Goal: Task Accomplishment & Management: Manage account settings

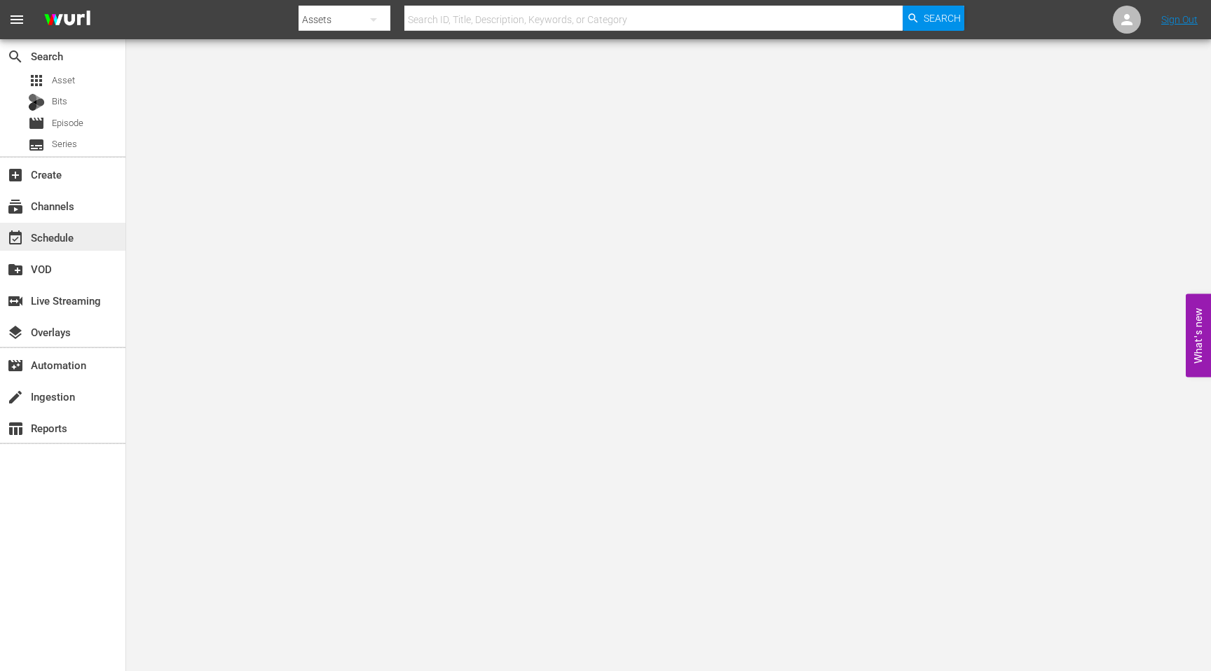
click at [46, 230] on div "event_available Schedule" at bounding box center [39, 235] width 78 height 13
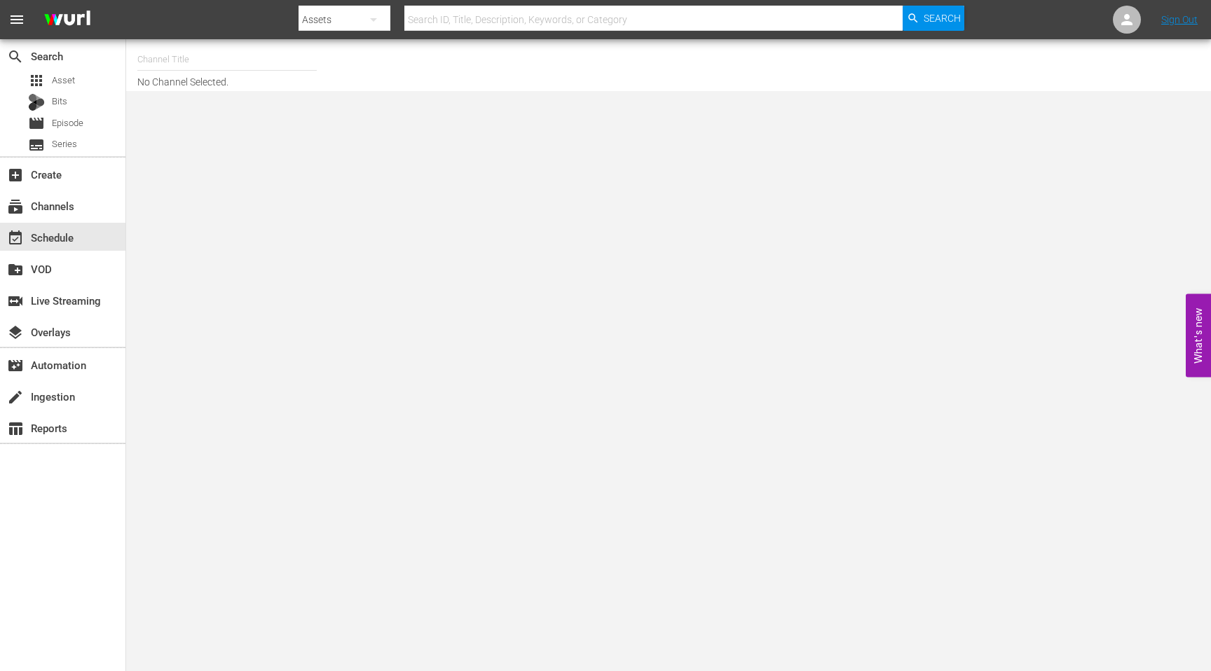
click at [240, 69] on input "text" at bounding box center [226, 60] width 179 height 34
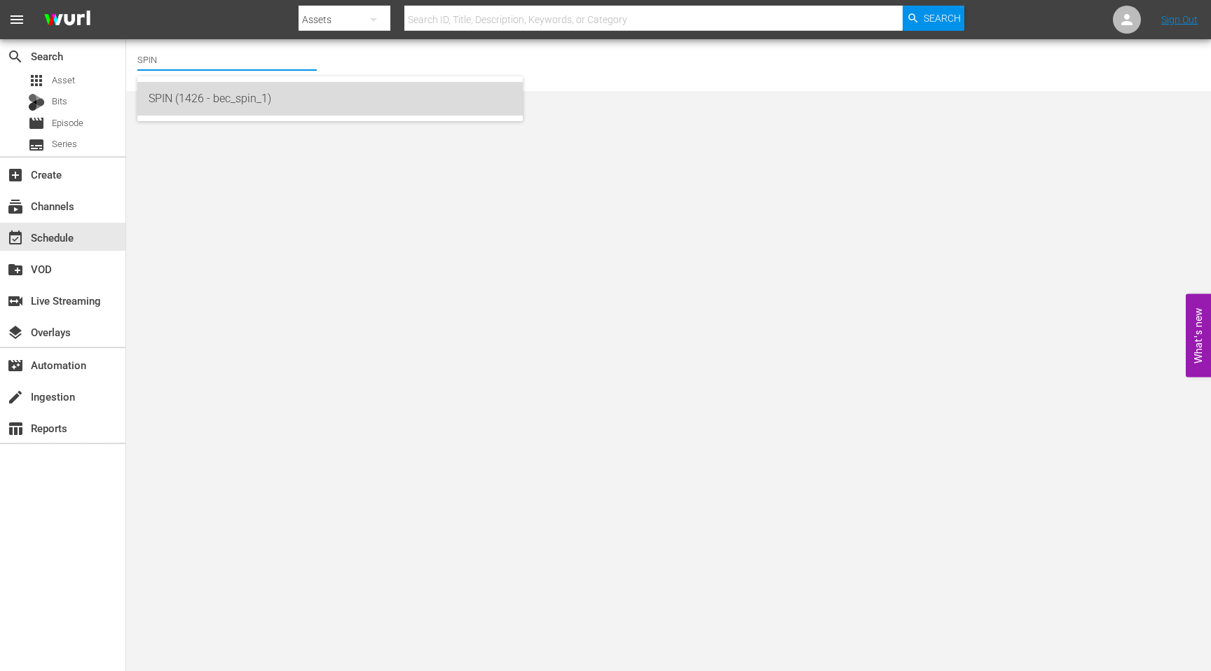
click at [336, 112] on div "SPIN (1426 - bec_spin_1)" at bounding box center [330, 99] width 363 height 34
type input "SPIN (1426 - bec_spin_1)"
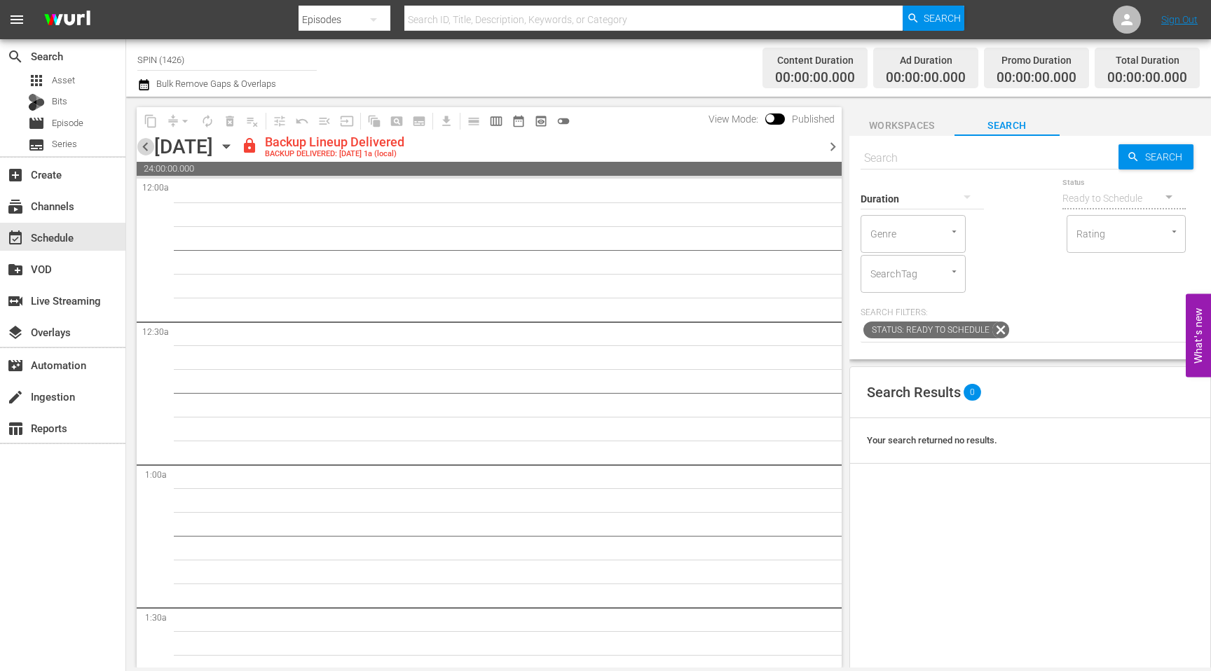
click at [141, 144] on span "chevron_left" at bounding box center [146, 147] width 18 height 18
click at [144, 146] on span "chevron_left" at bounding box center [146, 147] width 18 height 18
click at [141, 146] on span "chevron_left" at bounding box center [146, 147] width 18 height 18
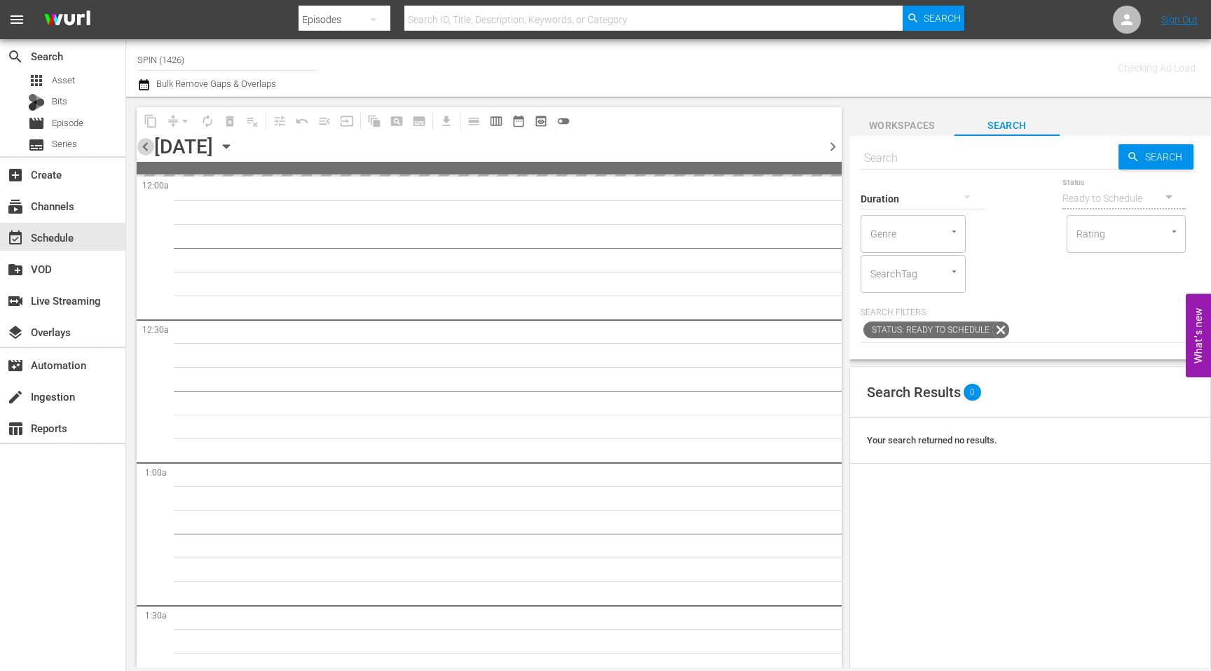
click at [141, 146] on span "chevron_left" at bounding box center [146, 147] width 18 height 18
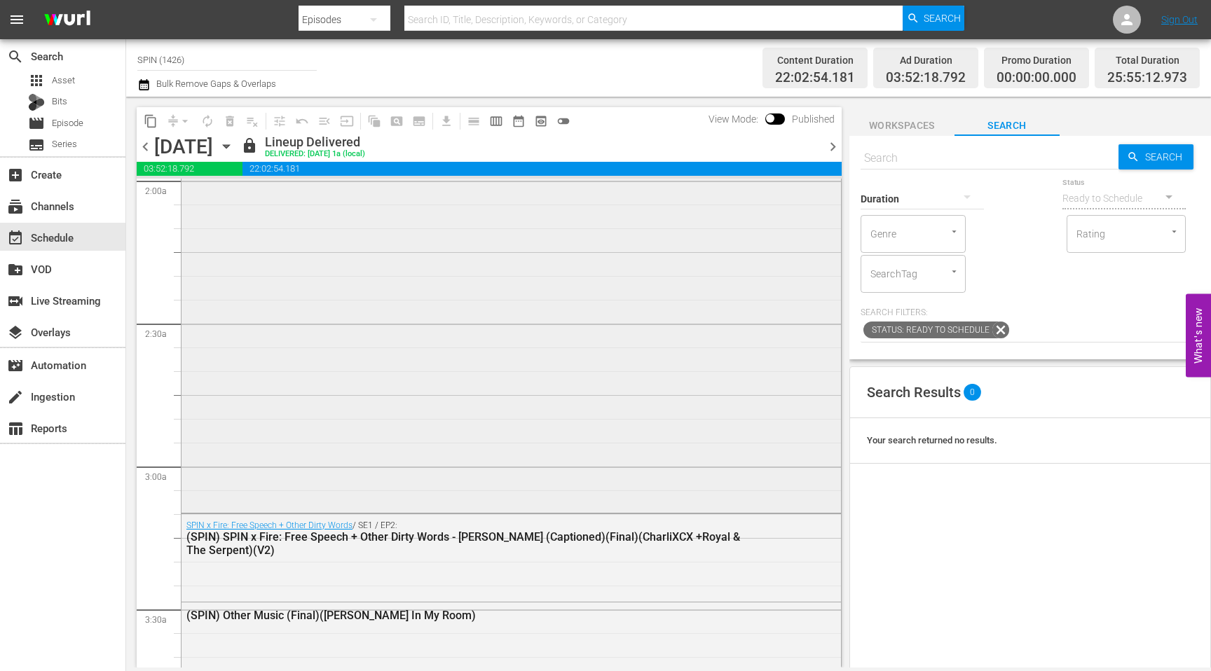
scroll to position [848, 0]
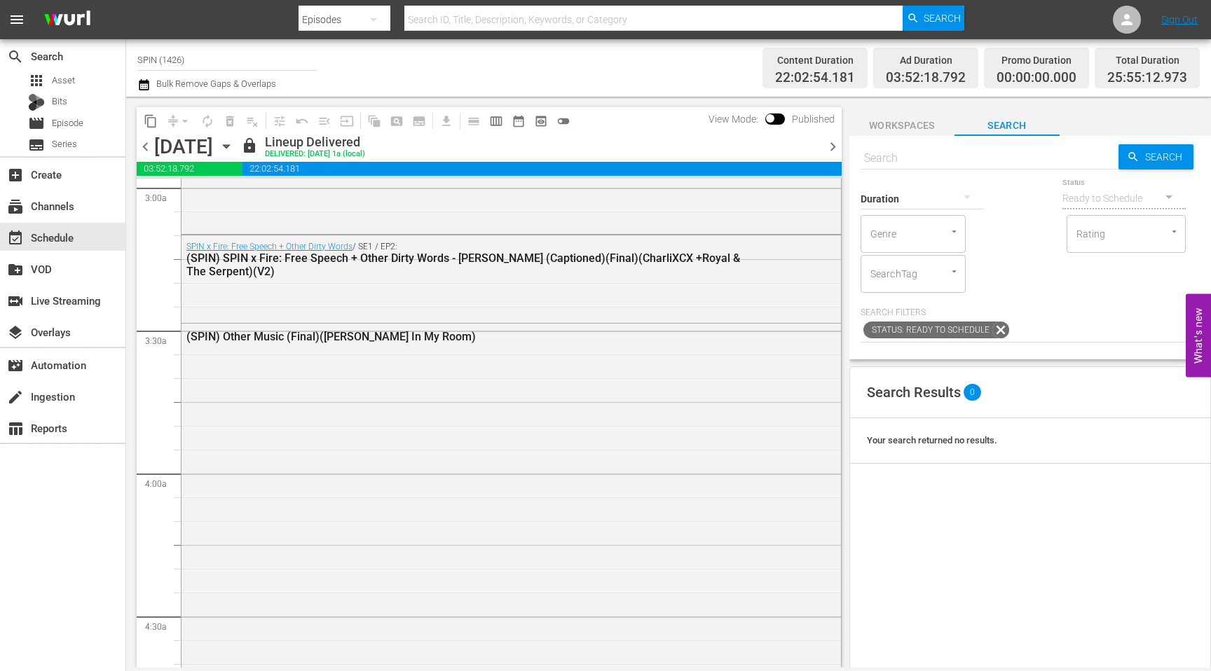
click at [836, 149] on span "chevron_right" at bounding box center [833, 147] width 18 height 18
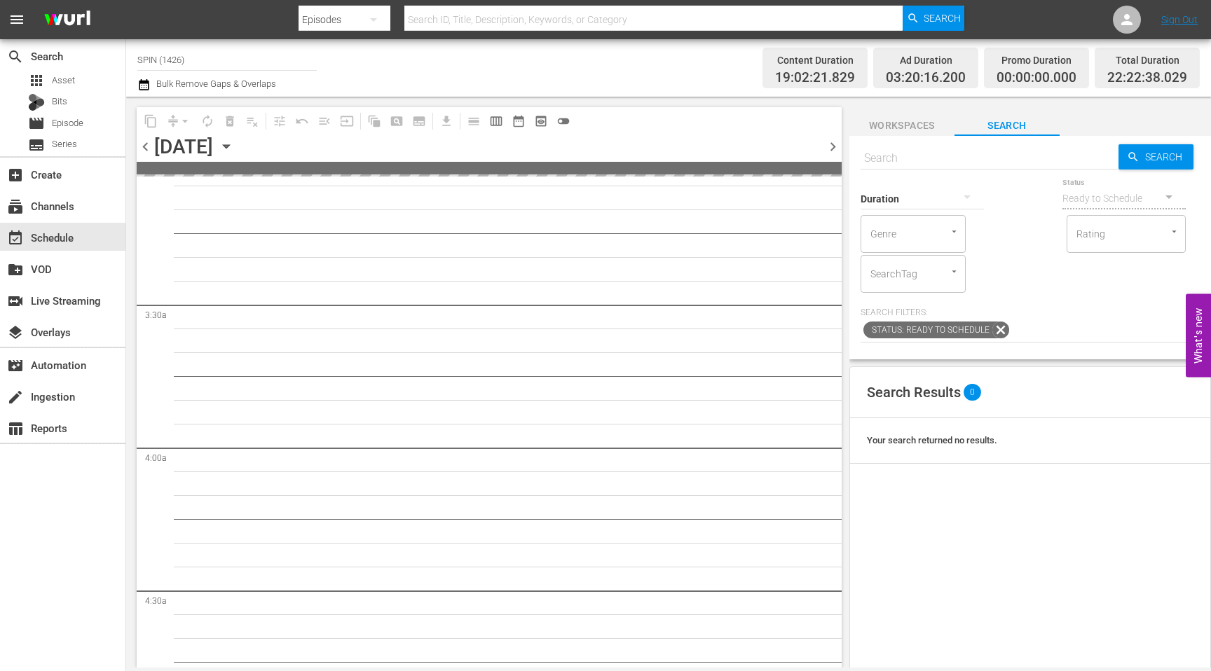
scroll to position [848, 0]
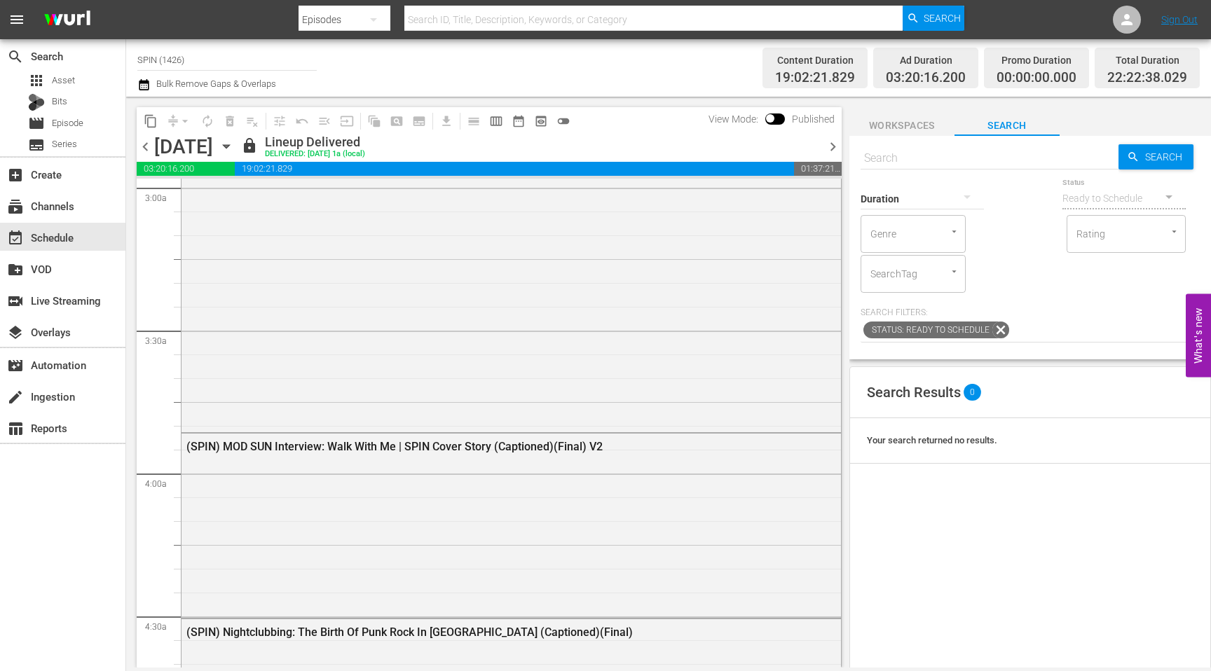
click at [836, 149] on span "chevron_right" at bounding box center [833, 147] width 18 height 18
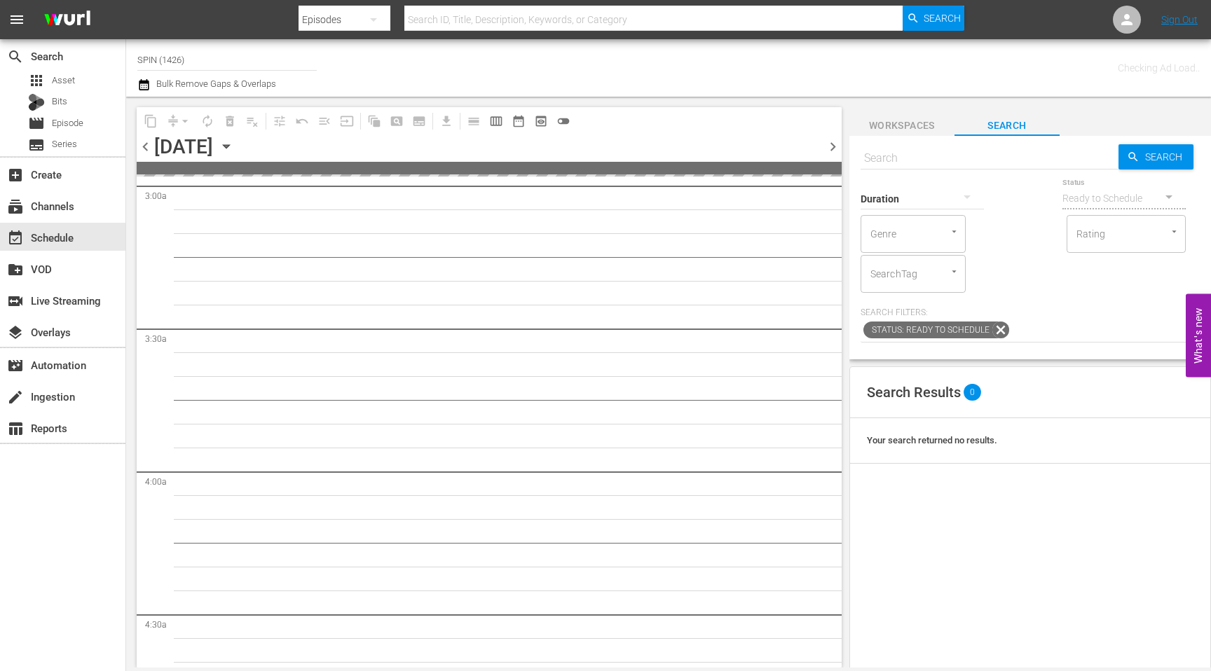
scroll to position [872, 0]
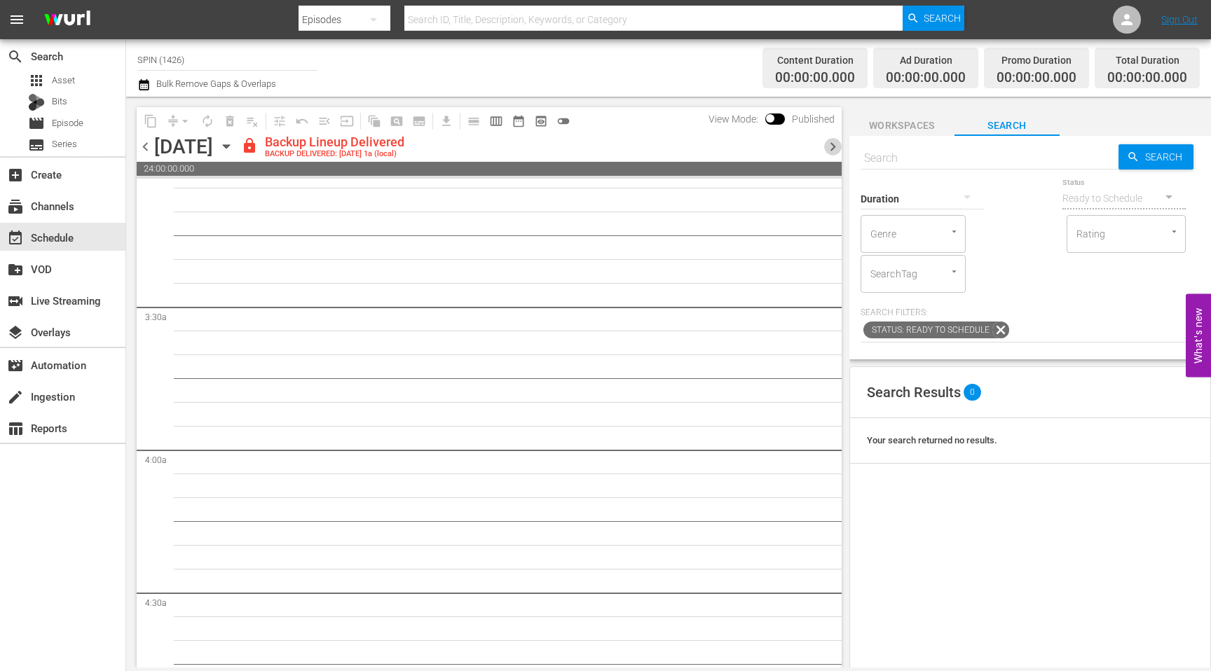
click at [839, 149] on span "chevron_right" at bounding box center [833, 147] width 18 height 18
click at [805, 147] on div "Unlock and Edit" at bounding box center [777, 146] width 69 height 25
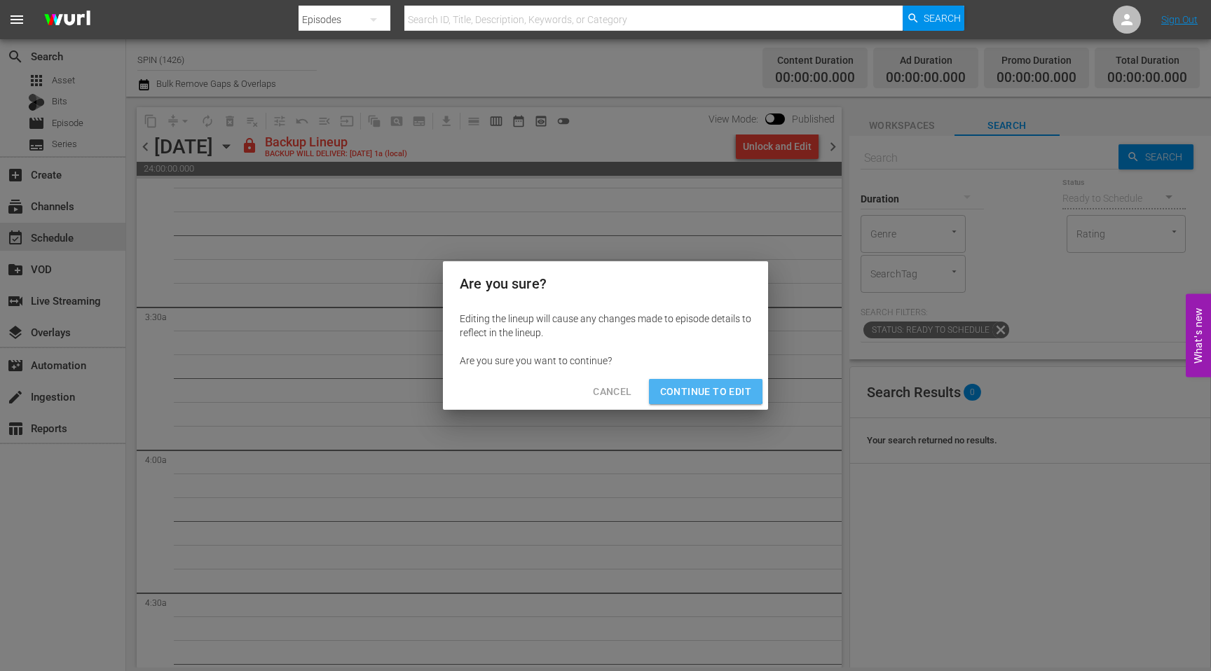
click at [691, 384] on span "Continue to Edit" at bounding box center [705, 392] width 91 height 18
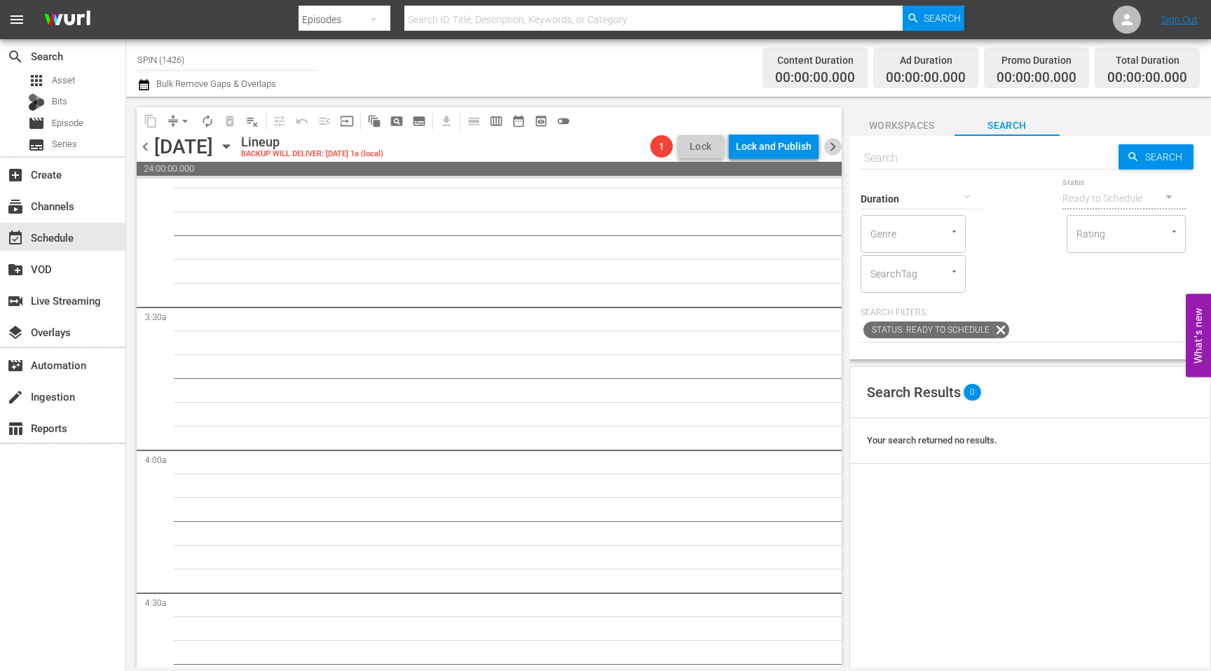
click at [836, 150] on span "chevron_right" at bounding box center [833, 147] width 18 height 18
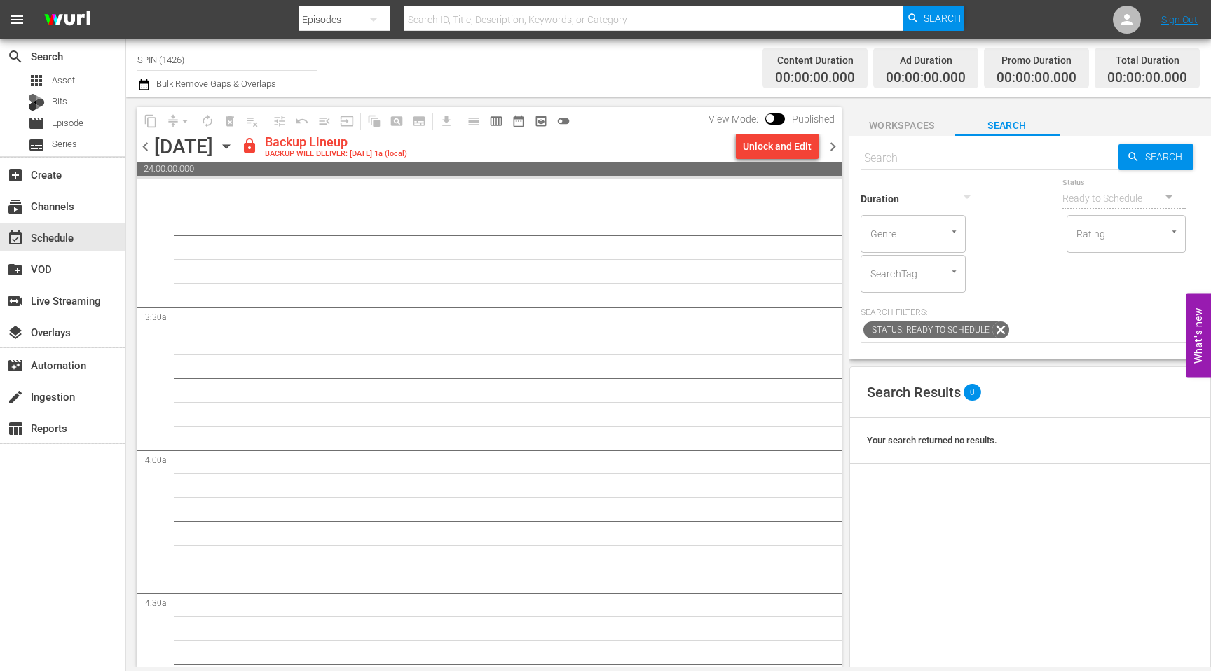
click at [784, 146] on div "Unlock and Edit" at bounding box center [777, 146] width 69 height 25
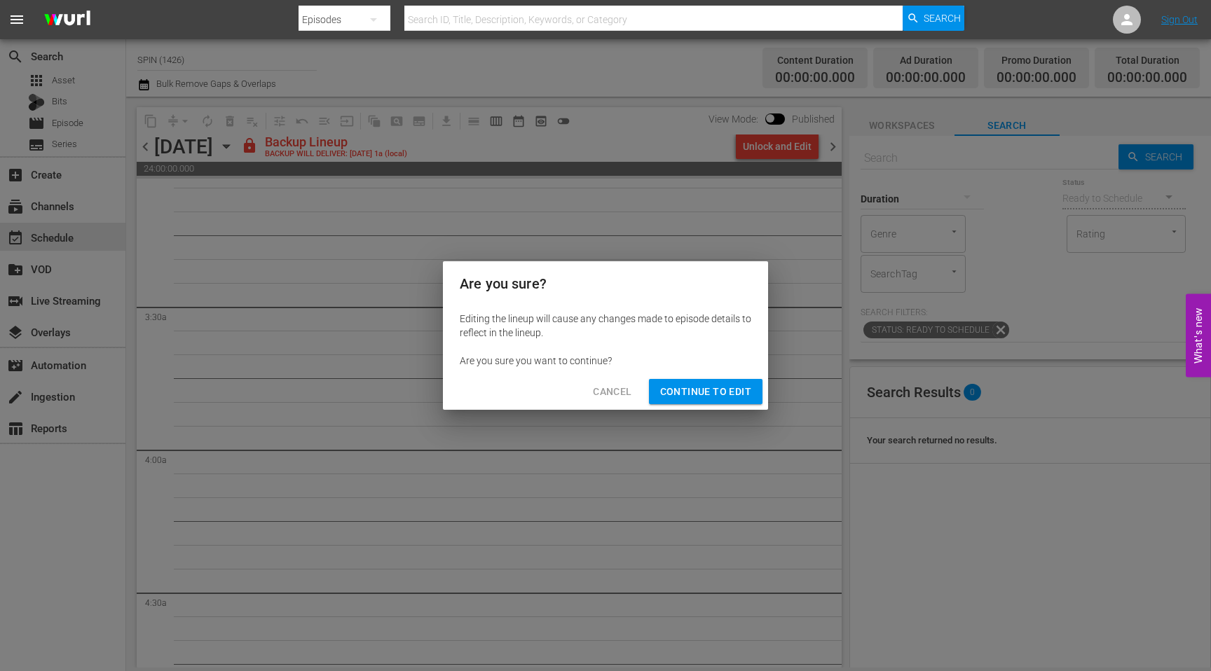
click at [739, 386] on span "Continue to Edit" at bounding box center [705, 392] width 91 height 18
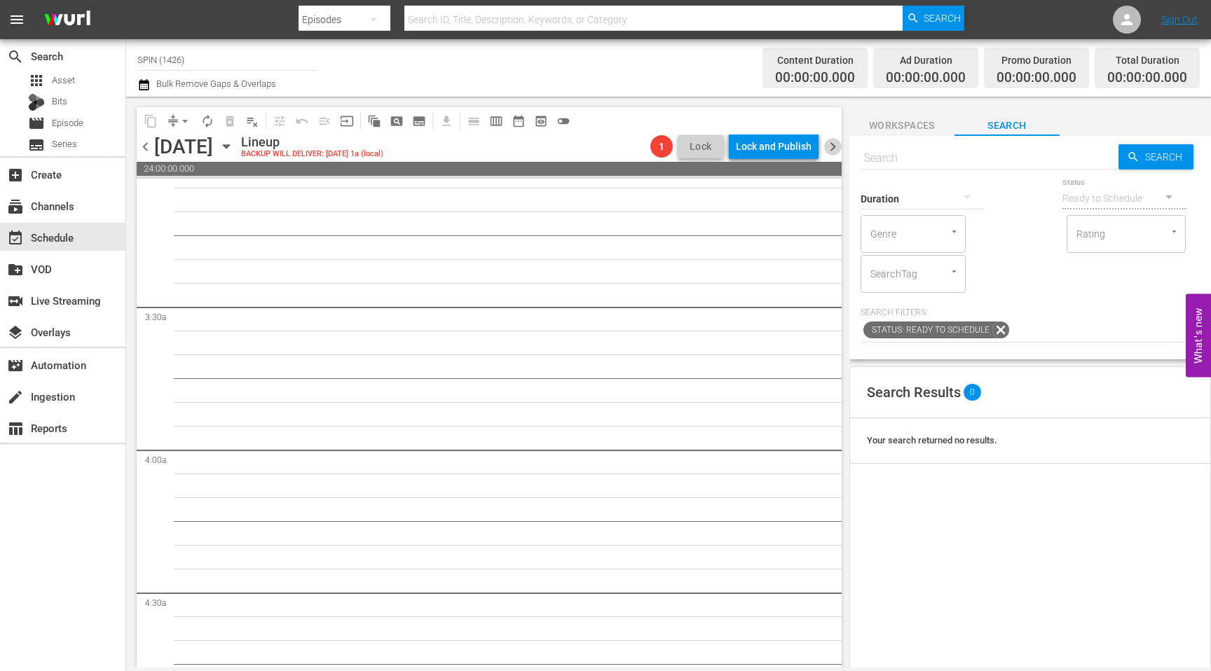
click at [829, 142] on span "chevron_right" at bounding box center [833, 147] width 18 height 18
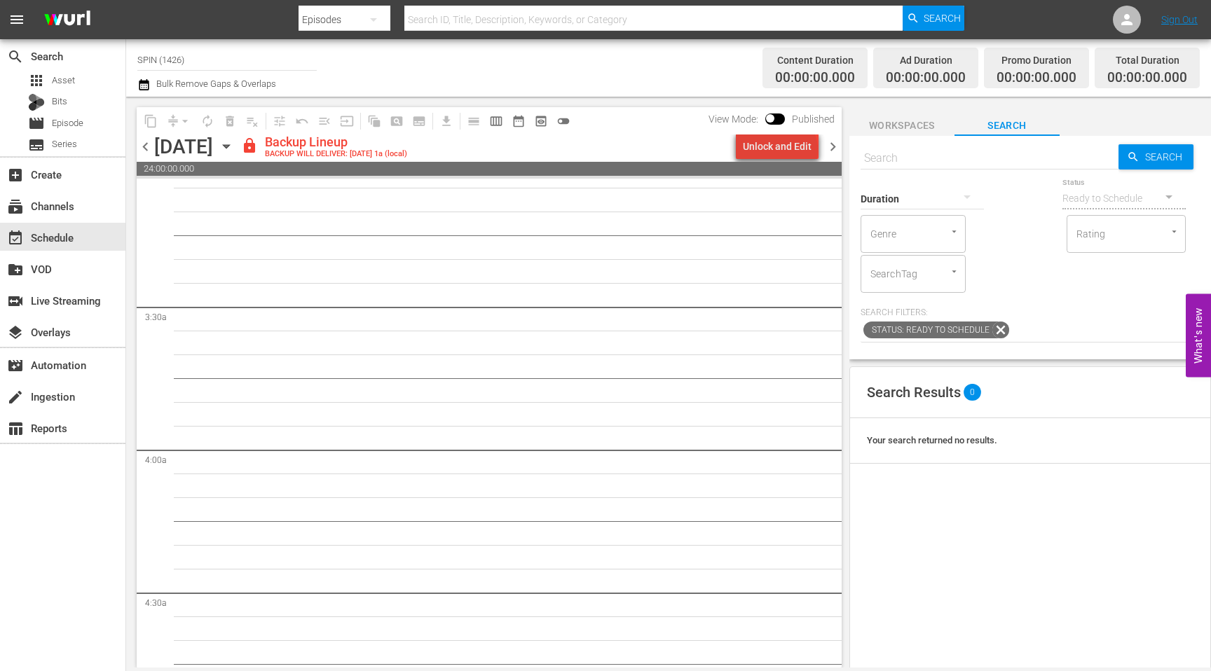
click at [783, 150] on div "Unlock and Edit" at bounding box center [777, 146] width 69 height 25
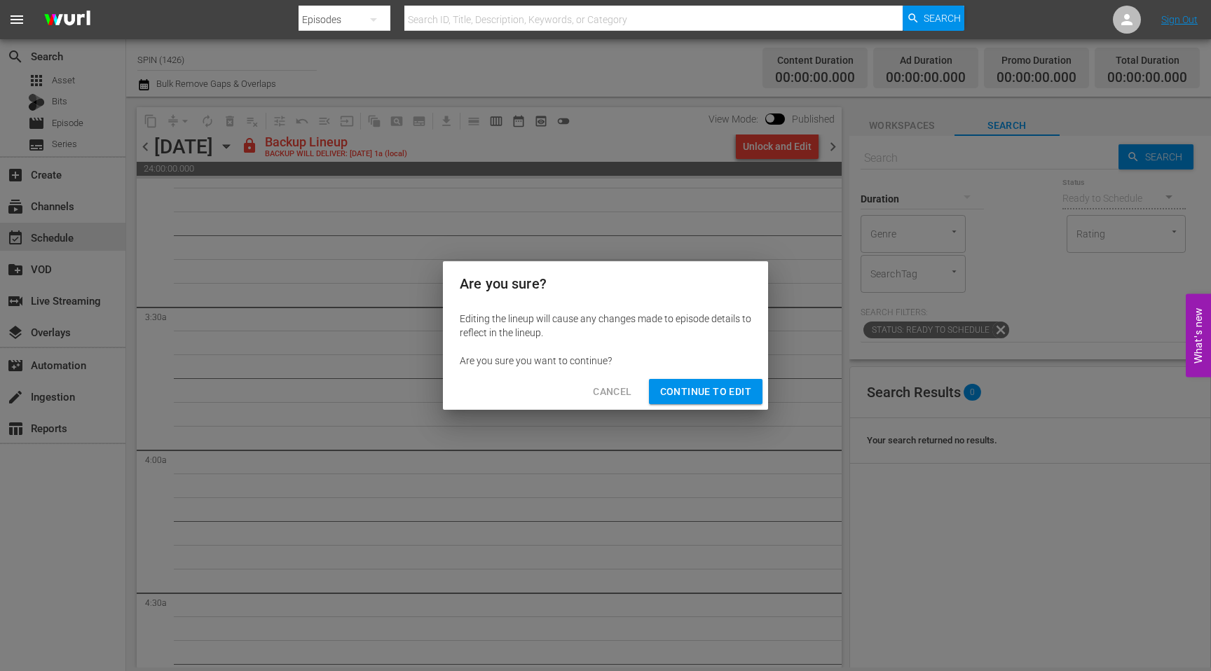
click at [719, 374] on div "Cancel Continue to Edit" at bounding box center [605, 391] width 325 height 37
click at [722, 375] on div "Cancel Continue to Edit" at bounding box center [605, 391] width 325 height 37
click at [714, 385] on span "Continue to Edit" at bounding box center [705, 392] width 91 height 18
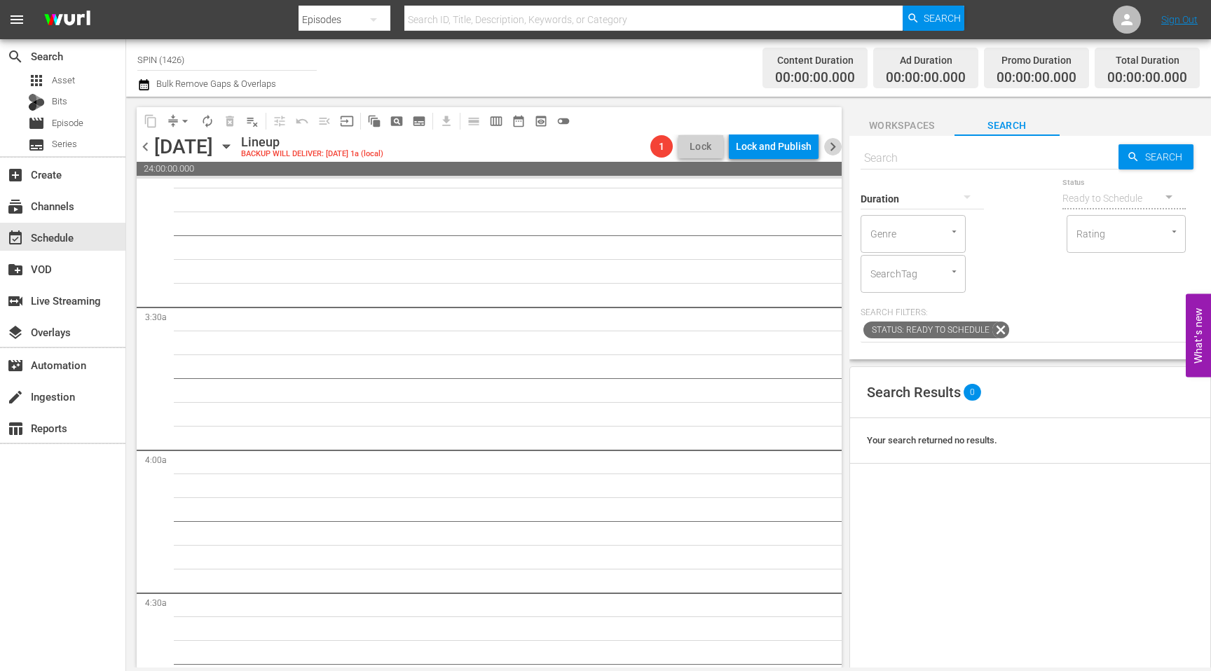
click at [834, 142] on span "chevron_right" at bounding box center [833, 147] width 18 height 18
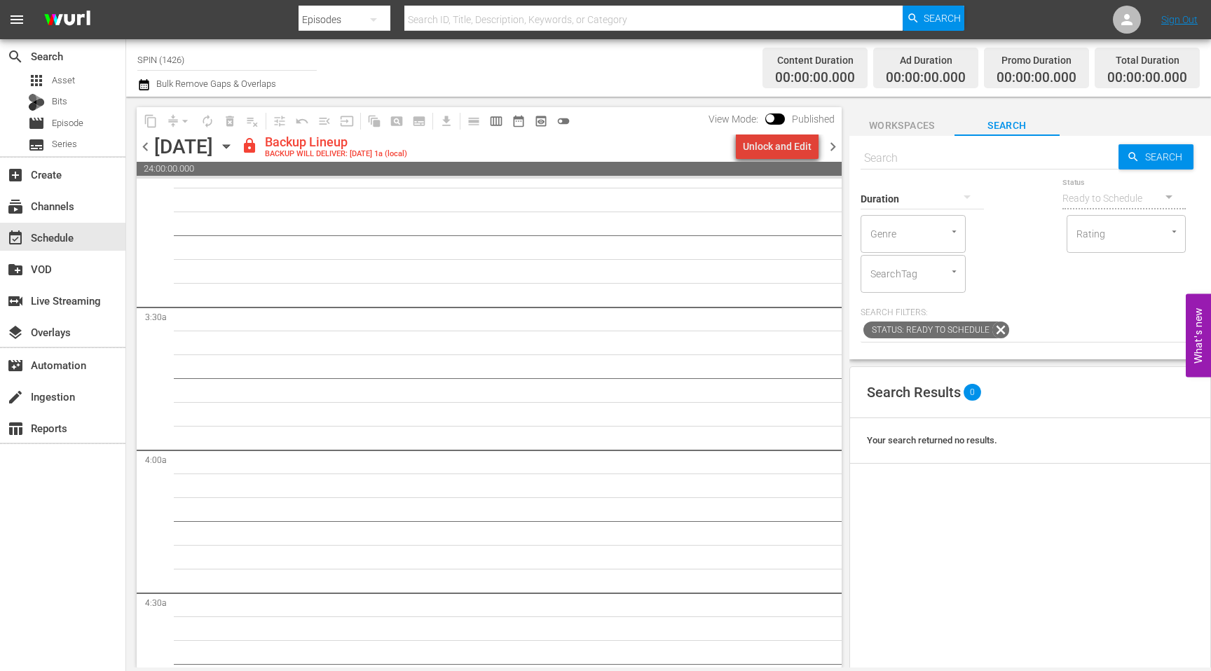
click at [801, 150] on div "Unlock and Edit" at bounding box center [777, 146] width 69 height 25
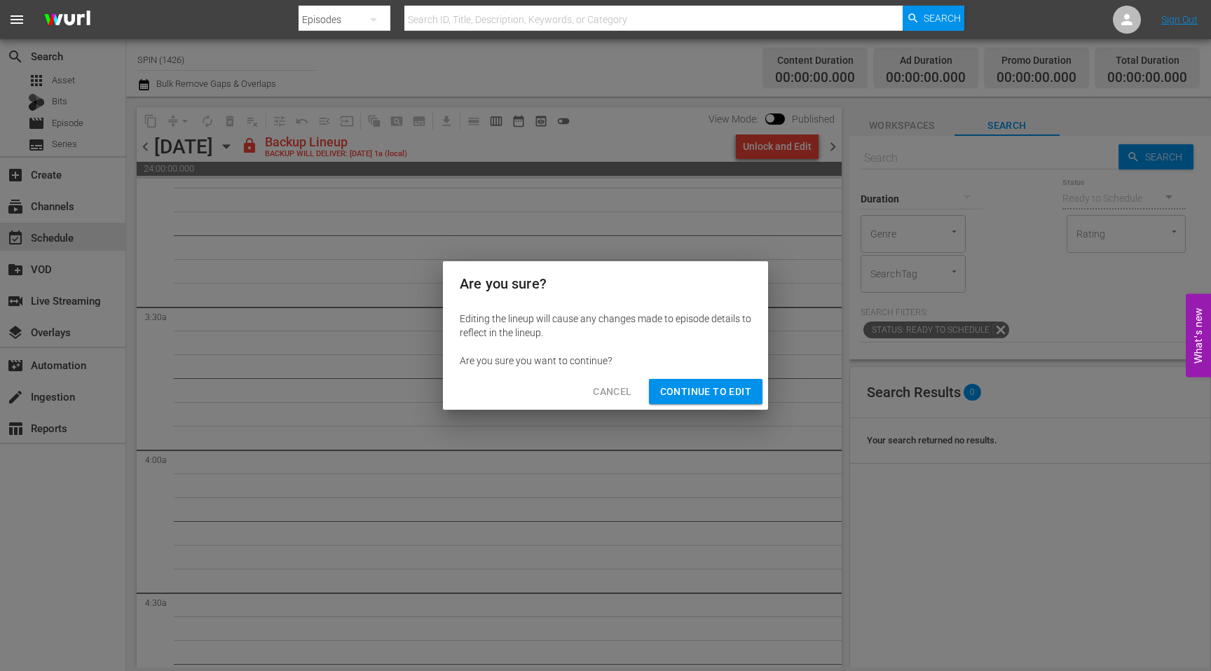
click at [711, 408] on div "Cancel Continue to Edit" at bounding box center [605, 391] width 325 height 37
click at [711, 404] on div "Cancel Continue to Edit" at bounding box center [605, 391] width 325 height 37
drag, startPoint x: 713, startPoint y: 402, endPoint x: 726, endPoint y: 370, distance: 34.6
click at [713, 402] on button "Continue to Edit" at bounding box center [705, 392] width 113 height 26
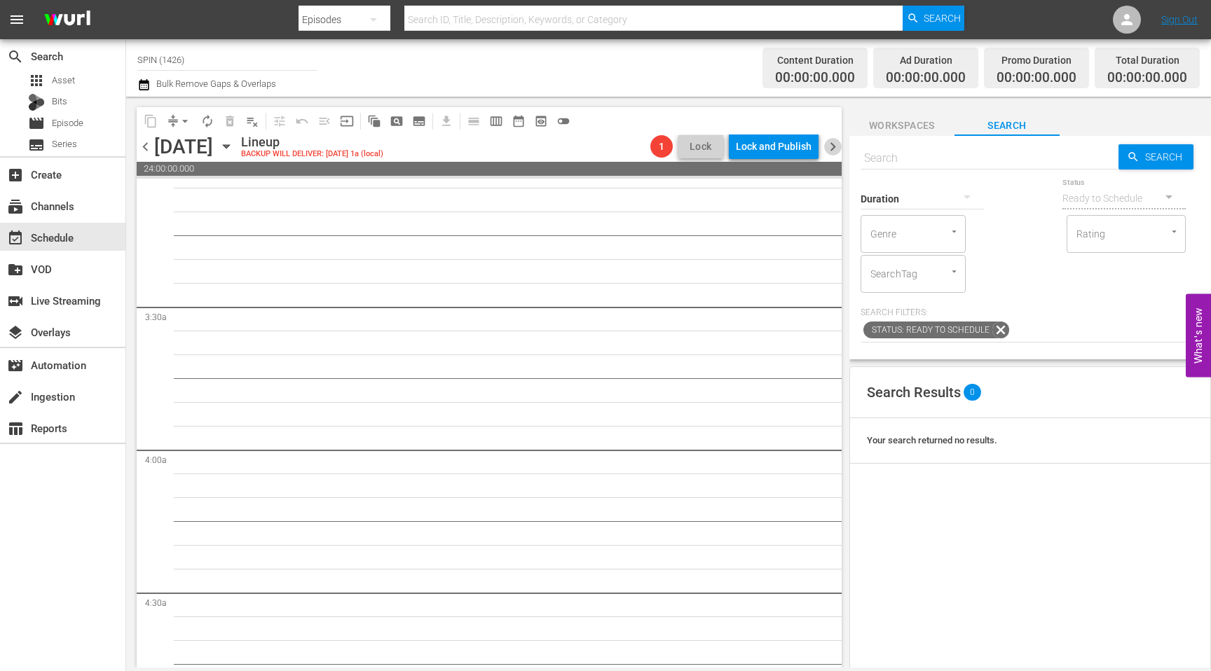
click at [827, 151] on span "chevron_right" at bounding box center [833, 147] width 18 height 18
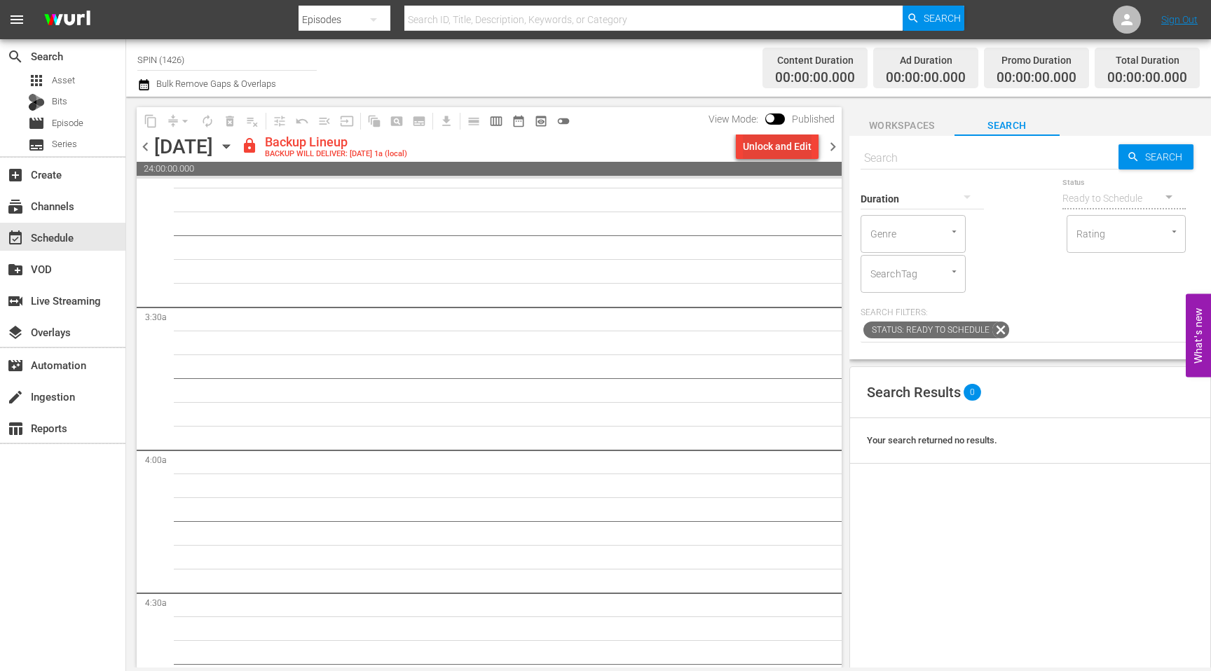
click at [770, 145] on div "Unlock and Edit" at bounding box center [777, 146] width 69 height 25
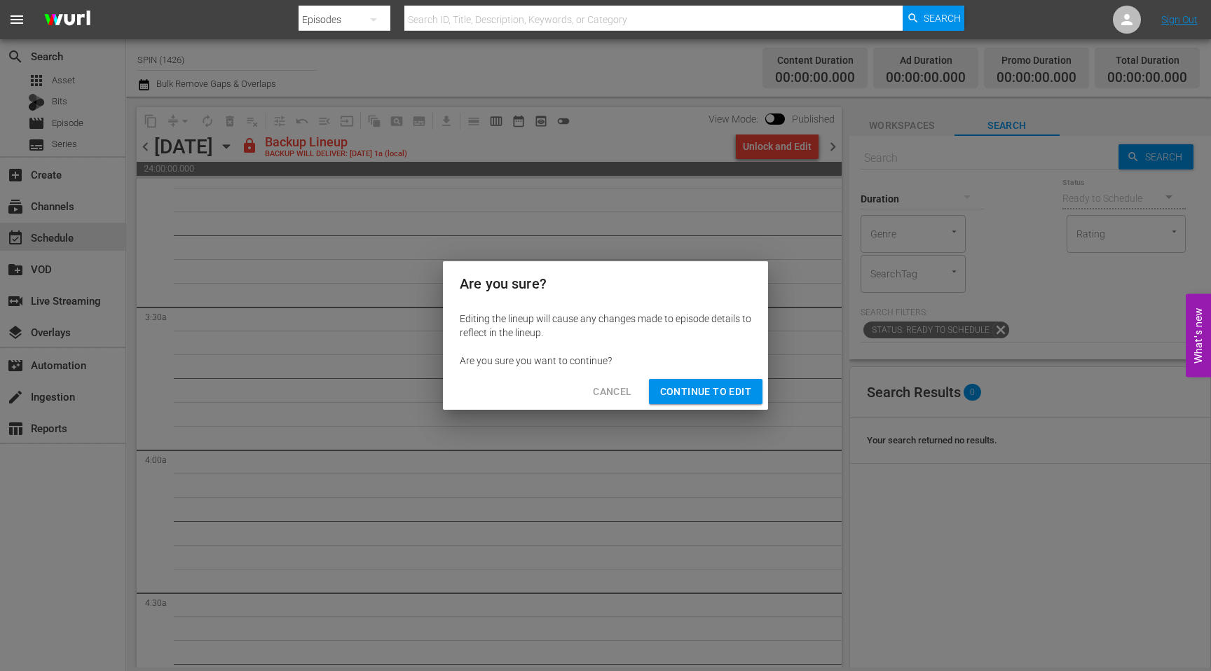
click at [687, 383] on span "Continue to Edit" at bounding box center [705, 392] width 91 height 18
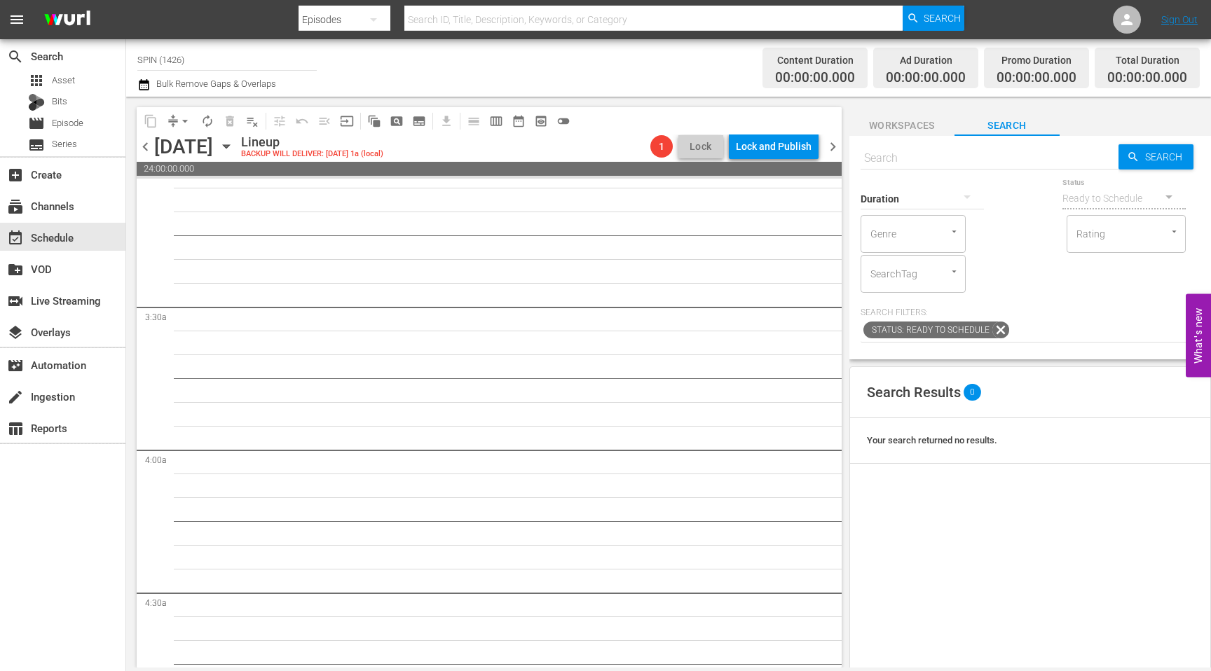
click at [835, 150] on span "chevron_right" at bounding box center [833, 147] width 18 height 18
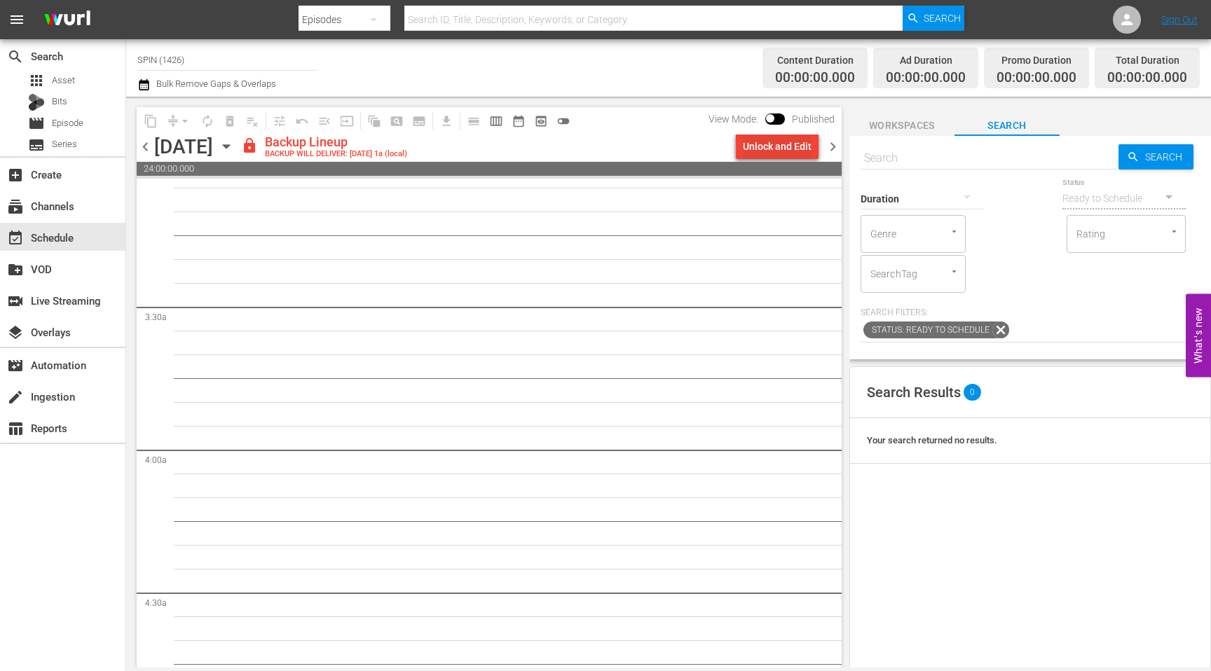
click at [785, 153] on div "Unlock and Edit" at bounding box center [777, 146] width 69 height 25
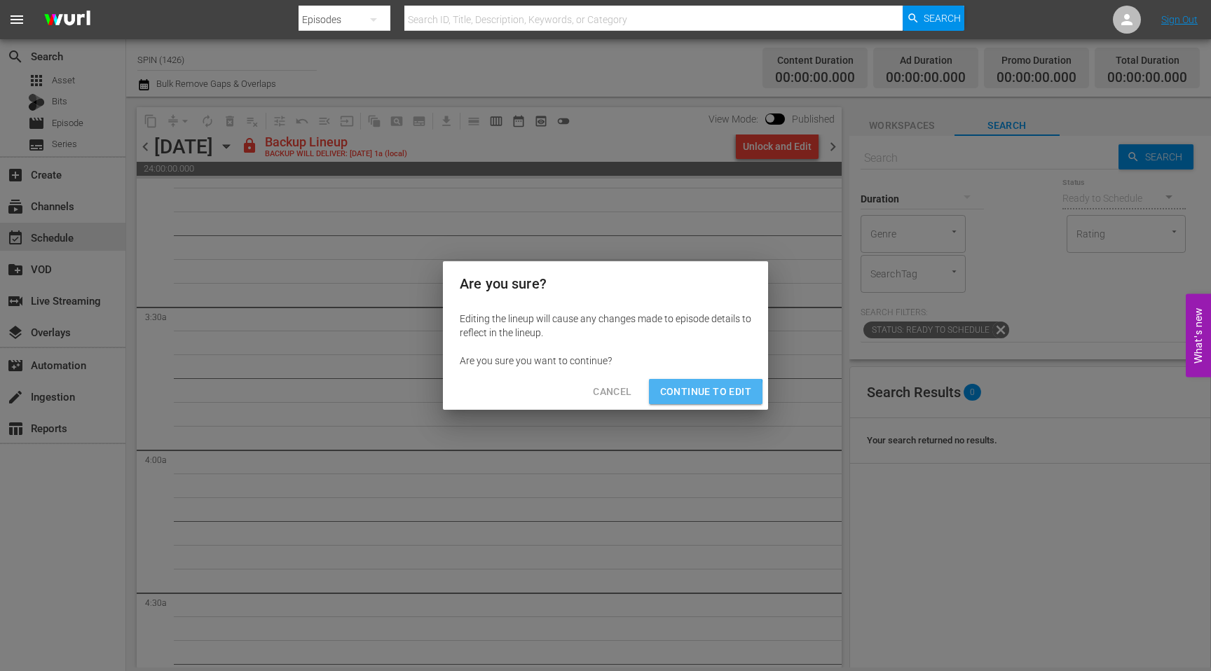
click at [701, 394] on span "Continue to Edit" at bounding box center [705, 392] width 91 height 18
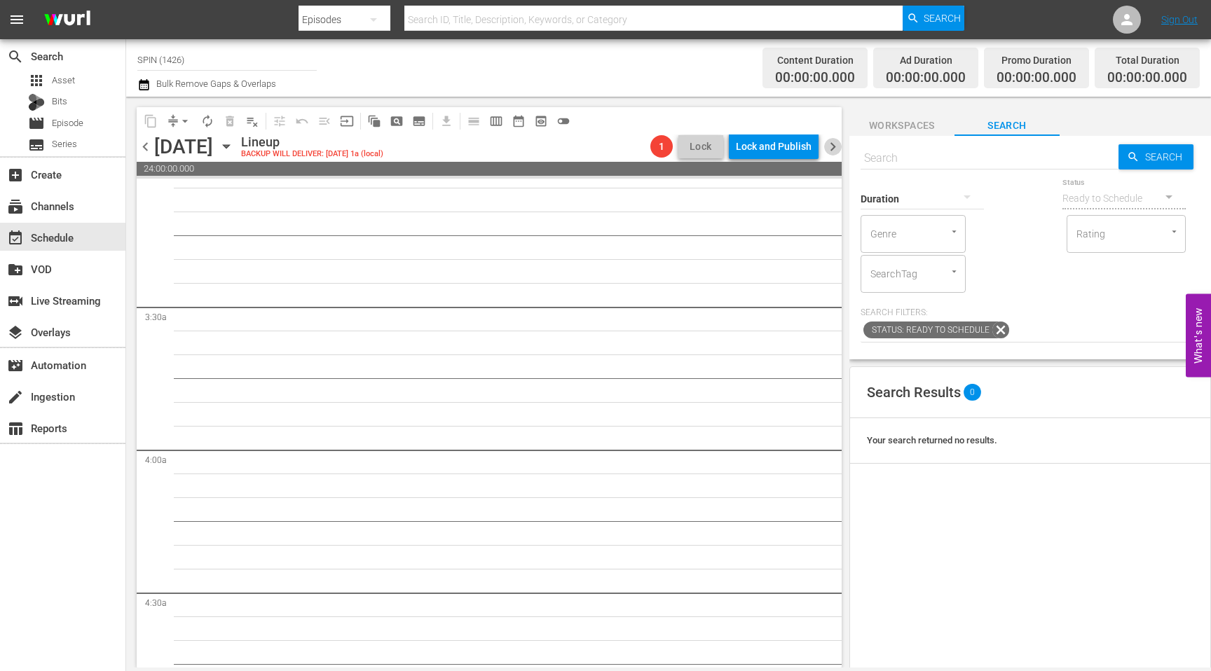
click at [827, 152] on span "chevron_right" at bounding box center [833, 147] width 18 height 18
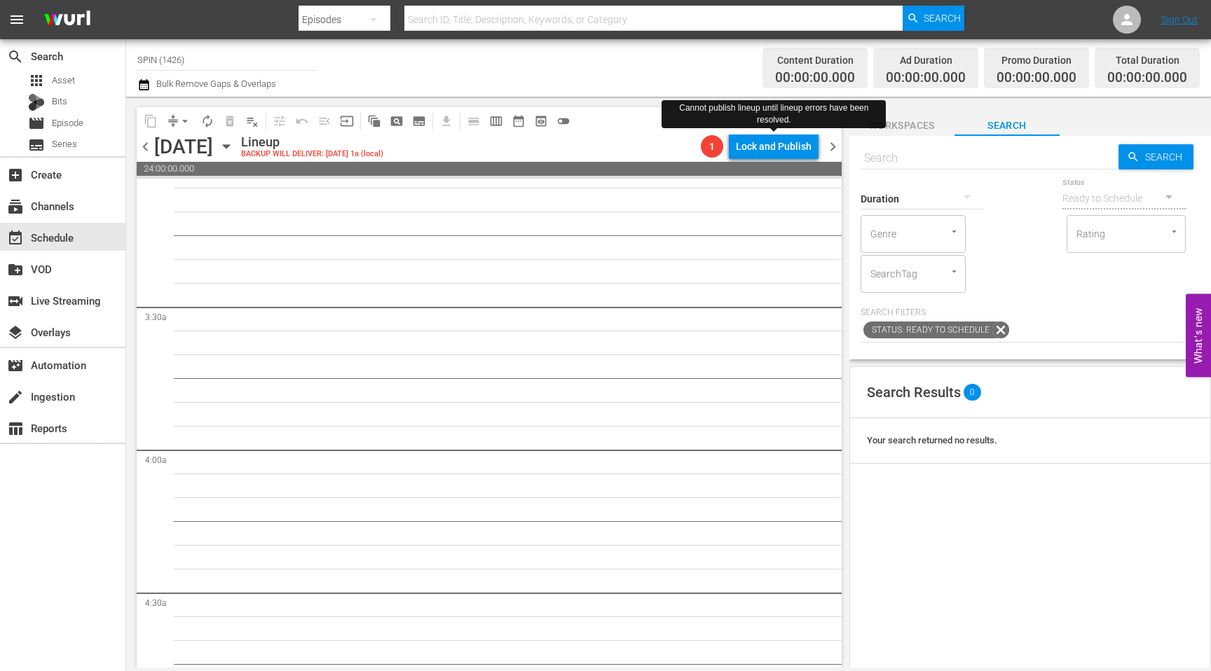
click at [783, 147] on div "Lock and Publish" at bounding box center [774, 146] width 76 height 25
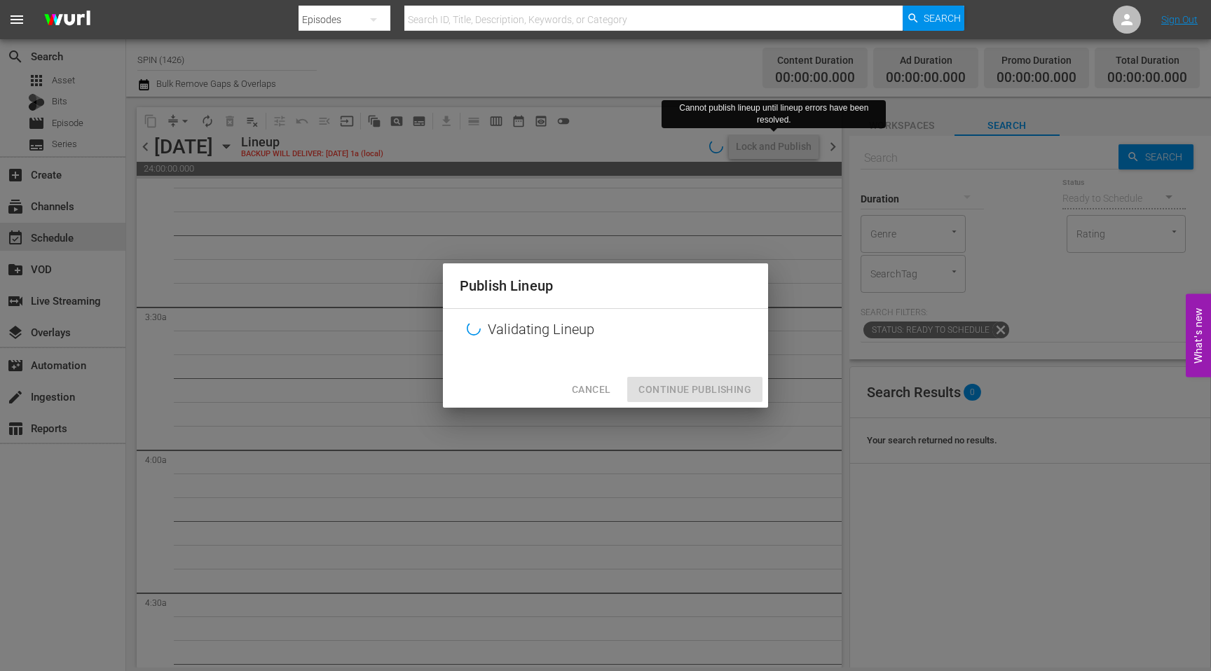
click at [705, 393] on div "Cancel Continue Publishing" at bounding box center [605, 389] width 325 height 37
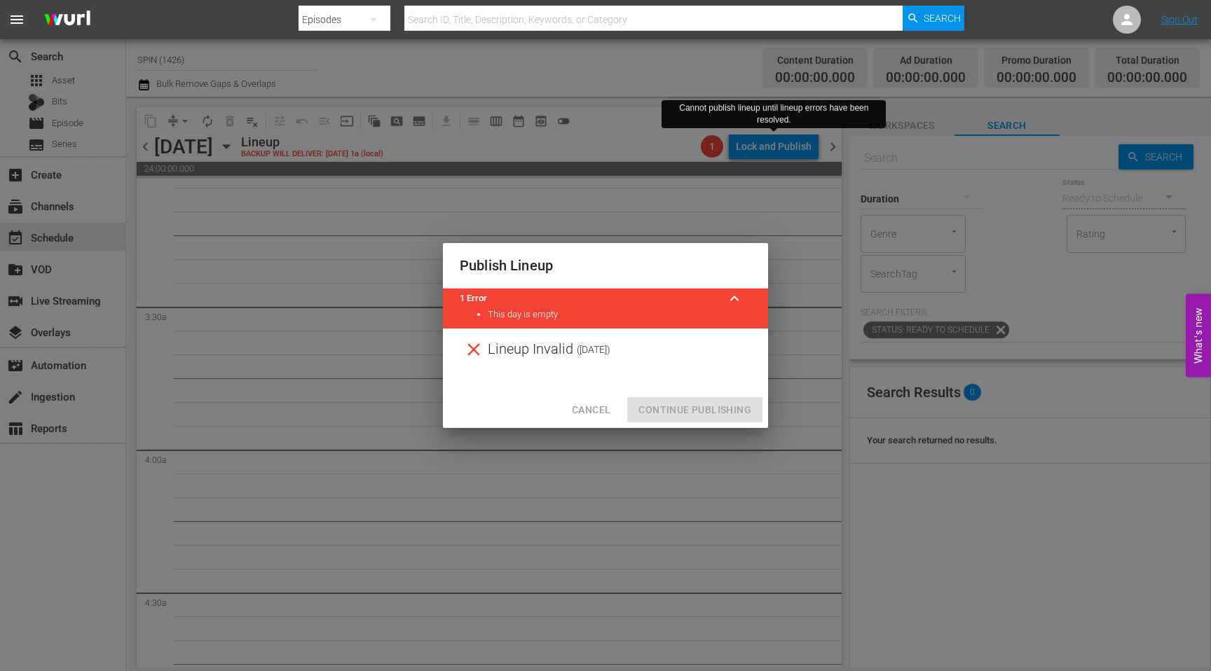
click at [581, 408] on span "Cancel" at bounding box center [591, 410] width 39 height 18
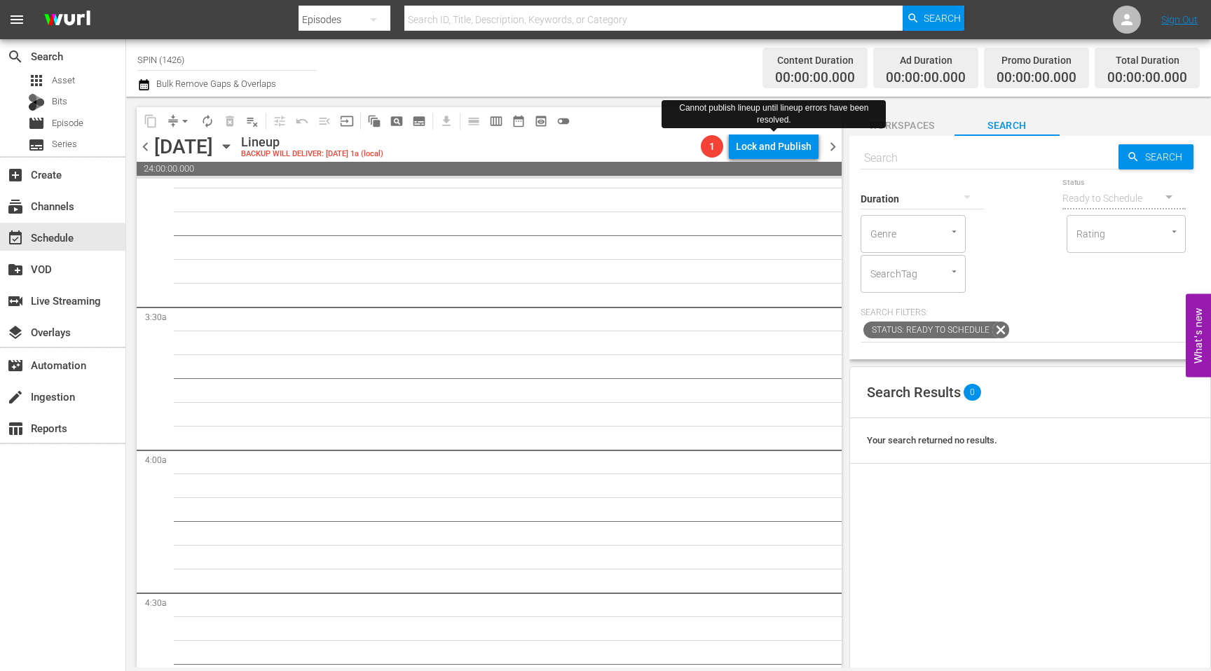
click at [151, 148] on span "chevron_left" at bounding box center [146, 147] width 18 height 18
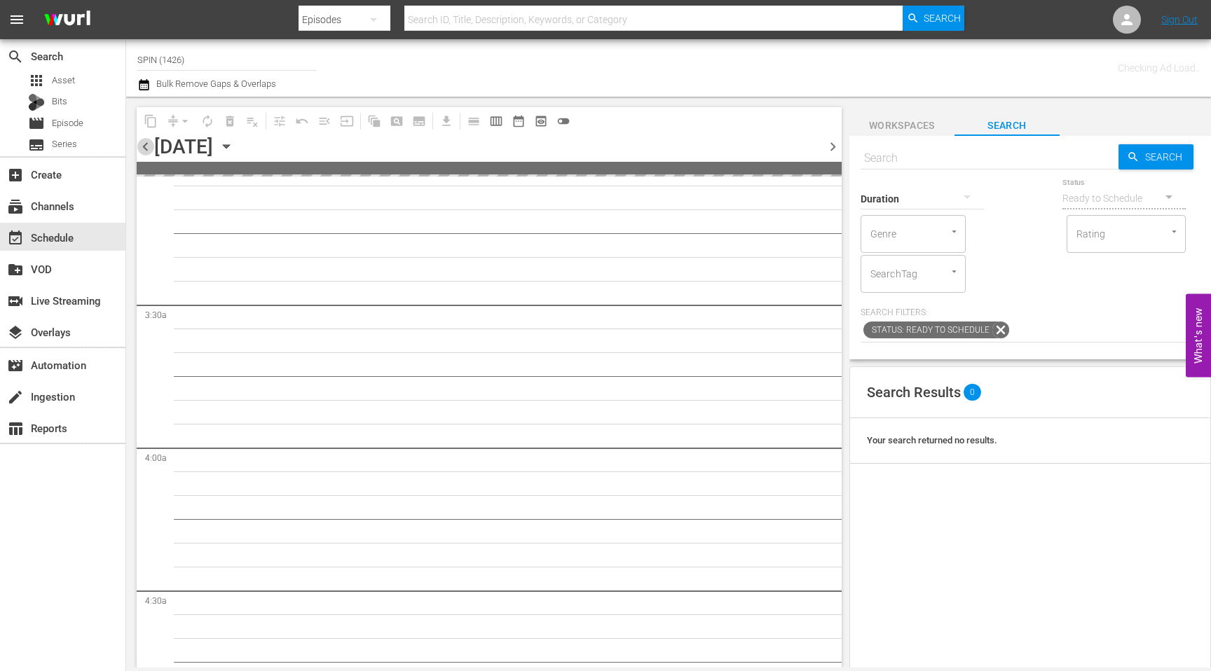
click at [151, 148] on span "chevron_left" at bounding box center [146, 147] width 18 height 18
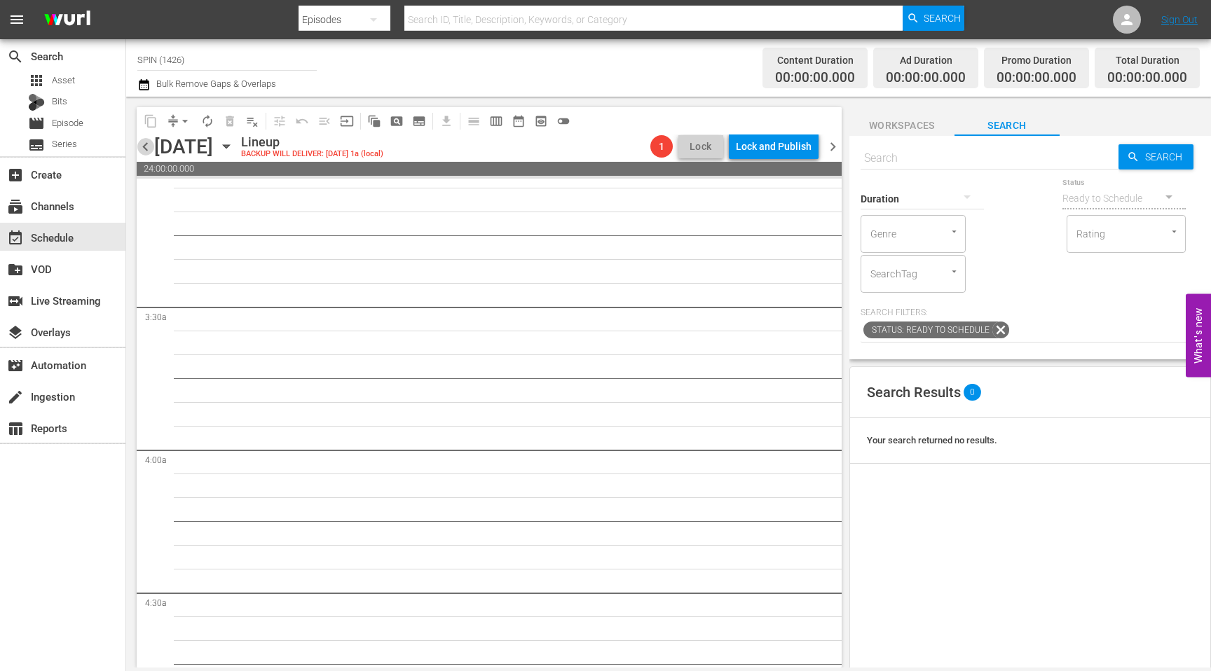
click at [151, 148] on span "chevron_left" at bounding box center [146, 147] width 18 height 18
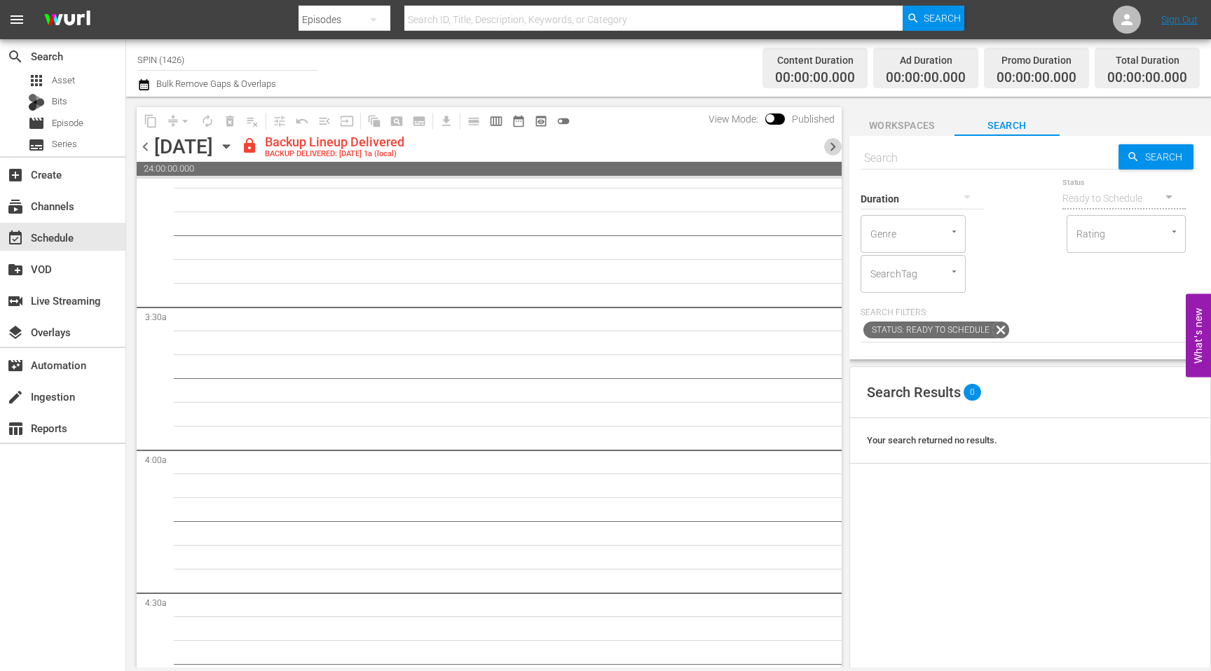
click at [825, 153] on span "chevron_right" at bounding box center [833, 147] width 18 height 18
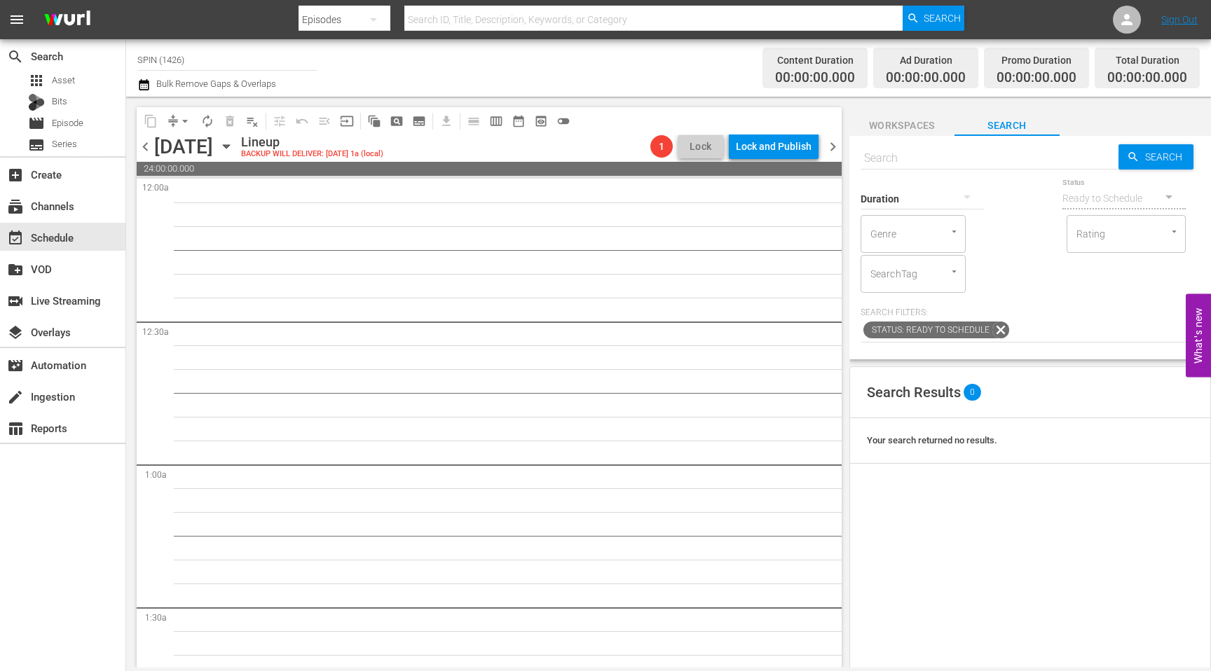
click at [234, 146] on icon "button" at bounding box center [226, 146] width 15 height 15
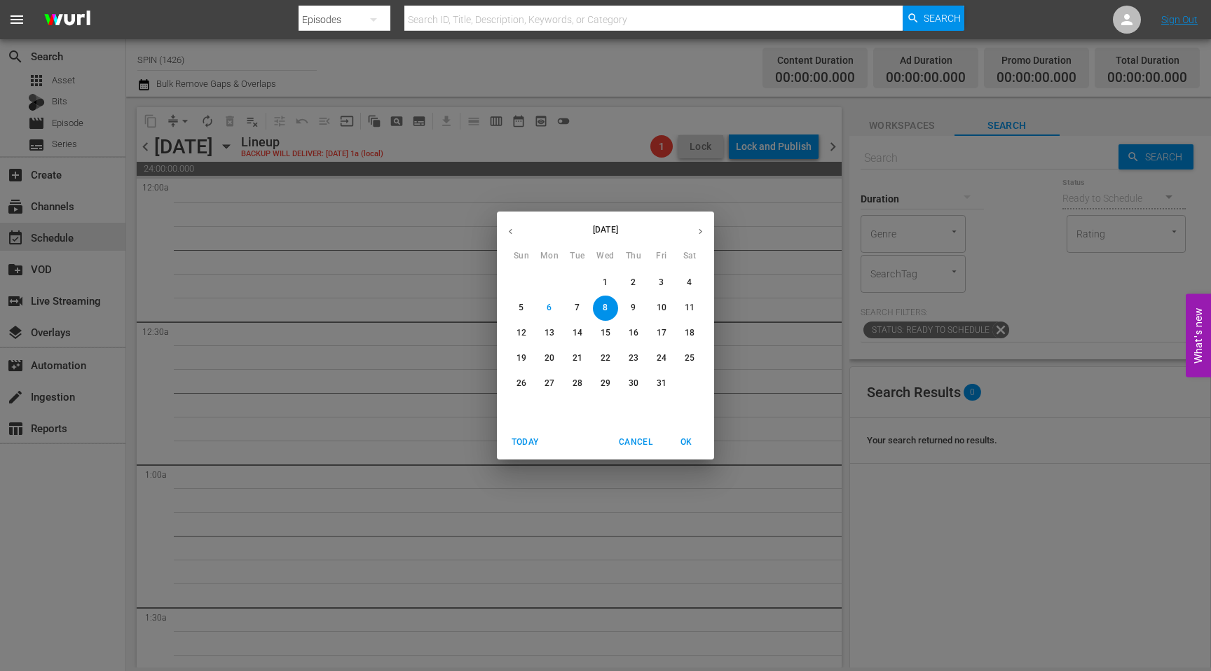
click at [609, 275] on button "1" at bounding box center [605, 282] width 25 height 25
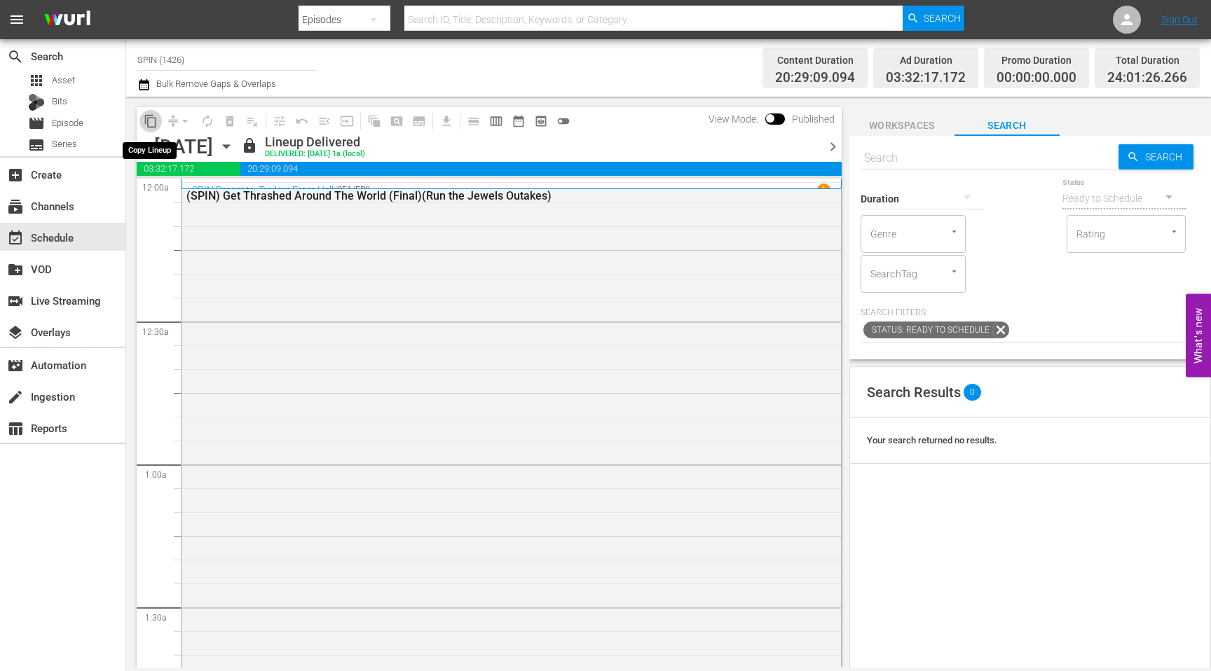
click at [145, 118] on span "content_copy" at bounding box center [151, 121] width 14 height 14
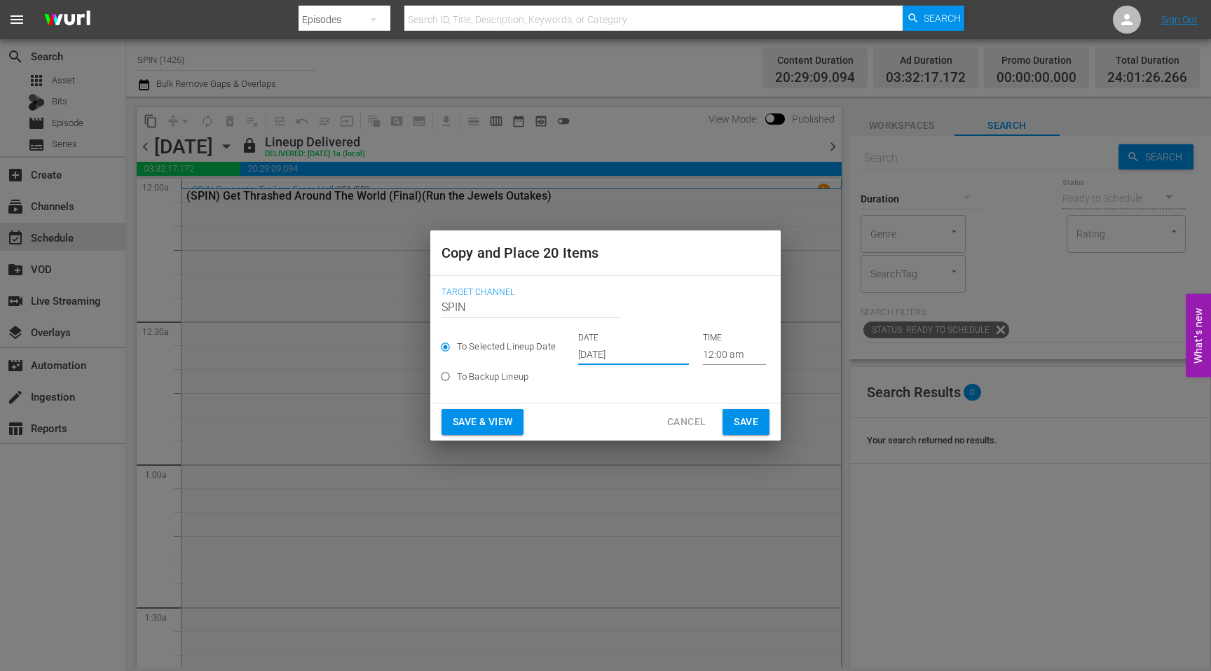
click at [613, 352] on input "[DATE]" at bounding box center [633, 354] width 111 height 21
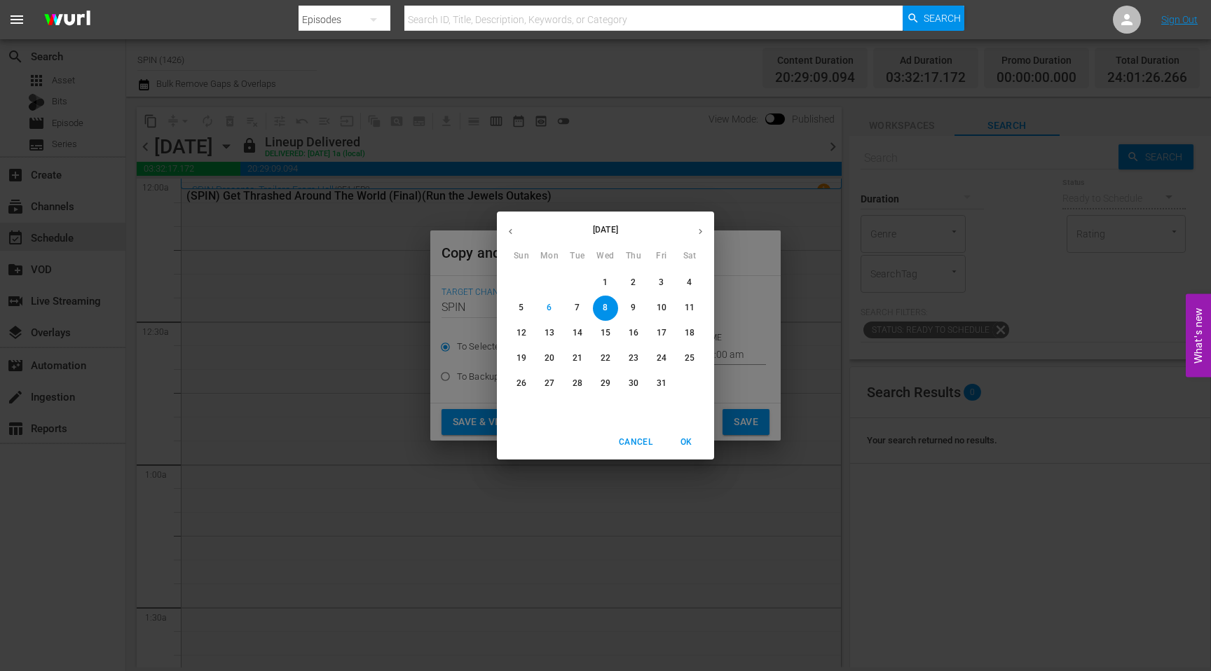
click at [684, 443] on span "OK" at bounding box center [686, 442] width 34 height 15
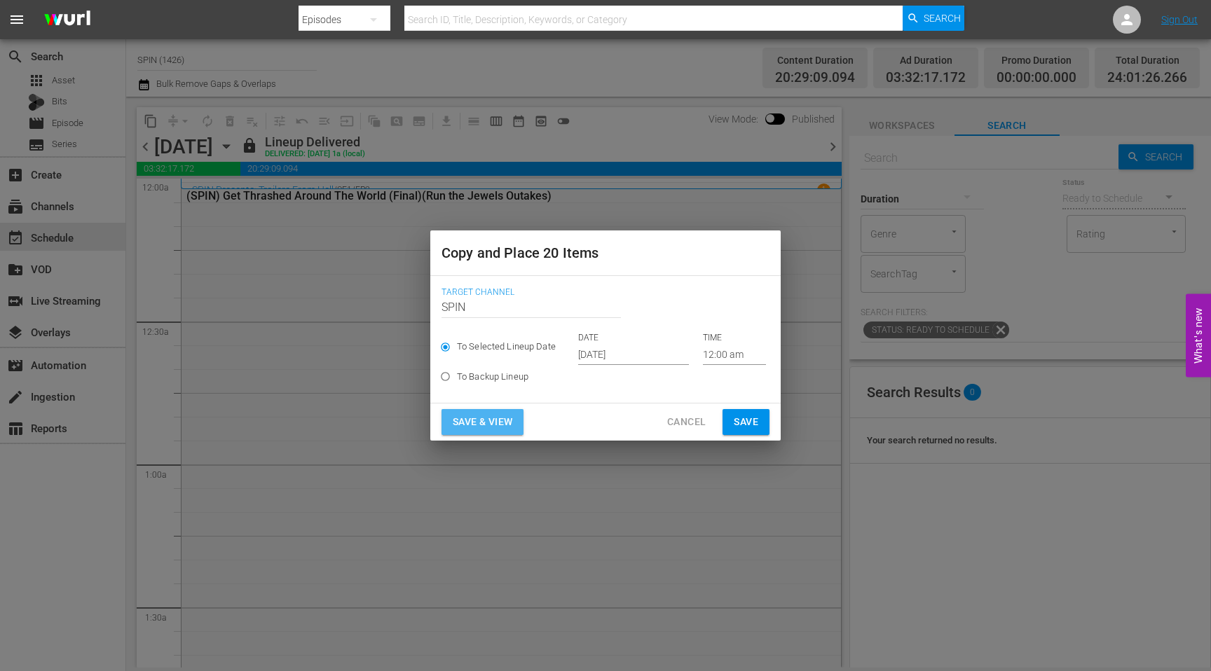
click at [497, 427] on span "Save & View" at bounding box center [483, 422] width 60 height 18
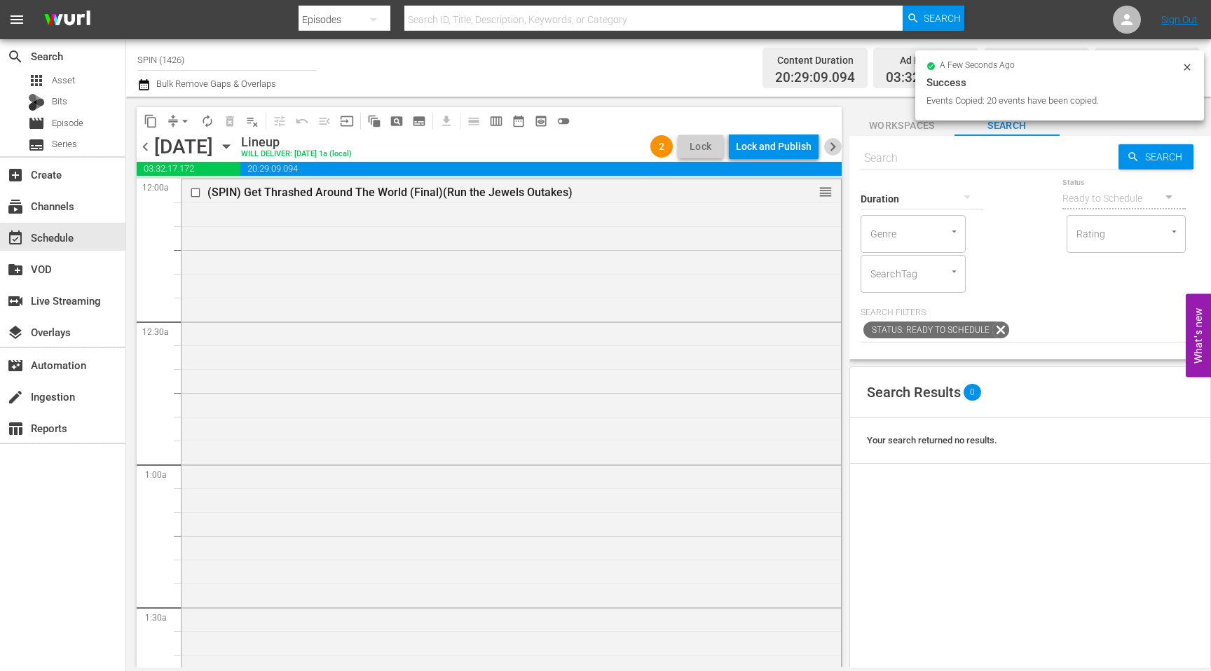
click at [836, 148] on span "chevron_right" at bounding box center [833, 147] width 18 height 18
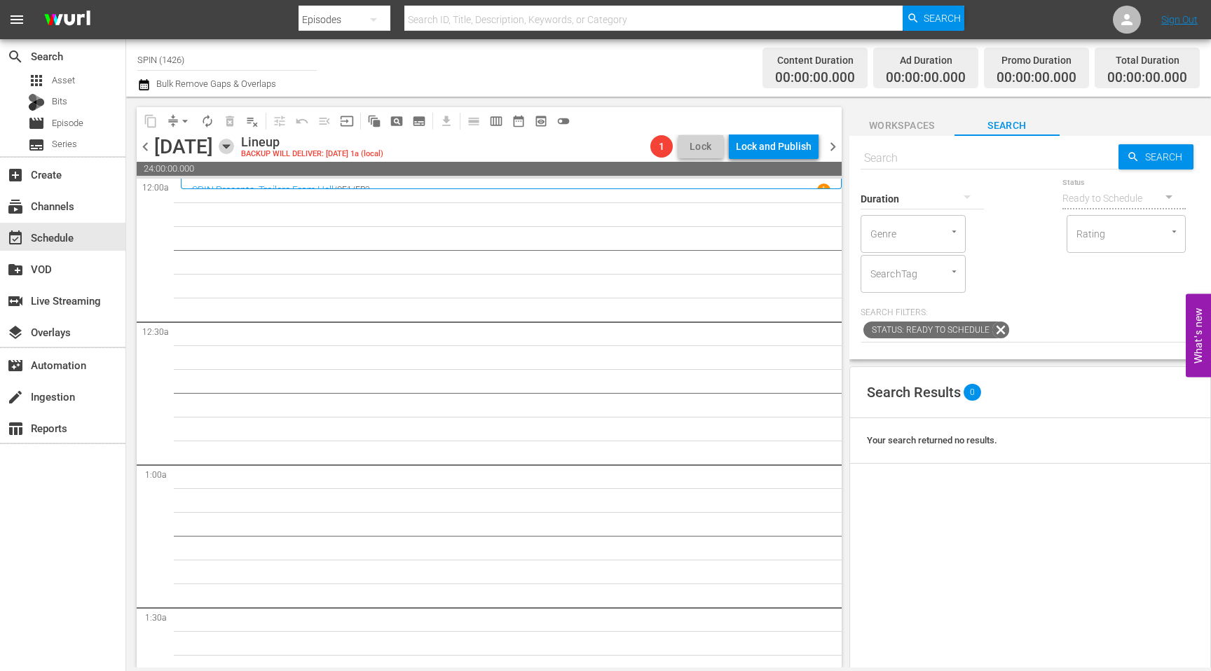
click at [234, 153] on icon "button" at bounding box center [226, 146] width 15 height 15
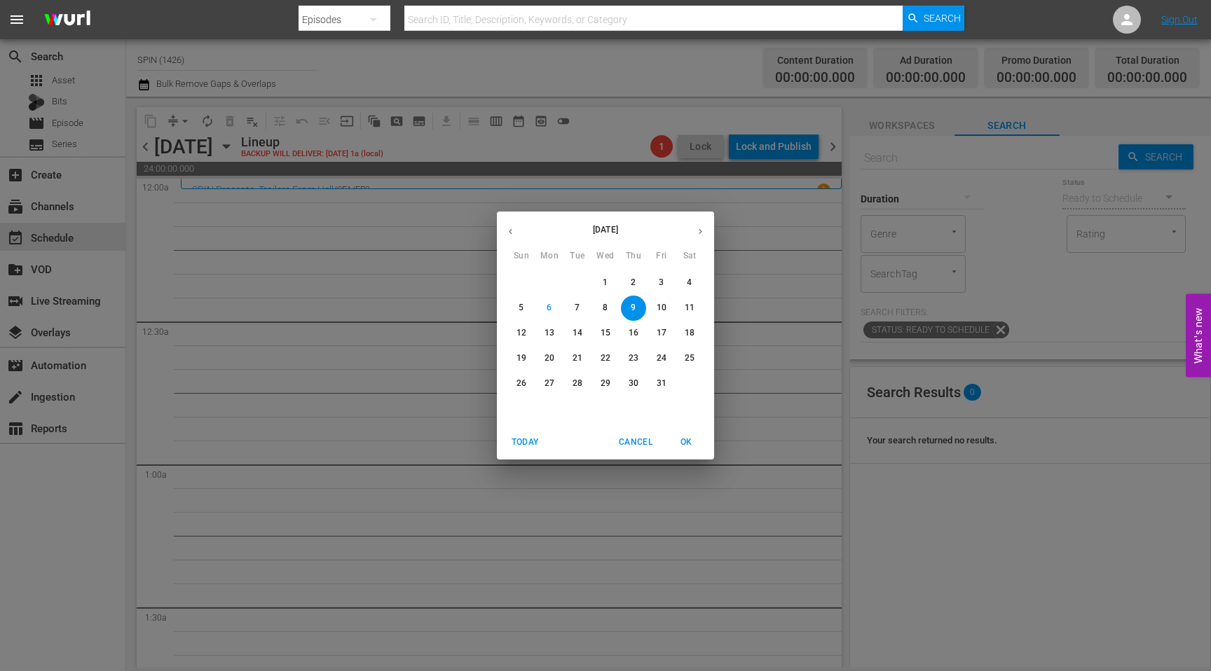
click at [632, 283] on p "2" at bounding box center [633, 283] width 5 height 12
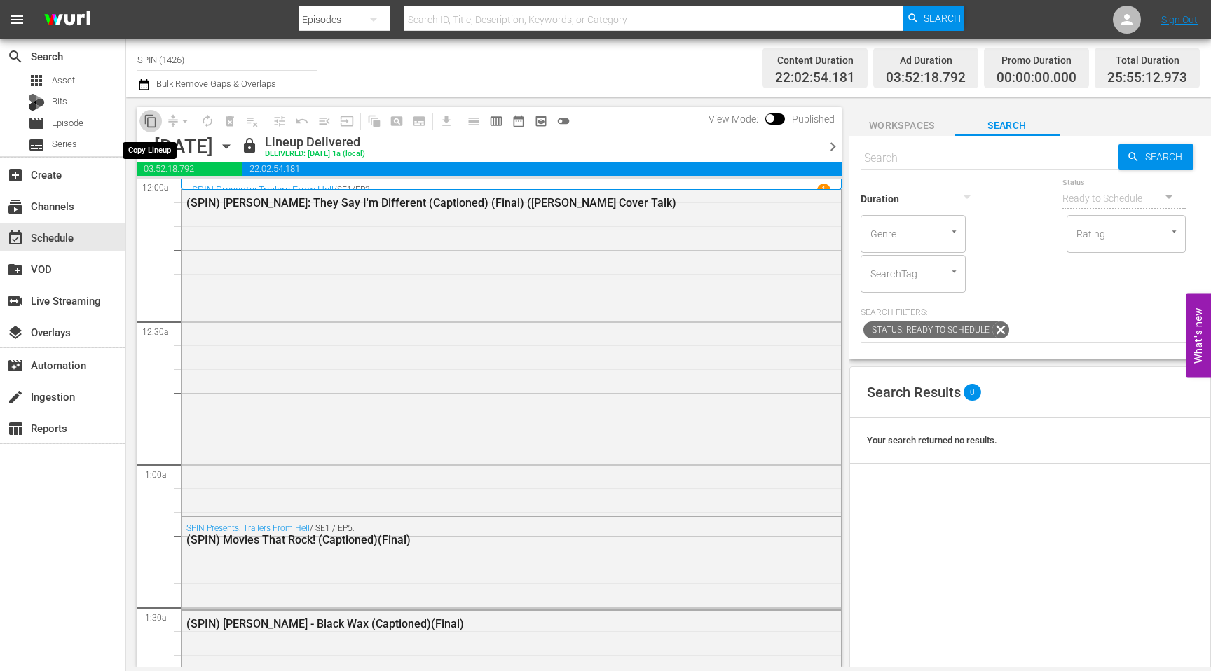
click at [145, 118] on span "content_copy" at bounding box center [151, 121] width 14 height 14
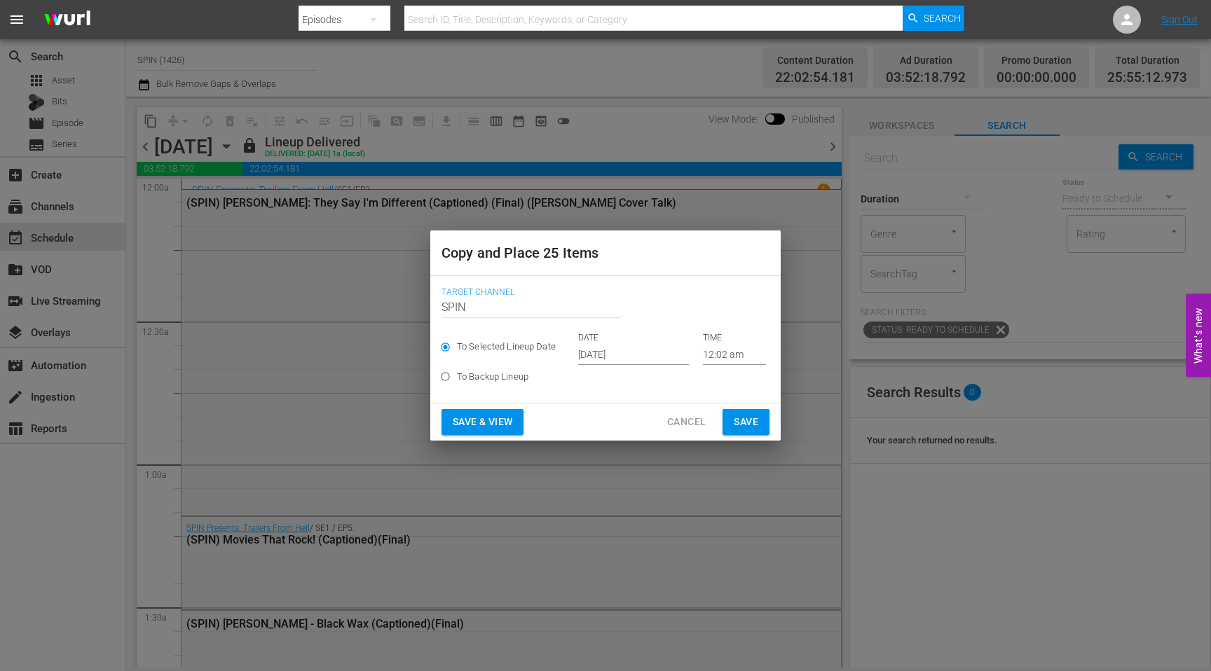
click at [631, 356] on input "[DATE]" at bounding box center [633, 354] width 111 height 21
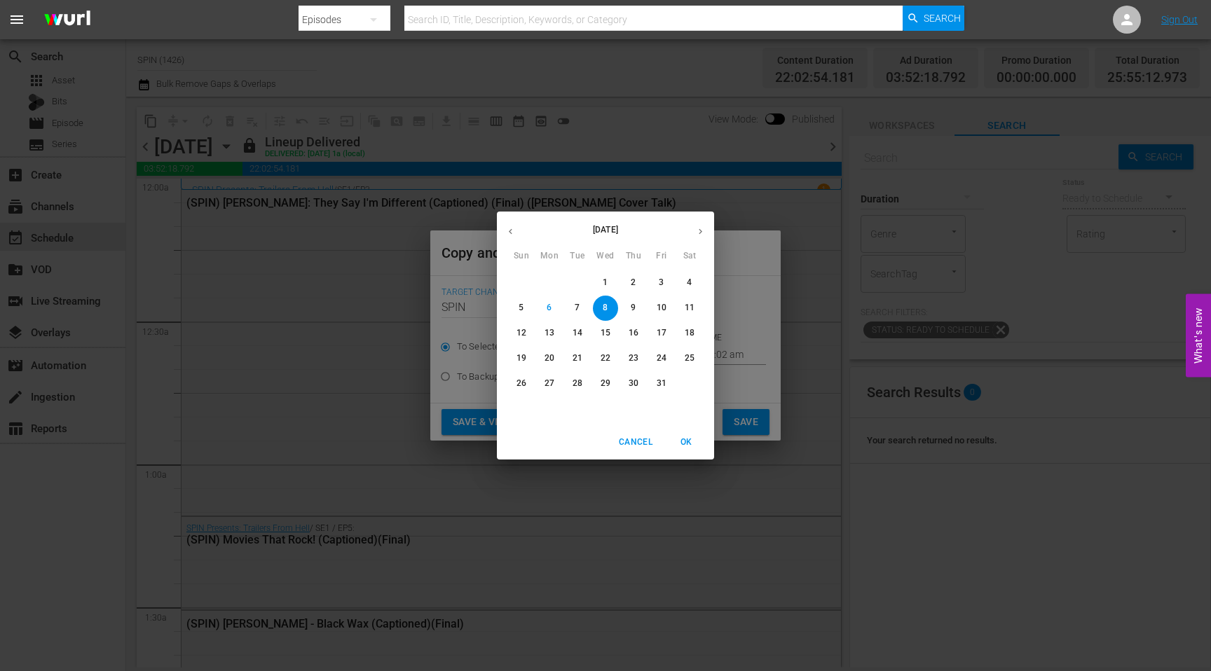
click at [635, 310] on p "9" at bounding box center [633, 308] width 5 height 12
type input "[DATE]"
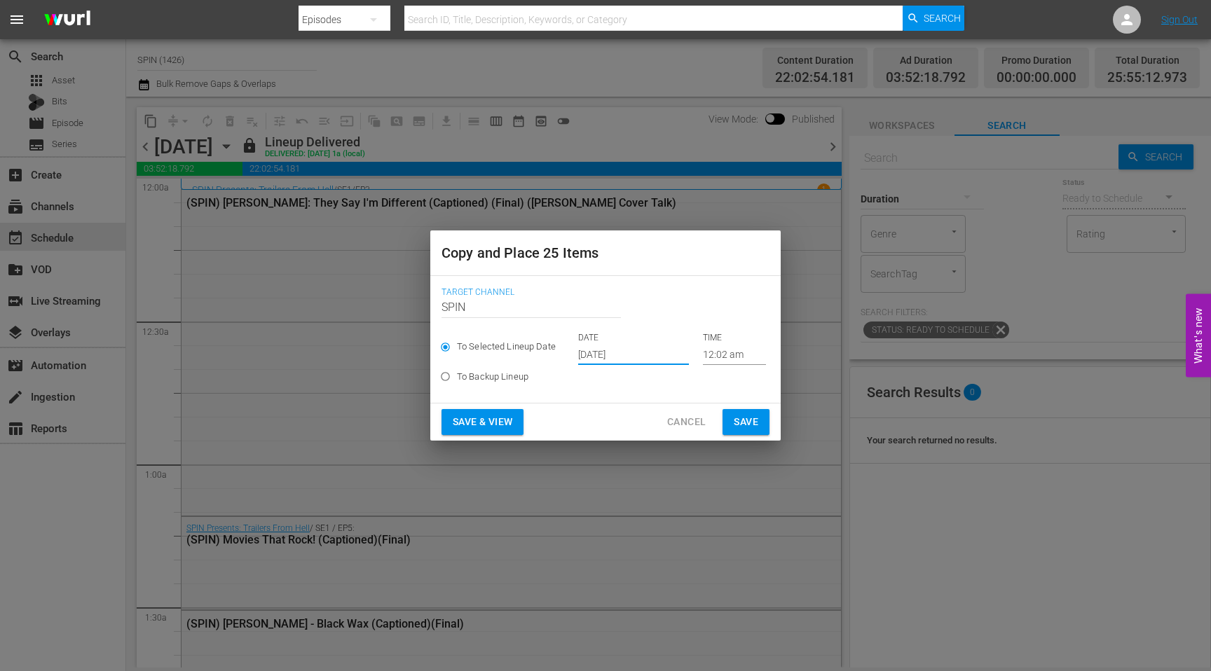
click at [736, 425] on span "Save" at bounding box center [745, 422] width 25 height 18
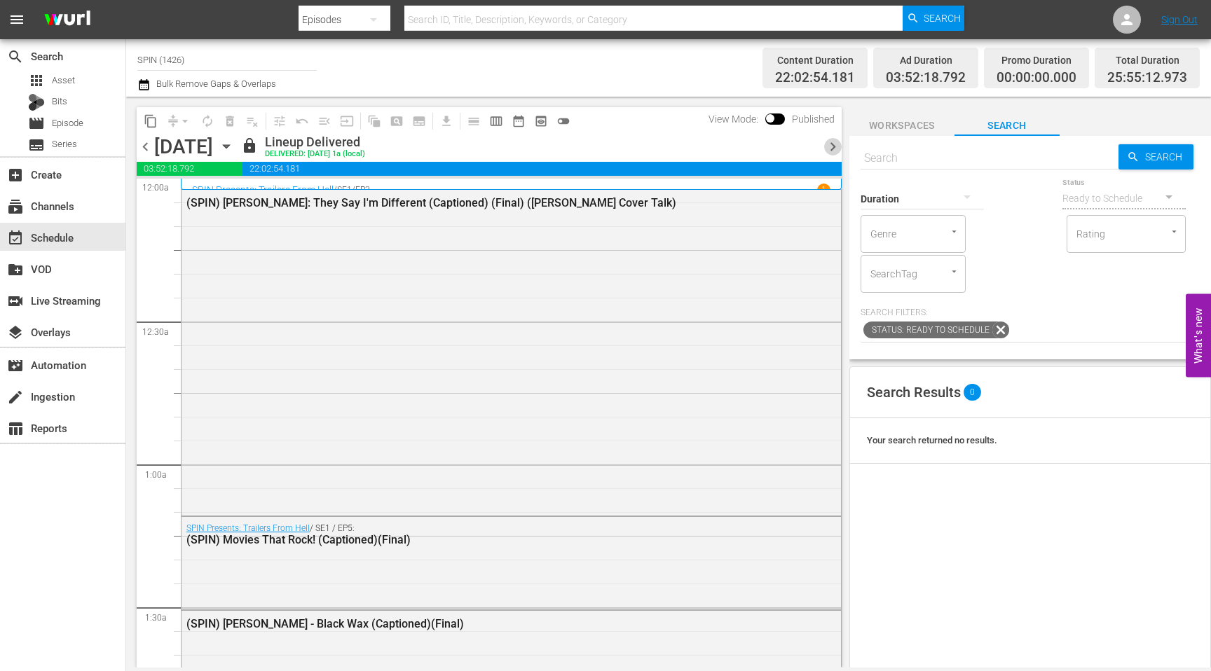
click at [831, 148] on span "chevron_right" at bounding box center [833, 147] width 18 height 18
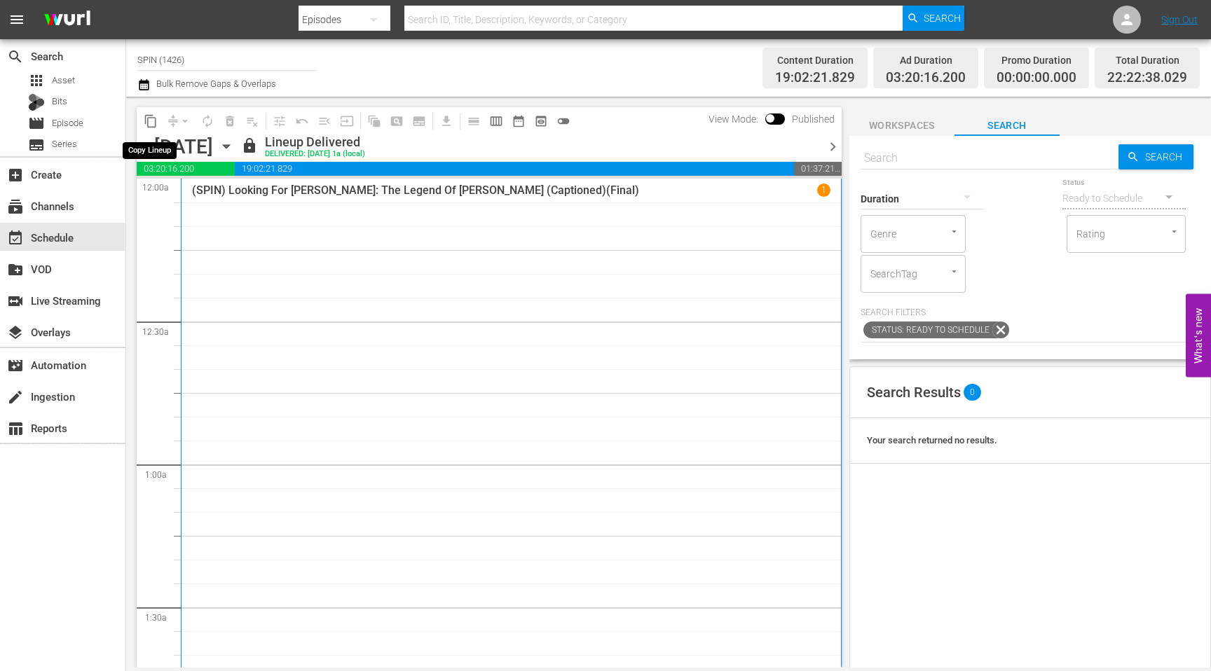
click at [151, 120] on span "content_copy" at bounding box center [151, 121] width 14 height 14
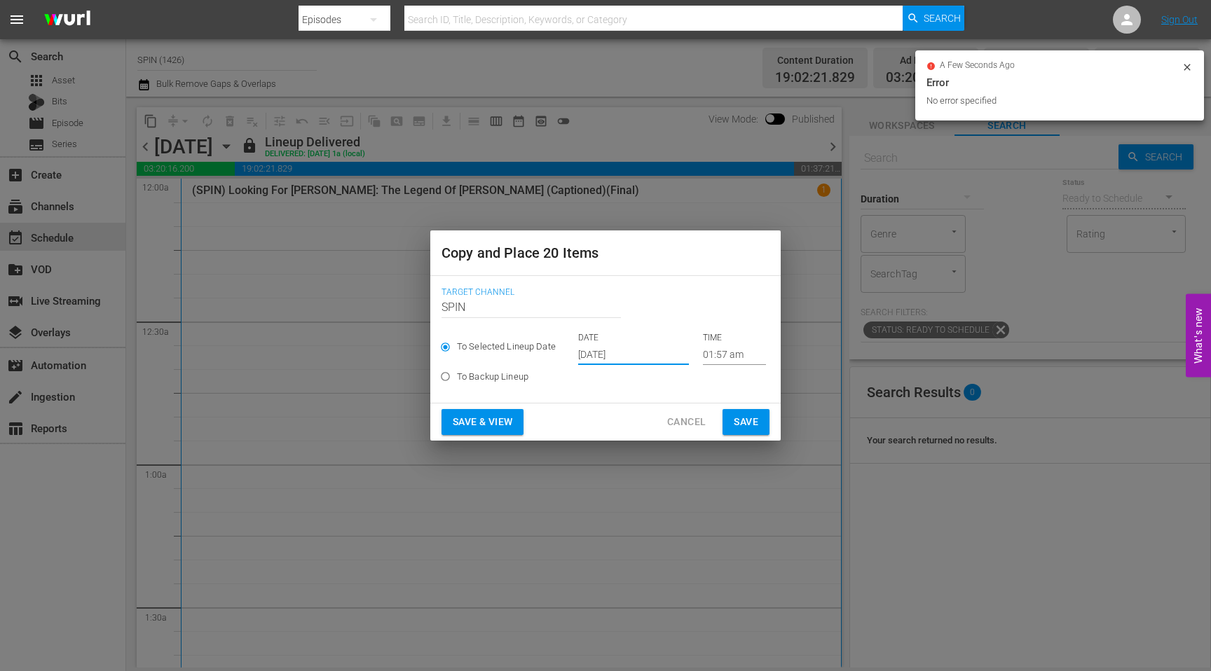
click at [633, 357] on input "[DATE]" at bounding box center [633, 354] width 111 height 21
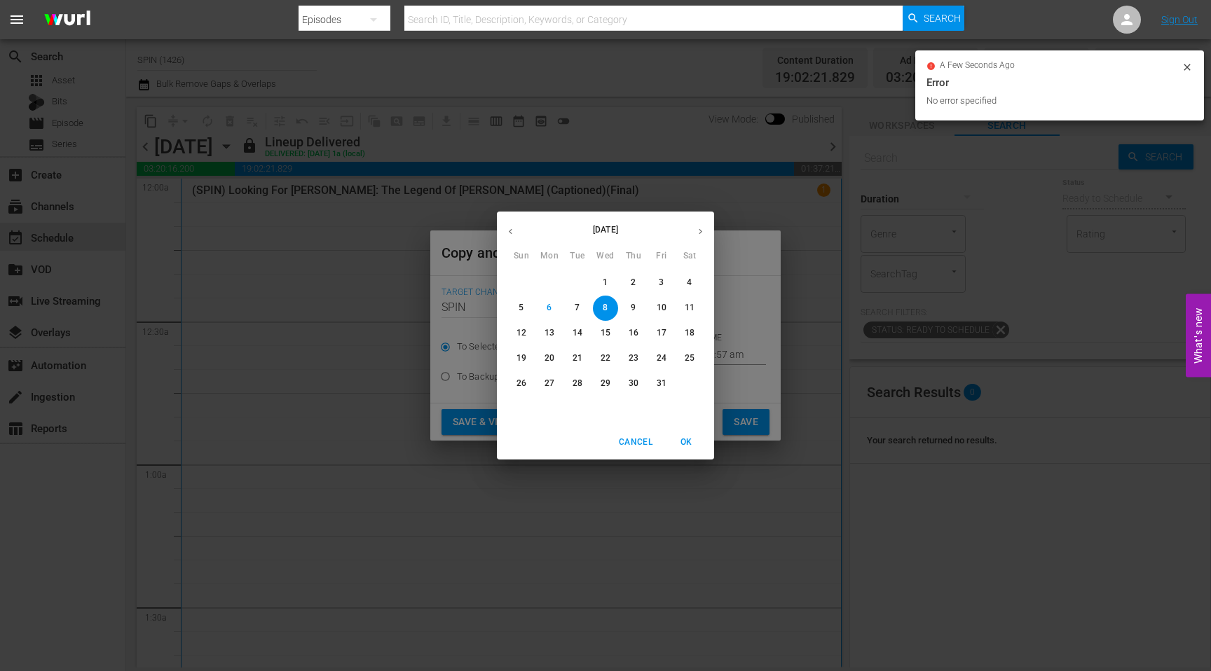
click at [659, 304] on p "10" at bounding box center [661, 308] width 10 height 12
type input "[DATE]"
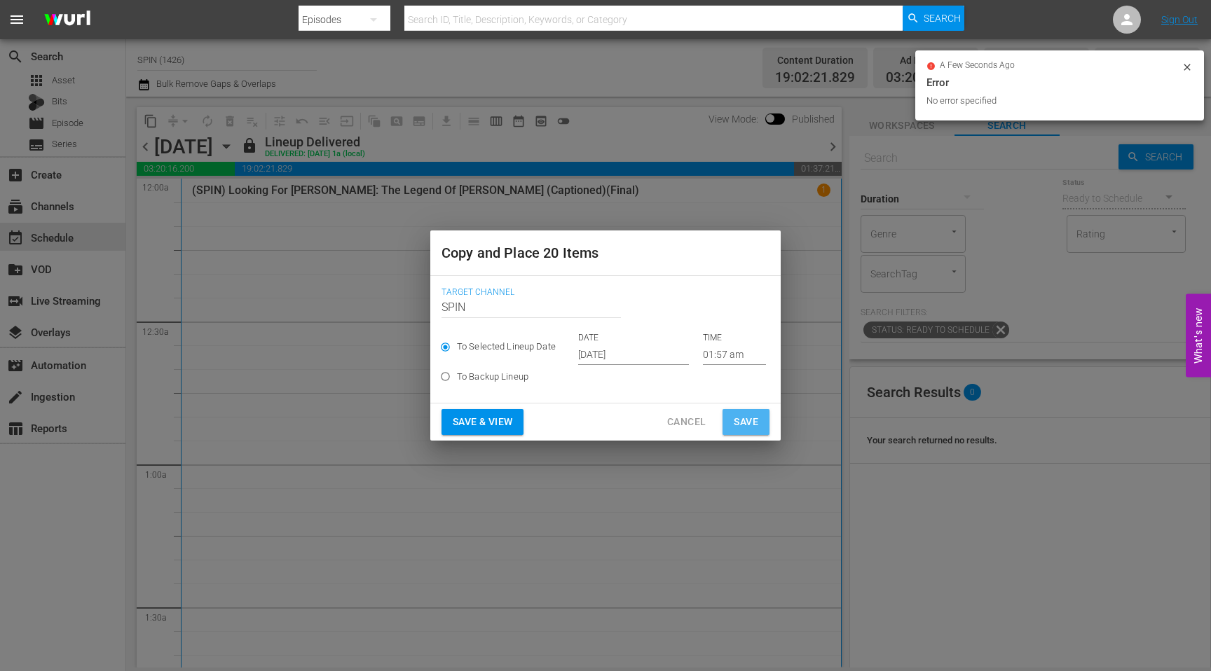
click at [736, 424] on span "Save" at bounding box center [745, 422] width 25 height 18
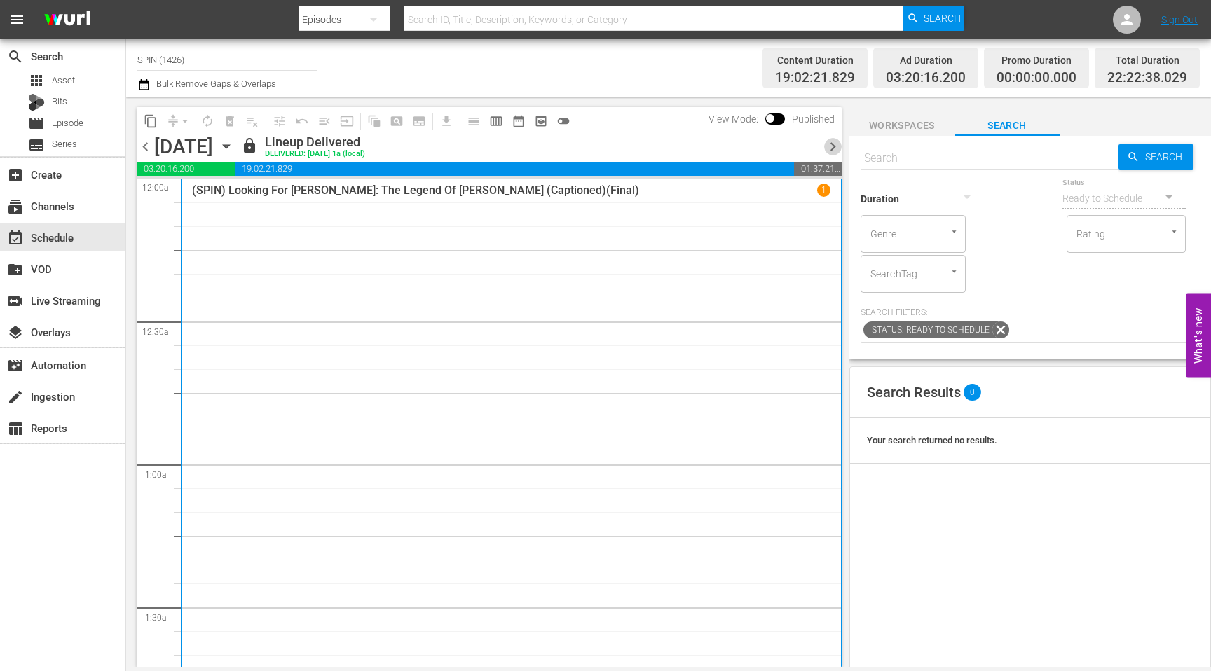
click at [836, 151] on span "chevron_right" at bounding box center [833, 147] width 18 height 18
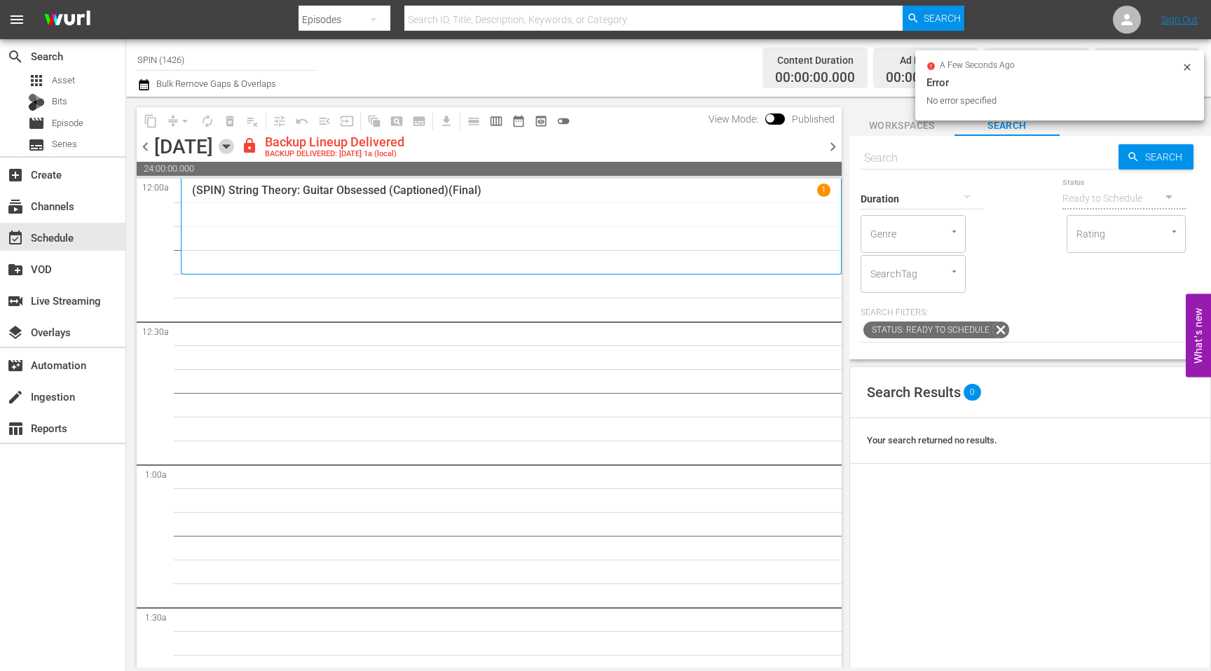
click at [229, 146] on icon "button" at bounding box center [226, 147] width 6 height 4
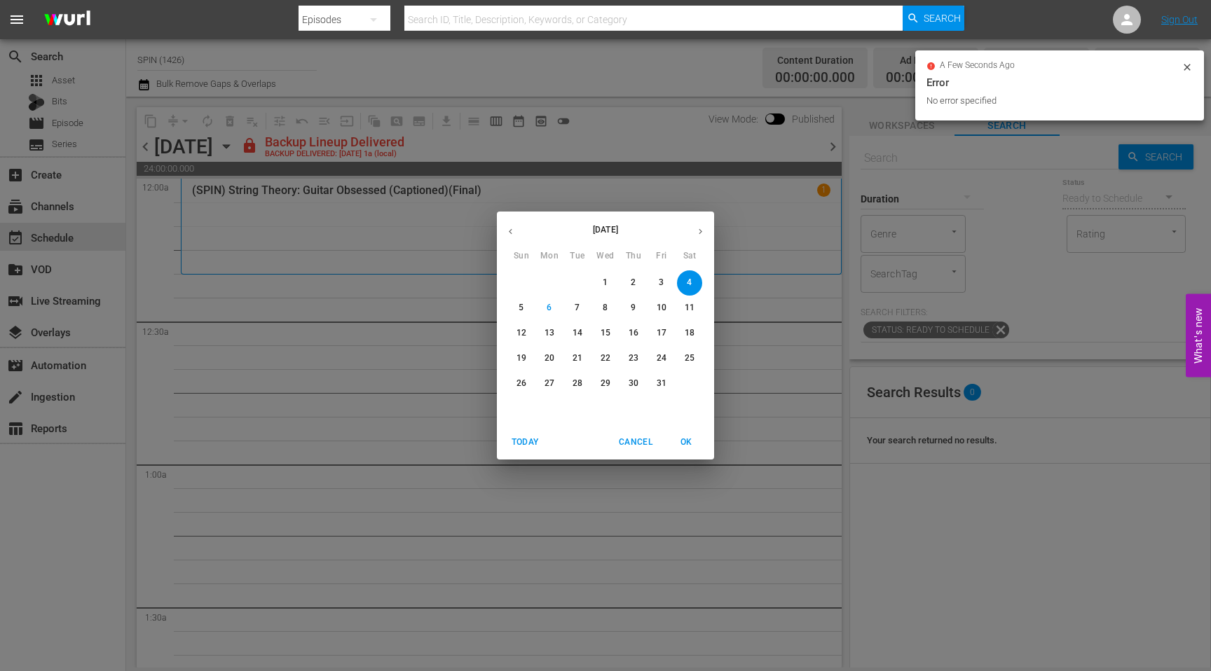
click at [512, 232] on icon "button" at bounding box center [510, 231] width 11 height 11
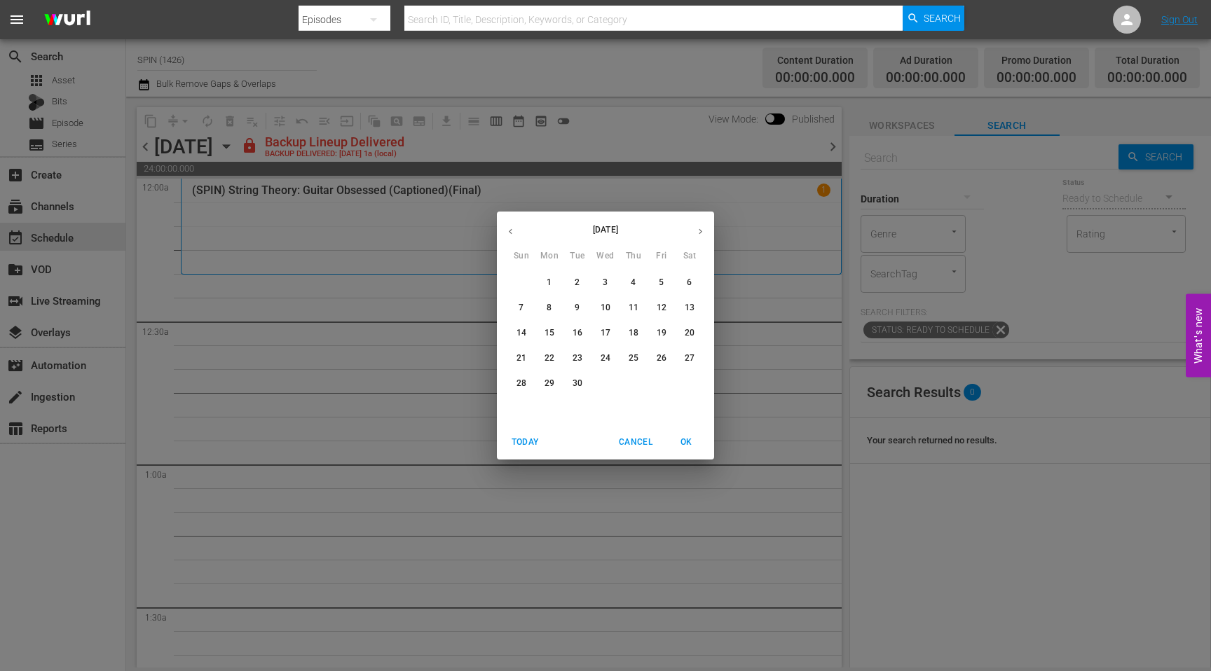
click at [682, 356] on span "27" at bounding box center [689, 358] width 25 height 12
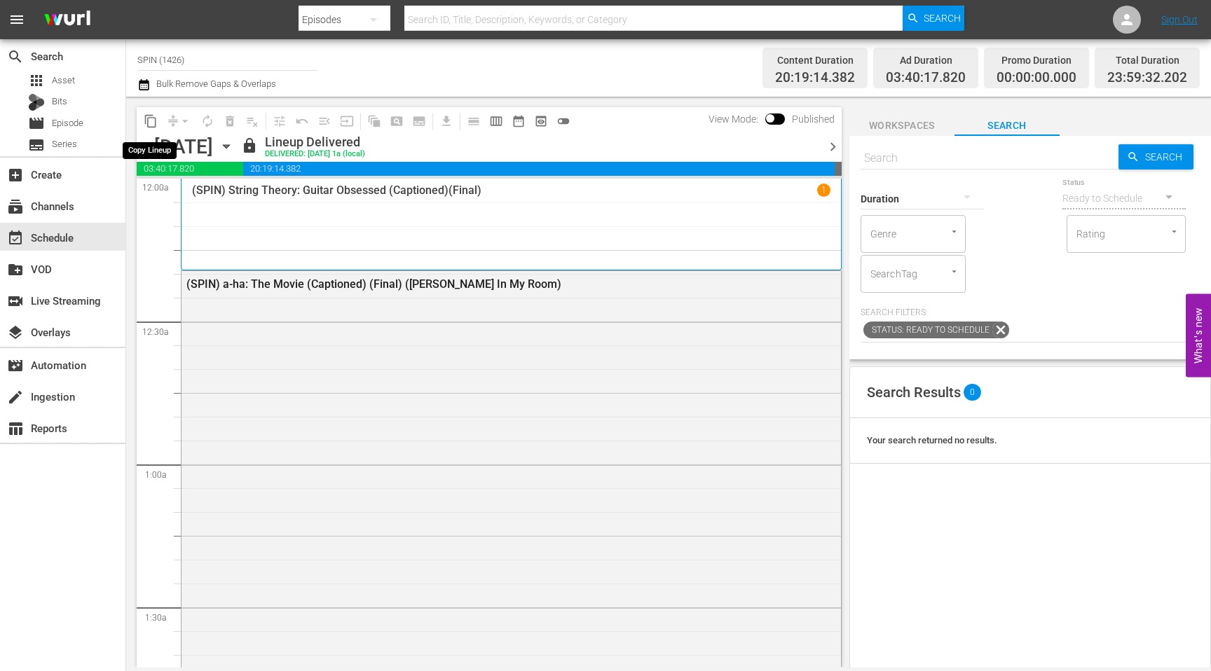
click at [151, 120] on span "content_copy" at bounding box center [151, 121] width 14 height 14
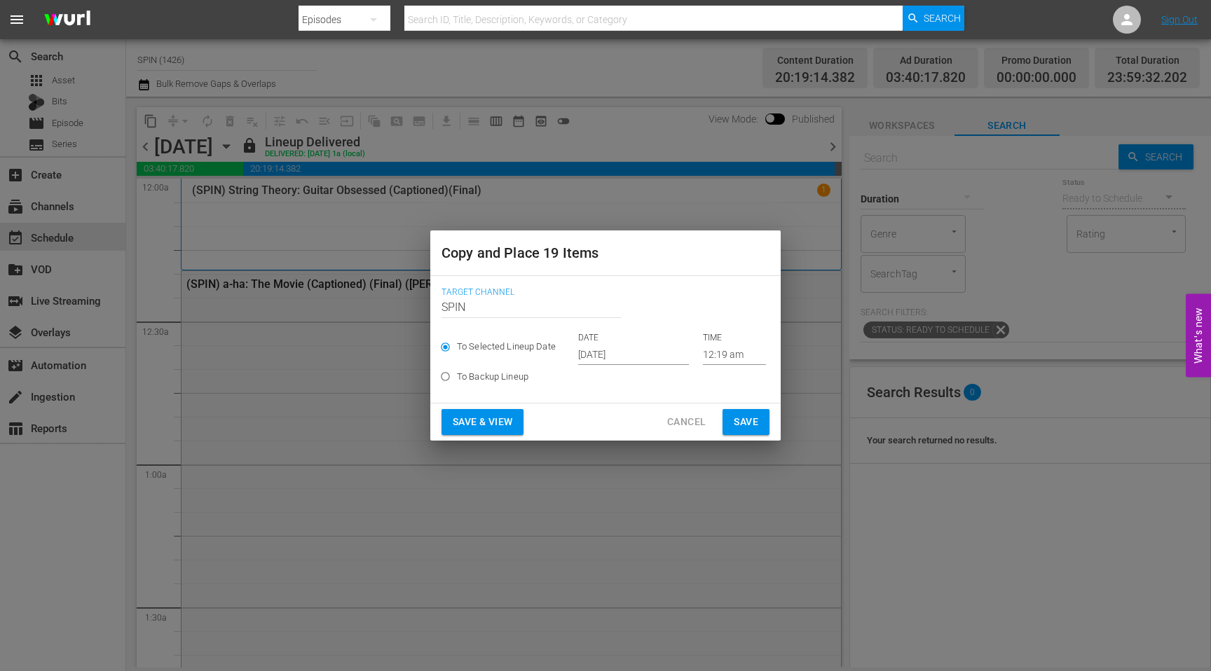
click at [605, 352] on input "[DATE]" at bounding box center [633, 354] width 111 height 21
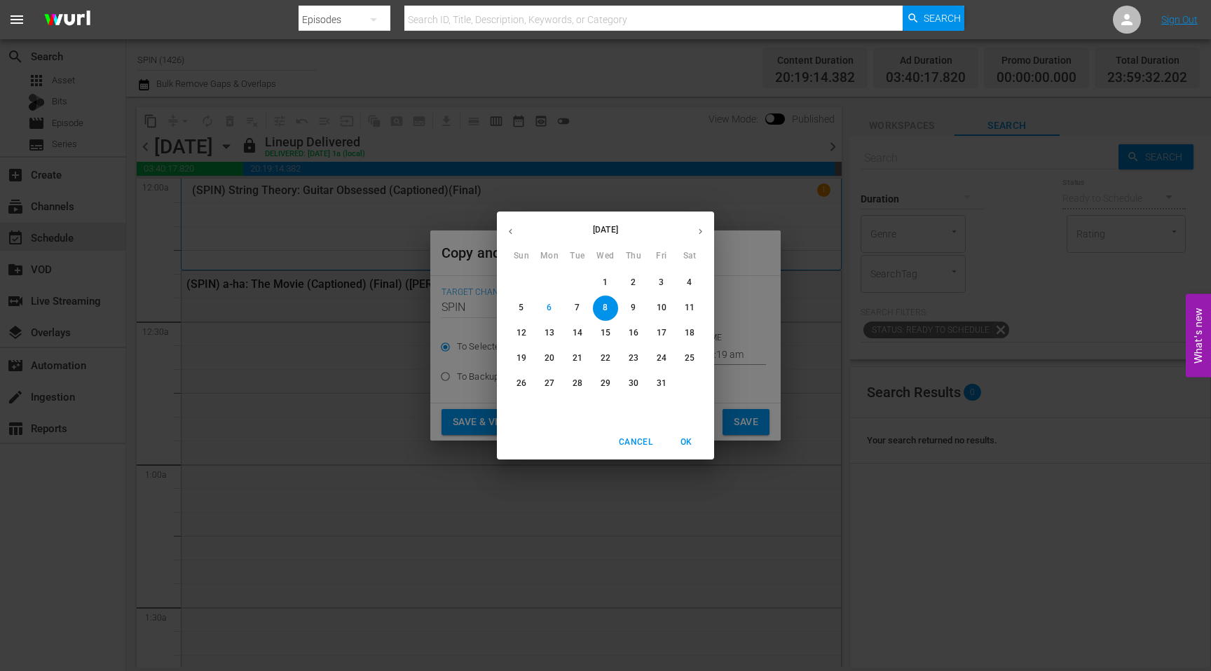
click at [698, 232] on icon "button" at bounding box center [700, 231] width 11 height 11
click at [516, 233] on button "button" at bounding box center [510, 231] width 27 height 27
click at [689, 307] on p "11" at bounding box center [689, 308] width 10 height 12
type input "[DATE]"
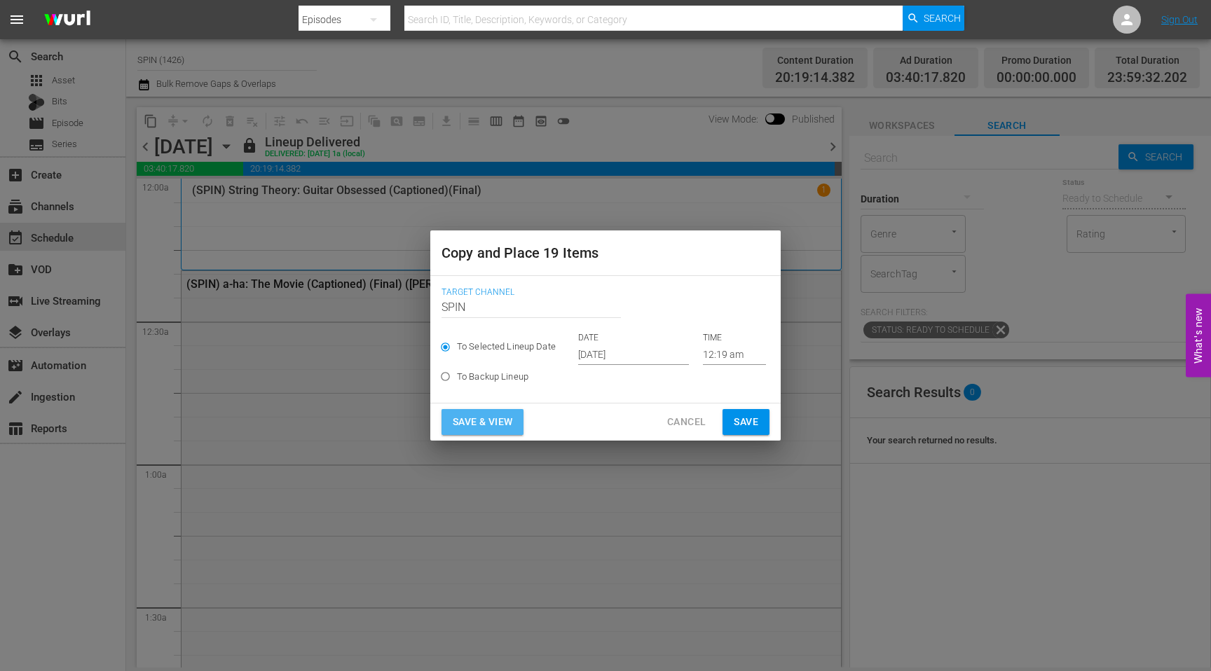
click at [465, 420] on span "Save & View" at bounding box center [483, 422] width 60 height 18
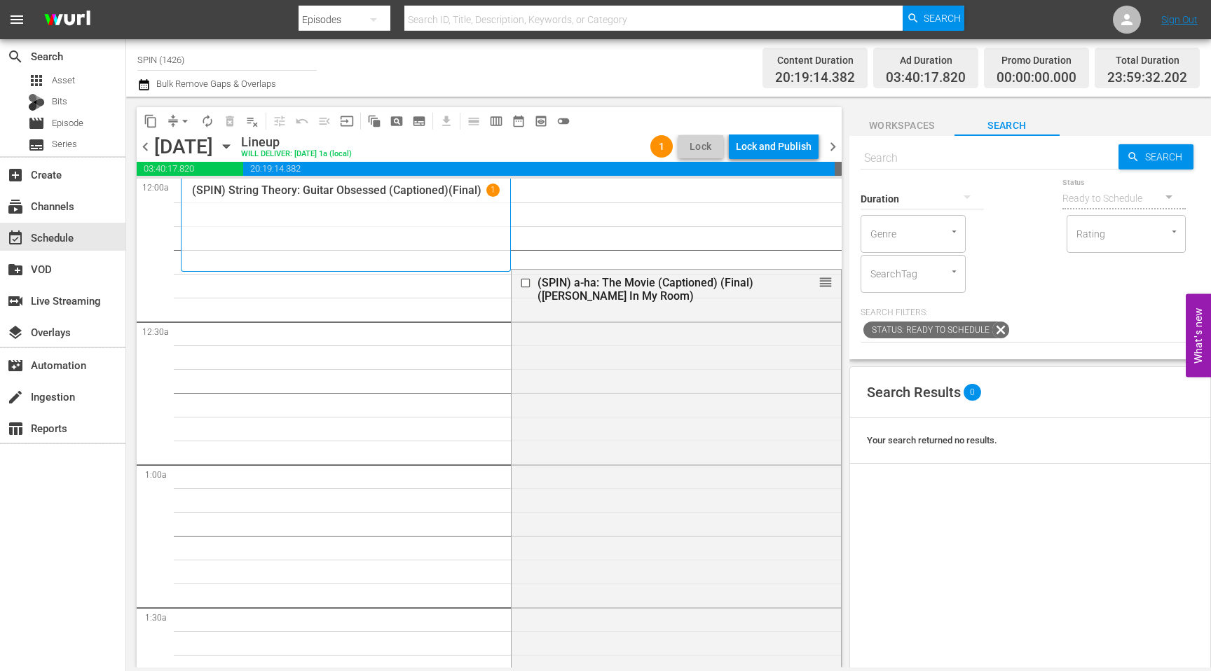
click at [831, 143] on span "chevron_right" at bounding box center [833, 147] width 18 height 18
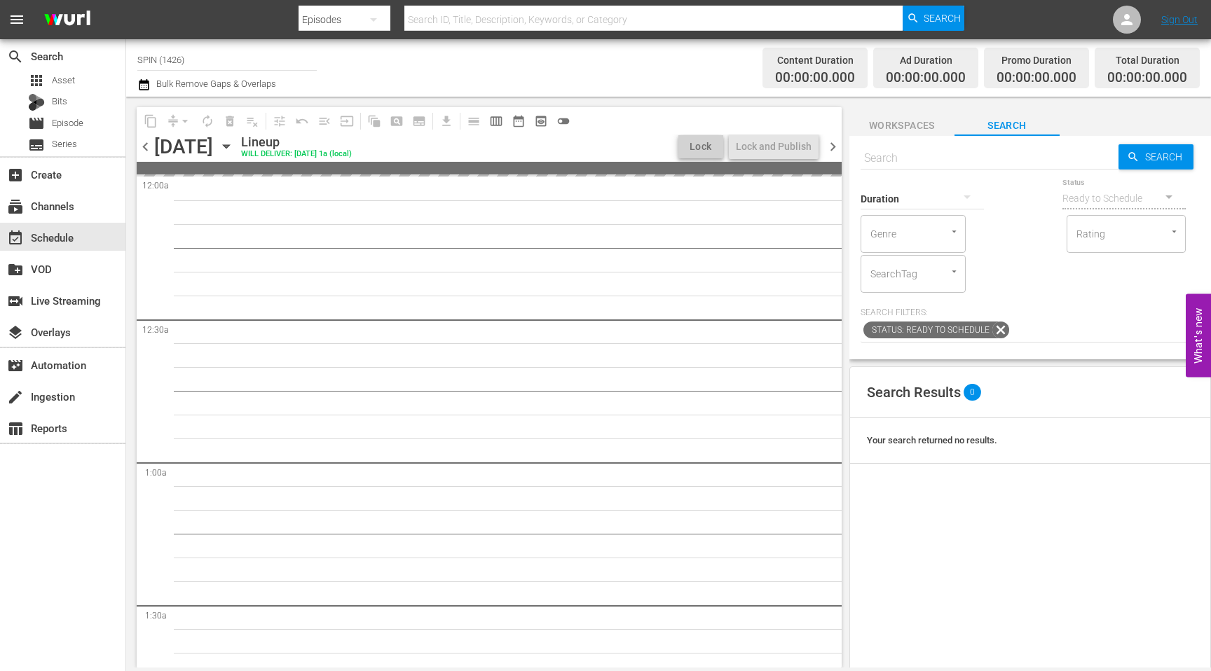
click at [366, 149] on div "chevron_left [DATE] [DATE] Lineup WILL DELIVER: [DATE] 1a (local) Lock Lock and…" at bounding box center [489, 148] width 705 height 27
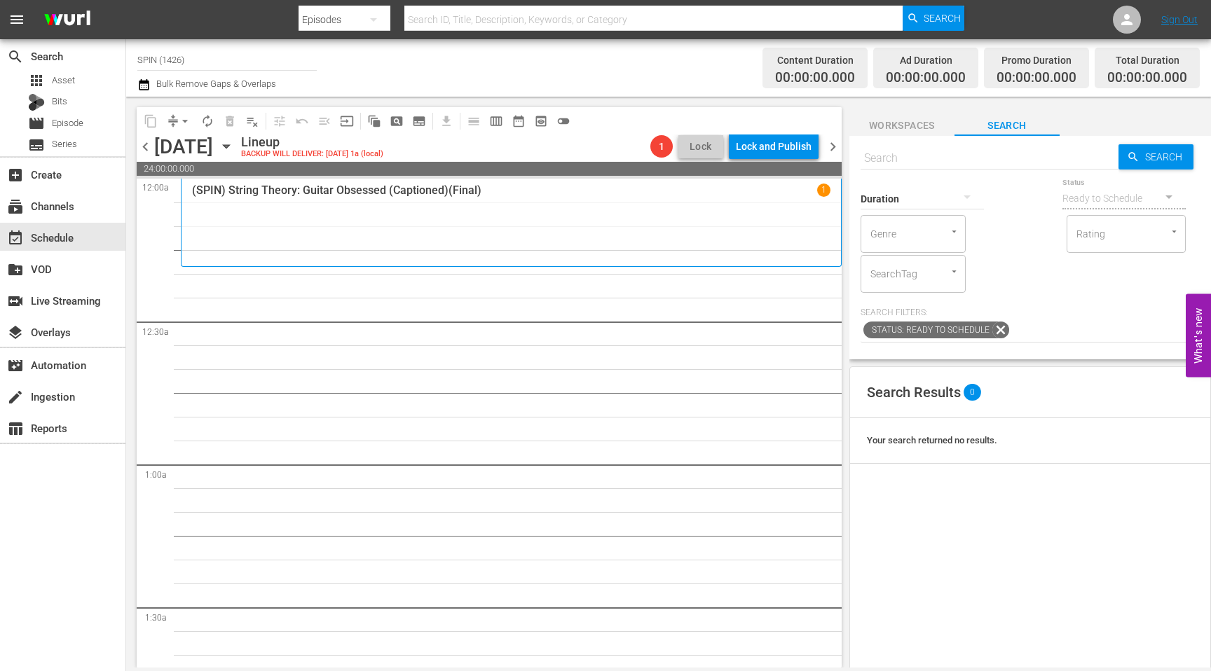
click at [234, 150] on icon "button" at bounding box center [226, 146] width 15 height 15
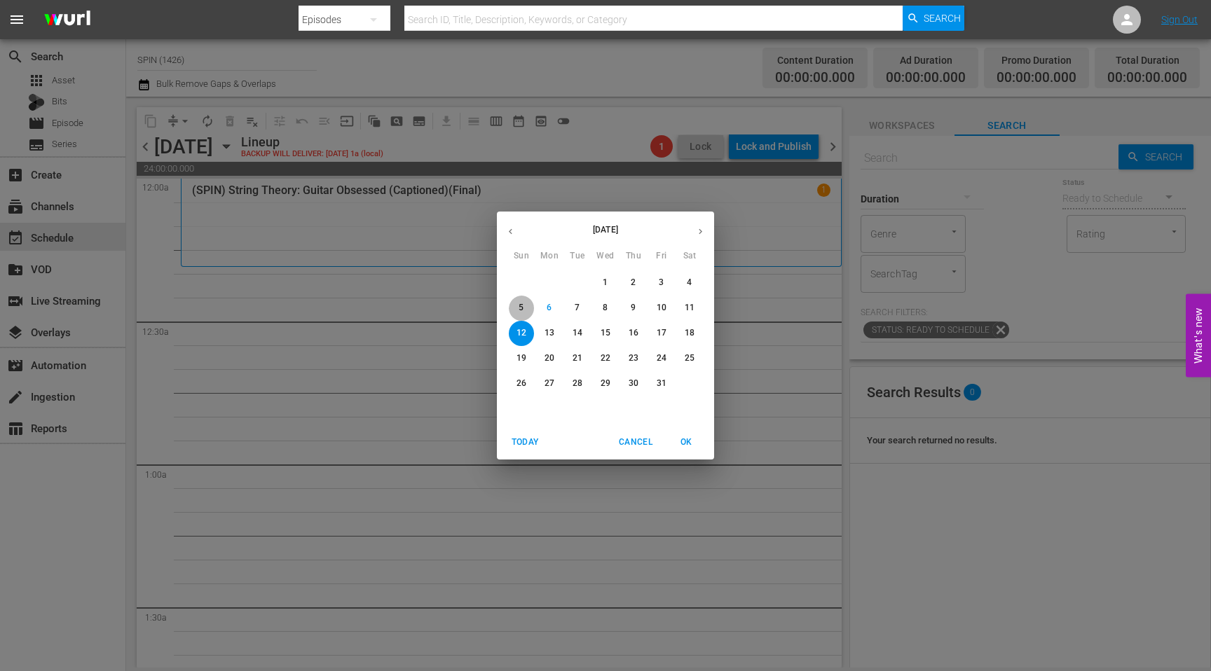
click at [520, 307] on p "5" at bounding box center [520, 308] width 5 height 12
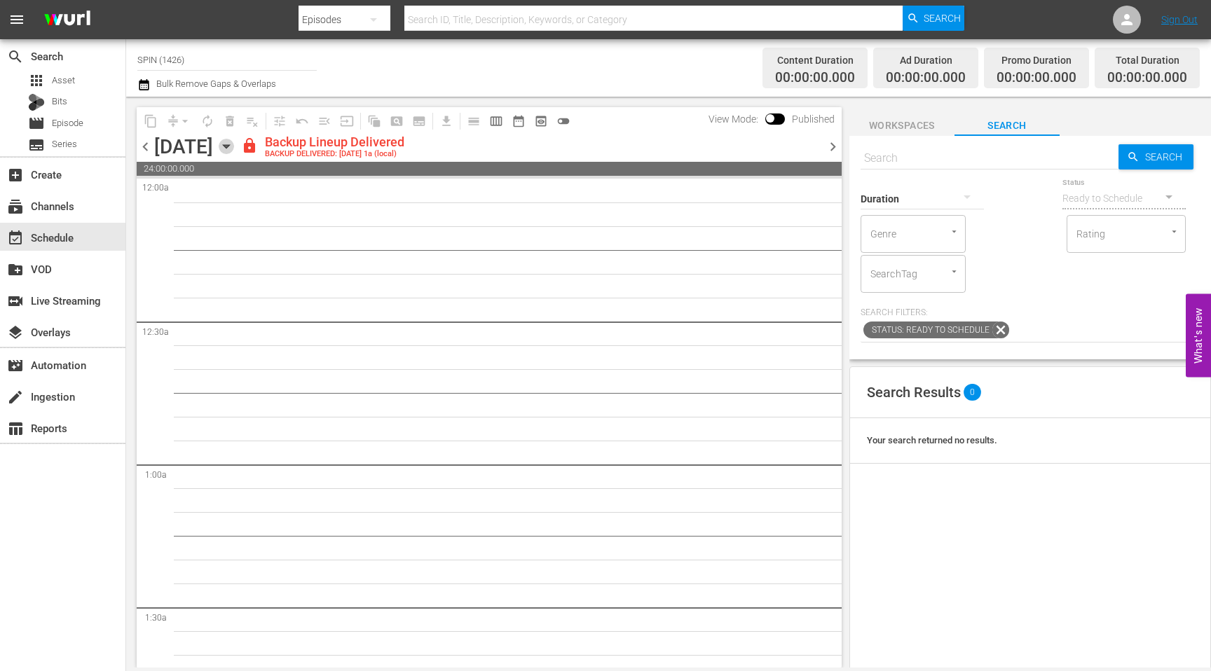
click at [234, 146] on icon "button" at bounding box center [226, 146] width 15 height 15
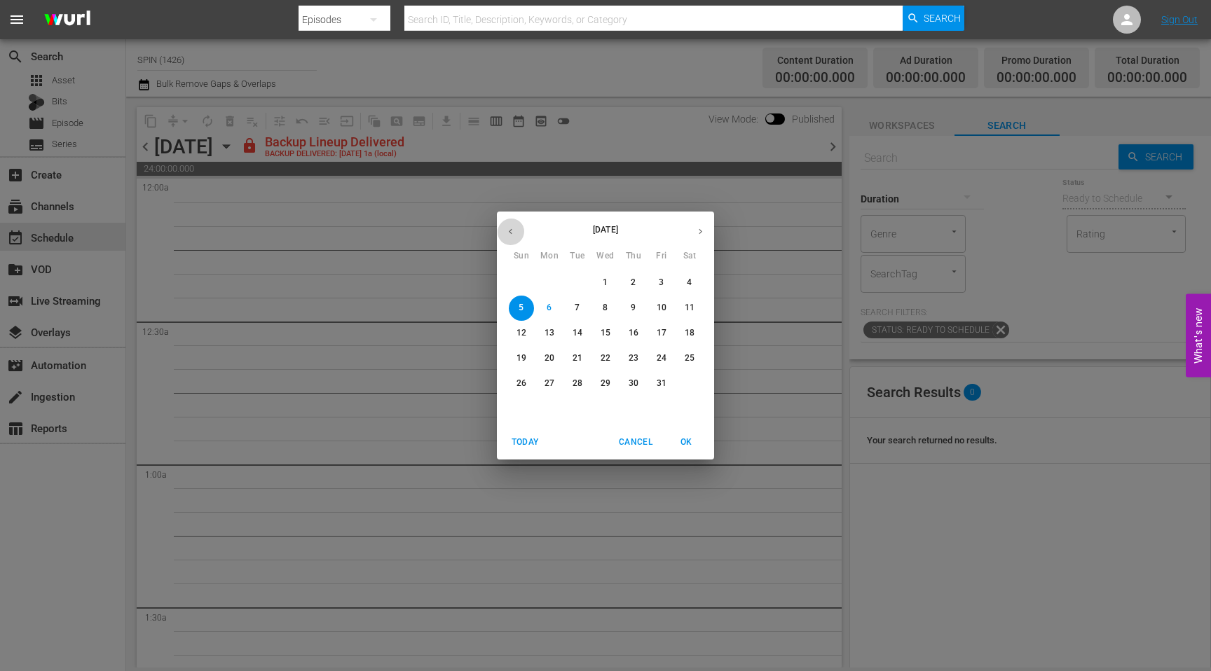
click at [510, 226] on button "button" at bounding box center [510, 231] width 27 height 27
click at [523, 385] on p "28" at bounding box center [521, 384] width 10 height 12
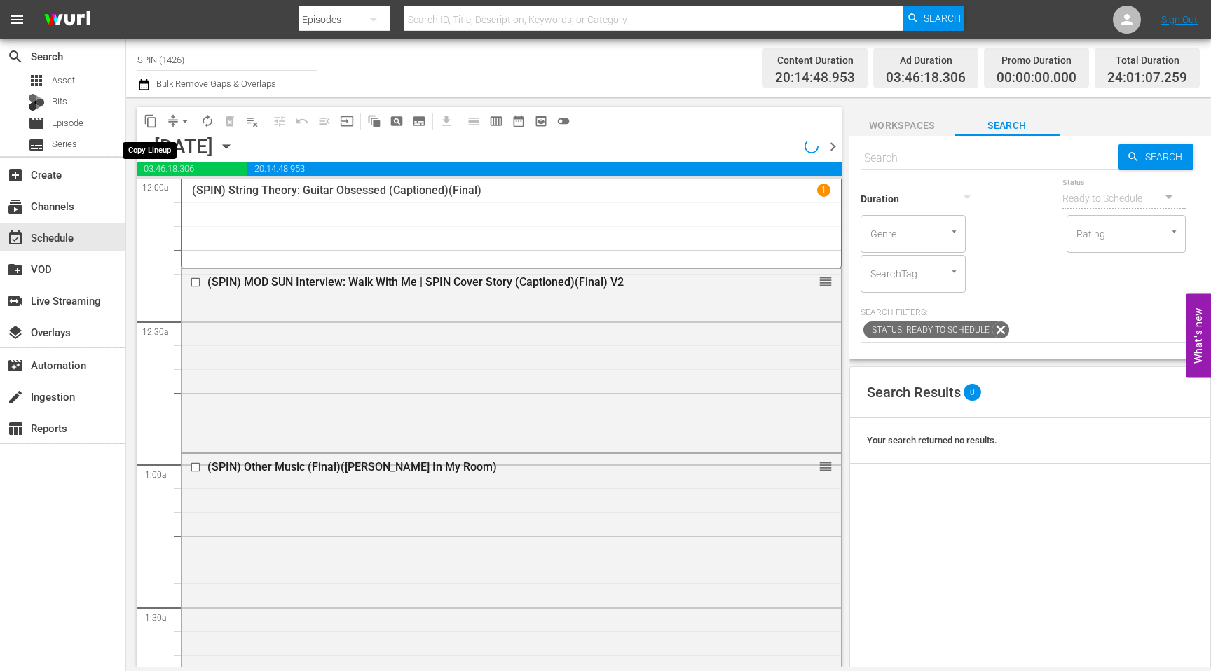
click at [151, 123] on span "content_copy" at bounding box center [151, 121] width 14 height 14
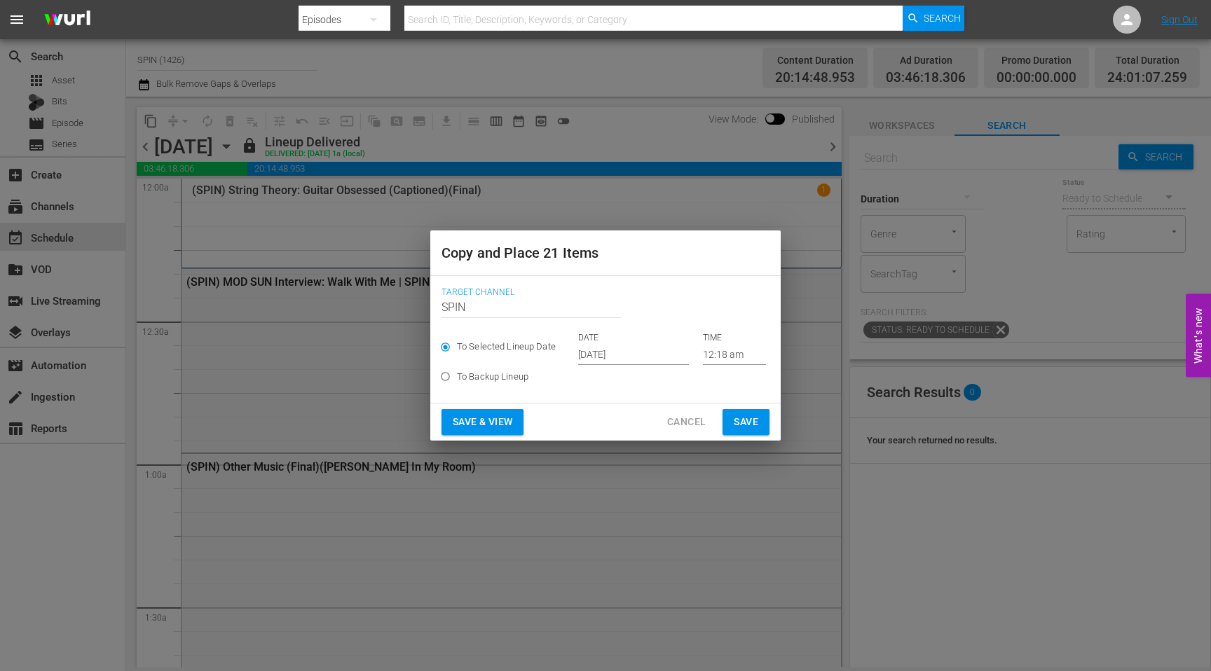
click at [628, 354] on input "[DATE]" at bounding box center [633, 354] width 111 height 21
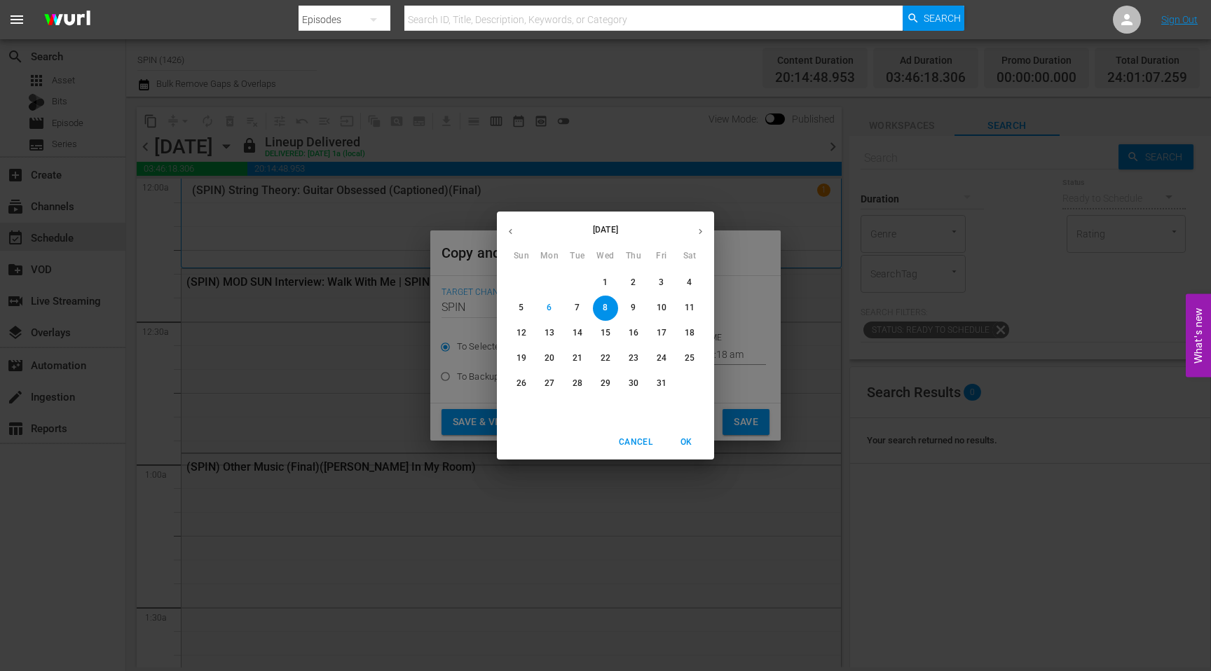
click at [523, 328] on p "12" at bounding box center [521, 333] width 10 height 12
type input "[DATE]"
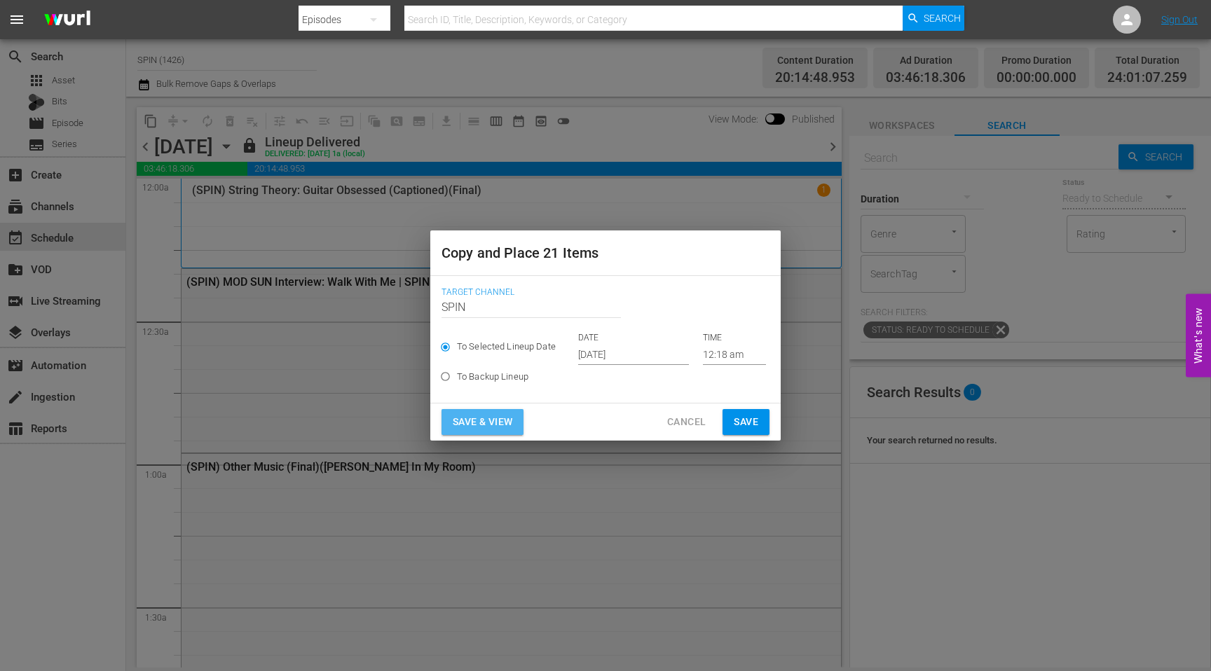
click at [496, 420] on span "Save & View" at bounding box center [483, 422] width 60 height 18
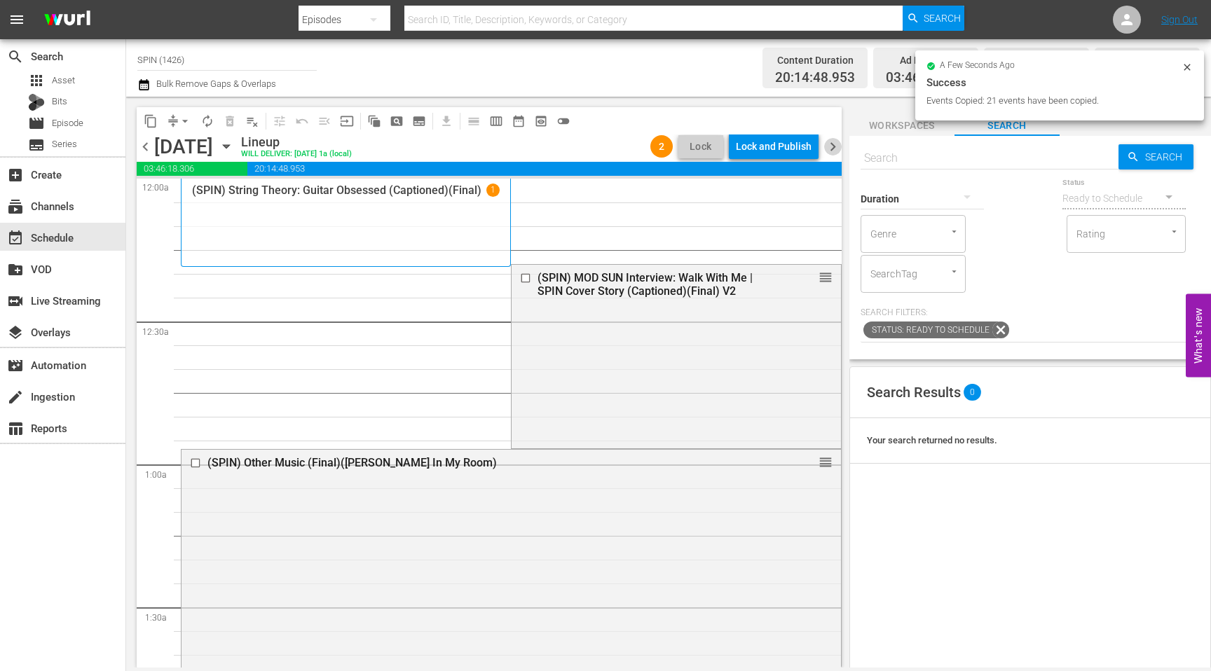
click at [835, 147] on span "chevron_right" at bounding box center [833, 147] width 18 height 18
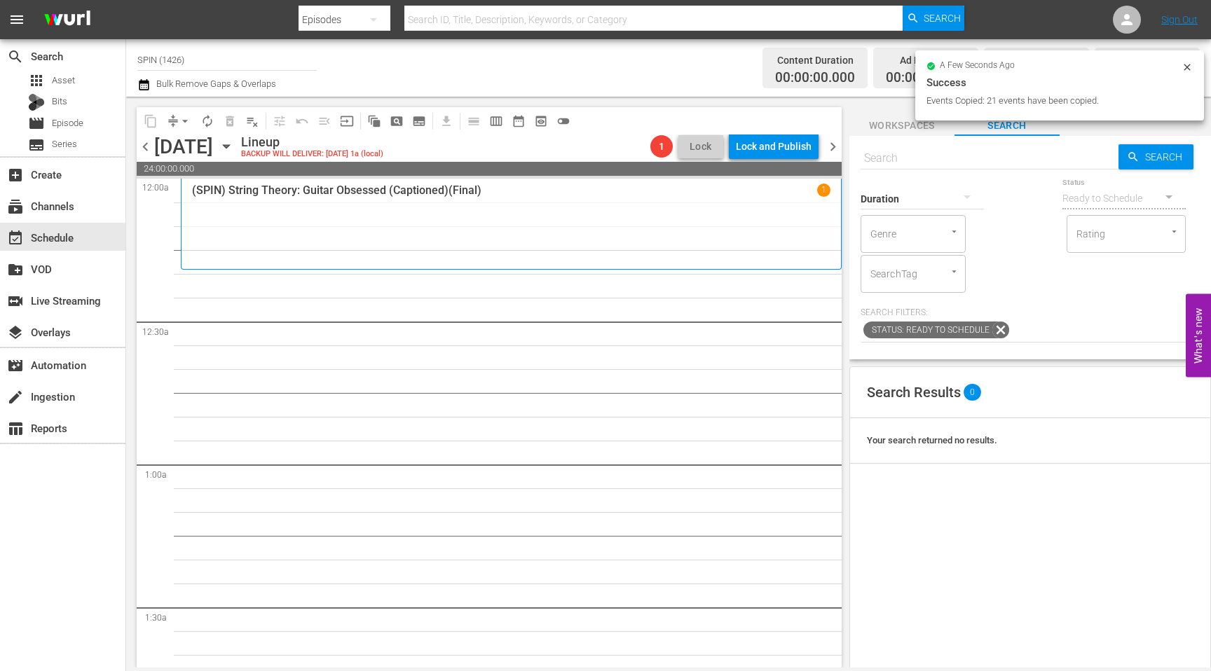
click at [229, 146] on icon "button" at bounding box center [226, 147] width 6 height 4
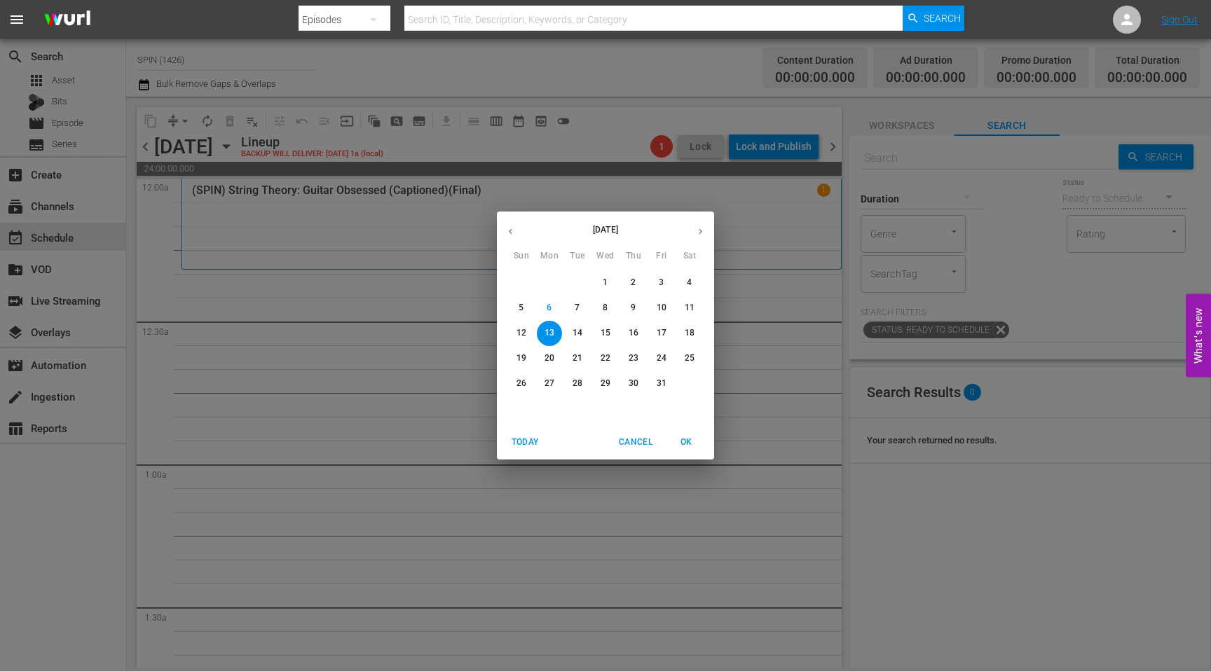
click at [510, 235] on icon "button" at bounding box center [510, 231] width 11 height 11
click at [546, 382] on p "29" at bounding box center [549, 384] width 10 height 12
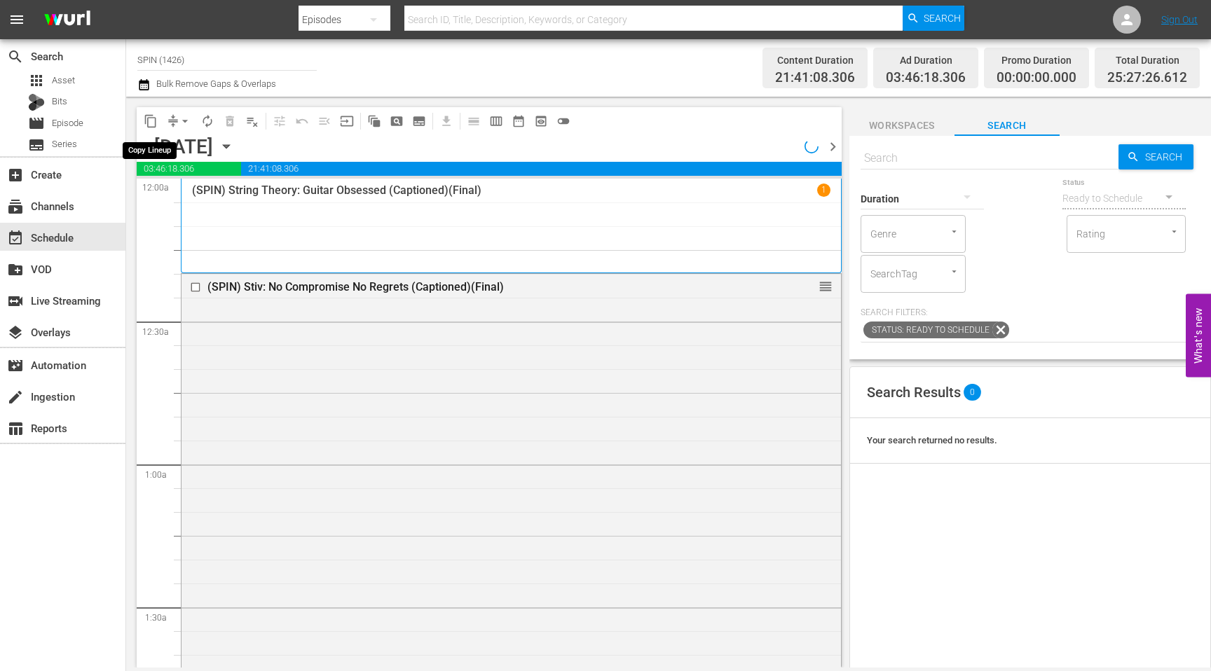
click at [154, 123] on span "content_copy" at bounding box center [151, 121] width 14 height 14
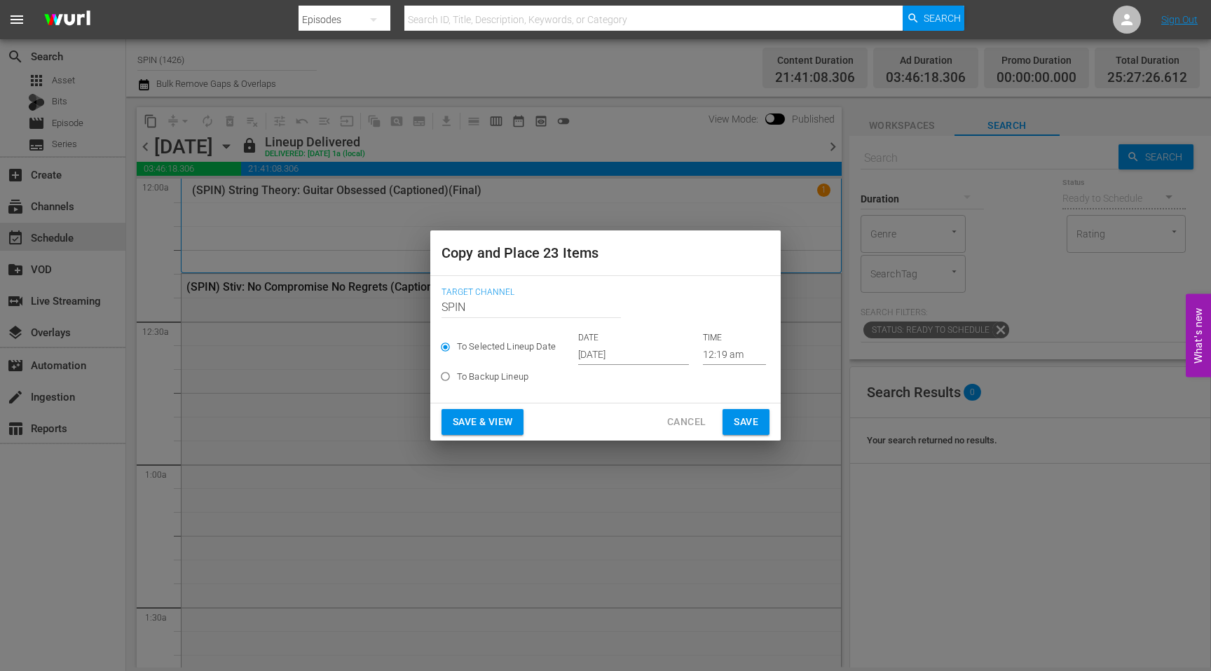
click at [618, 356] on input "[DATE]" at bounding box center [633, 354] width 111 height 21
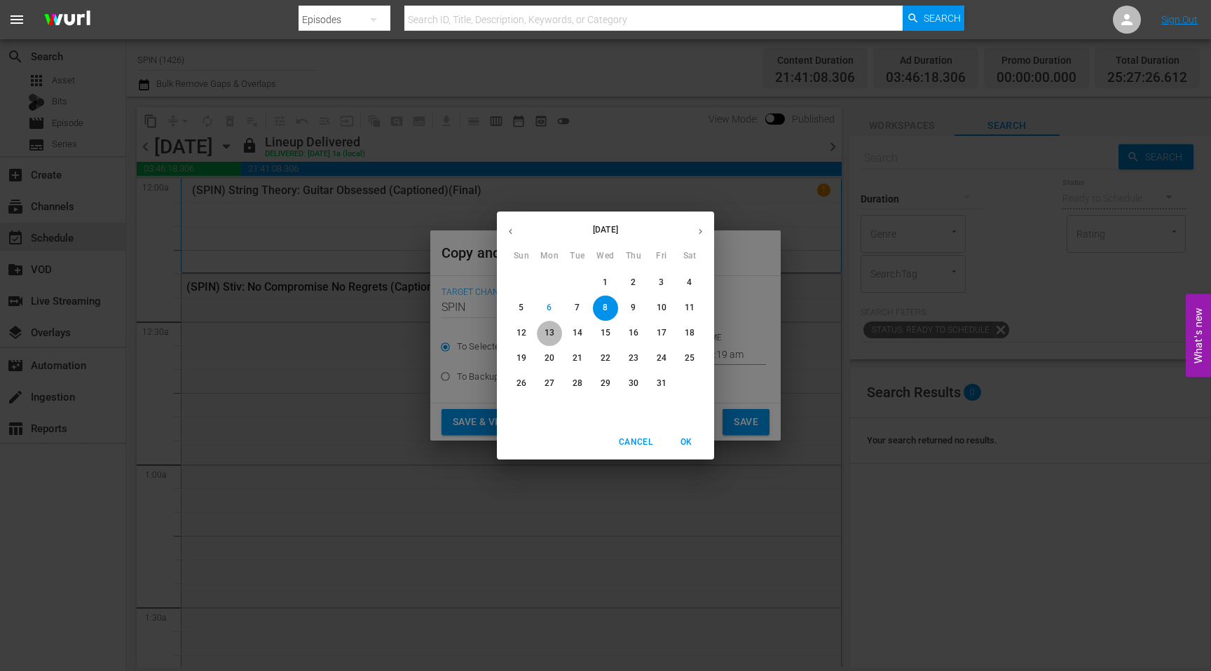
click at [551, 333] on p "13" at bounding box center [549, 333] width 10 height 12
type input "[DATE]"
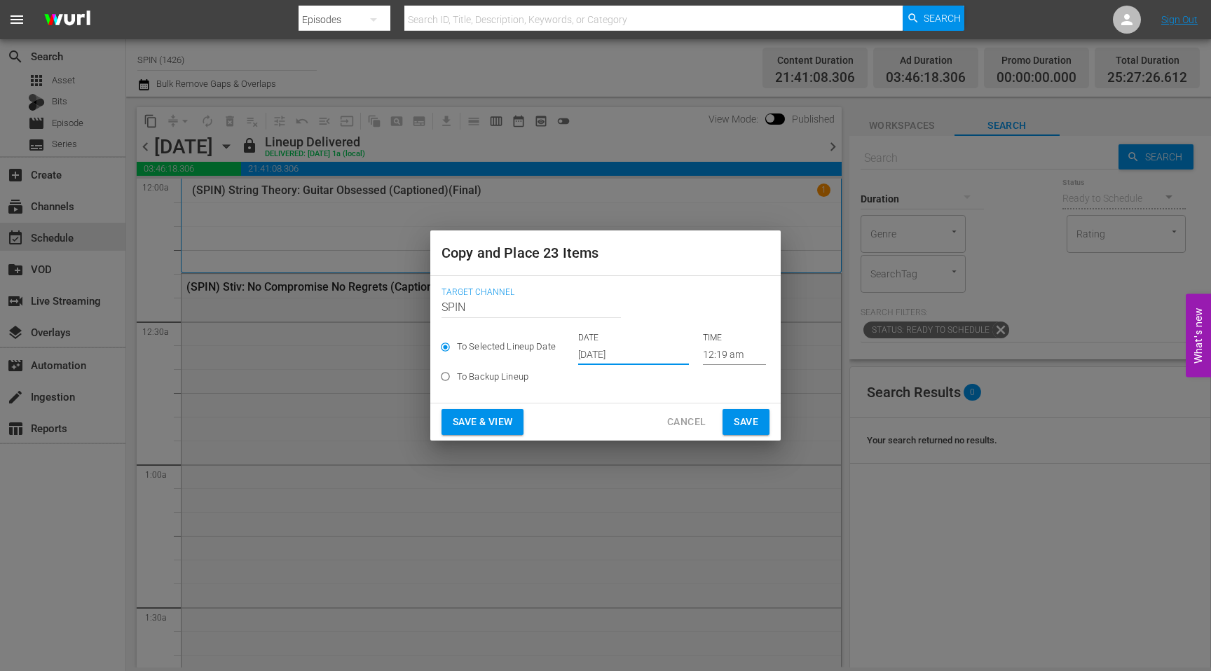
click at [481, 426] on span "Save & View" at bounding box center [483, 422] width 60 height 18
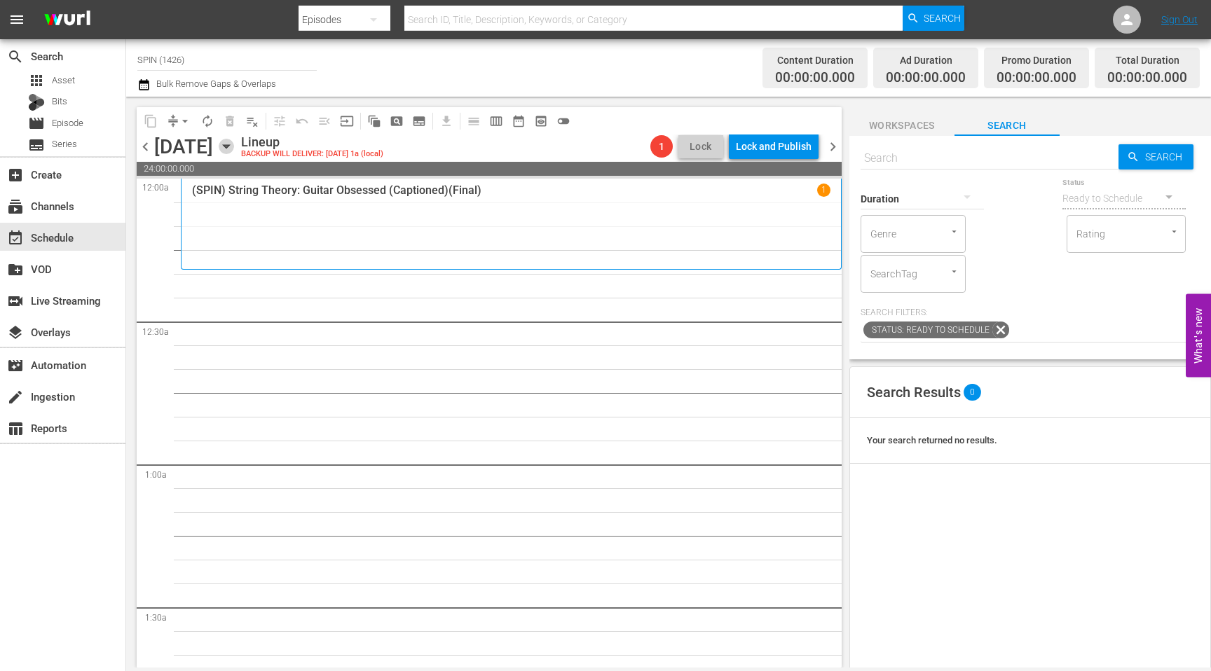
click at [229, 145] on icon "button" at bounding box center [226, 147] width 6 height 4
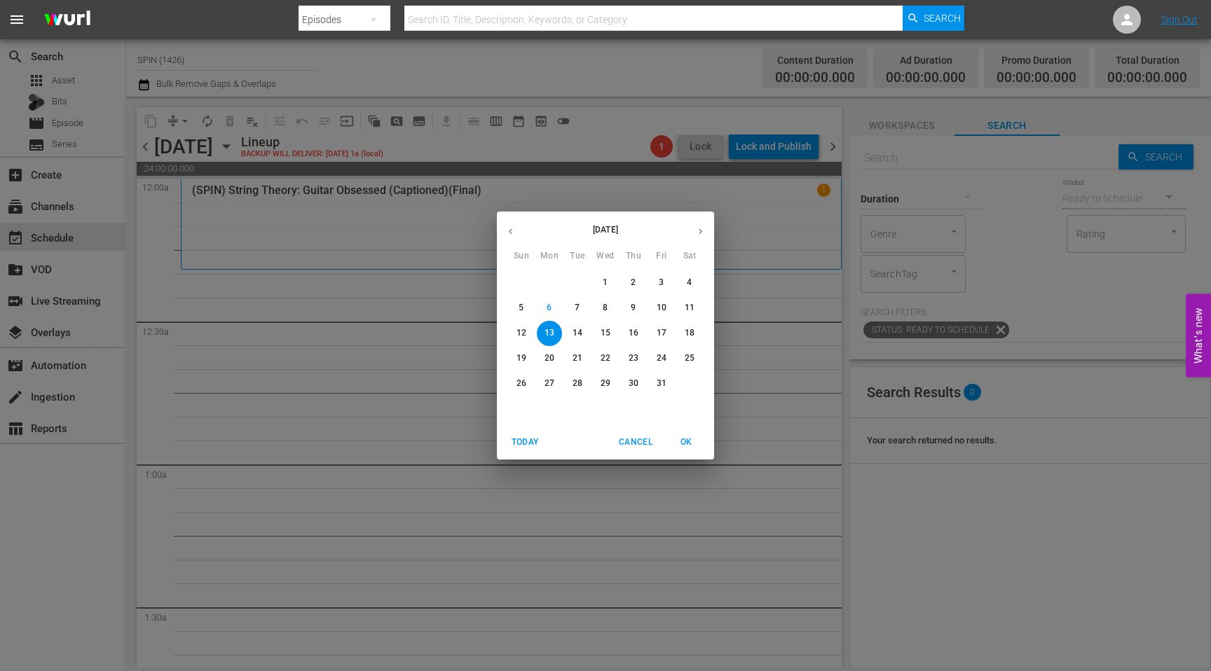
click at [511, 230] on icon "button" at bounding box center [510, 231] width 11 height 11
click at [570, 380] on span "30" at bounding box center [577, 384] width 25 height 12
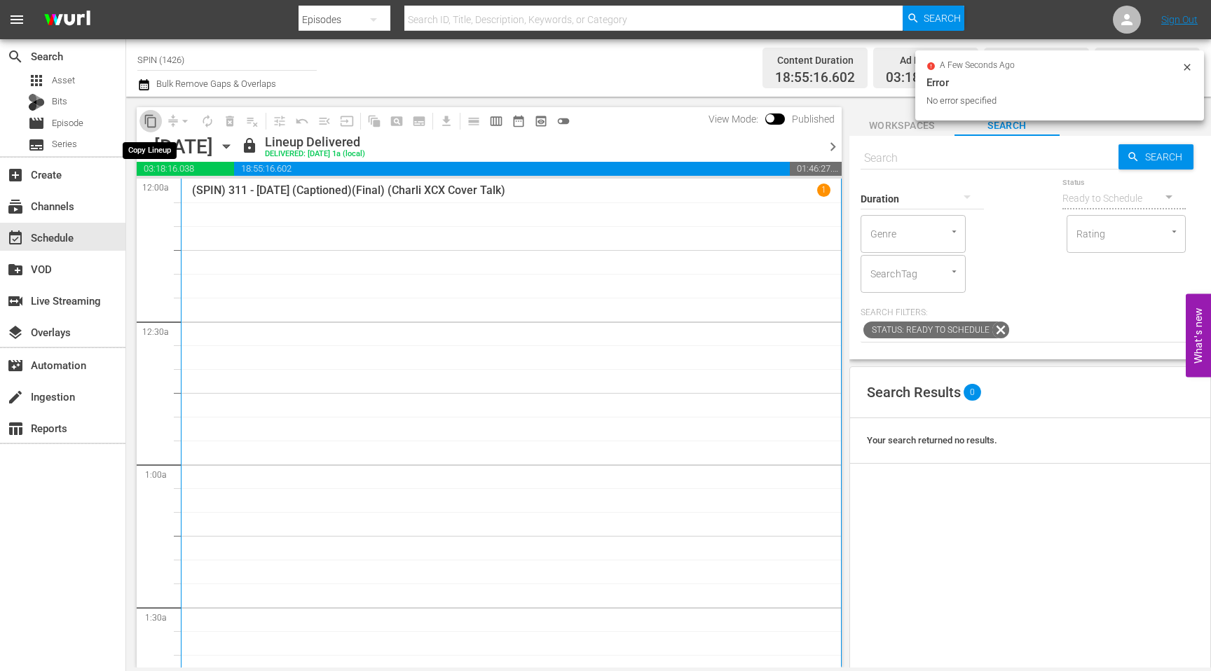
click at [149, 122] on span "content_copy" at bounding box center [151, 121] width 14 height 14
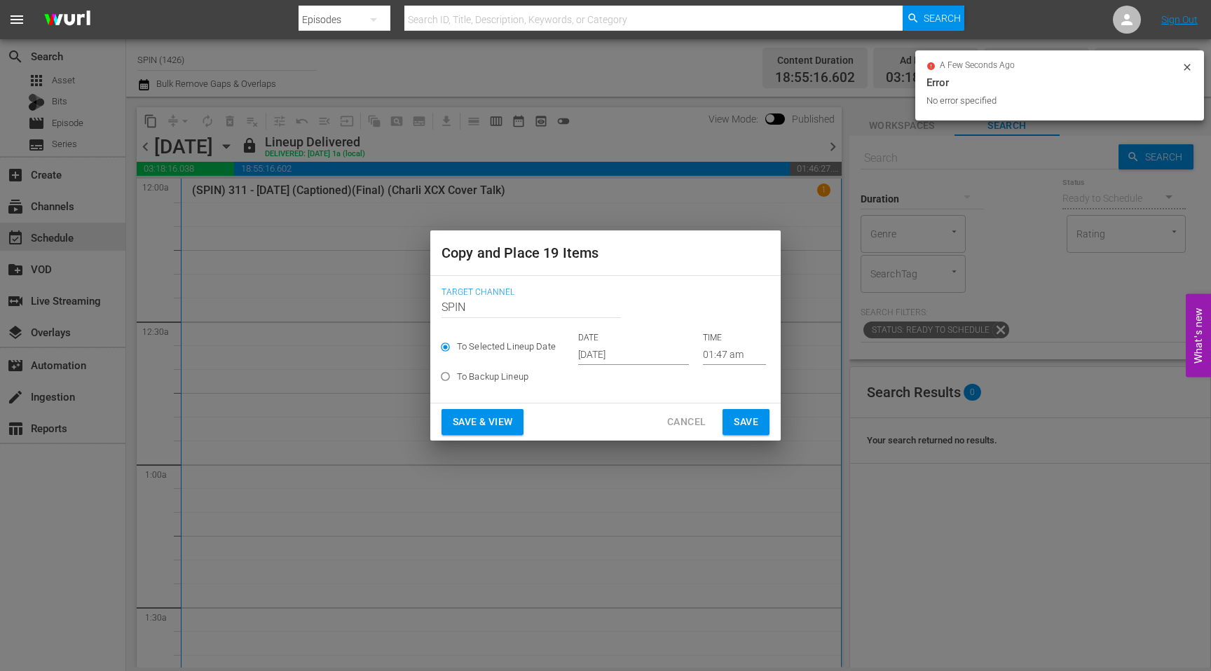
click at [598, 350] on input "[DATE]" at bounding box center [633, 354] width 111 height 21
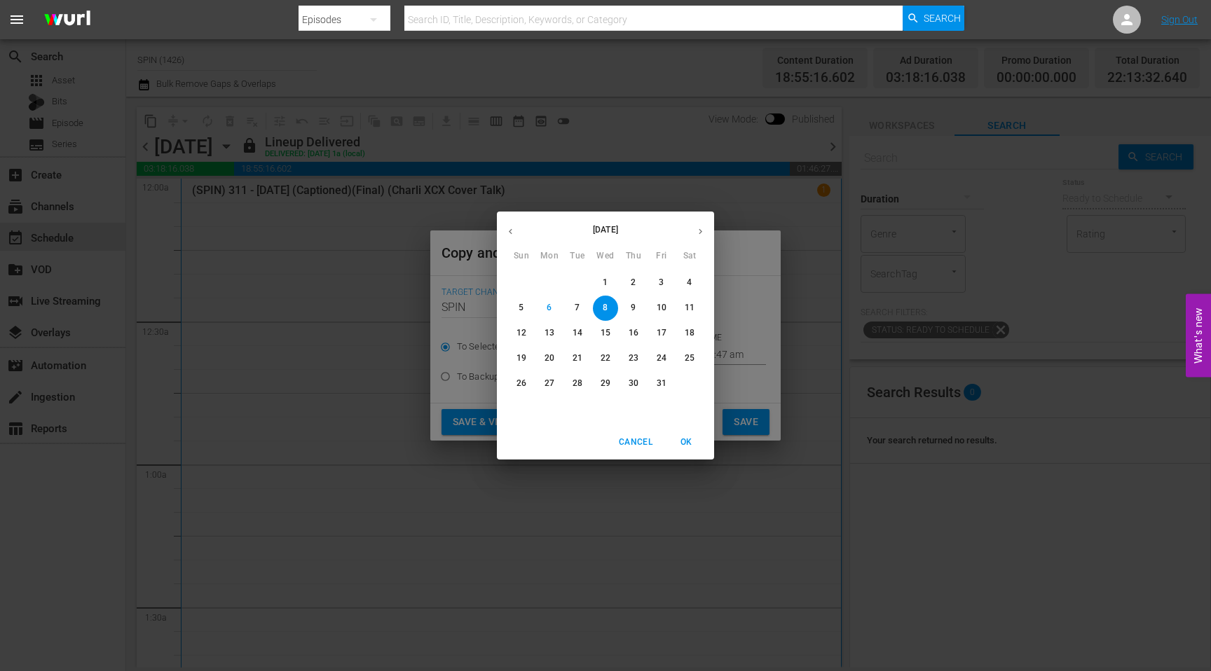
click at [581, 332] on p "14" at bounding box center [577, 333] width 10 height 12
type input "[DATE]"
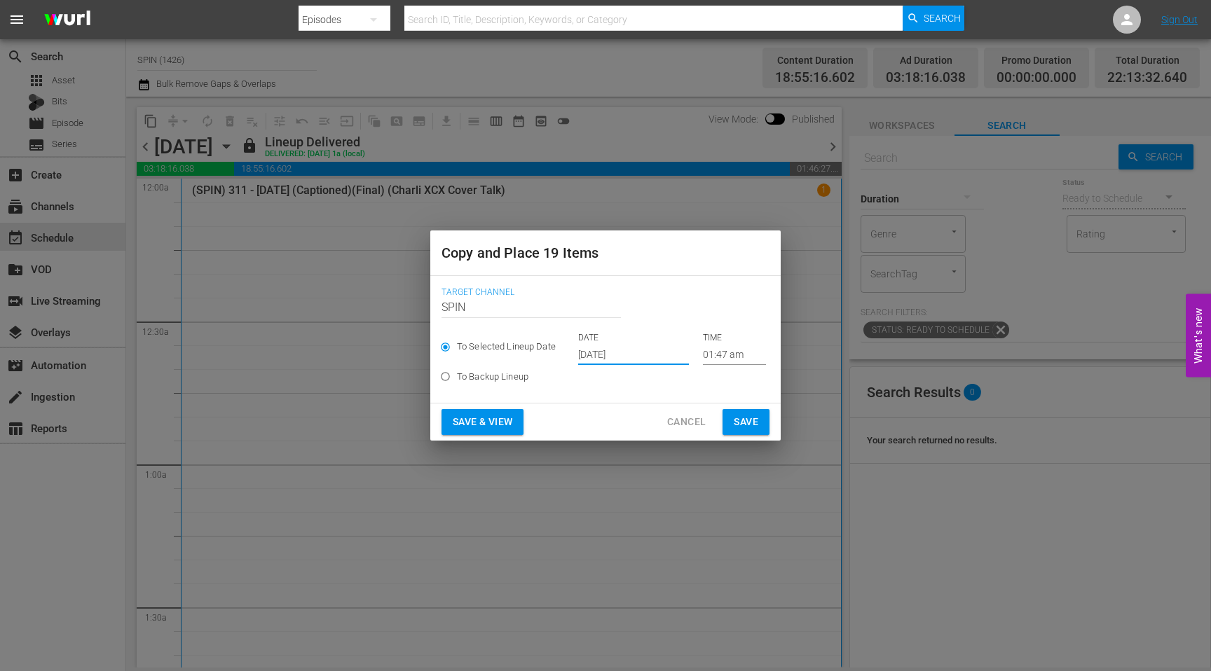
click at [487, 422] on span "Save & View" at bounding box center [483, 422] width 60 height 18
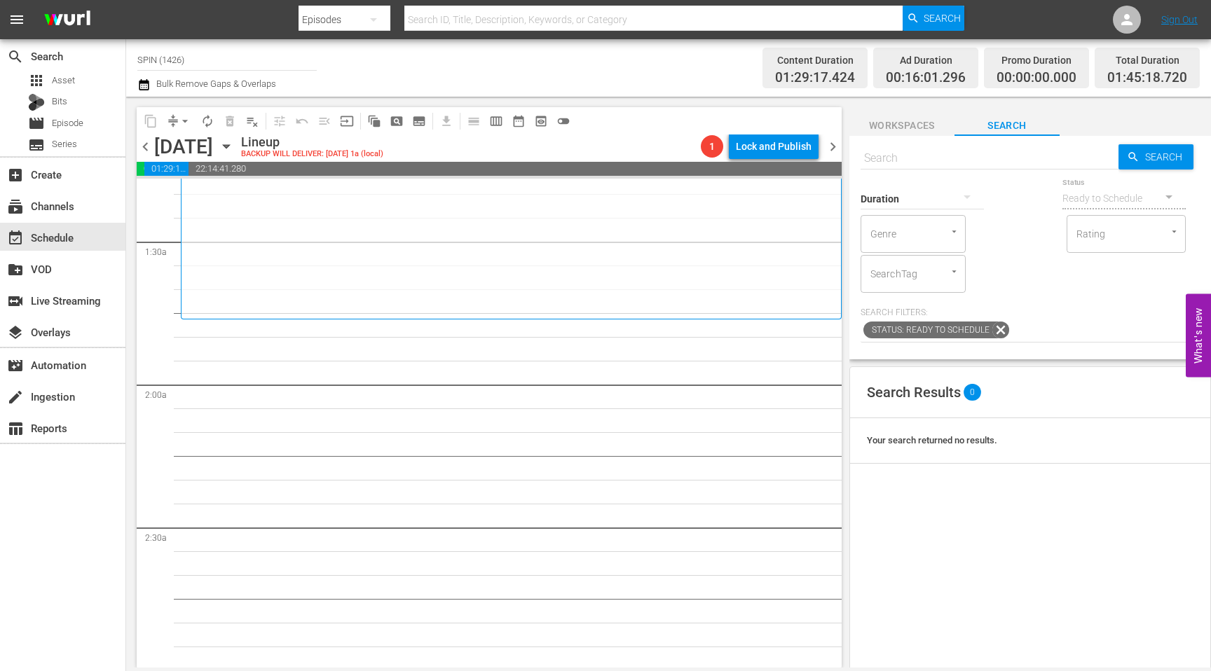
scroll to position [411, 0]
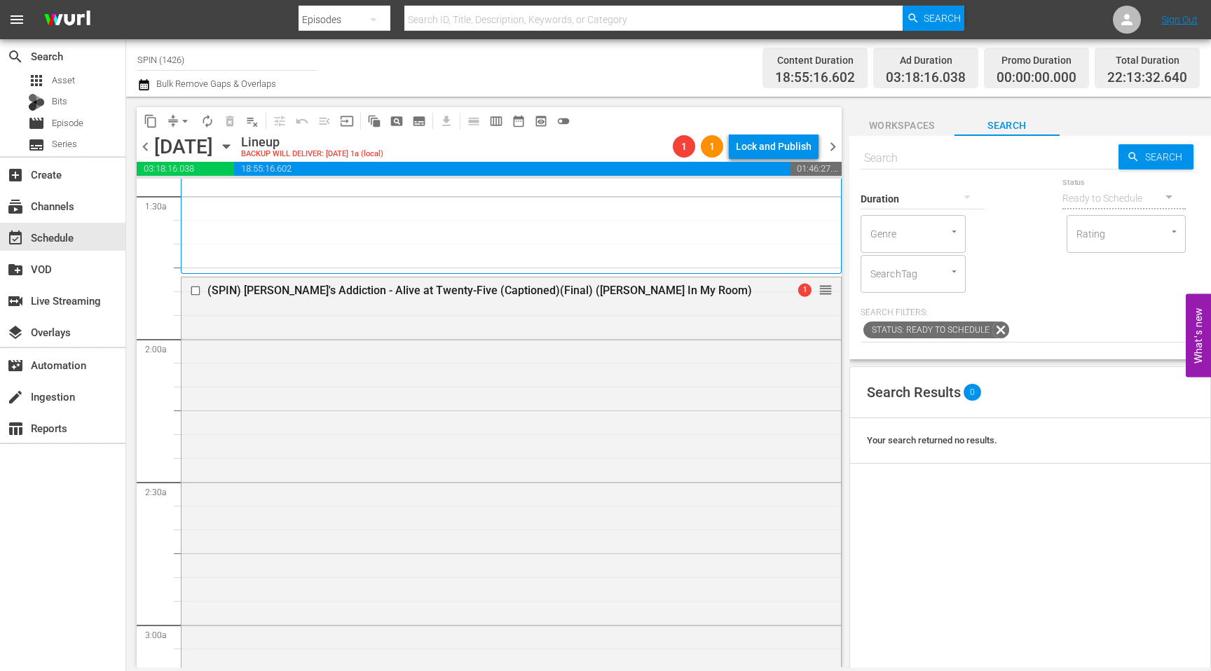
click at [827, 148] on span "chevron_right" at bounding box center [833, 147] width 18 height 18
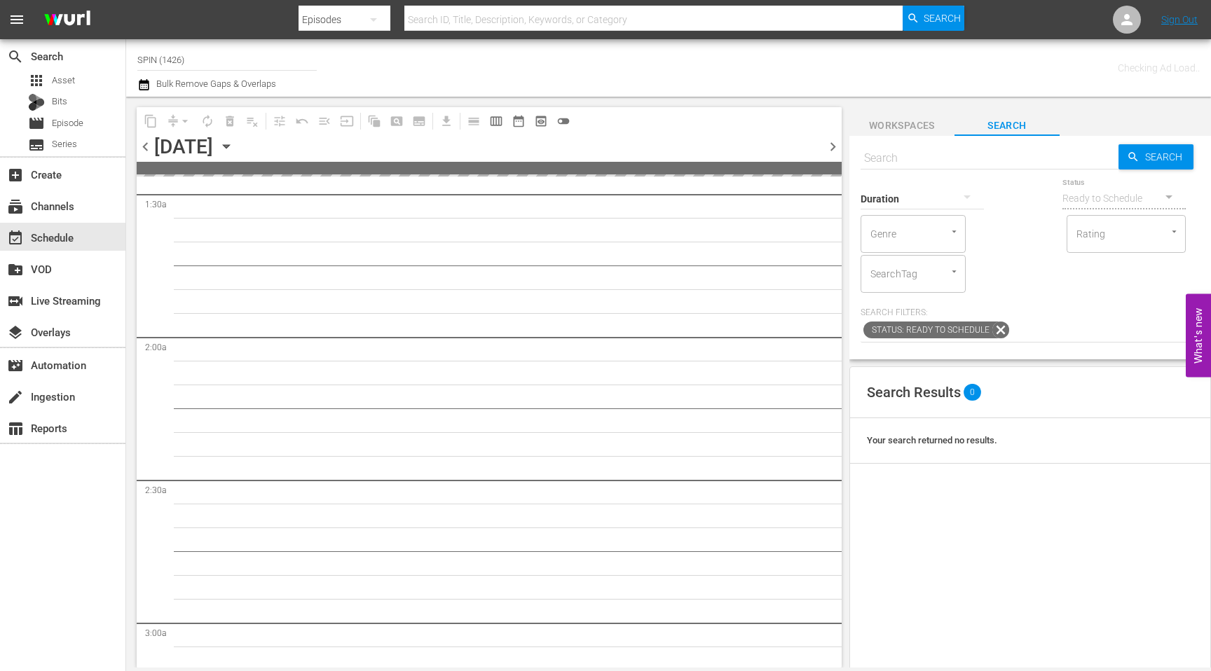
click at [234, 149] on icon "button" at bounding box center [226, 146] width 15 height 15
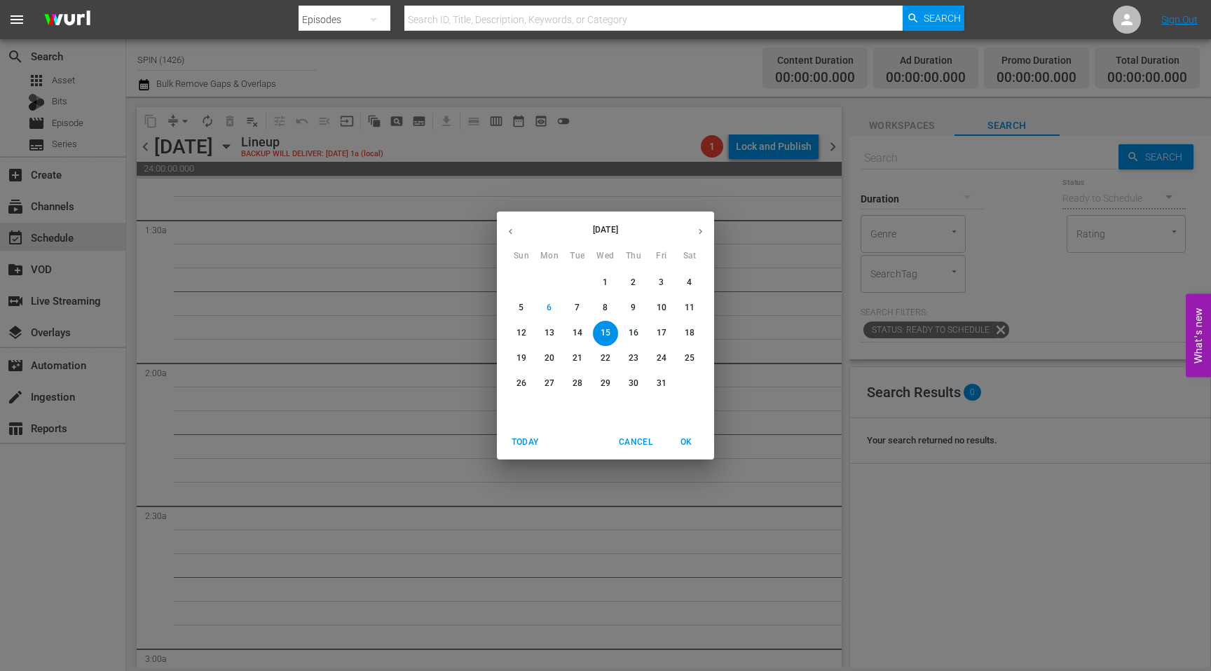
click at [600, 306] on span "8" at bounding box center [605, 308] width 25 height 12
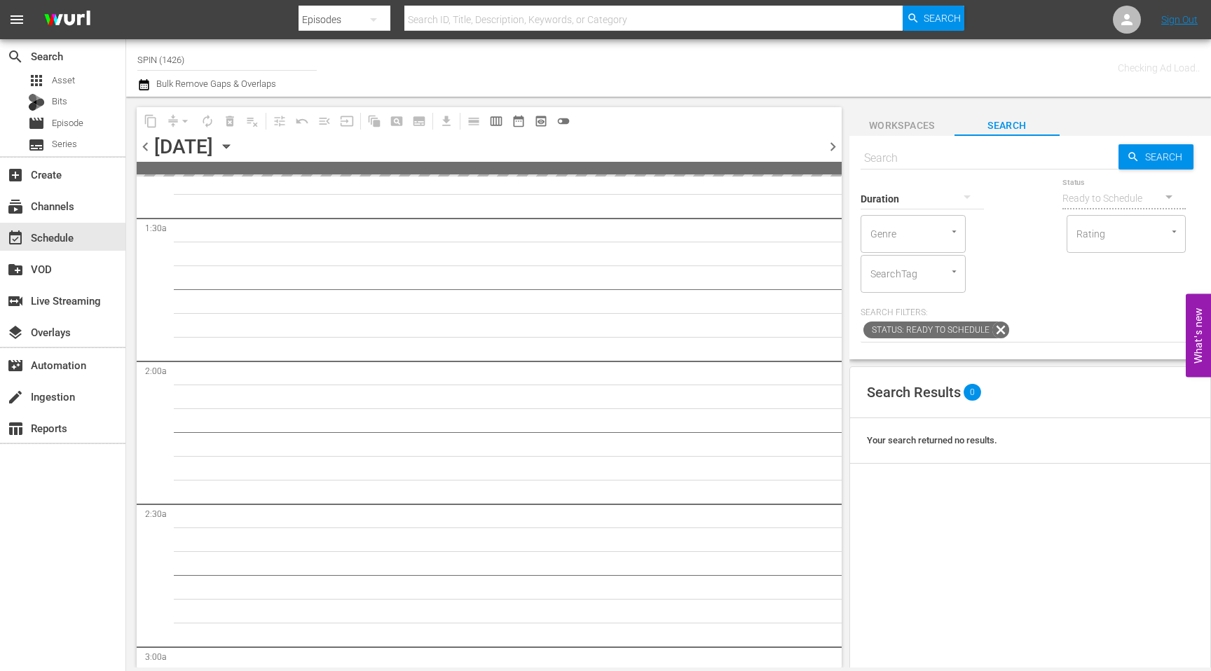
scroll to position [411, 0]
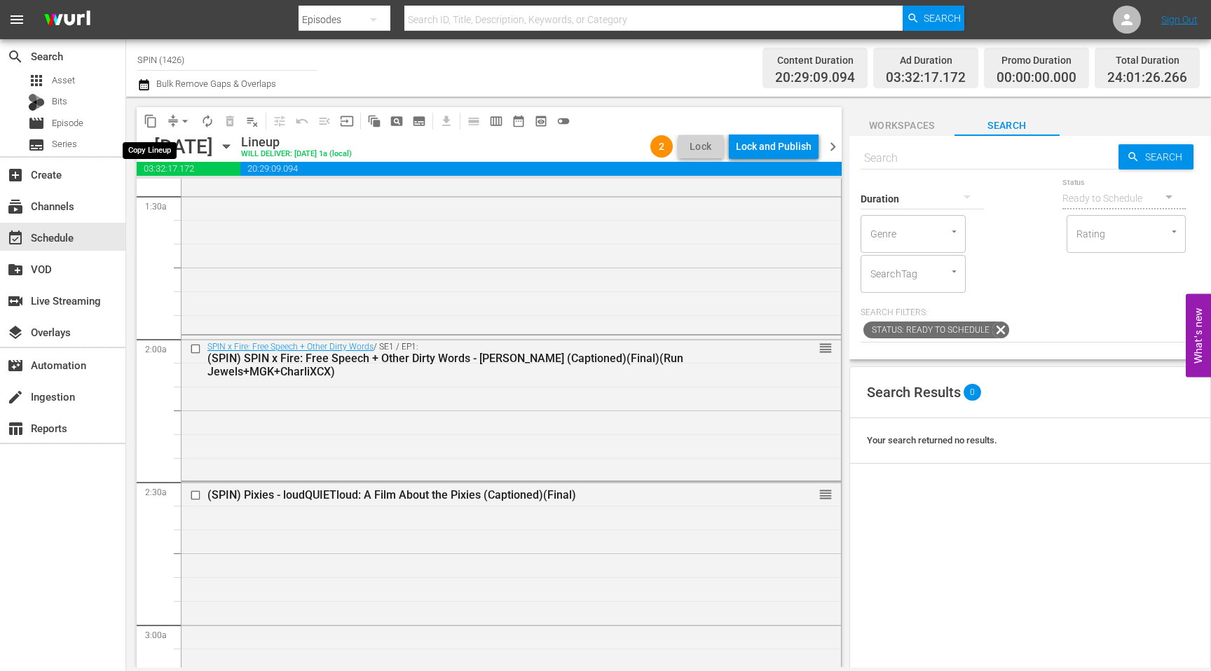
click at [155, 122] on span "content_copy" at bounding box center [151, 121] width 14 height 14
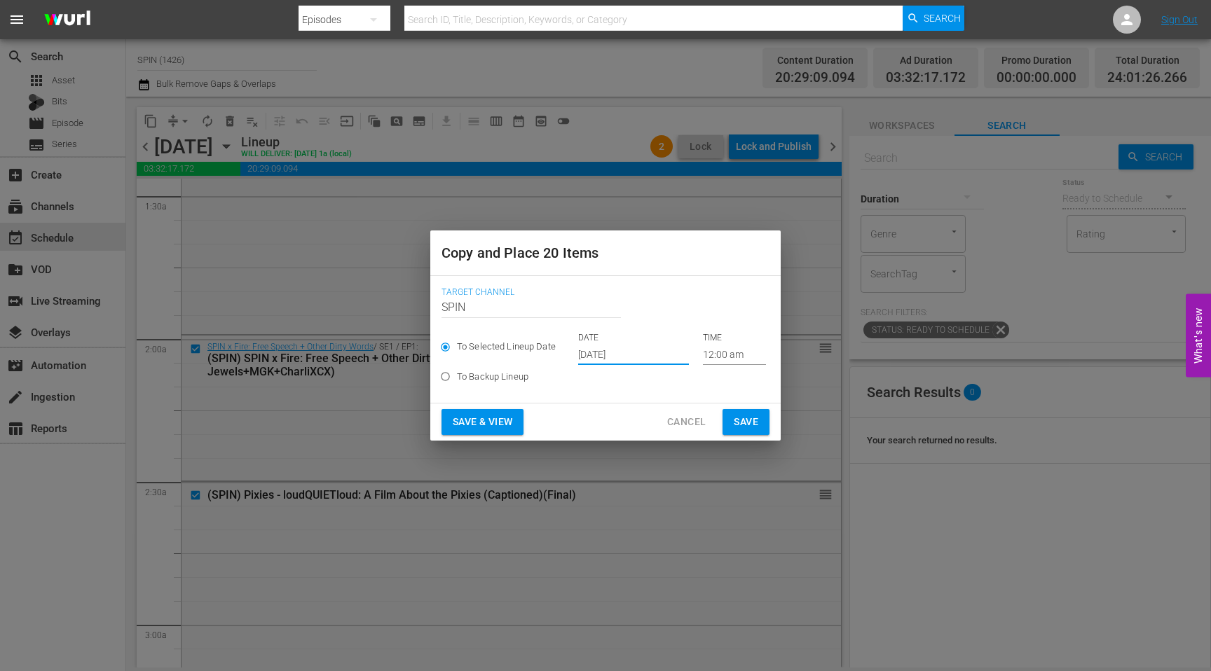
click at [607, 352] on input "[DATE]" at bounding box center [633, 354] width 111 height 21
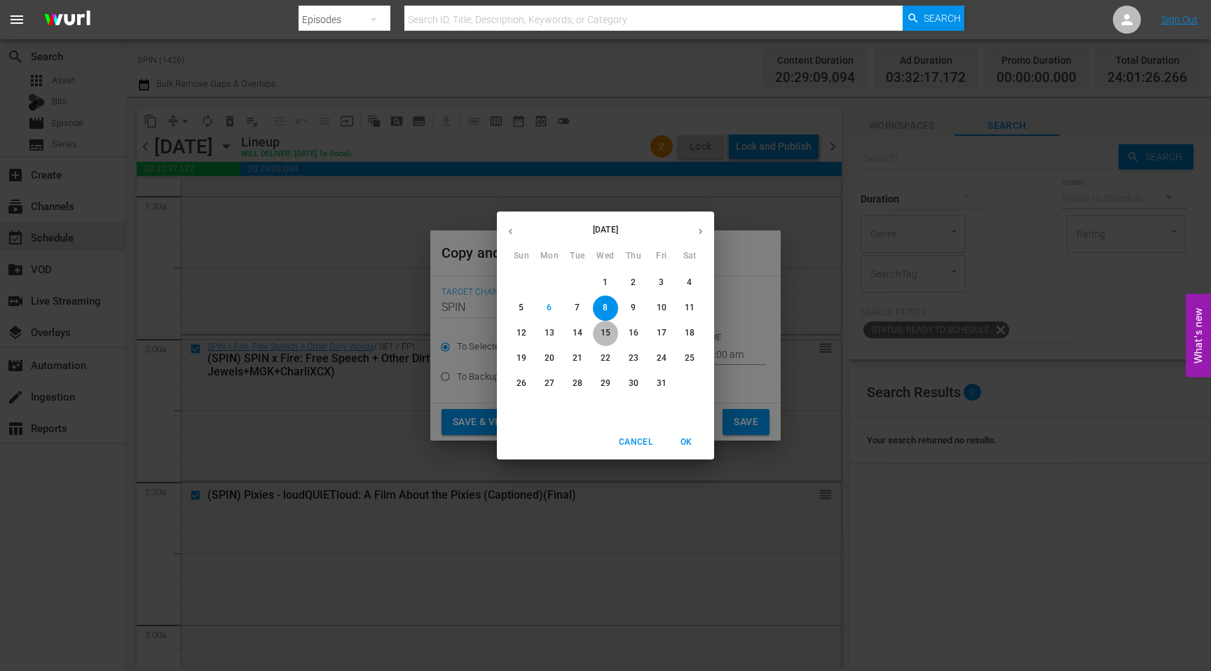
click at [604, 328] on p "15" at bounding box center [605, 333] width 10 height 12
type input "[DATE]"
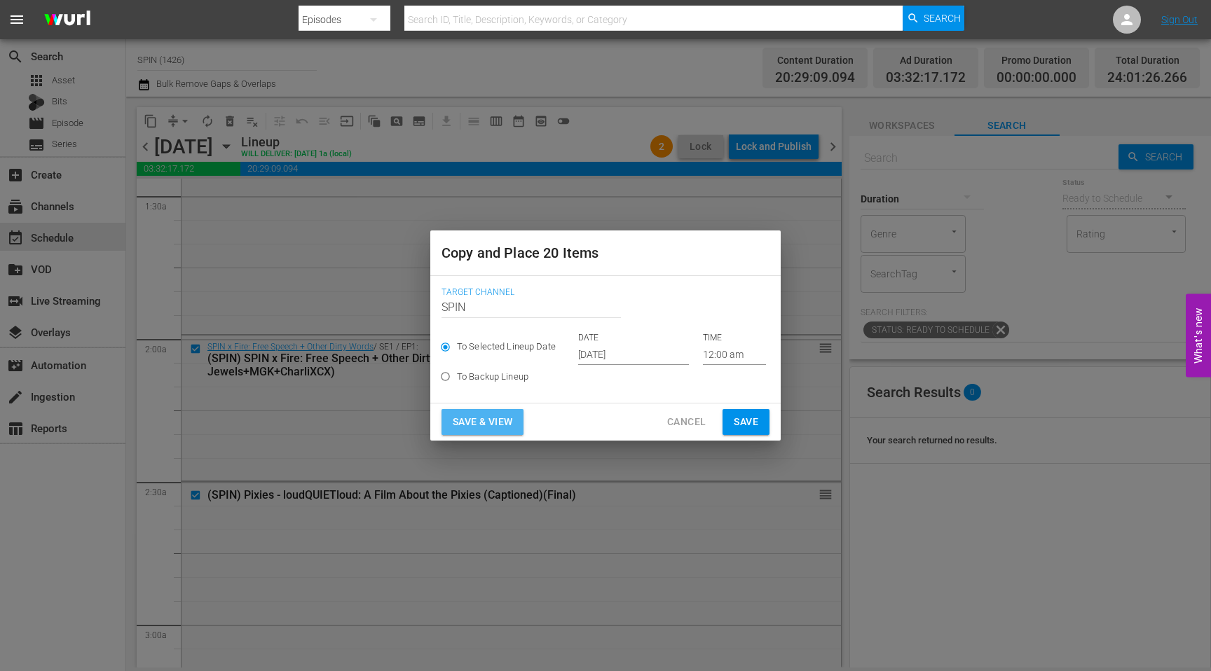
click at [476, 427] on span "Save & View" at bounding box center [483, 422] width 60 height 18
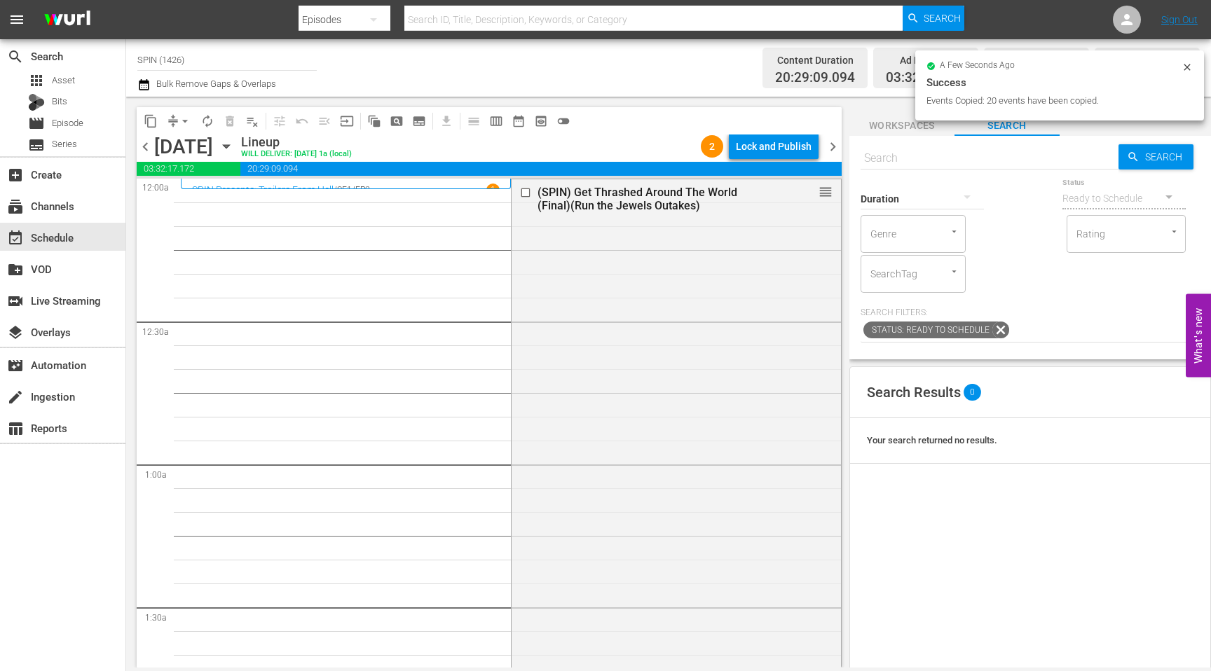
click at [234, 143] on icon "button" at bounding box center [226, 146] width 15 height 15
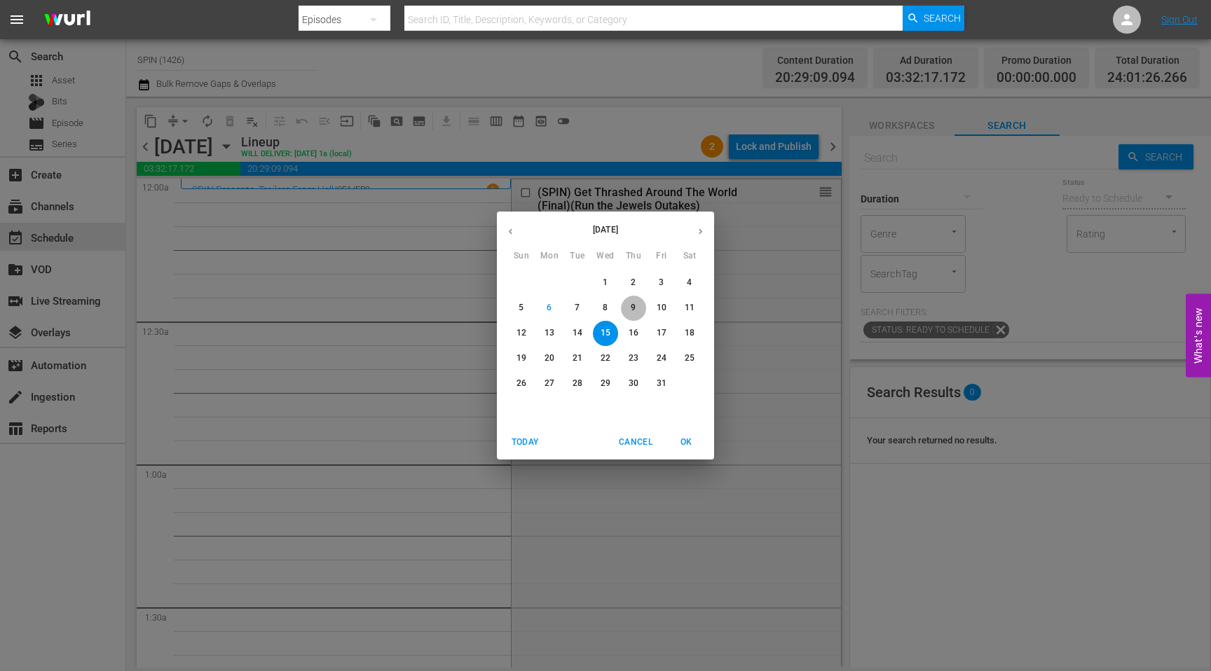
click at [635, 311] on p "9" at bounding box center [633, 308] width 5 height 12
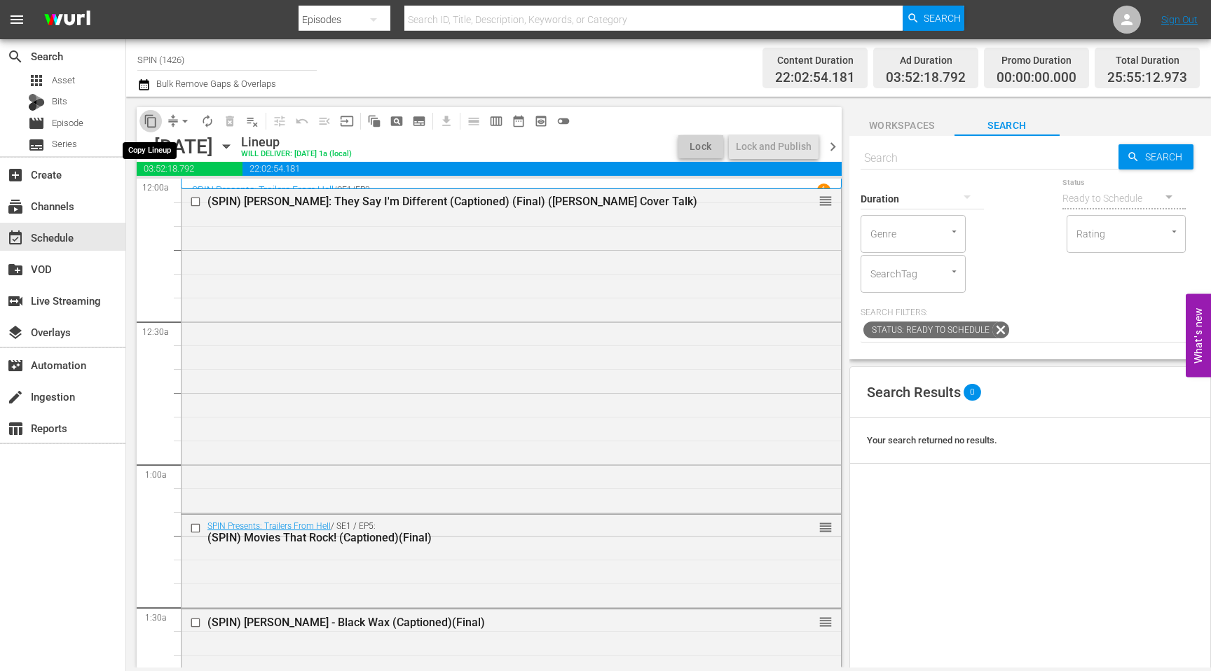
click at [143, 120] on button "content_copy" at bounding box center [150, 121] width 22 height 22
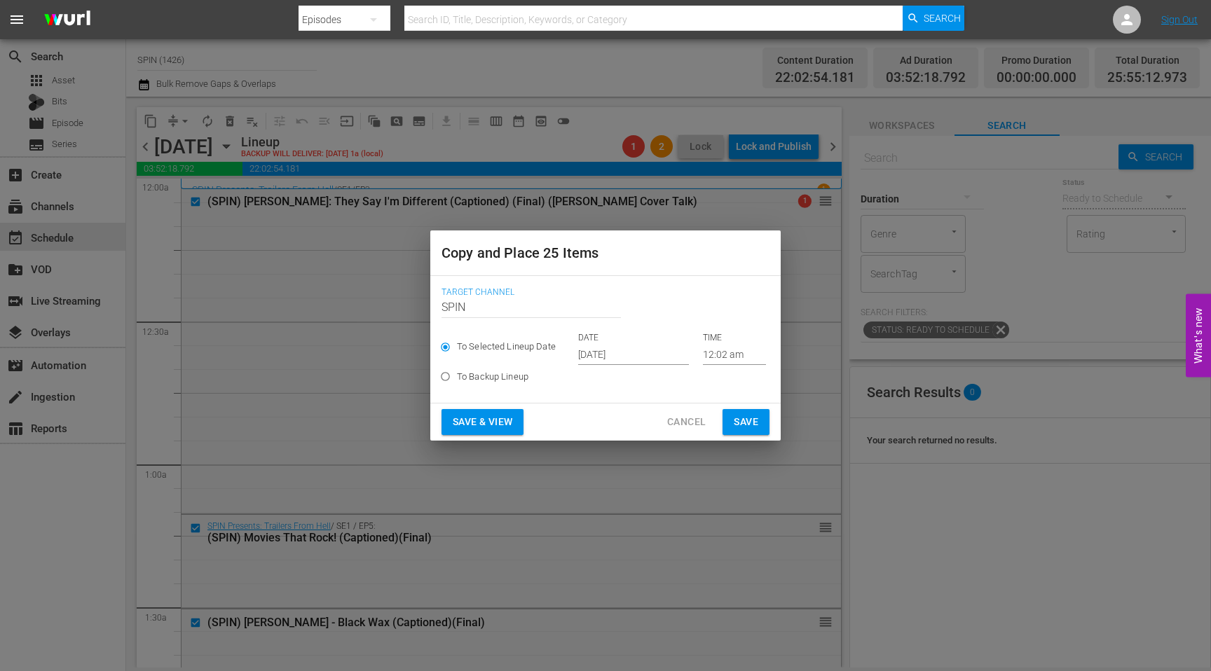
click at [602, 364] on input "[DATE]" at bounding box center [633, 354] width 111 height 21
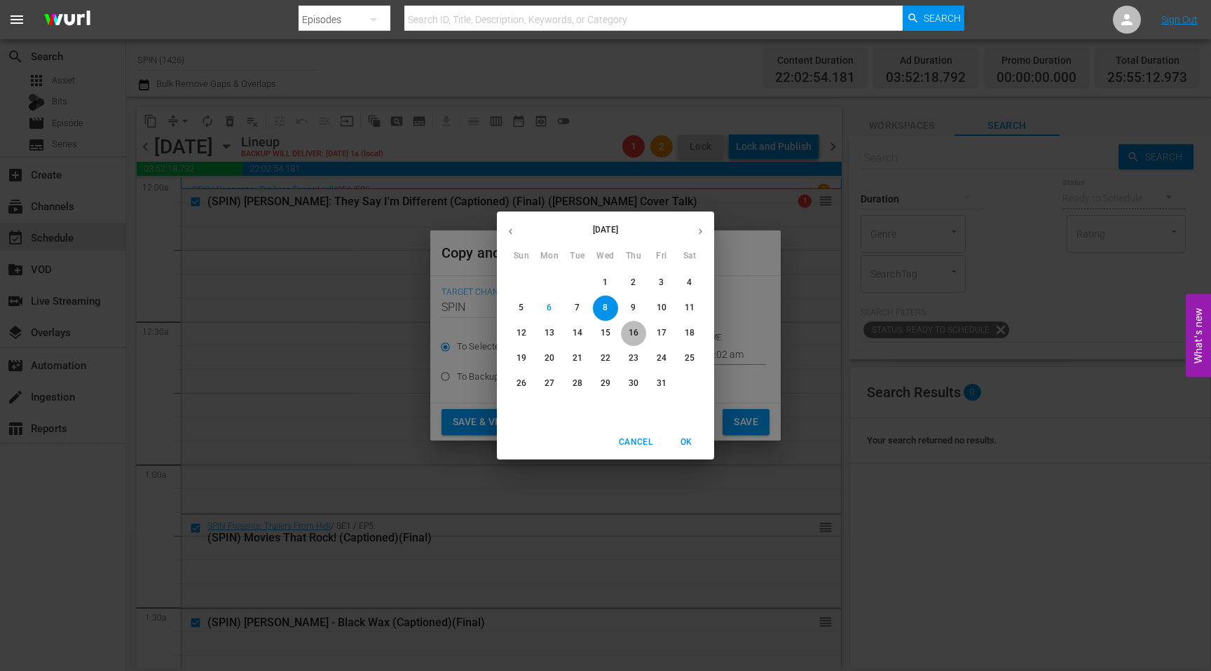
click at [635, 334] on p "16" at bounding box center [633, 333] width 10 height 12
type input "[DATE]"
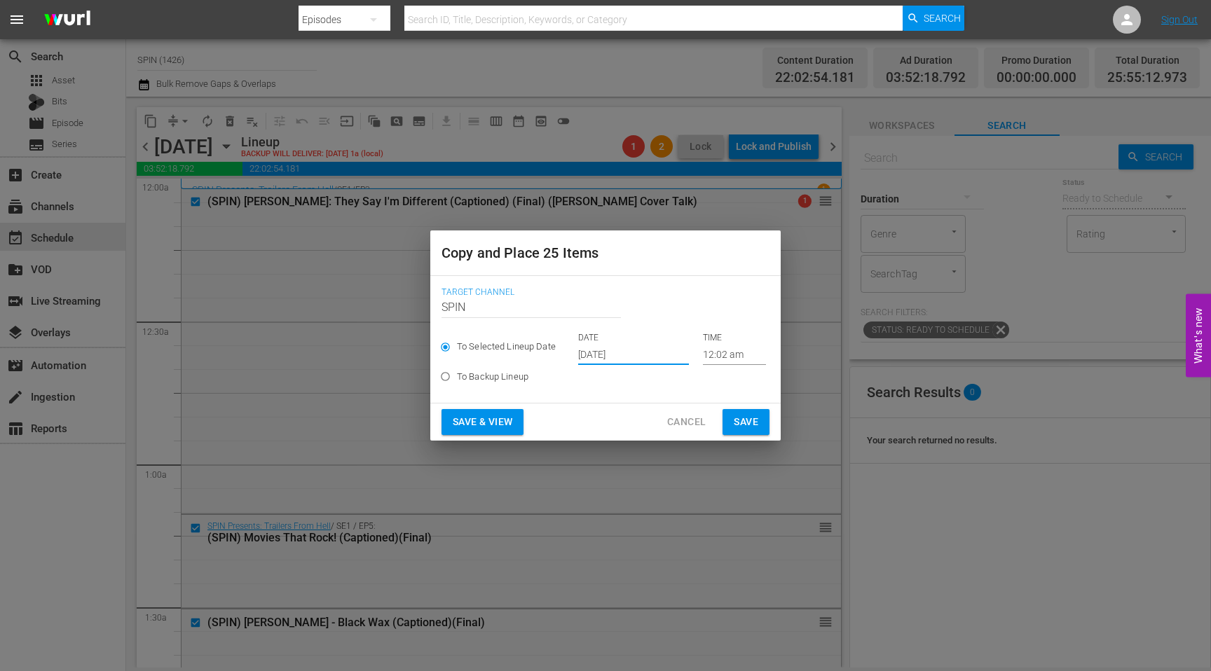
click at [485, 417] on span "Save & View" at bounding box center [483, 422] width 60 height 18
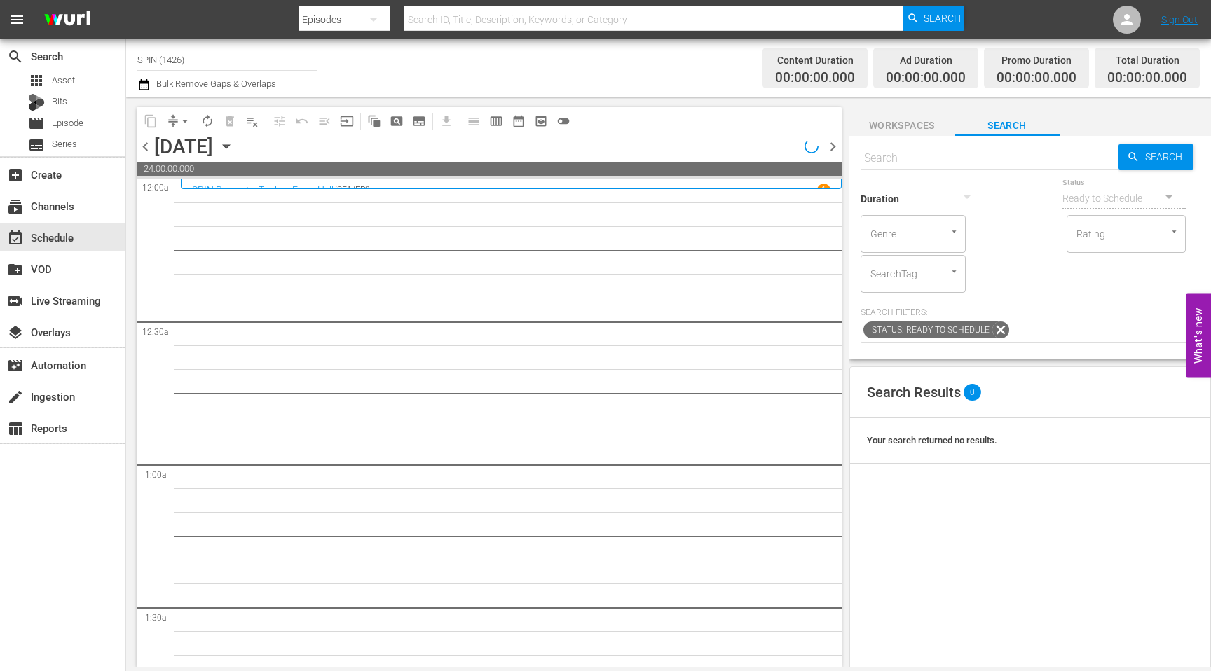
click at [234, 145] on icon "button" at bounding box center [226, 146] width 15 height 15
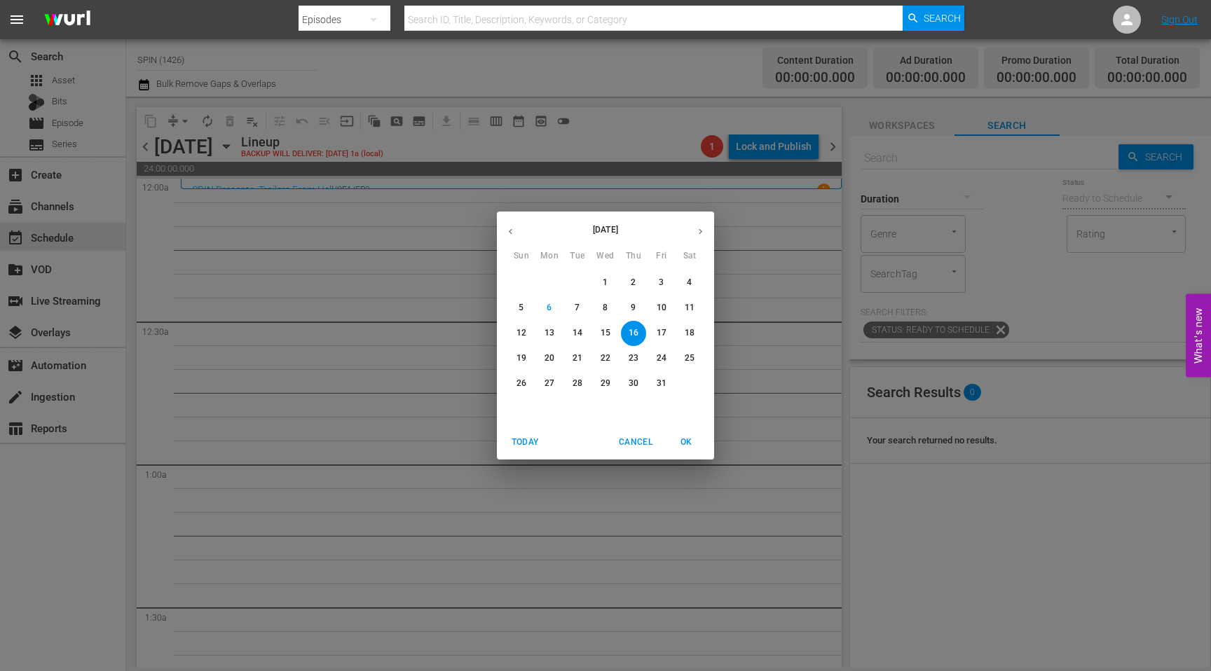
click at [658, 304] on p "10" at bounding box center [661, 308] width 10 height 12
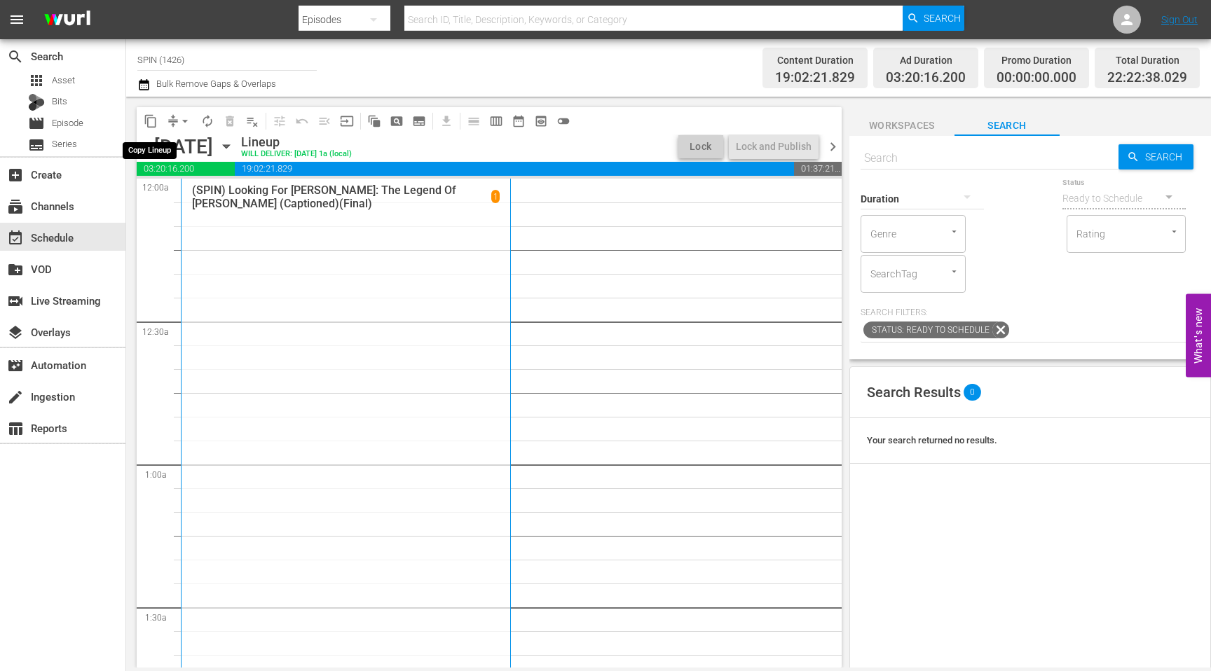
click at [146, 117] on span "content_copy" at bounding box center [151, 121] width 14 height 14
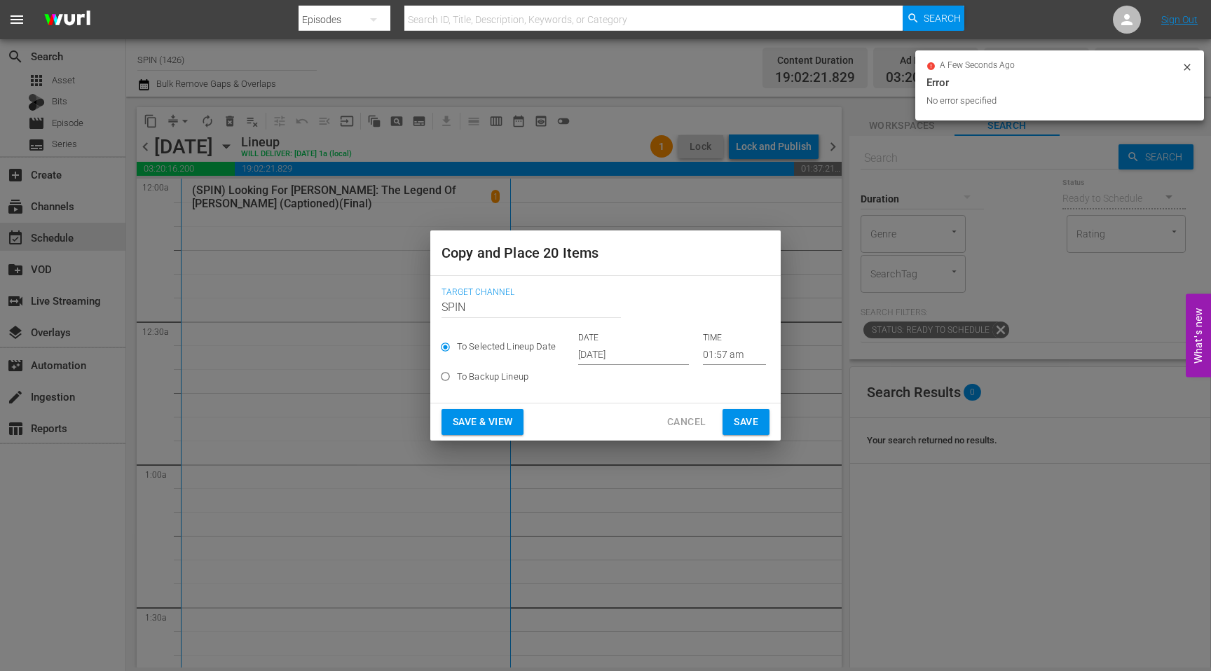
click at [614, 352] on input "[DATE]" at bounding box center [633, 354] width 111 height 21
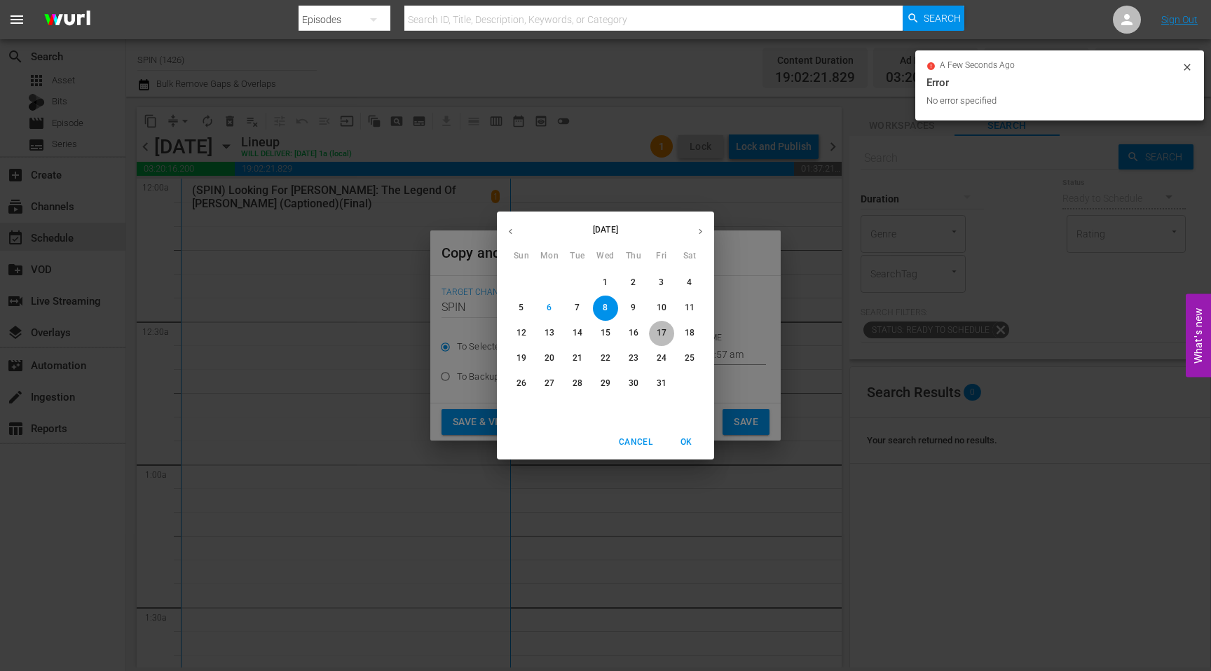
click at [658, 331] on p "17" at bounding box center [661, 333] width 10 height 12
type input "[DATE]"
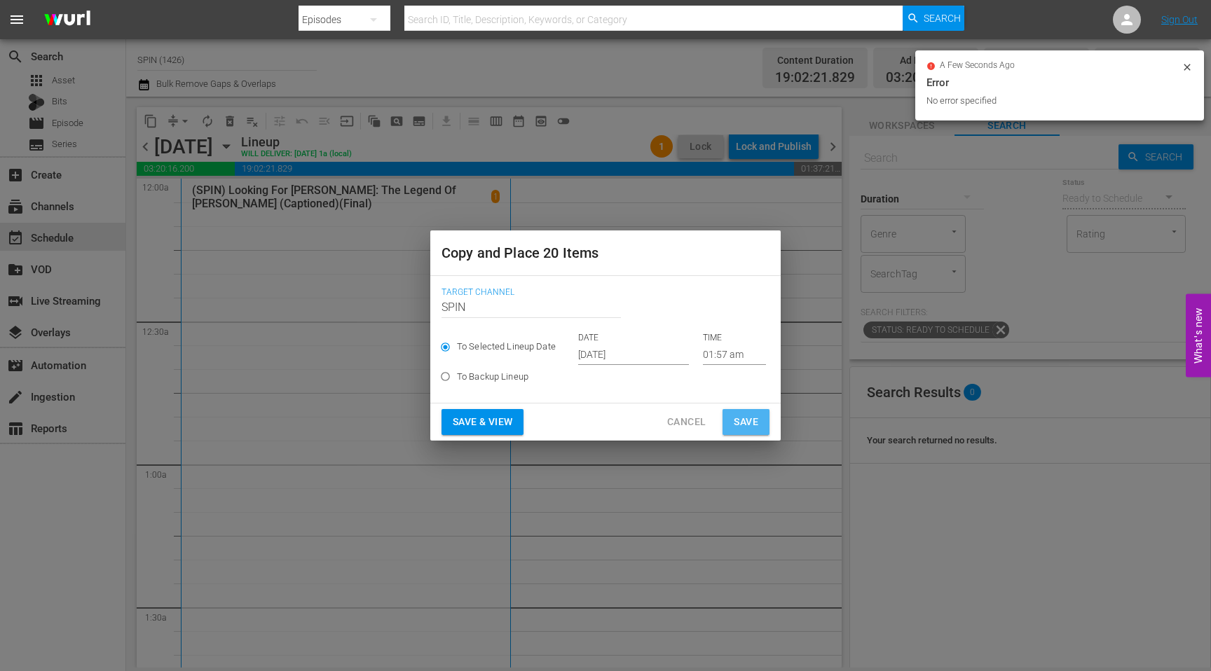
click at [745, 426] on span "Save" at bounding box center [745, 422] width 25 height 18
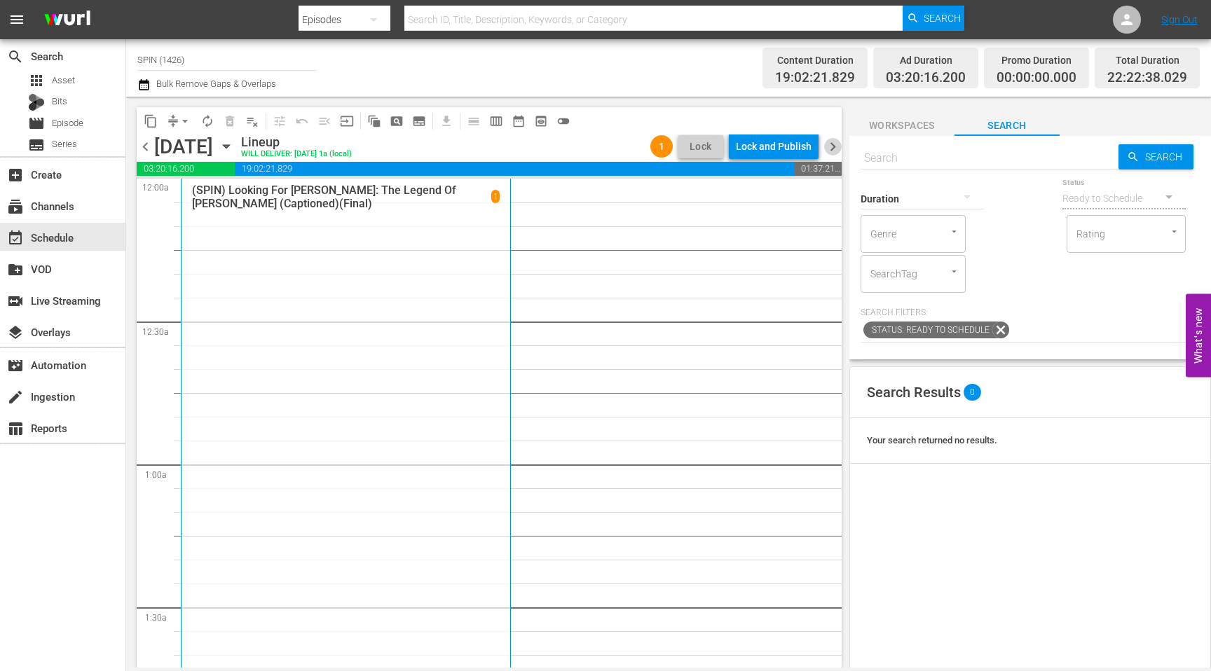
click at [834, 142] on span "chevron_right" at bounding box center [833, 147] width 18 height 18
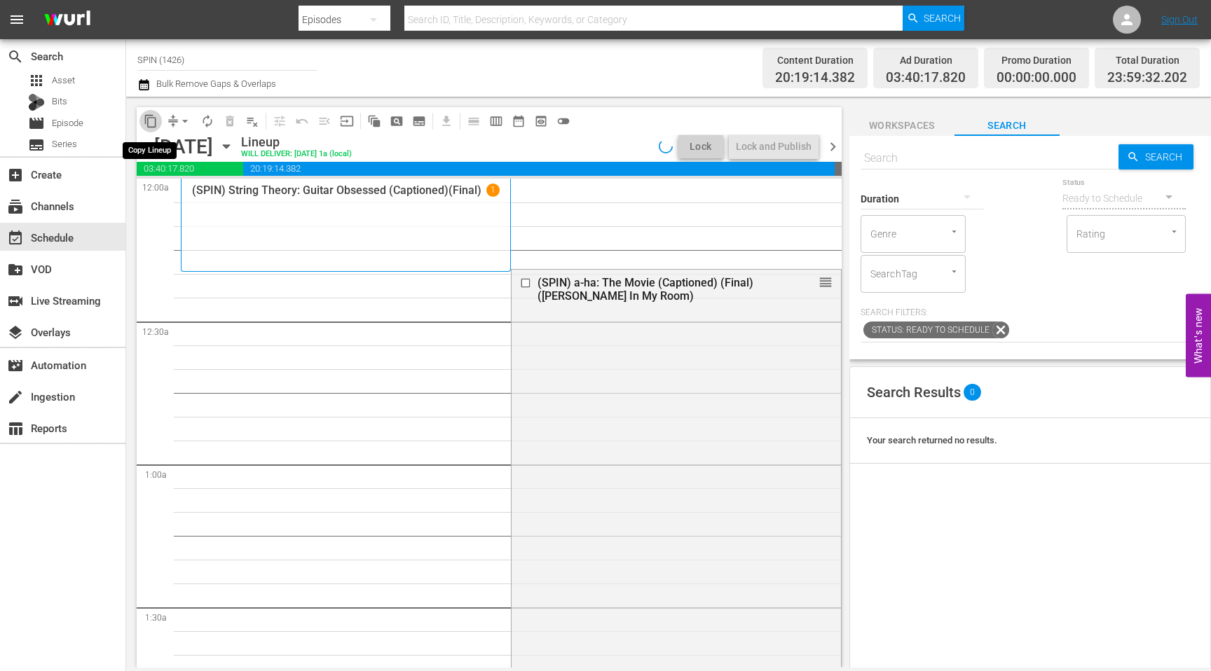
click at [144, 120] on span "content_copy" at bounding box center [151, 121] width 14 height 14
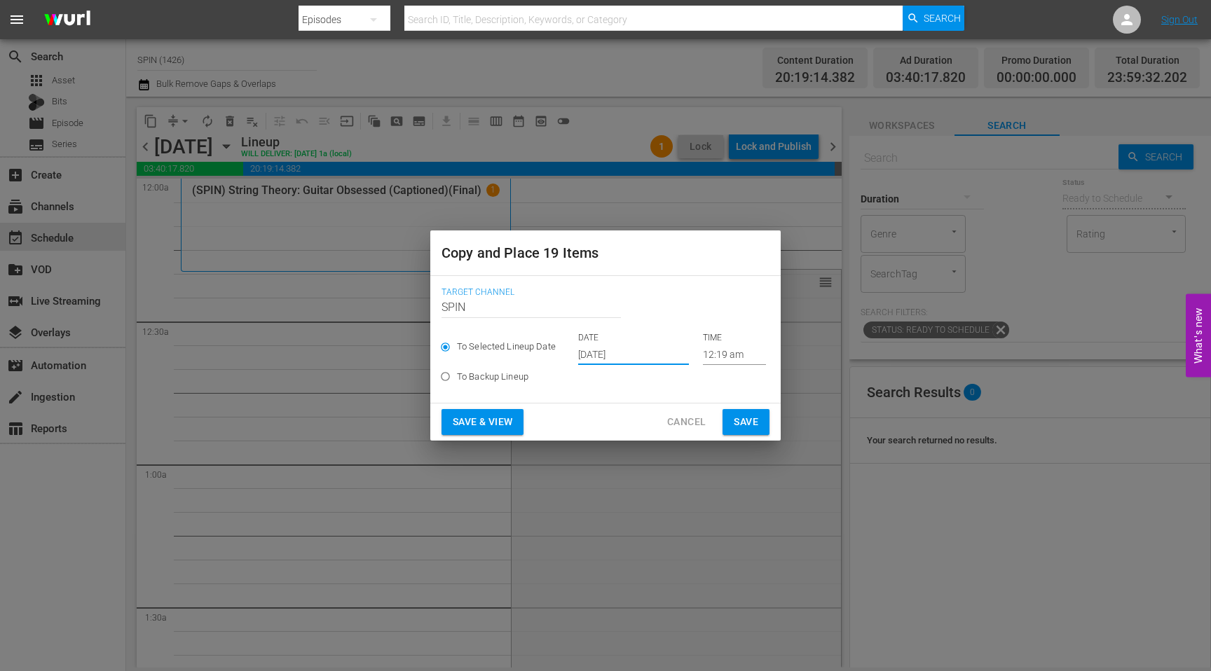
click at [628, 356] on input "[DATE]" at bounding box center [633, 354] width 111 height 21
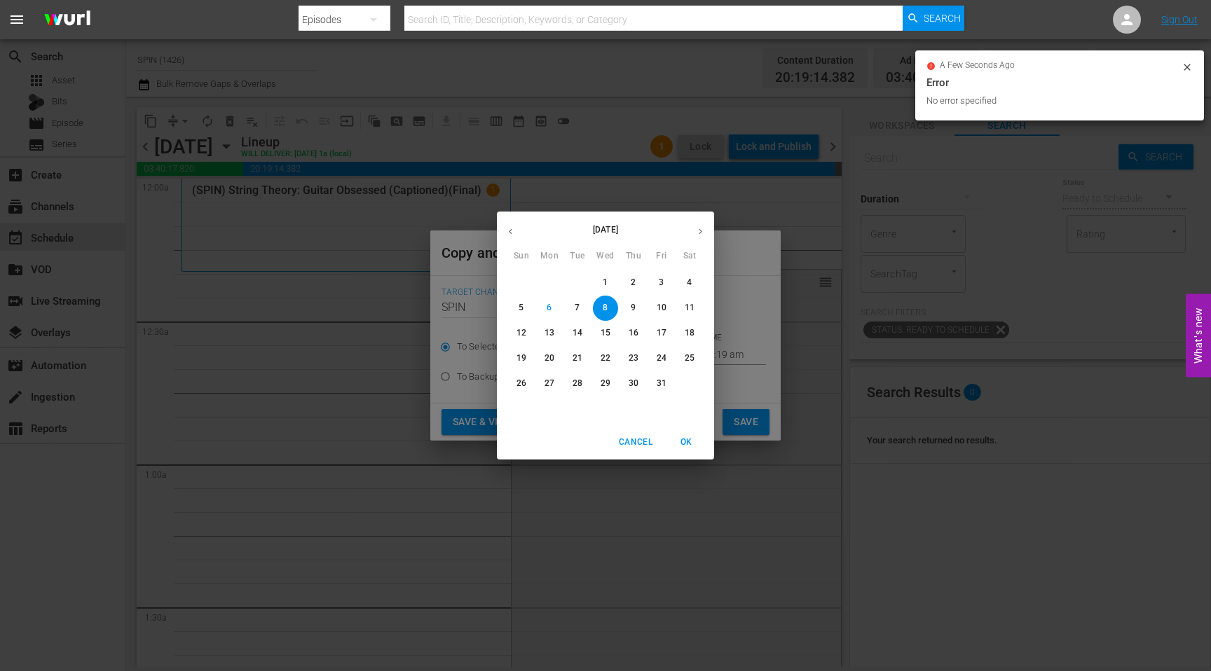
click at [687, 330] on p "18" at bounding box center [689, 333] width 10 height 12
type input "[DATE]"
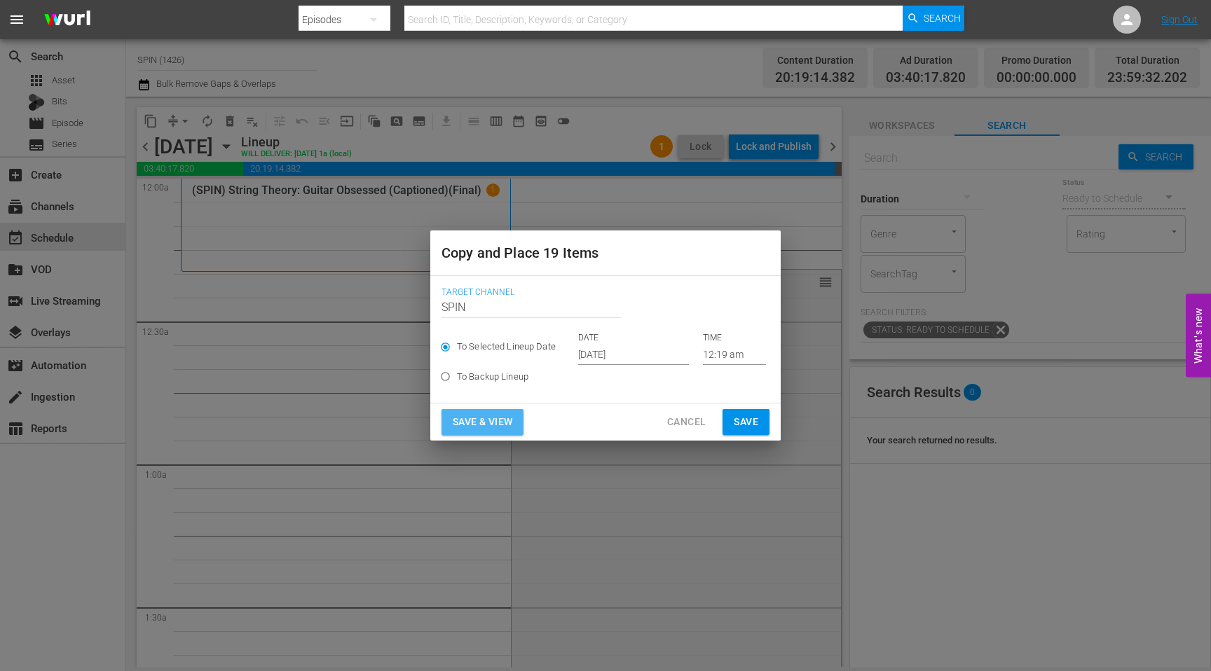
click at [502, 415] on span "Save & View" at bounding box center [483, 422] width 60 height 18
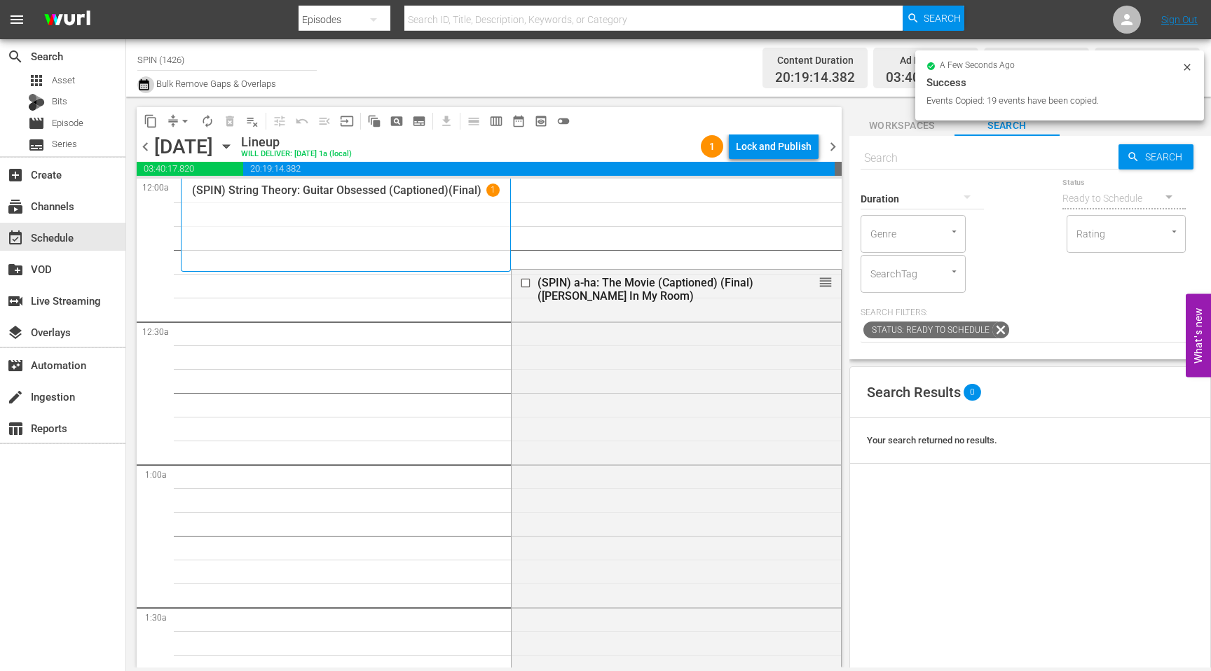
click at [146, 89] on icon "button" at bounding box center [143, 84] width 13 height 17
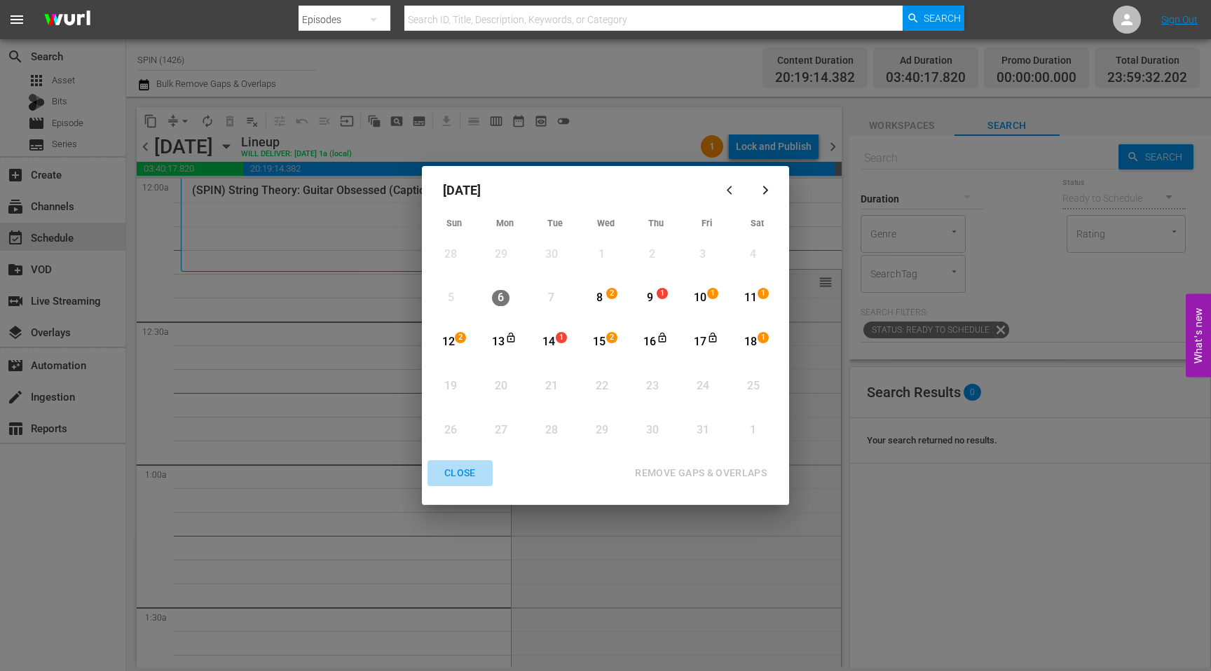
click at [464, 466] on div "CLOSE" at bounding box center [460, 473] width 54 height 18
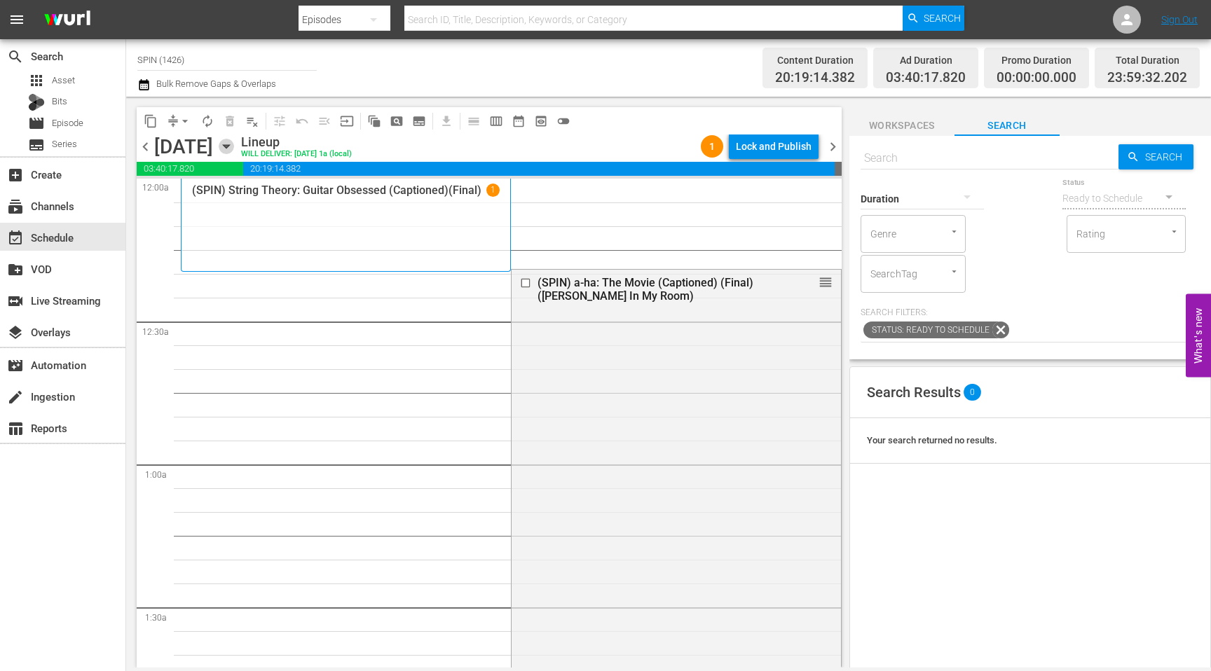
click at [229, 146] on icon "button" at bounding box center [226, 147] width 6 height 4
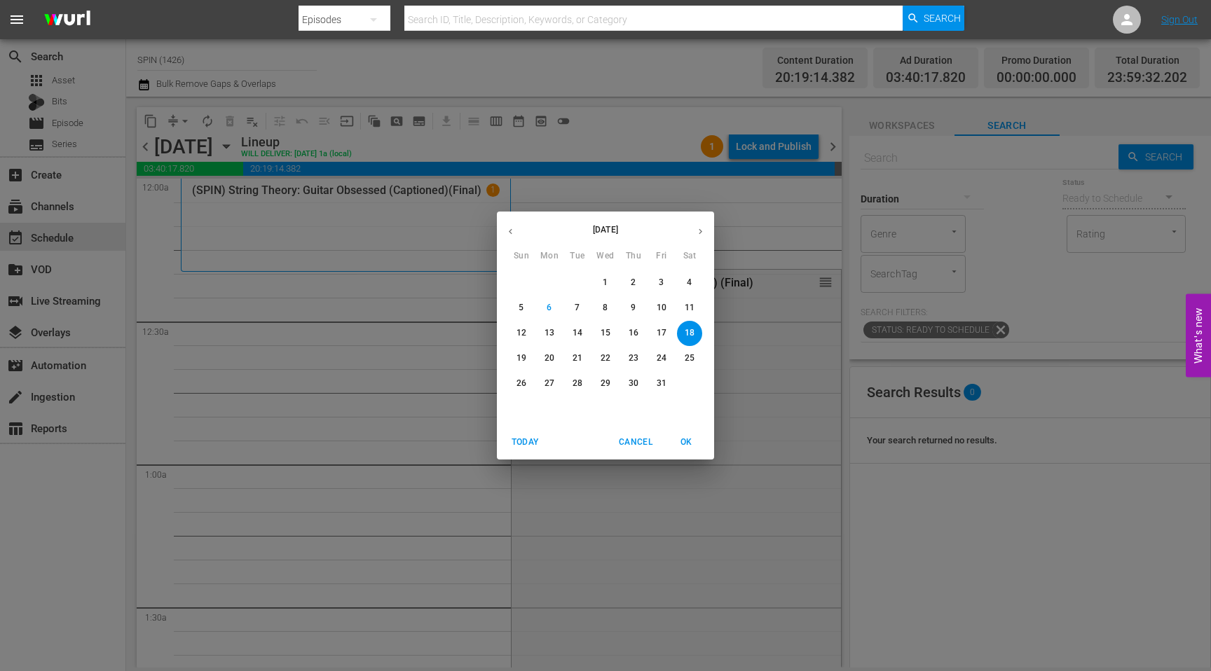
click at [516, 331] on p "12" at bounding box center [521, 333] width 10 height 12
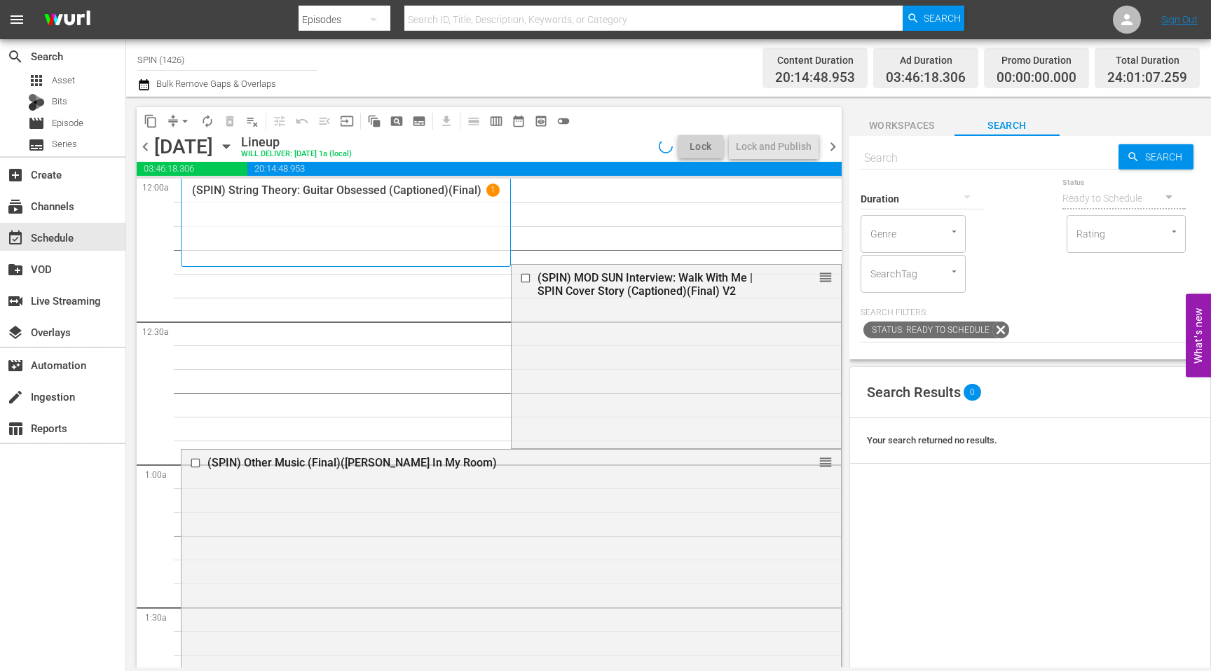
click at [836, 149] on span "chevron_right" at bounding box center [833, 147] width 18 height 18
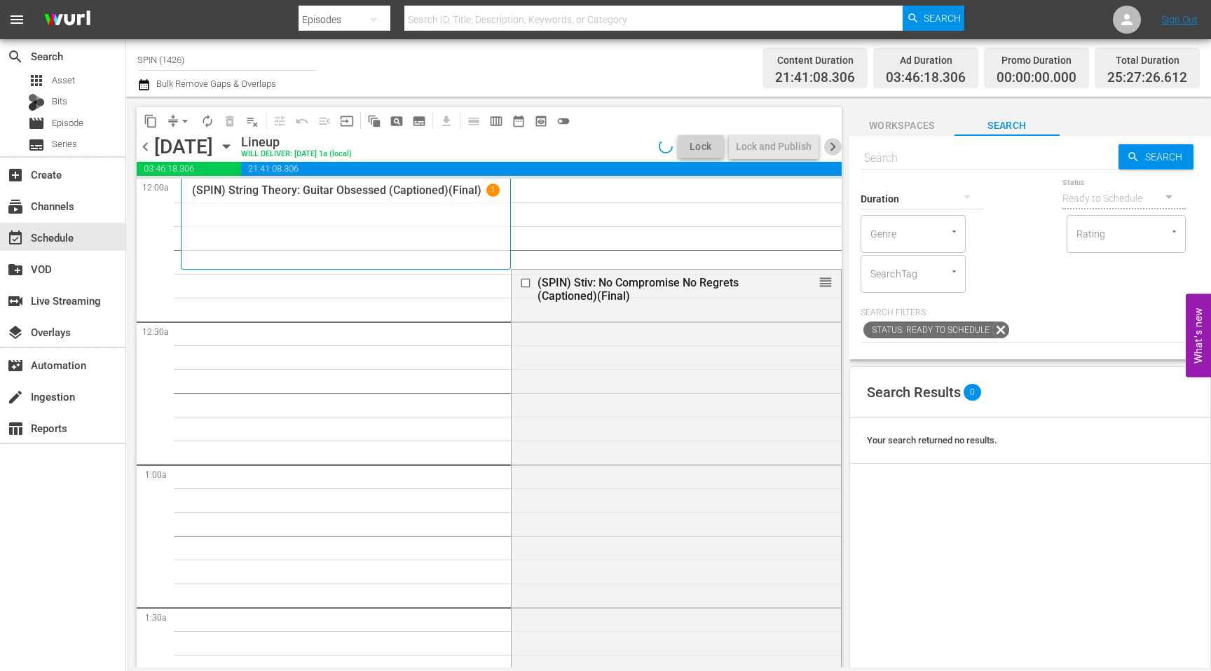
click at [836, 149] on span "chevron_right" at bounding box center [833, 147] width 18 height 18
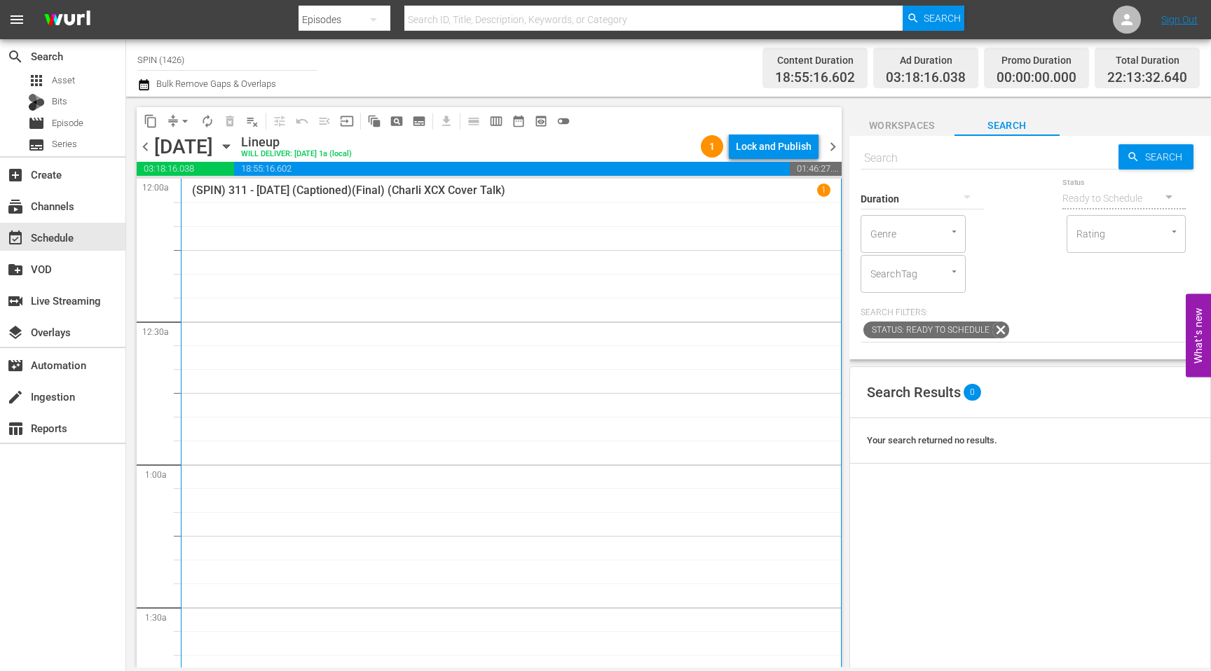
click at [836, 149] on span "chevron_right" at bounding box center [833, 147] width 18 height 18
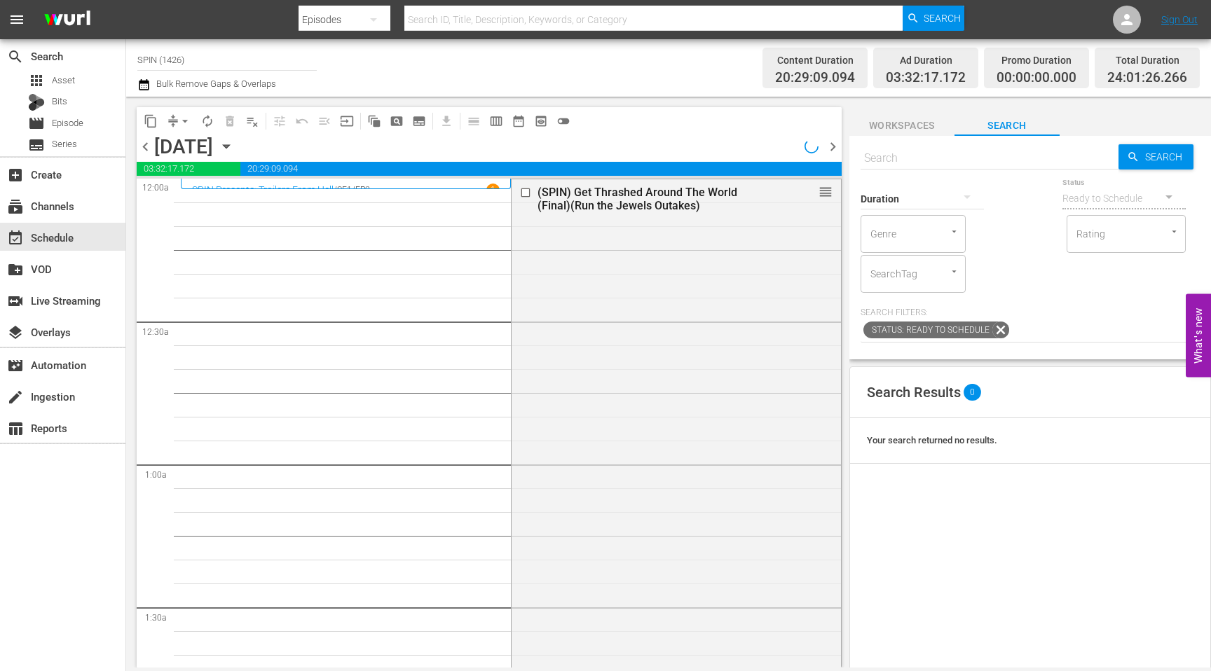
click at [836, 149] on span "chevron_right" at bounding box center [833, 147] width 18 height 18
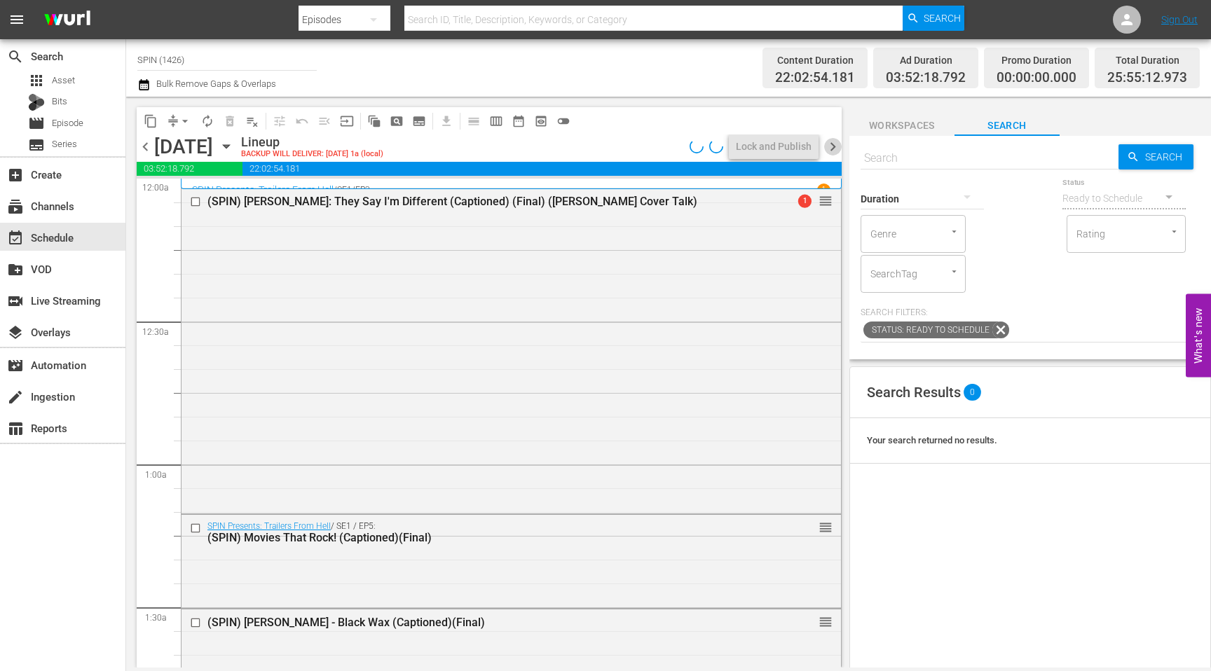
click at [836, 149] on span "chevron_right" at bounding box center [833, 147] width 18 height 18
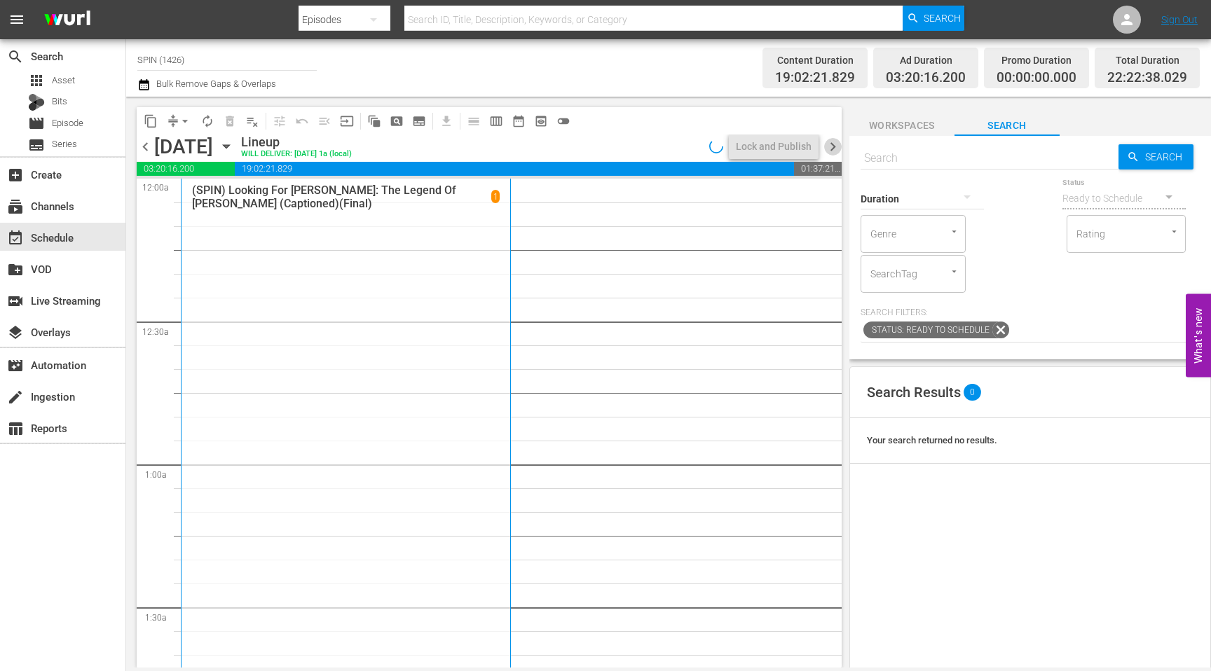
click at [836, 149] on span "chevron_right" at bounding box center [833, 147] width 18 height 18
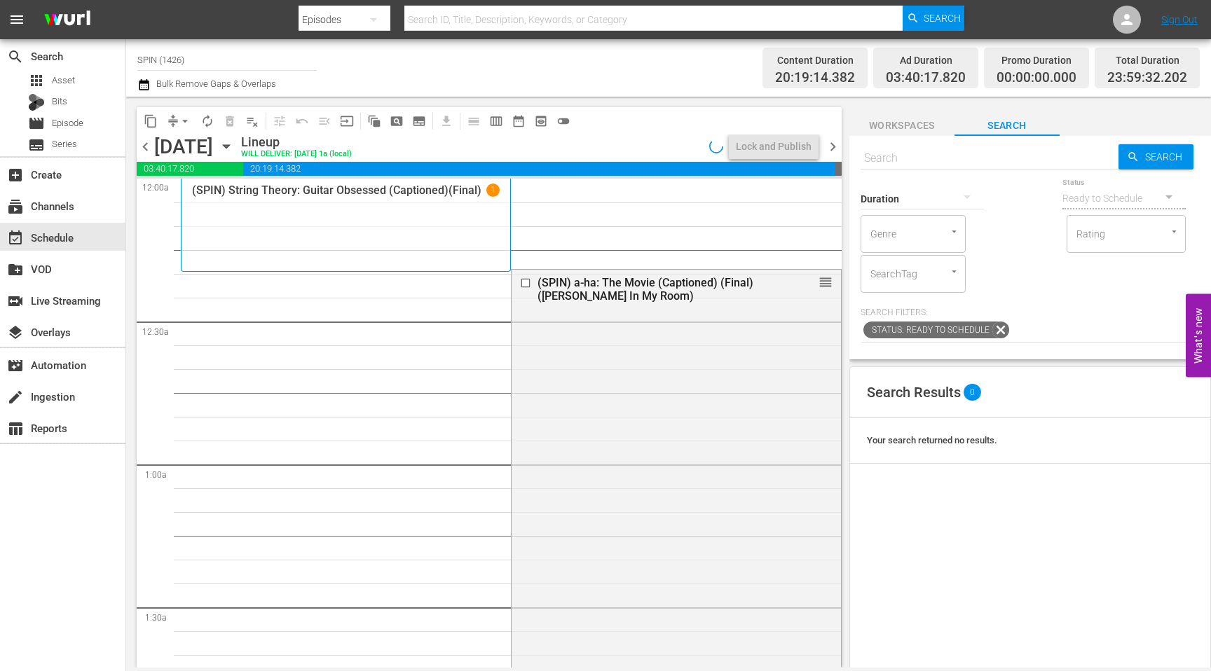
click at [836, 149] on span "chevron_right" at bounding box center [833, 147] width 18 height 18
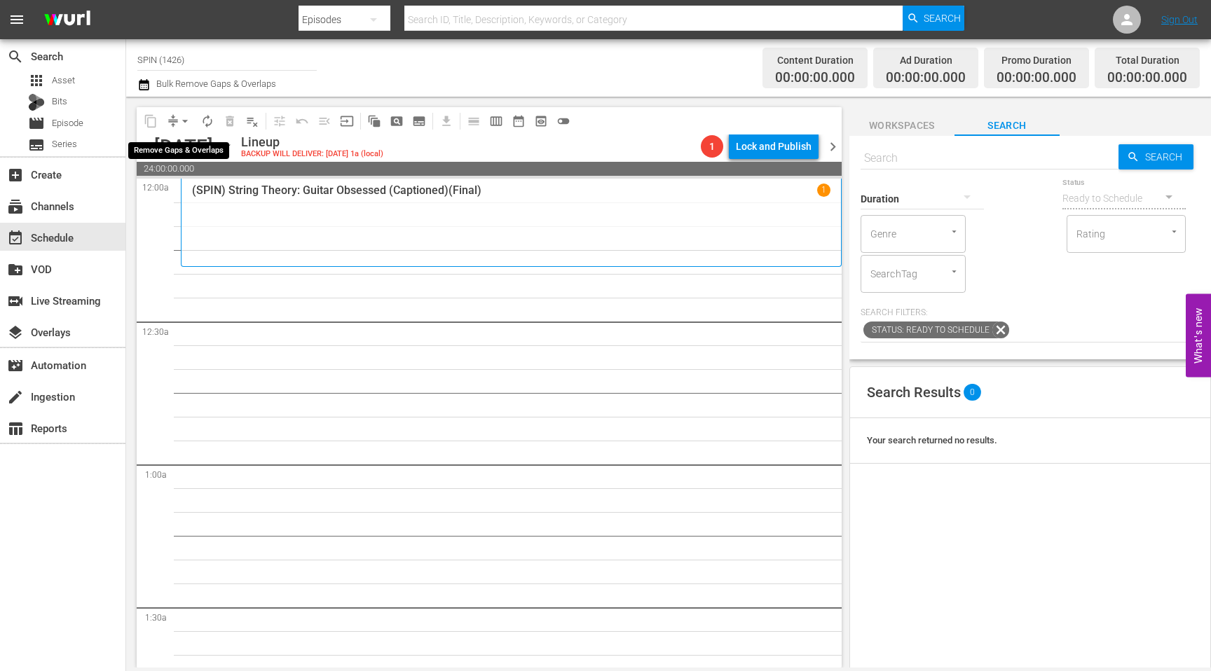
click at [174, 120] on button "arrow_drop_down" at bounding box center [185, 121] width 22 height 22
drag, startPoint x: 277, startPoint y: 307, endPoint x: 198, endPoint y: 174, distance: 154.6
click at [146, 90] on icon "button" at bounding box center [144, 84] width 10 height 11
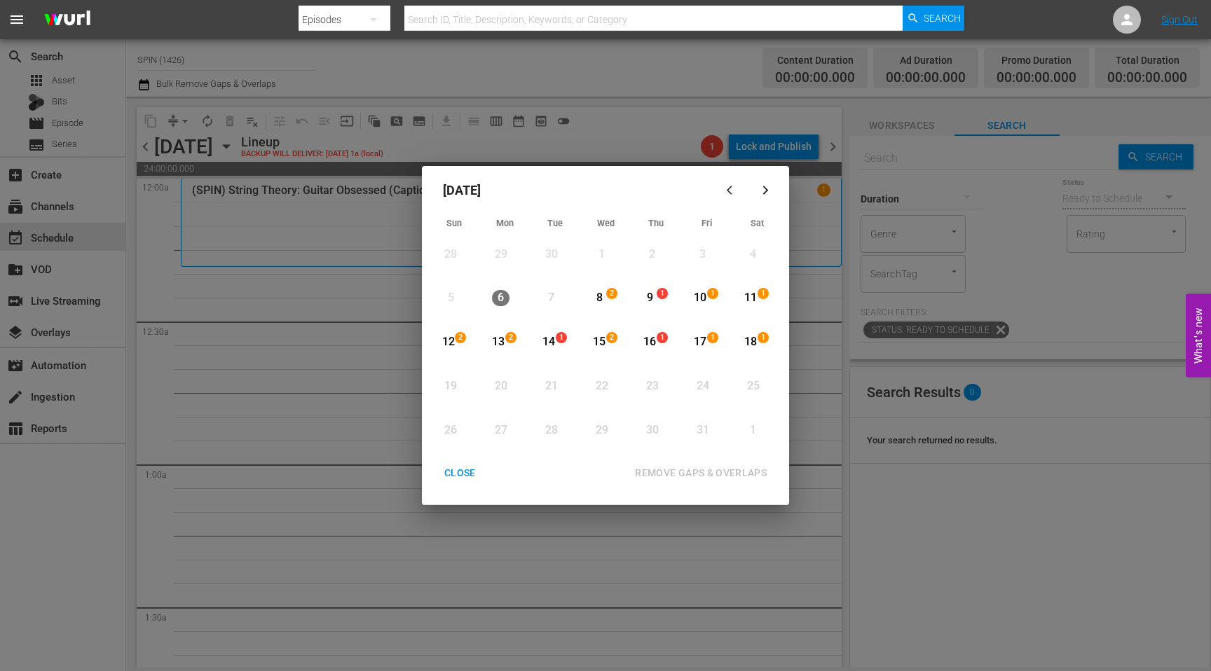
click at [597, 296] on div "8" at bounding box center [600, 298] width 18 height 16
click at [746, 345] on div "18" at bounding box center [751, 342] width 18 height 16
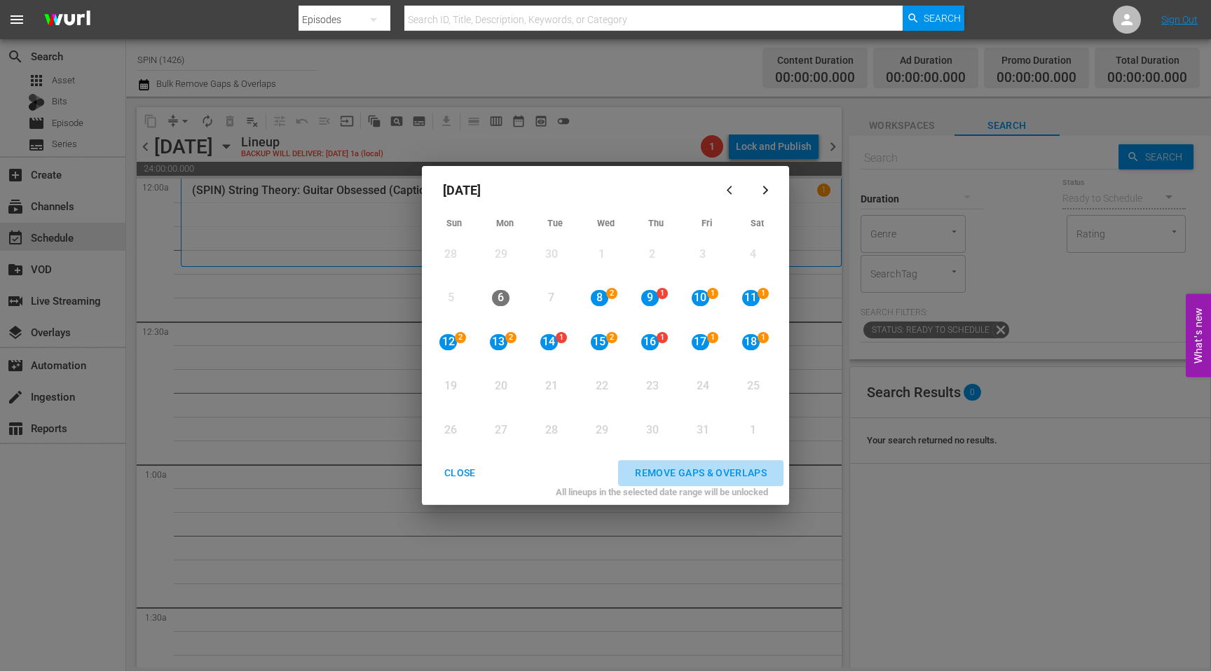
click at [689, 474] on div "REMOVE GAPS & OVERLAPS" at bounding box center [701, 473] width 154 height 18
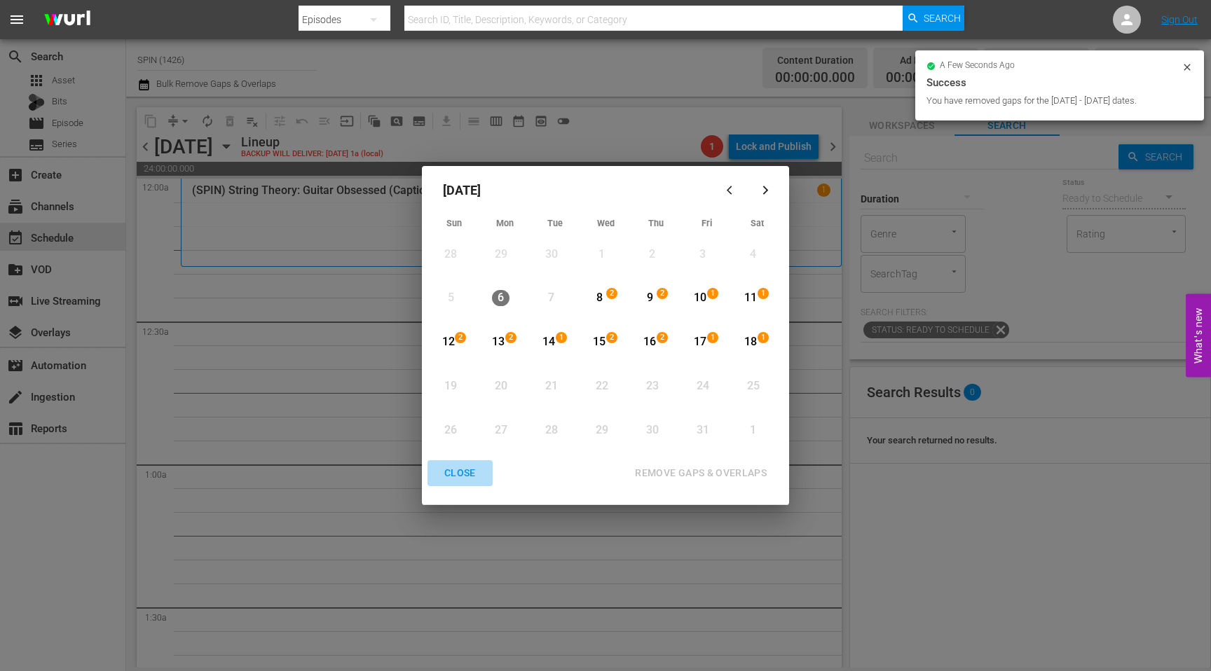
click at [432, 478] on button "CLOSE" at bounding box center [459, 473] width 65 height 26
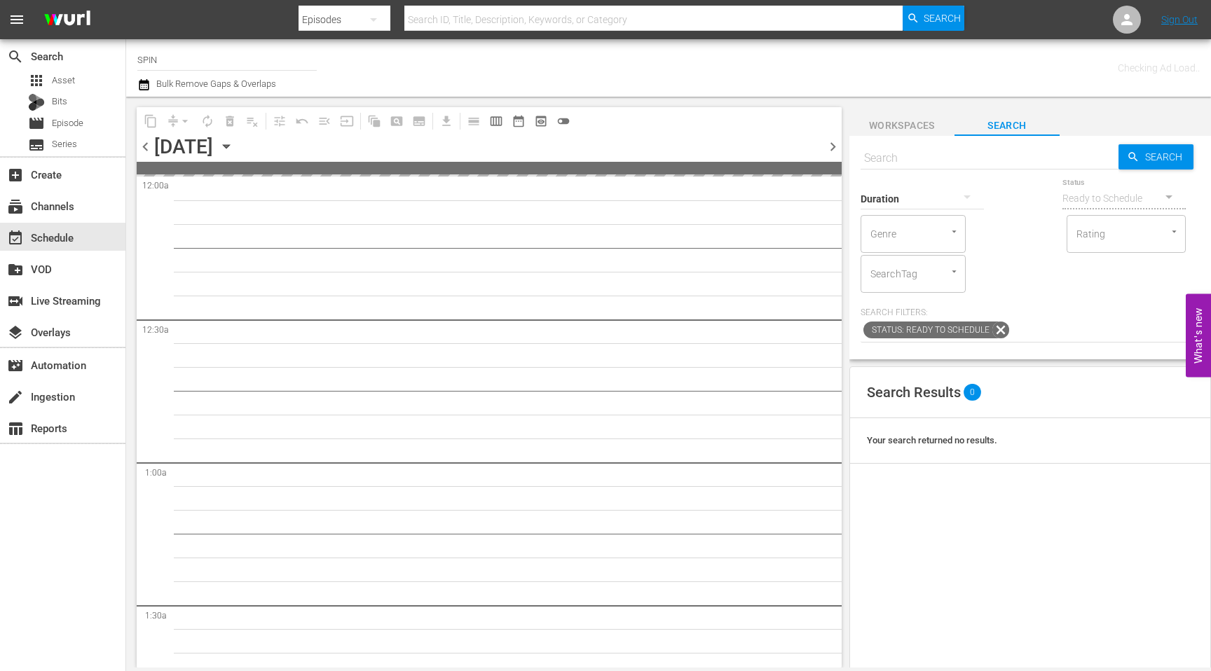
click at [234, 148] on icon "button" at bounding box center [226, 146] width 15 height 15
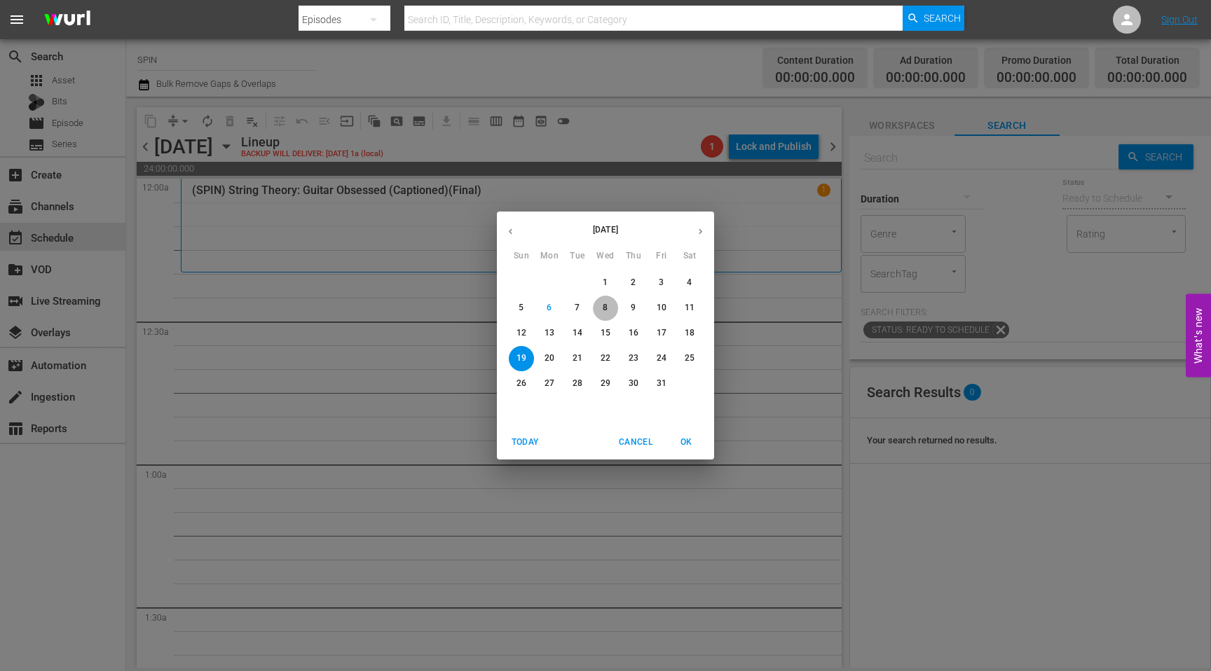
click at [604, 313] on p "8" at bounding box center [604, 308] width 5 height 12
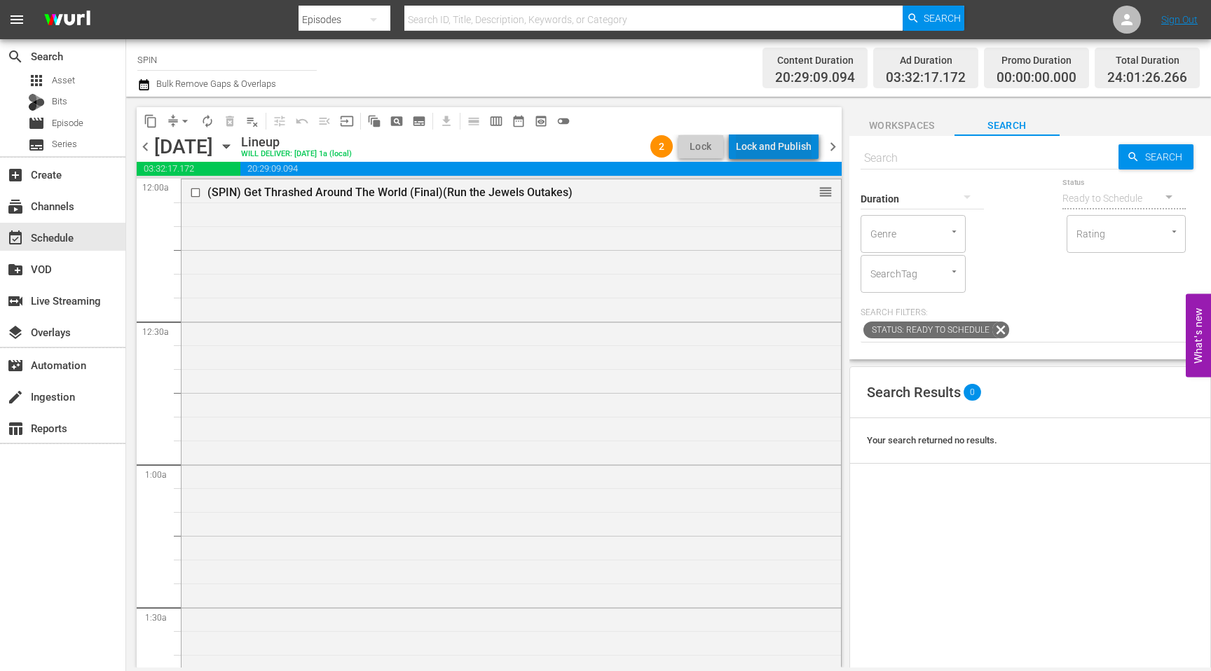
click at [796, 146] on div "Lock and Publish" at bounding box center [774, 146] width 76 height 25
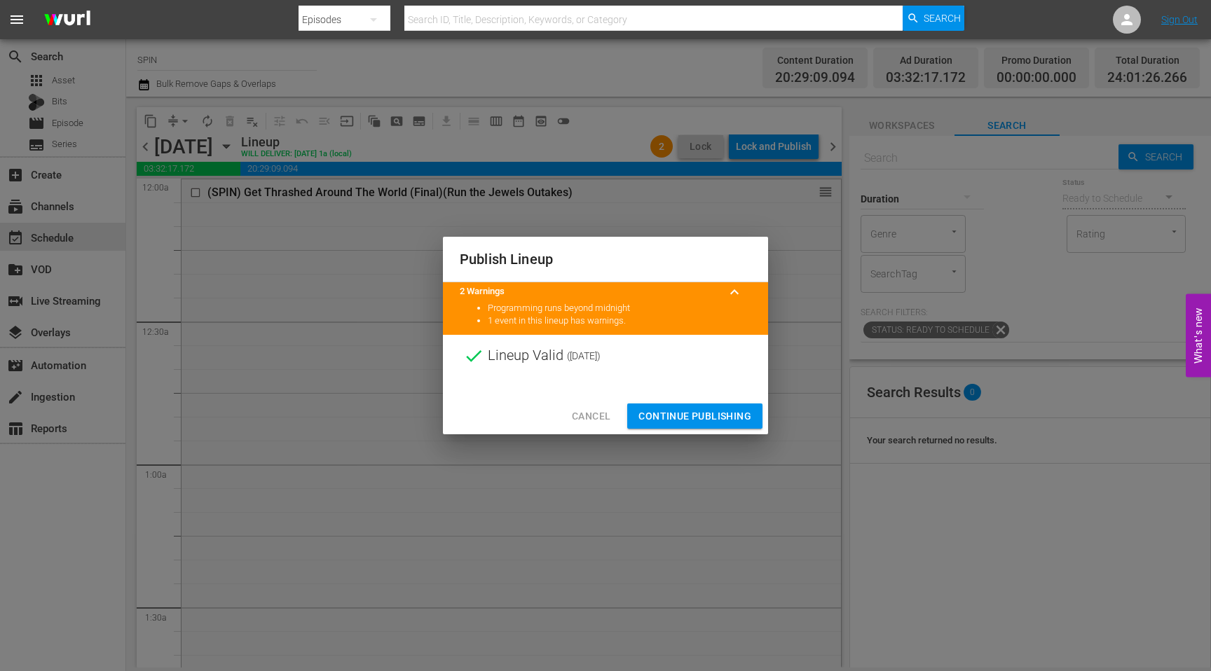
click at [675, 411] on span "Continue Publishing" at bounding box center [694, 417] width 113 height 18
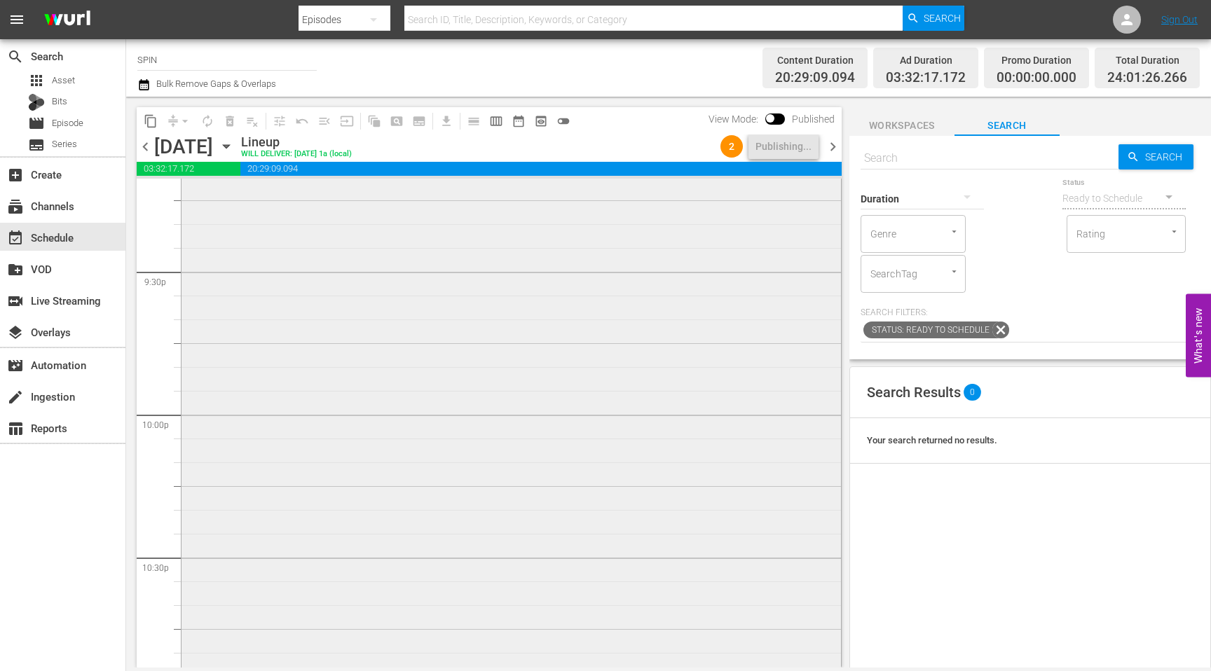
scroll to position [6377, 0]
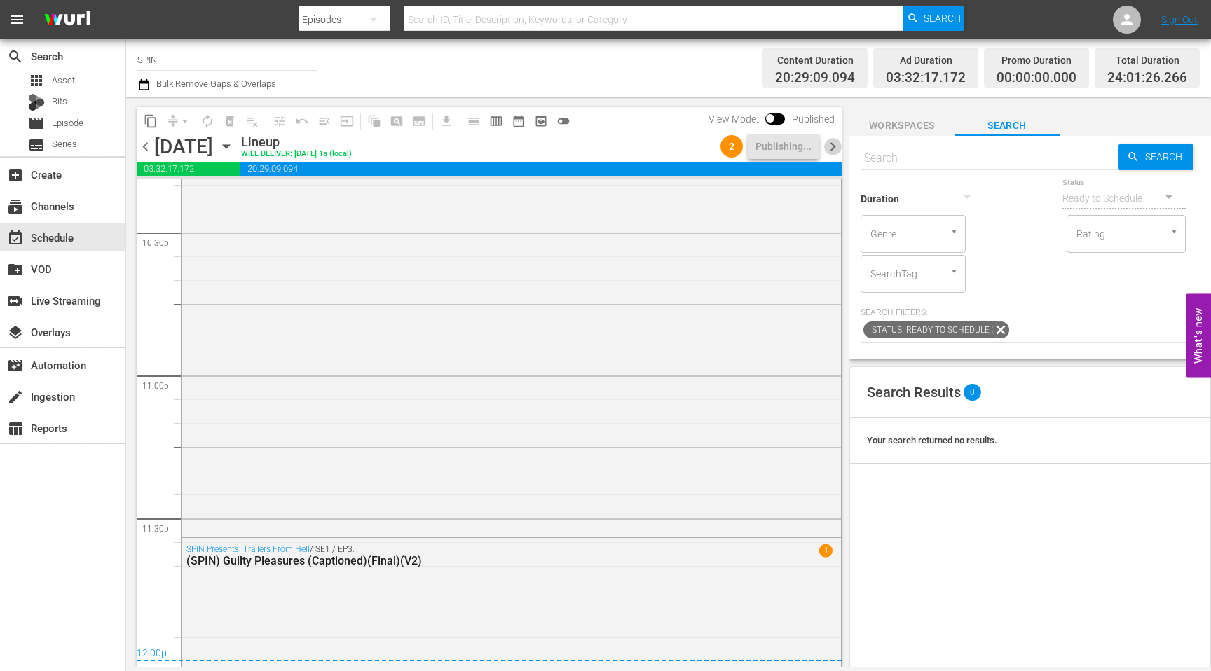
click at [833, 151] on span "chevron_right" at bounding box center [833, 147] width 18 height 18
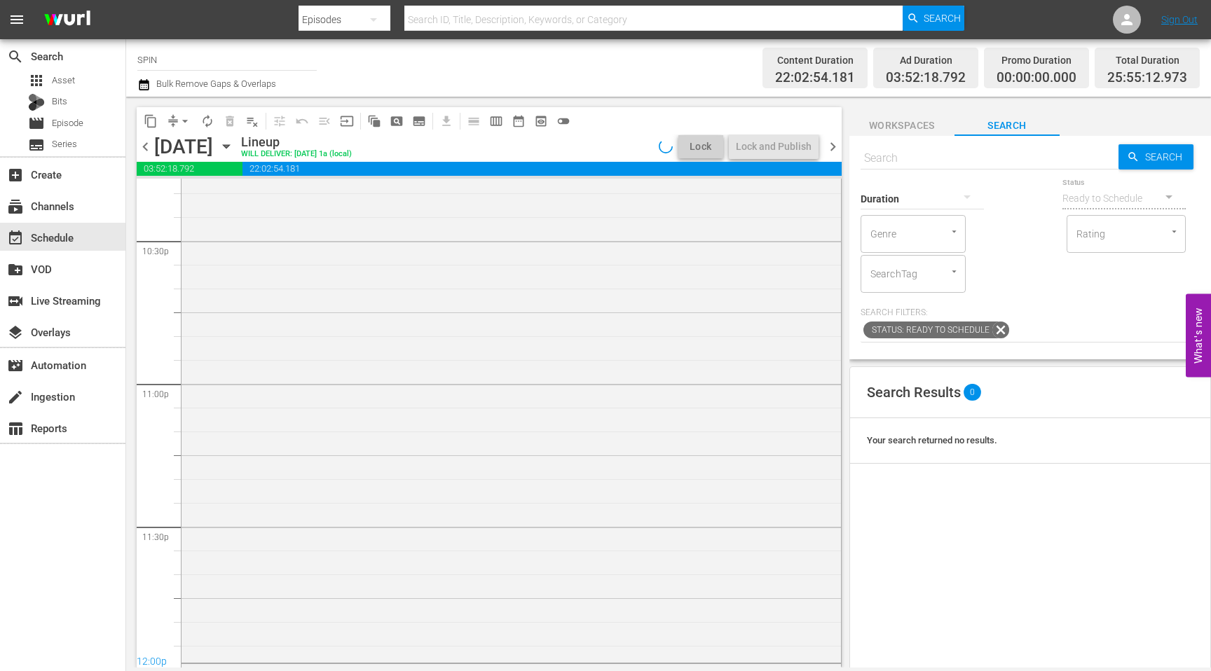
scroll to position [6187, 0]
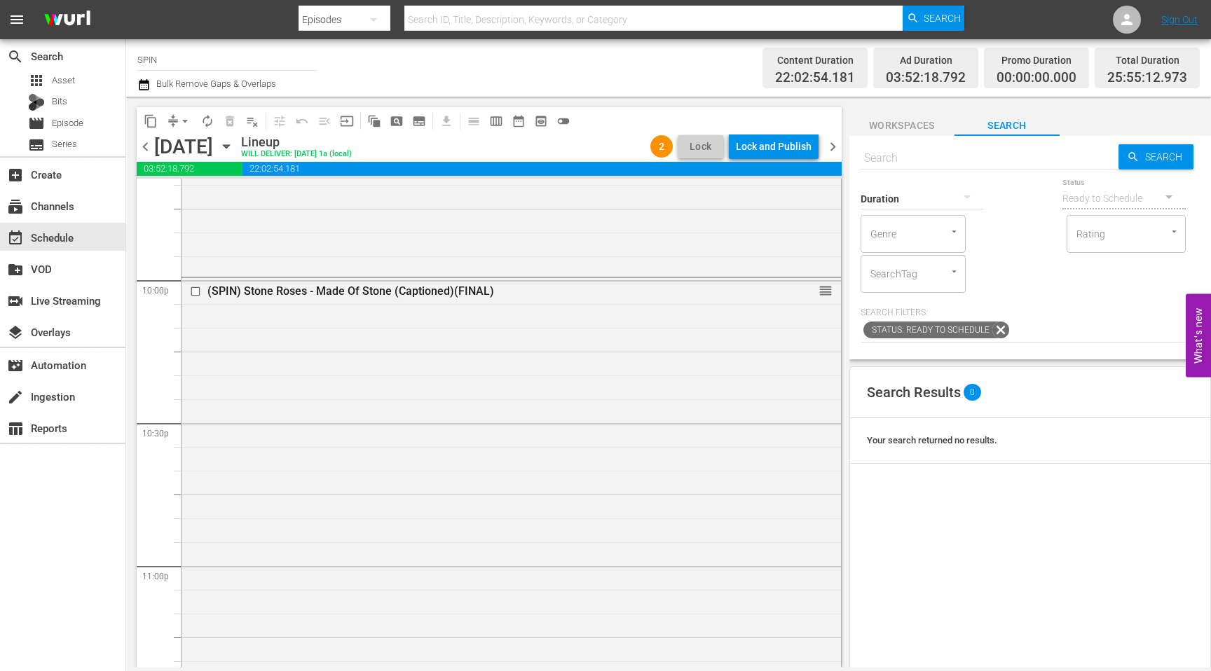
click at [793, 150] on div "Lock and Publish" at bounding box center [774, 146] width 76 height 25
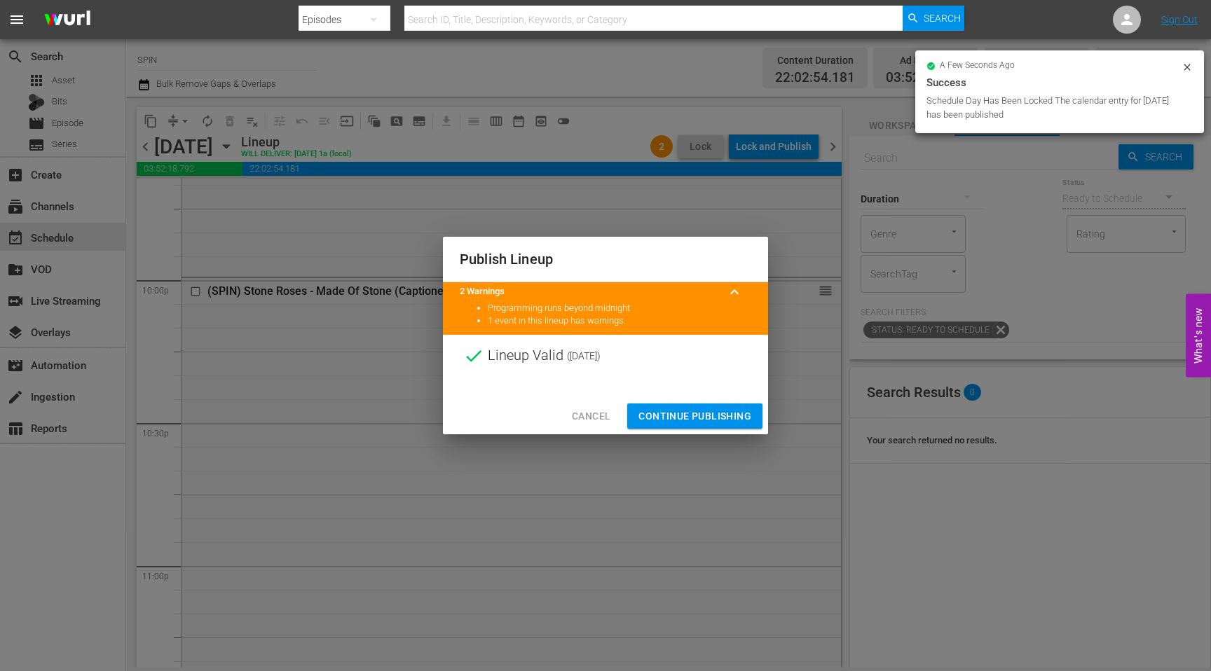
click at [715, 425] on button "Continue Publishing" at bounding box center [694, 417] width 135 height 26
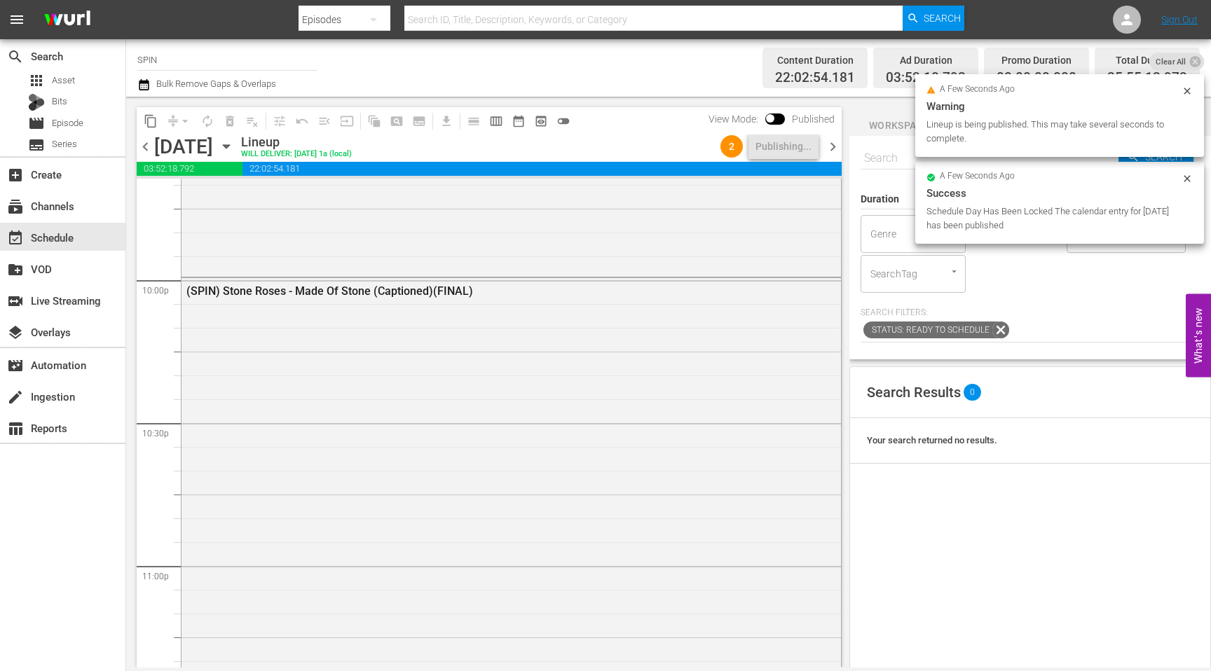
click at [831, 150] on span "chevron_right" at bounding box center [833, 147] width 18 height 18
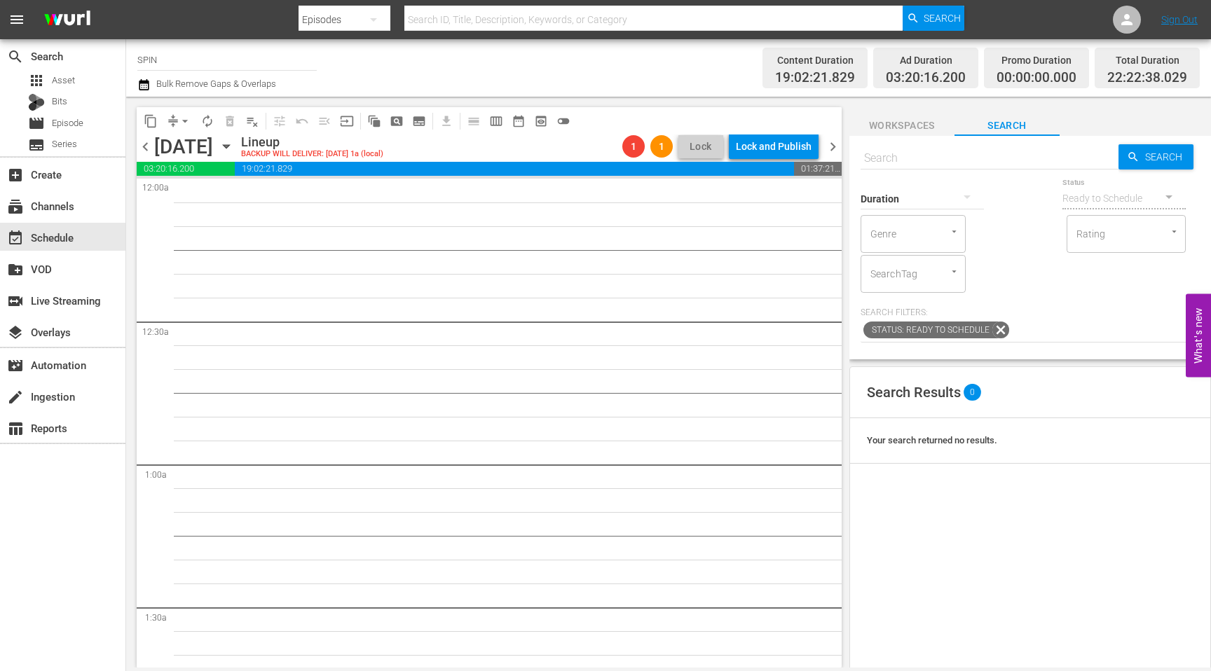
click at [140, 140] on span "chevron_left" at bounding box center [146, 147] width 18 height 18
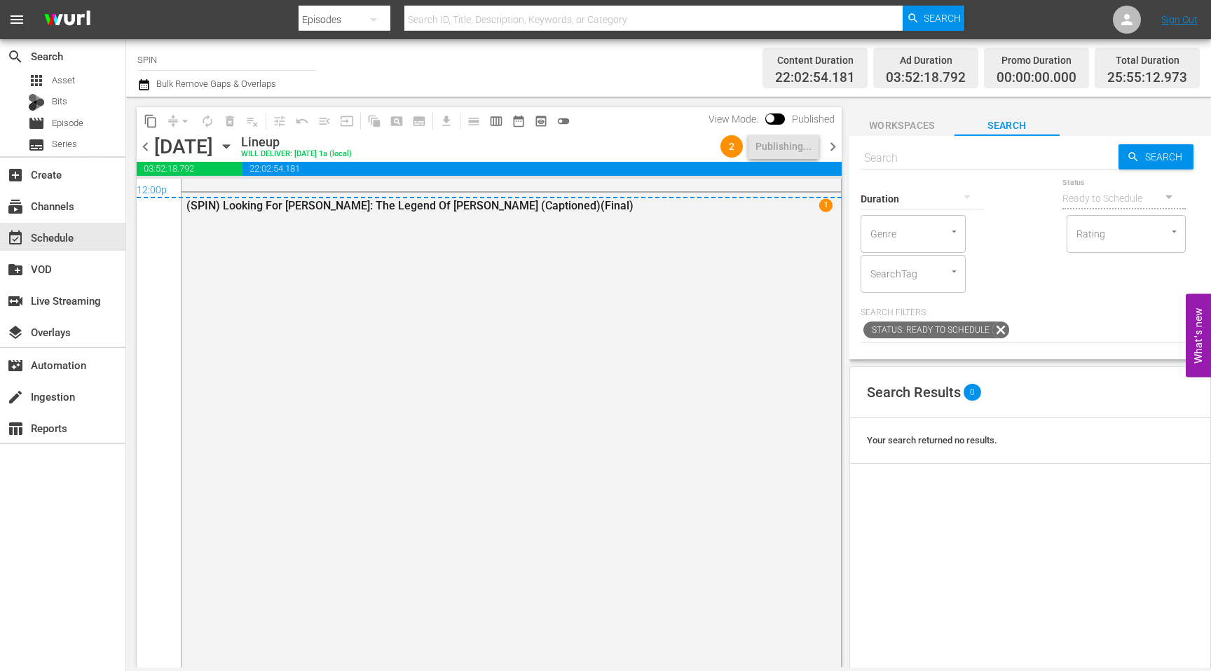
scroll to position [6926, 0]
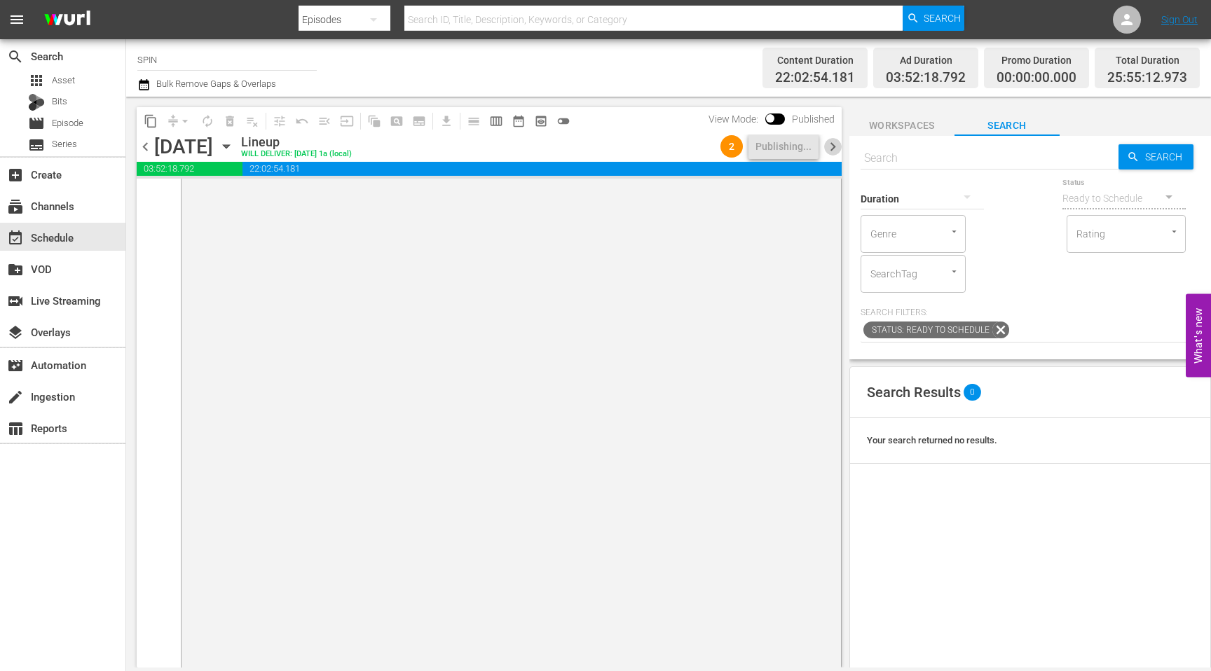
click at [830, 146] on span "chevron_right" at bounding box center [833, 147] width 18 height 18
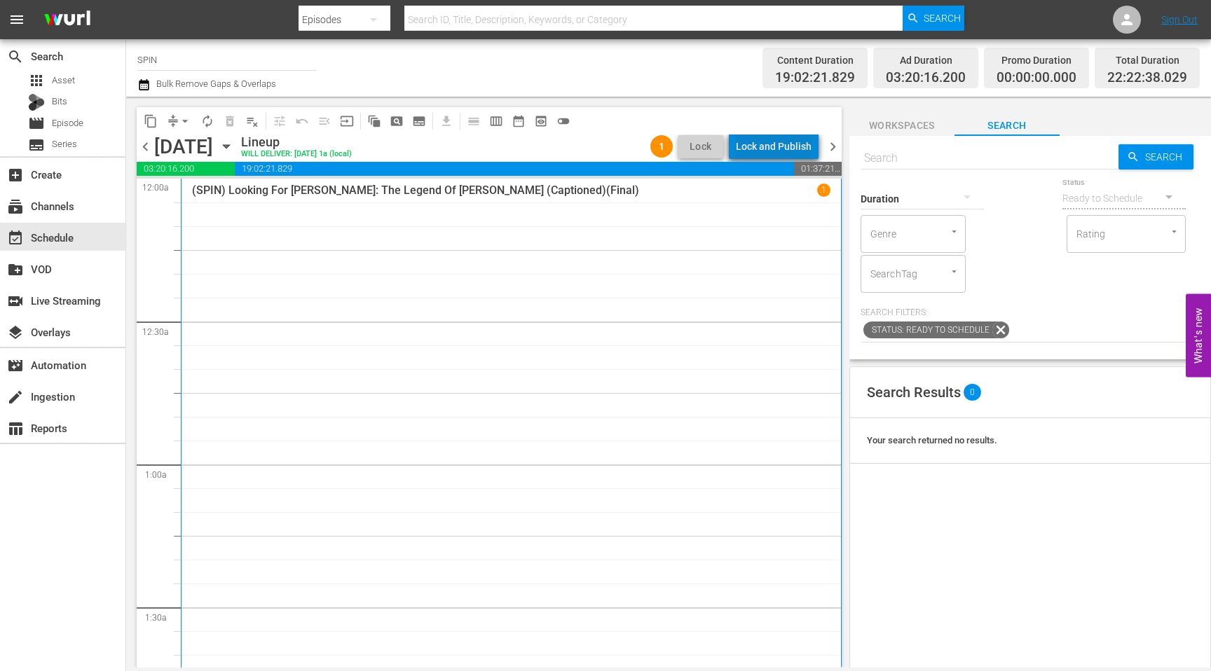
click at [801, 135] on div "Lock and Publish" at bounding box center [774, 146] width 76 height 25
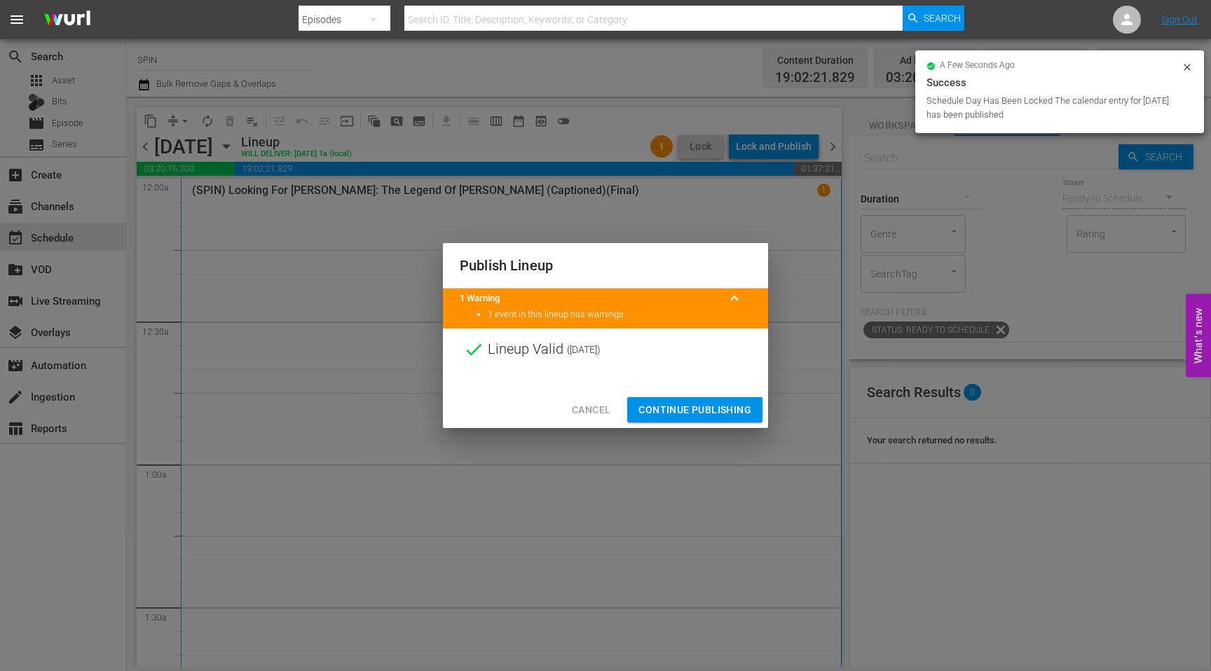
click at [689, 413] on span "Continue Publishing" at bounding box center [694, 410] width 113 height 18
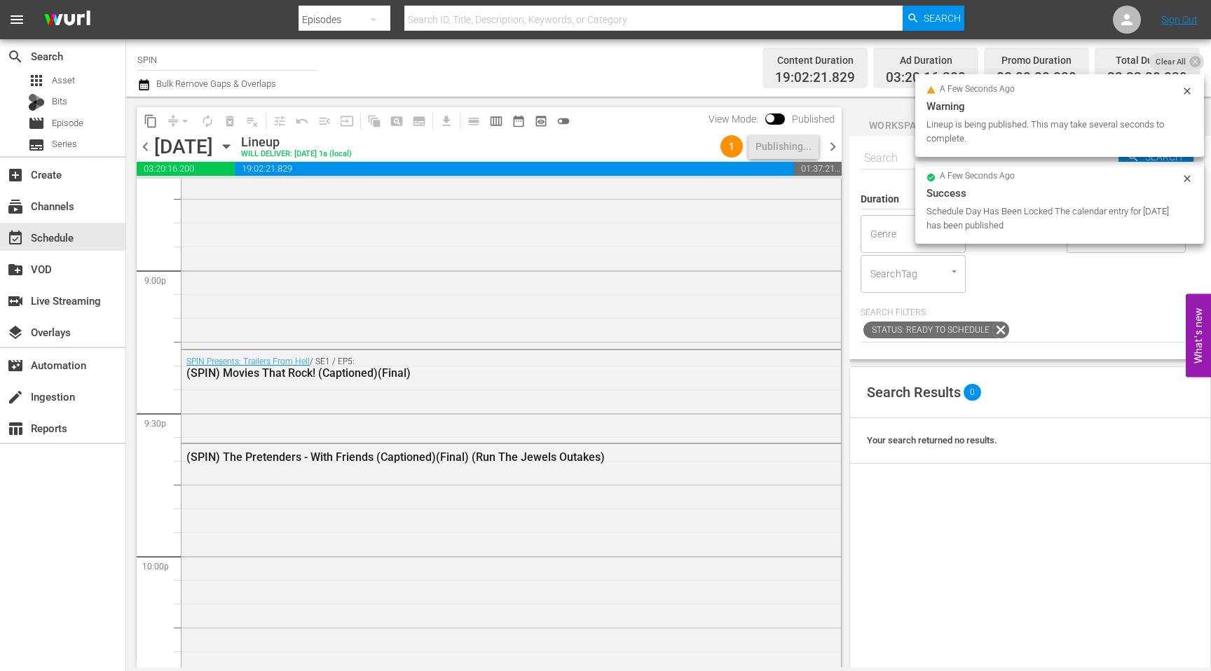
scroll to position [6462, 0]
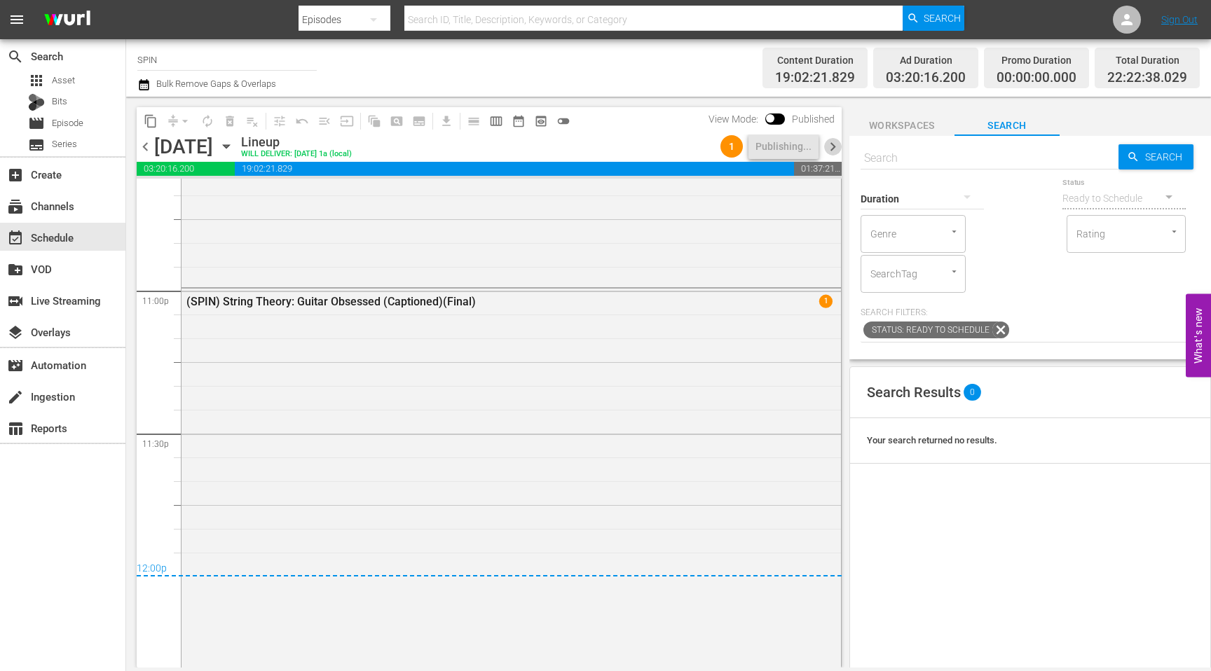
click at [829, 148] on span "chevron_right" at bounding box center [833, 147] width 18 height 18
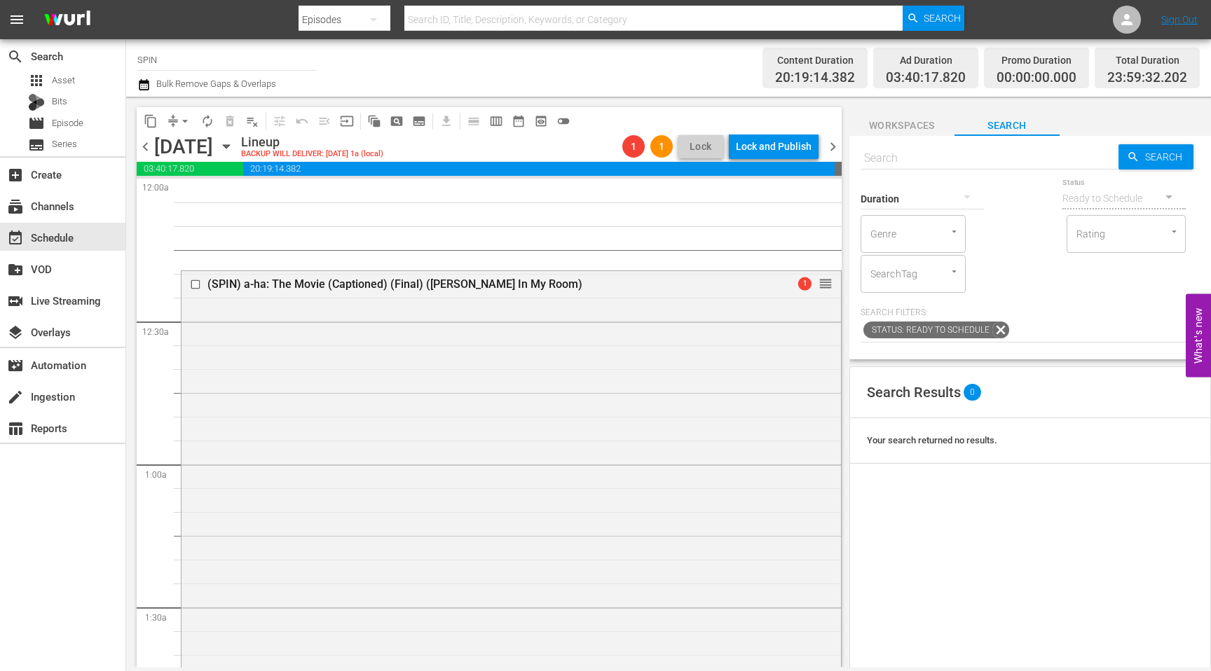
click at [151, 147] on span "chevron_left" at bounding box center [146, 147] width 18 height 18
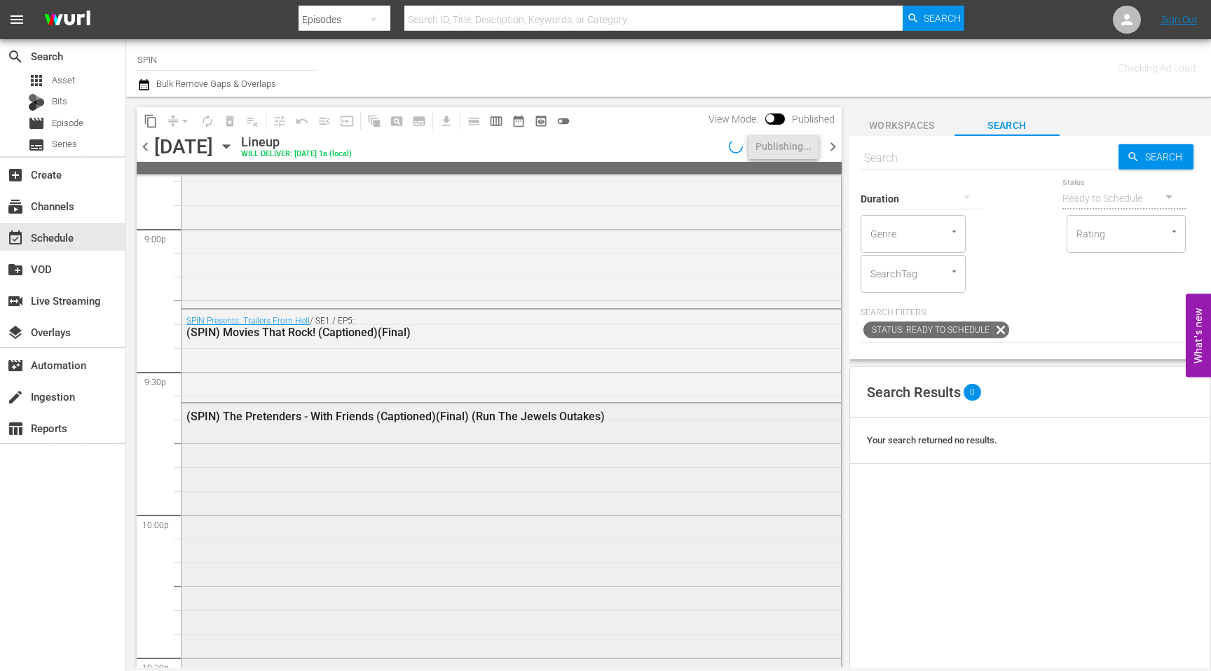
scroll to position [6461, 0]
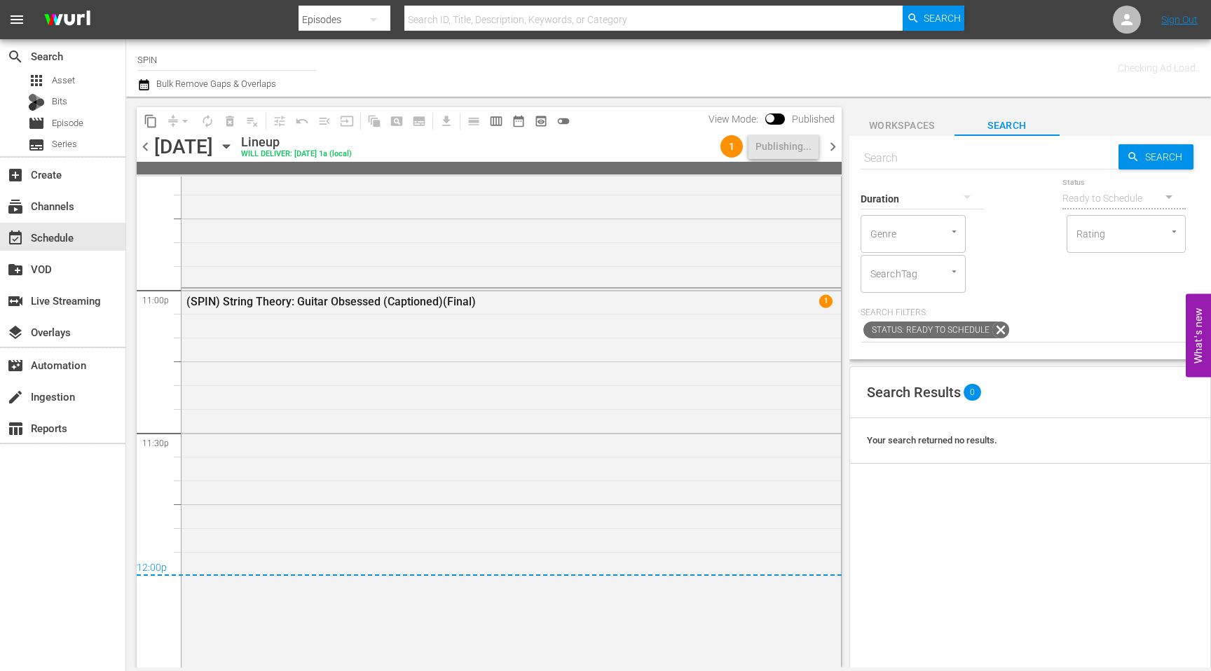
click at [825, 143] on span "chevron_right" at bounding box center [833, 147] width 18 height 18
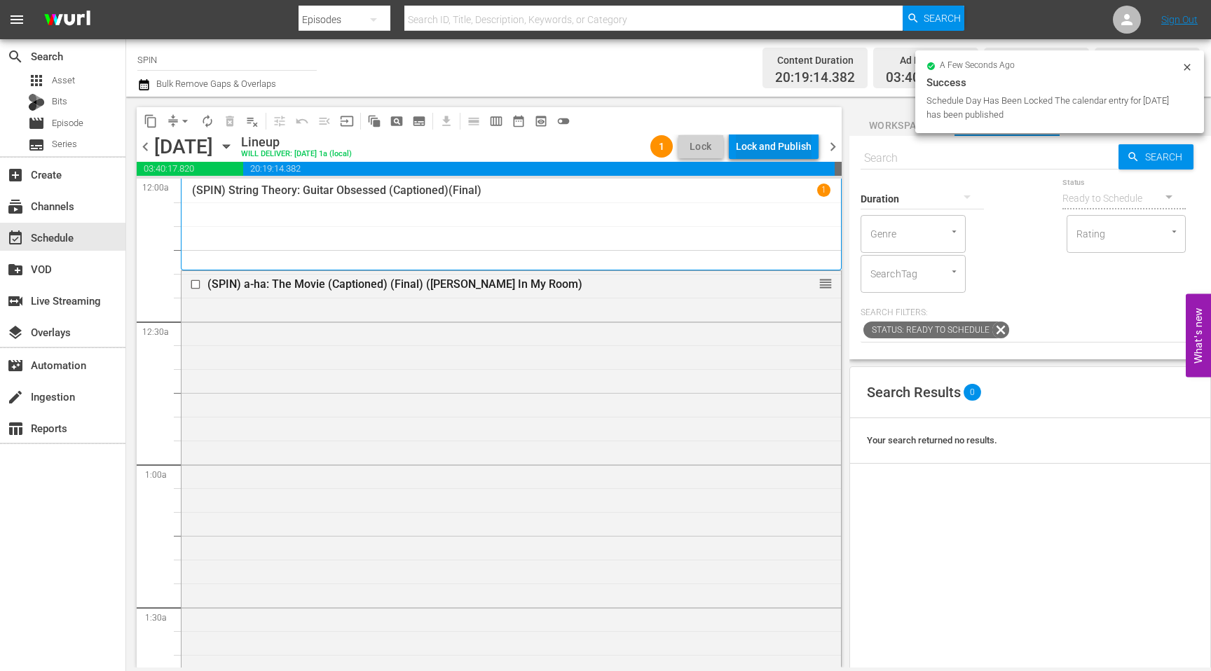
click at [740, 143] on div "Lock and Publish" at bounding box center [774, 146] width 76 height 25
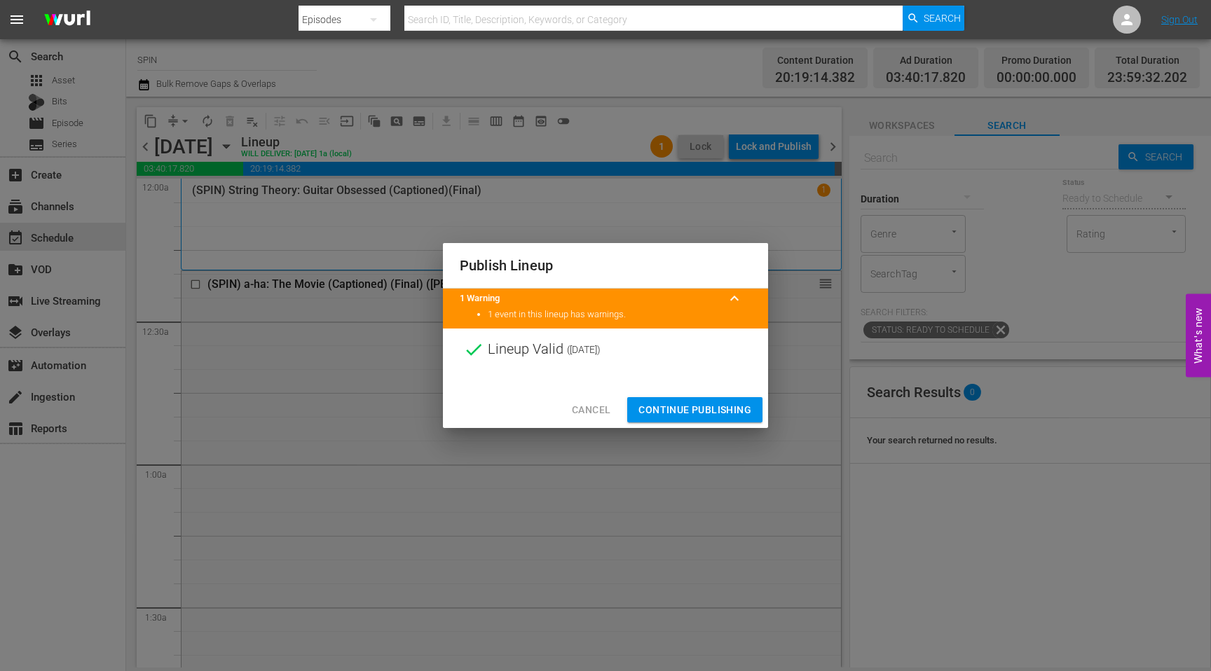
drag, startPoint x: 702, startPoint y: 405, endPoint x: 912, endPoint y: 104, distance: 366.7
click at [702, 405] on span "Continue Publishing" at bounding box center [694, 410] width 113 height 18
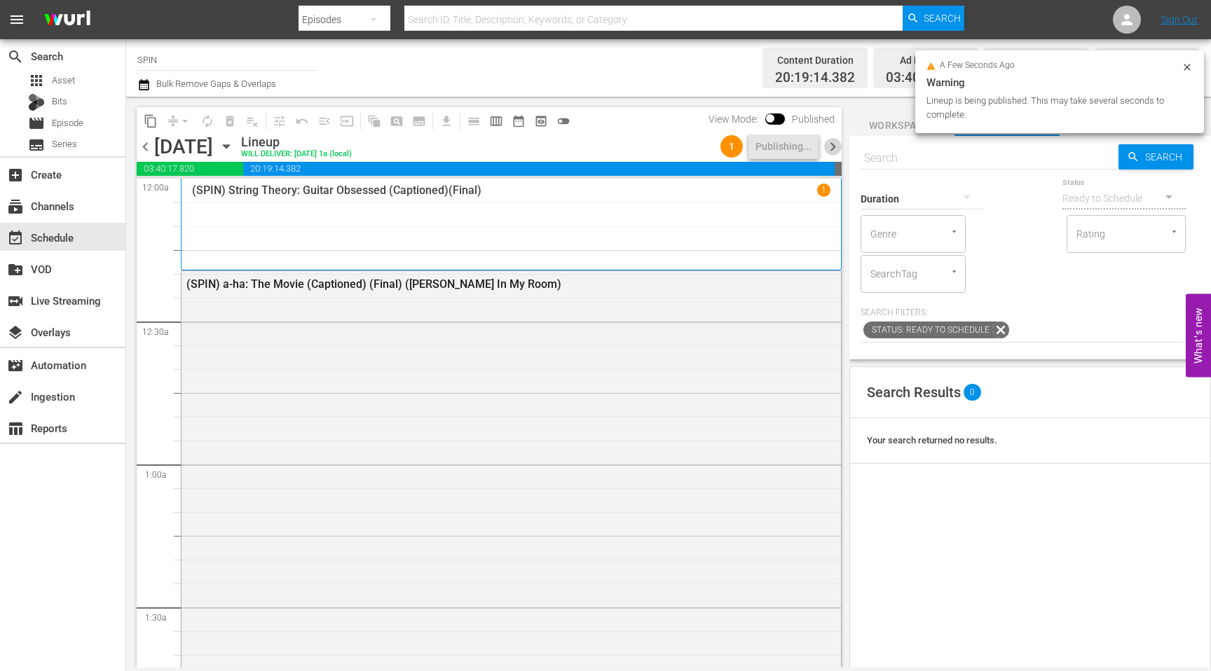
click at [831, 141] on span "chevron_right" at bounding box center [833, 147] width 18 height 18
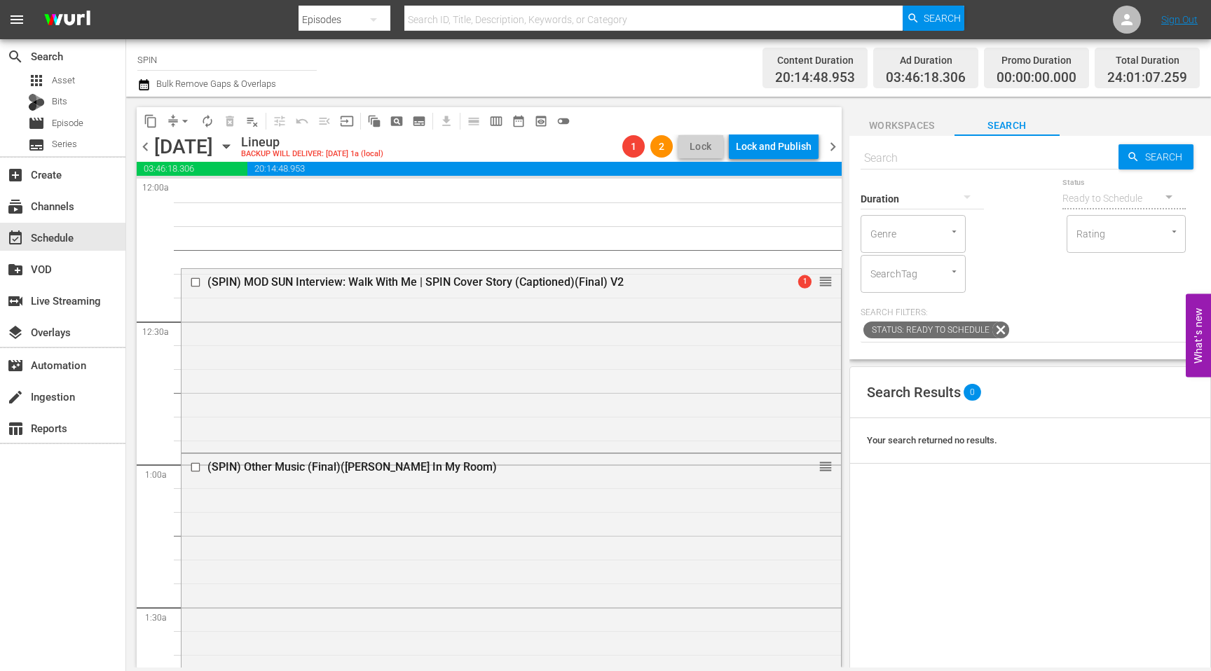
click at [146, 146] on span "chevron_left" at bounding box center [146, 147] width 18 height 18
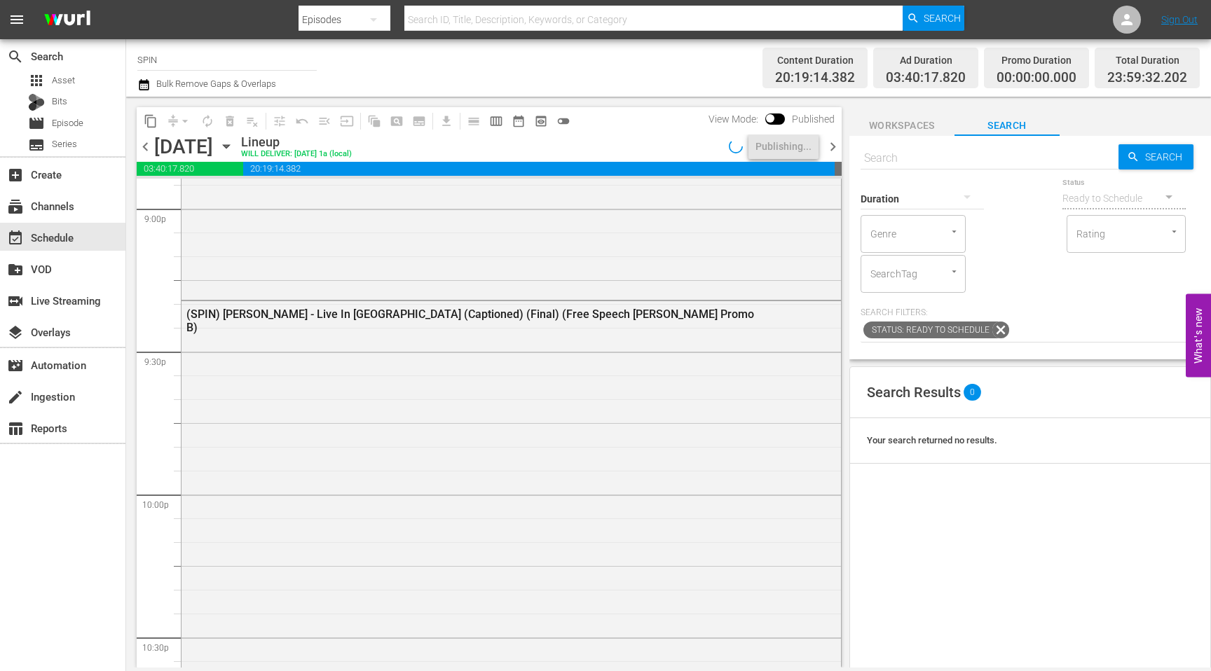
scroll to position [6461, 0]
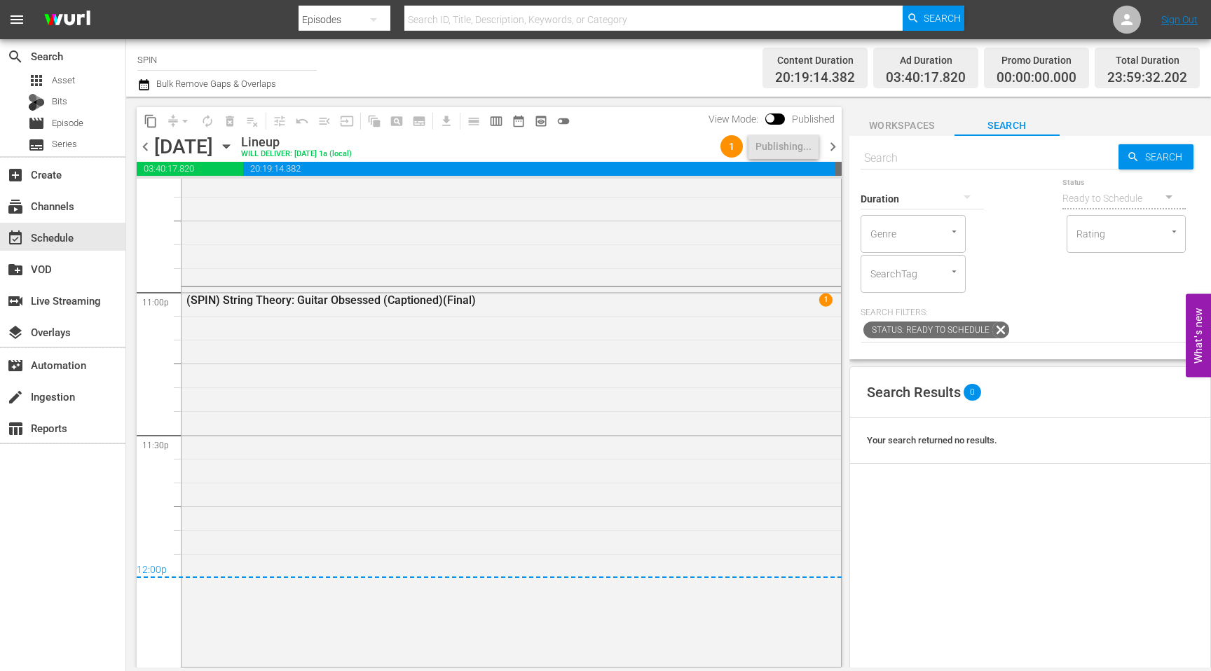
click at [833, 144] on span "chevron_right" at bounding box center [833, 147] width 18 height 18
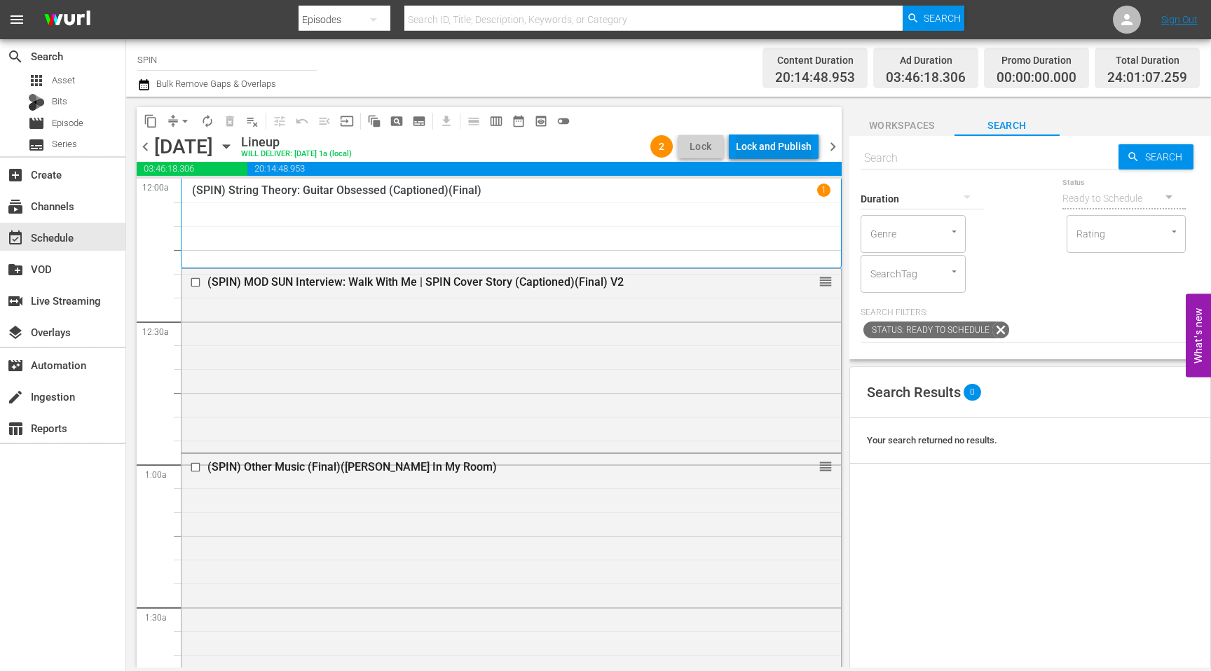
click at [787, 153] on div "Lock and Publish" at bounding box center [774, 146] width 76 height 25
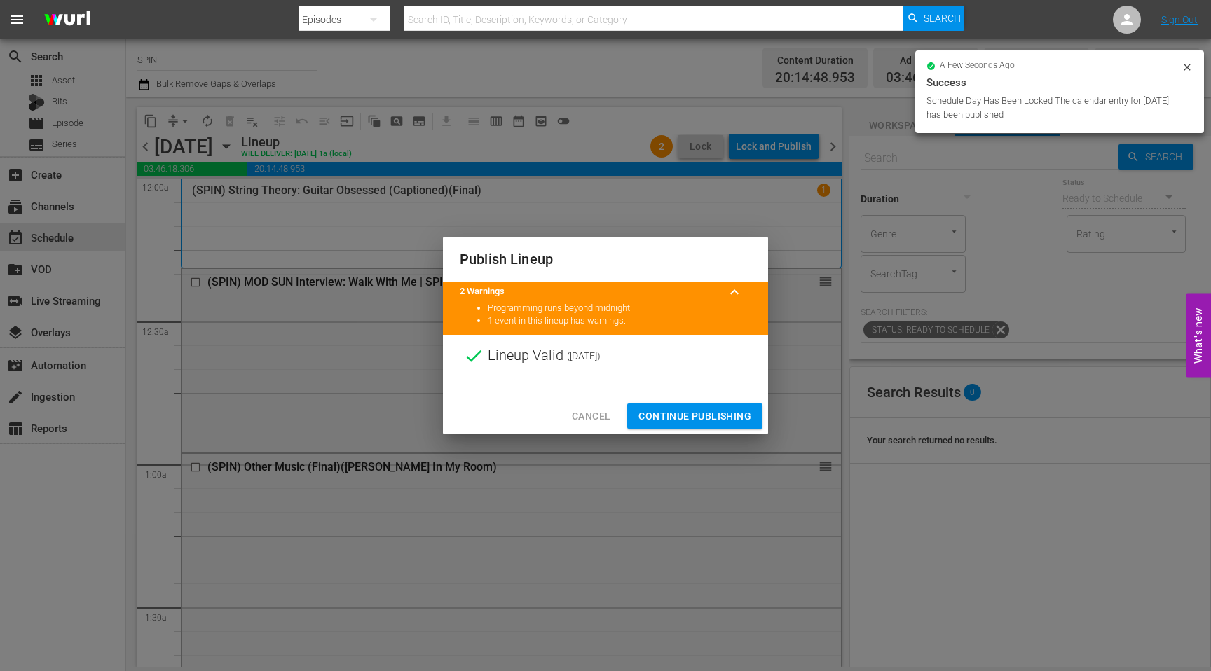
click at [727, 420] on span "Continue Publishing" at bounding box center [694, 417] width 113 height 18
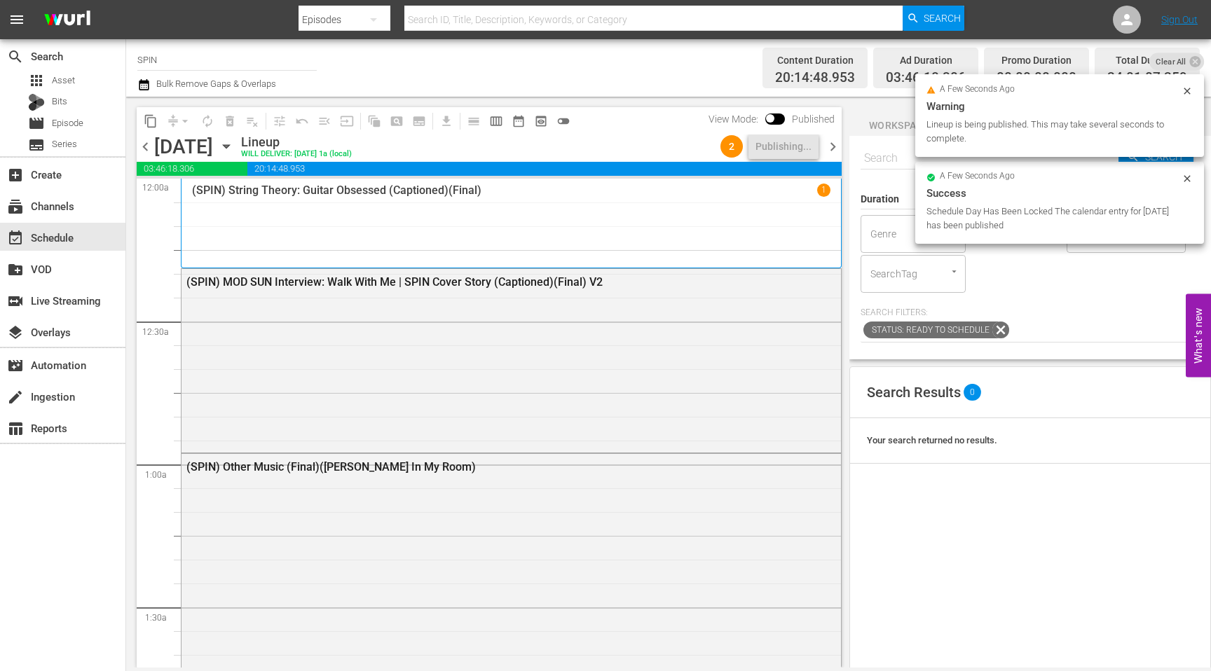
click at [832, 146] on span "chevron_right" at bounding box center [833, 147] width 18 height 18
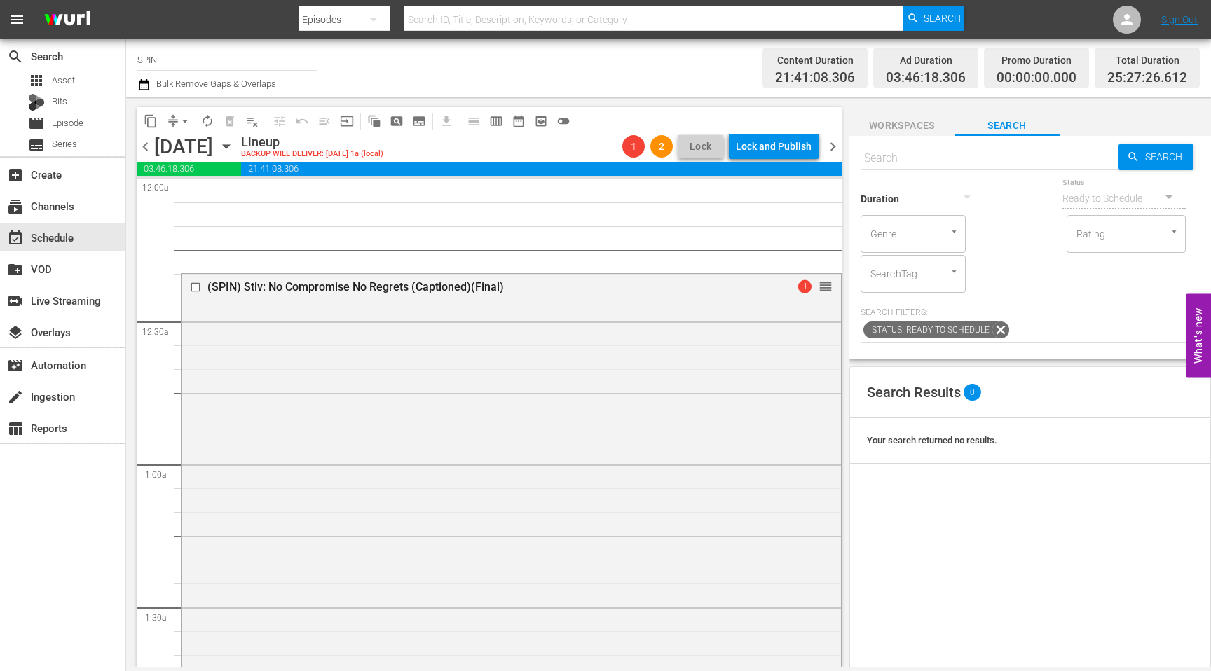
click at [142, 149] on span "chevron_left" at bounding box center [146, 147] width 18 height 18
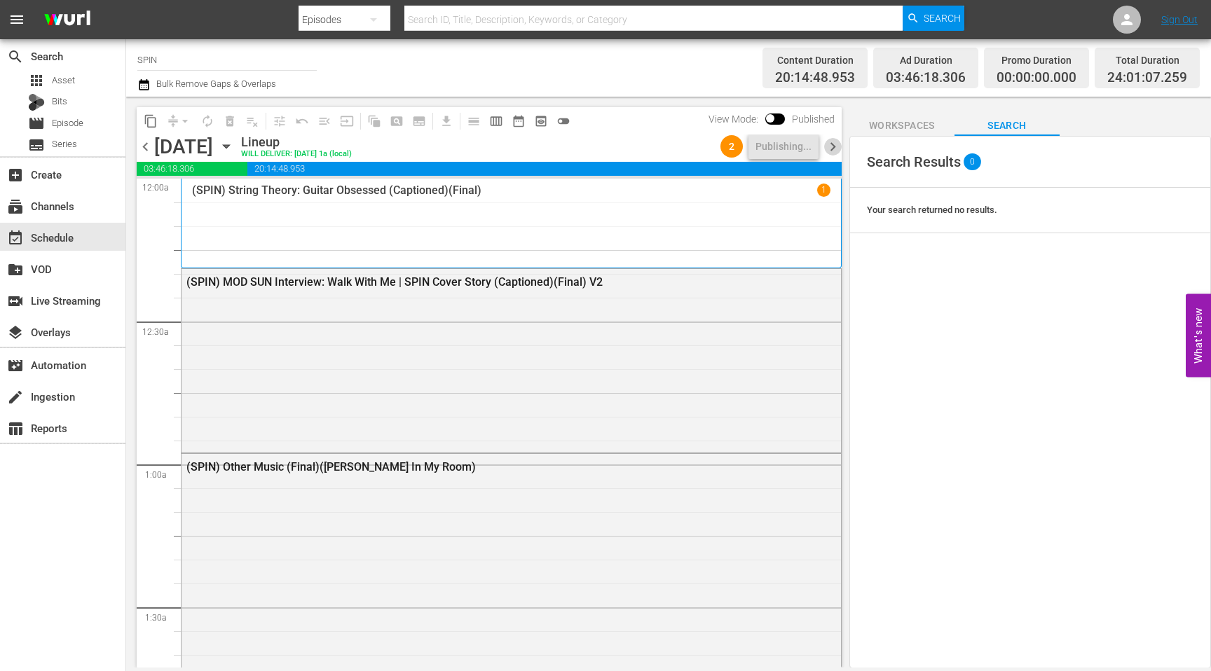
click at [836, 150] on span "chevron_right" at bounding box center [833, 147] width 18 height 18
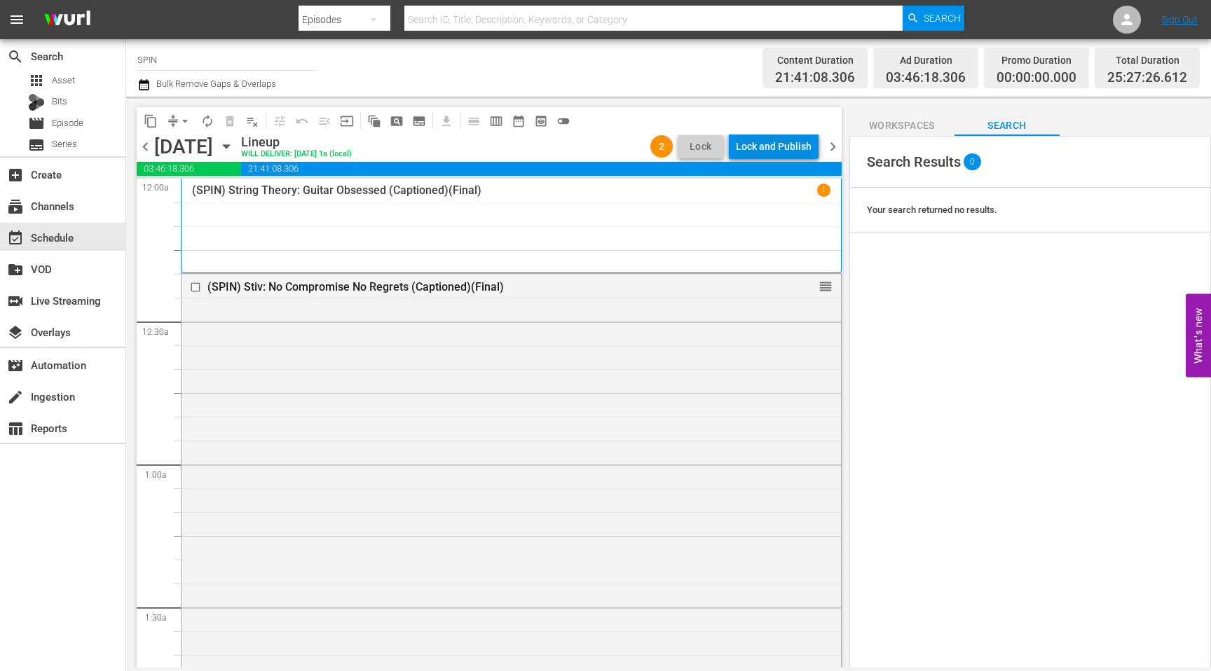
click at [762, 145] on div "Lock and Publish" at bounding box center [774, 146] width 76 height 25
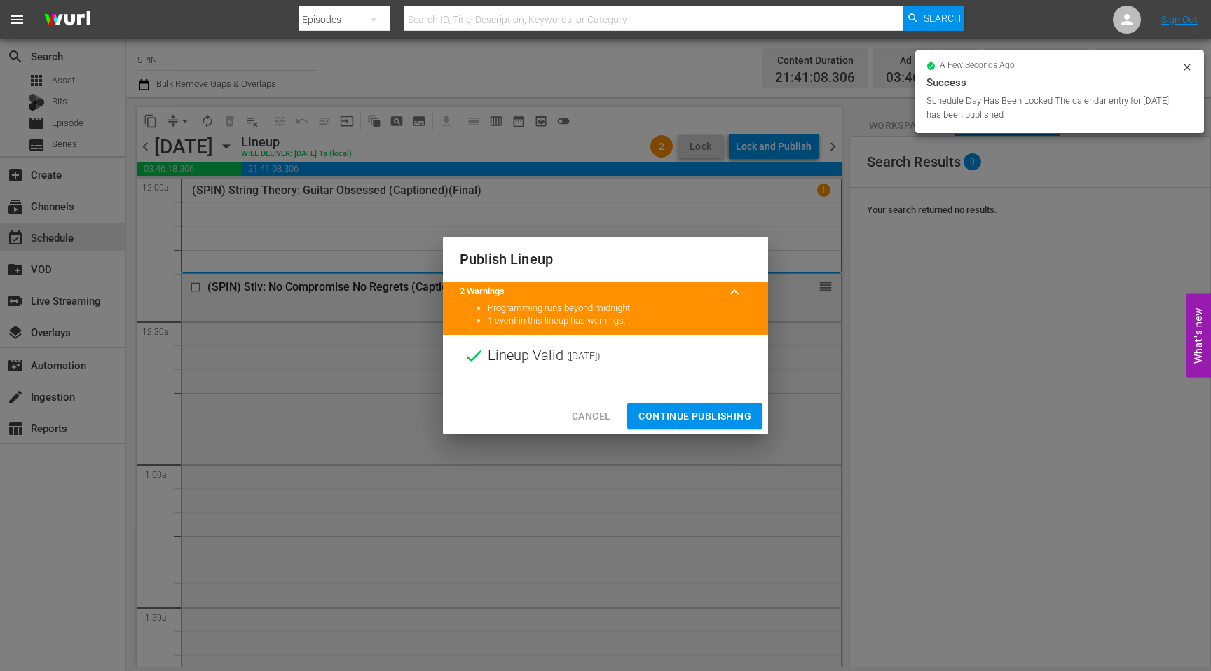
click at [693, 415] on span "Continue Publishing" at bounding box center [694, 417] width 113 height 18
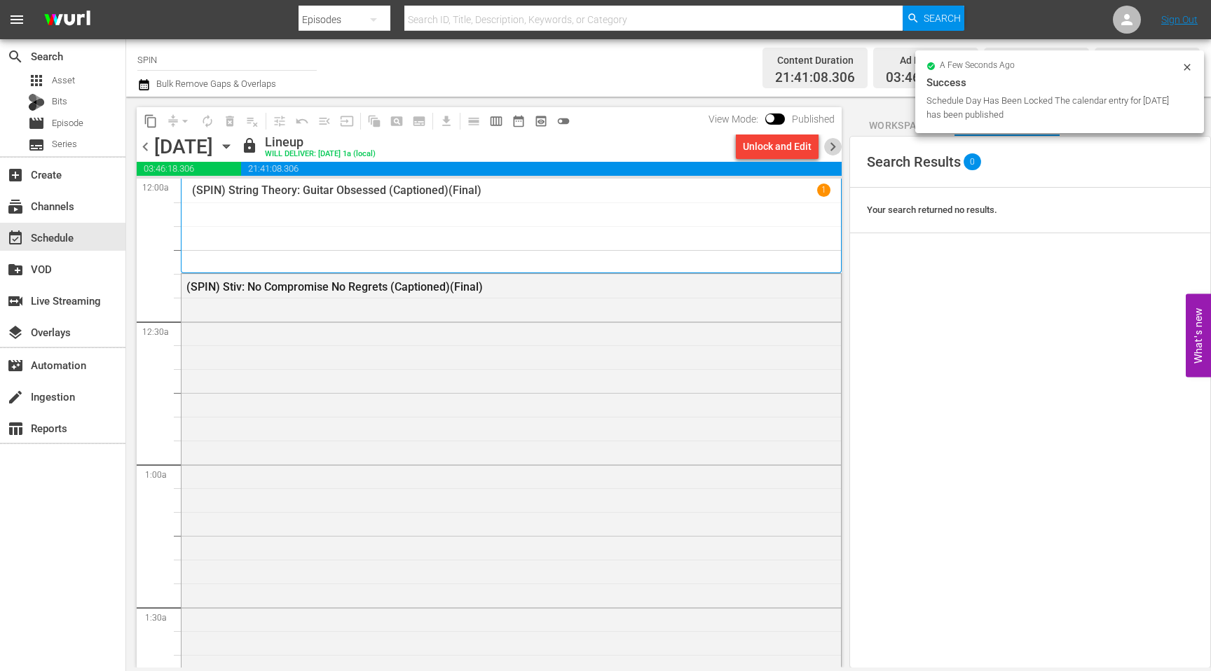
click at [827, 146] on span "chevron_right" at bounding box center [833, 147] width 18 height 18
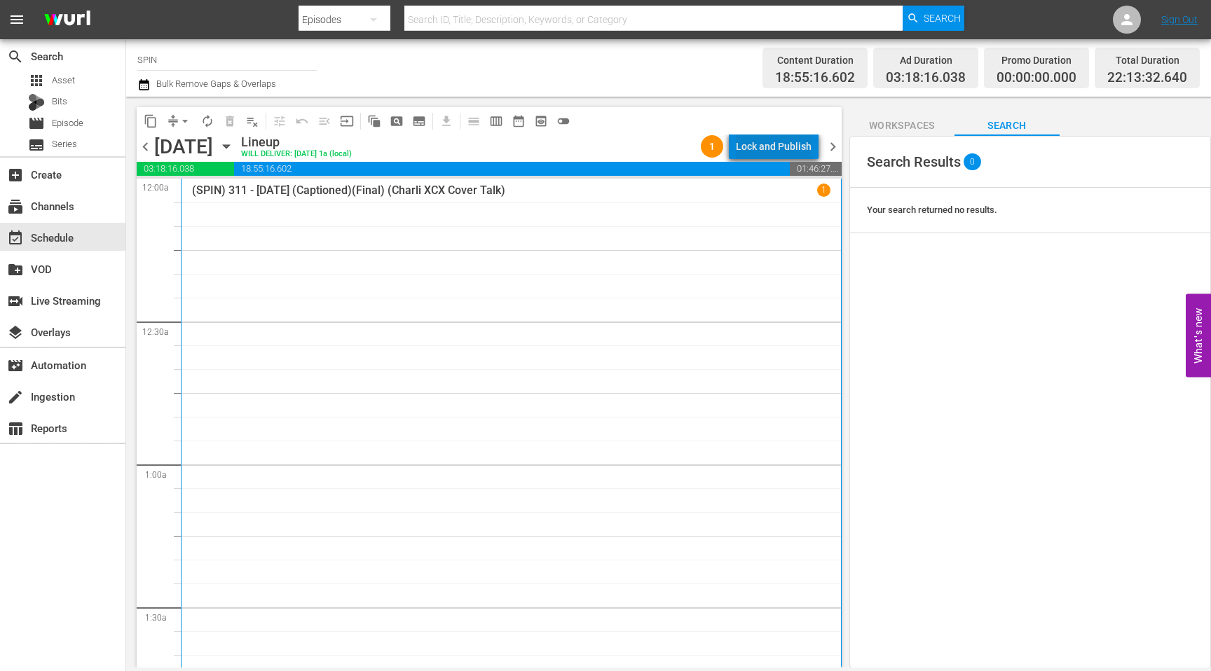
click at [792, 145] on div "Lock and Publish" at bounding box center [774, 146] width 76 height 25
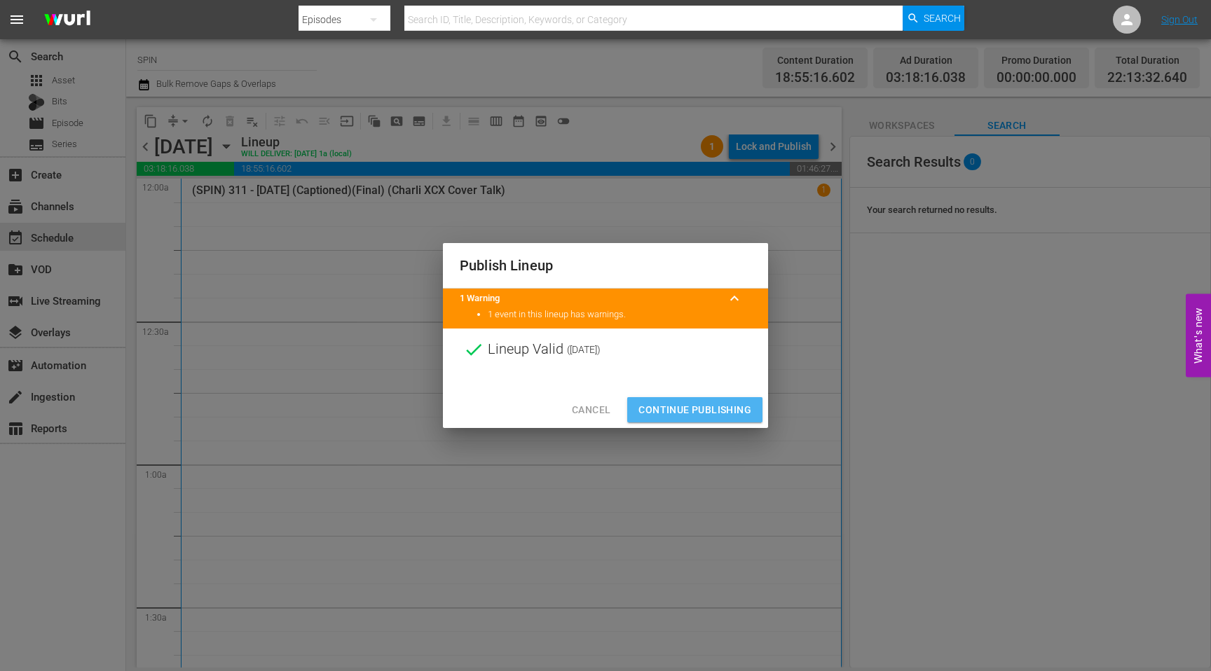
click at [661, 415] on span "Continue Publishing" at bounding box center [694, 410] width 113 height 18
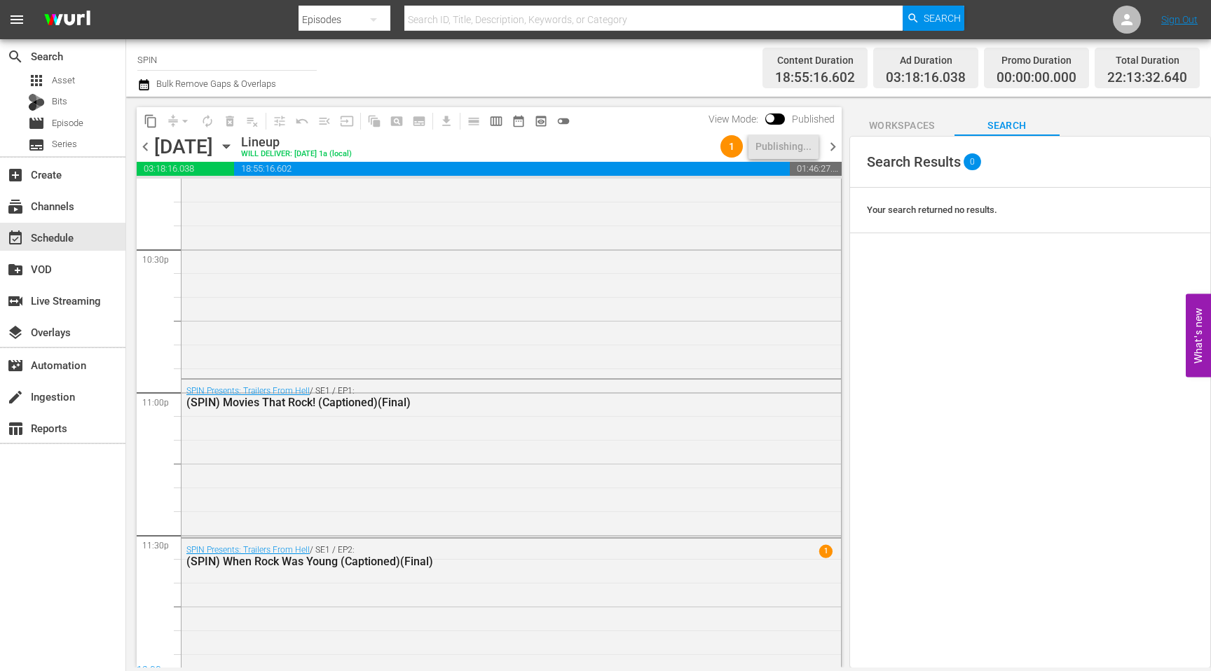
scroll to position [6374, 0]
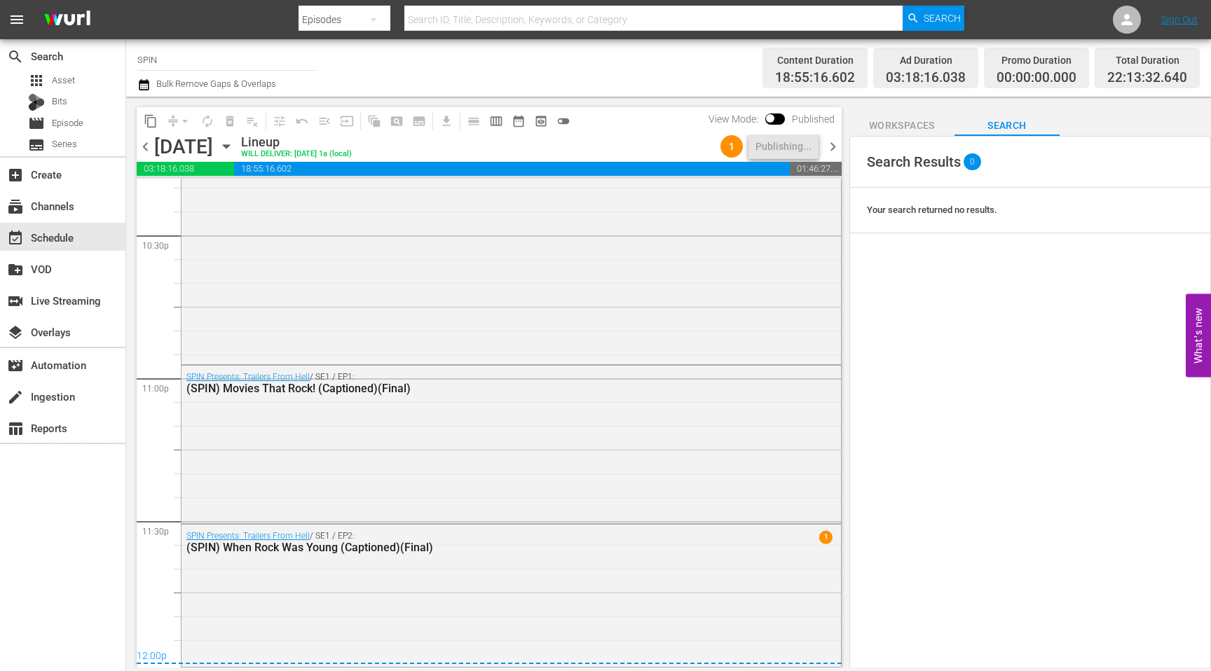
click at [827, 147] on span "chevron_right" at bounding box center [833, 147] width 18 height 18
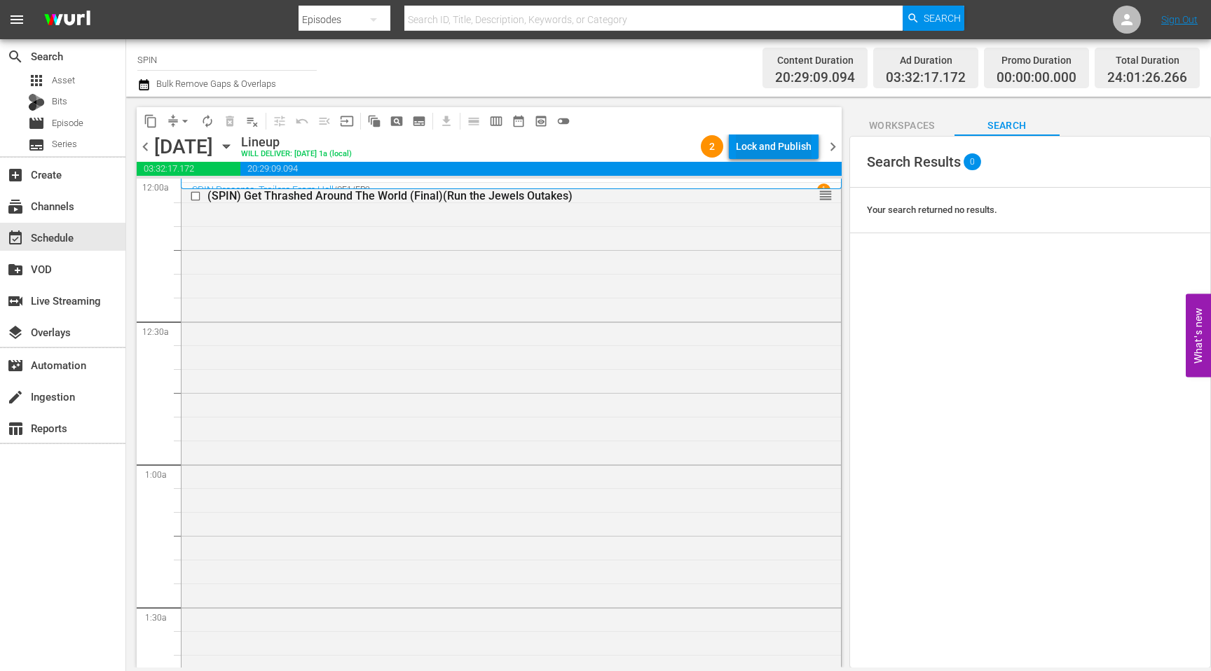
click at [760, 143] on div "Lock and Publish" at bounding box center [774, 146] width 76 height 25
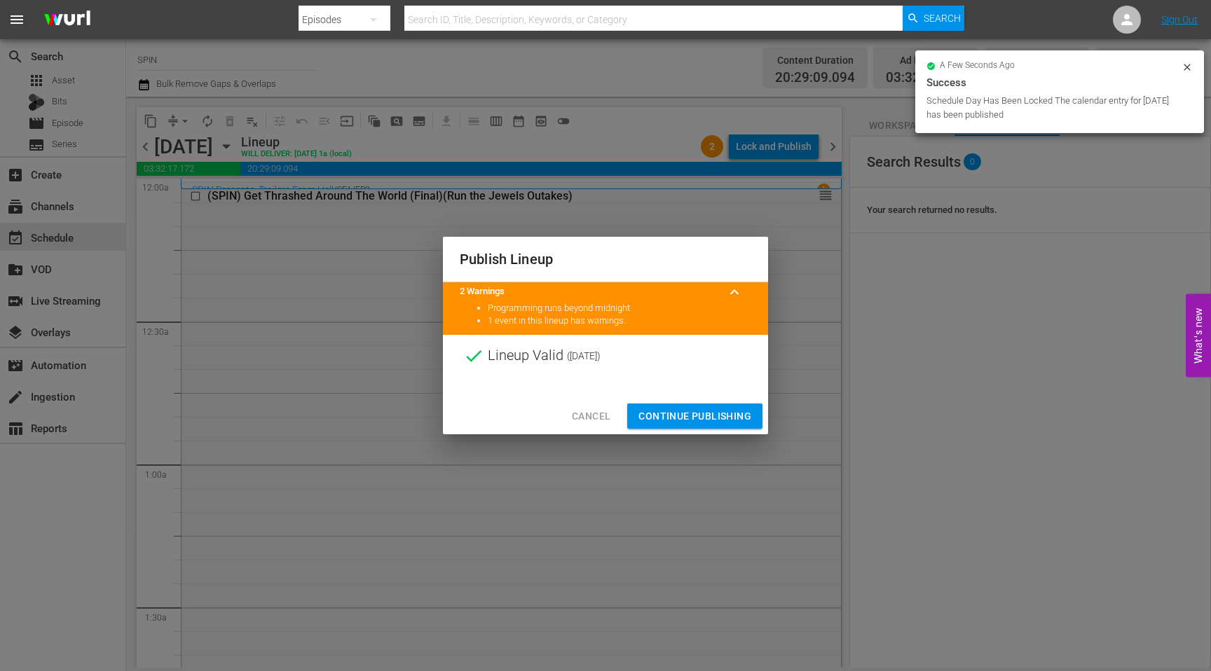
click at [659, 411] on span "Continue Publishing" at bounding box center [694, 417] width 113 height 18
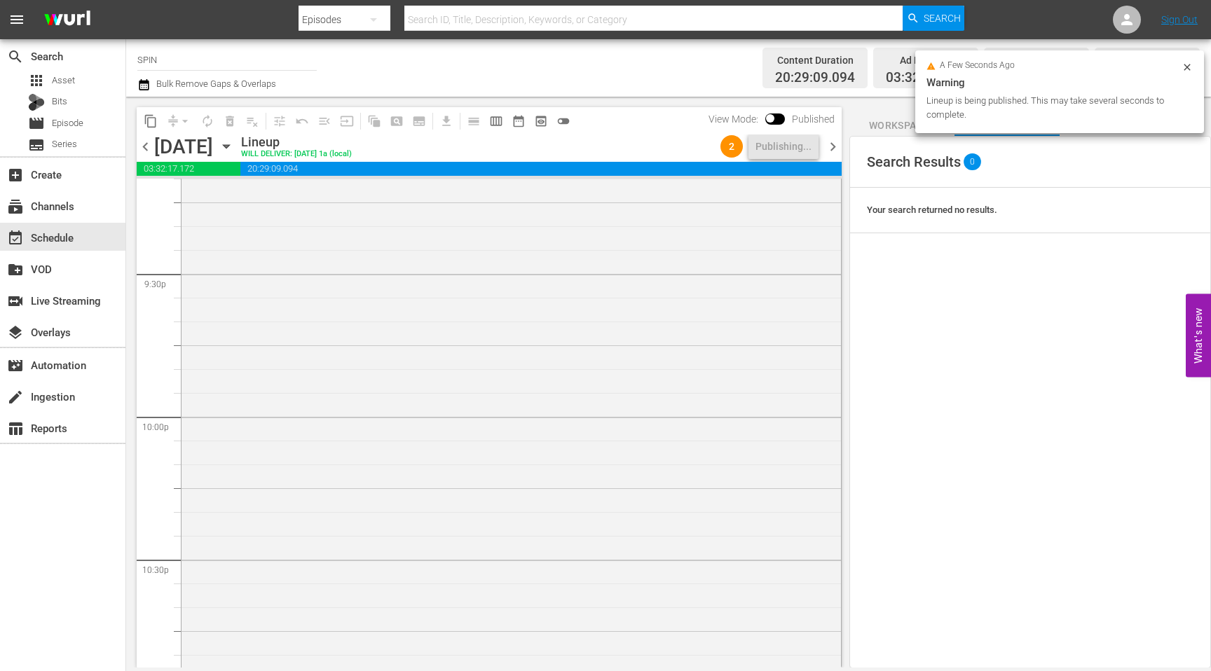
scroll to position [6381, 0]
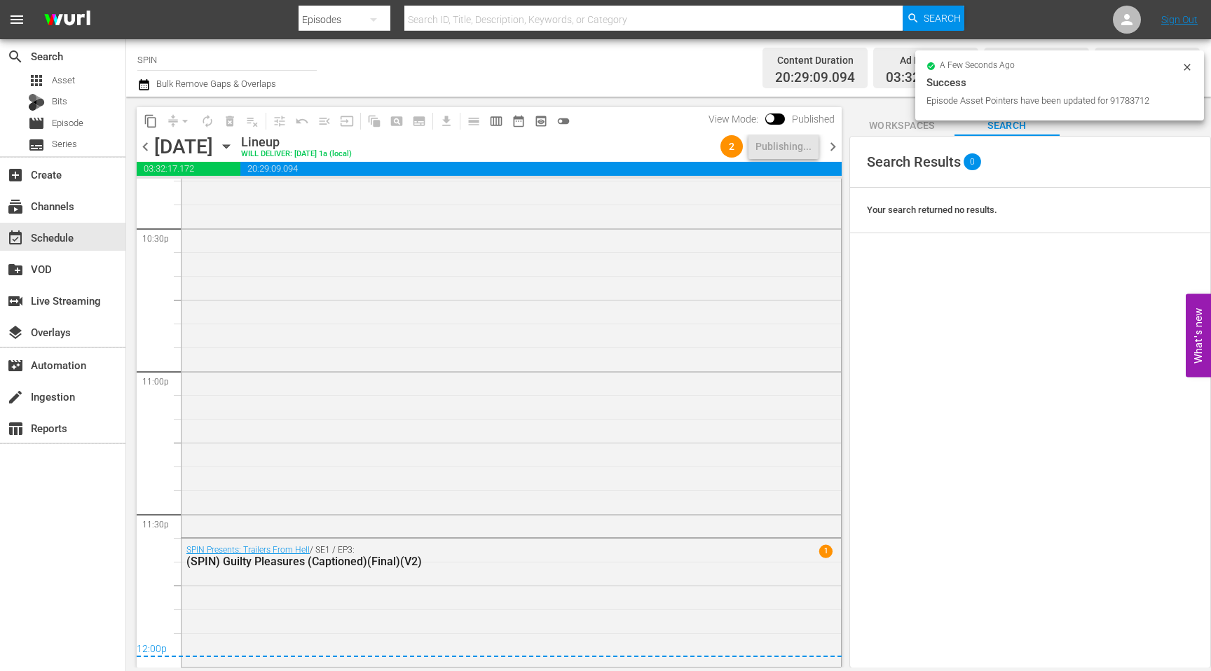
click at [835, 153] on span "chevron_right" at bounding box center [833, 147] width 18 height 18
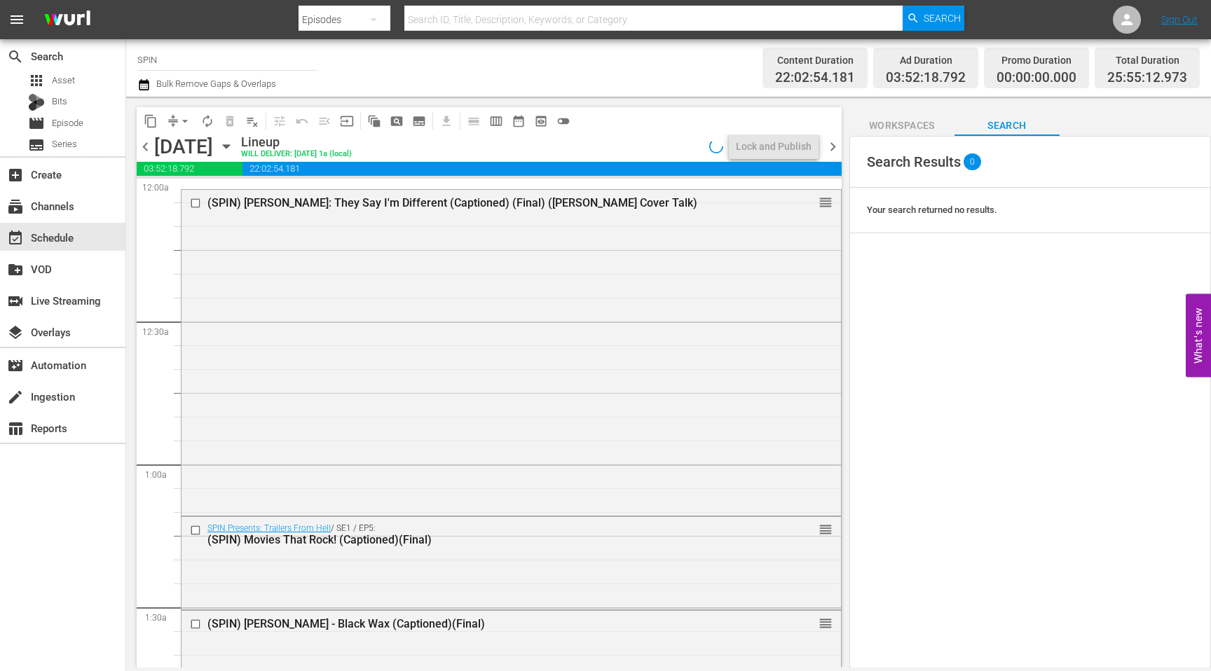
click at [141, 152] on span "chevron_left" at bounding box center [146, 147] width 18 height 18
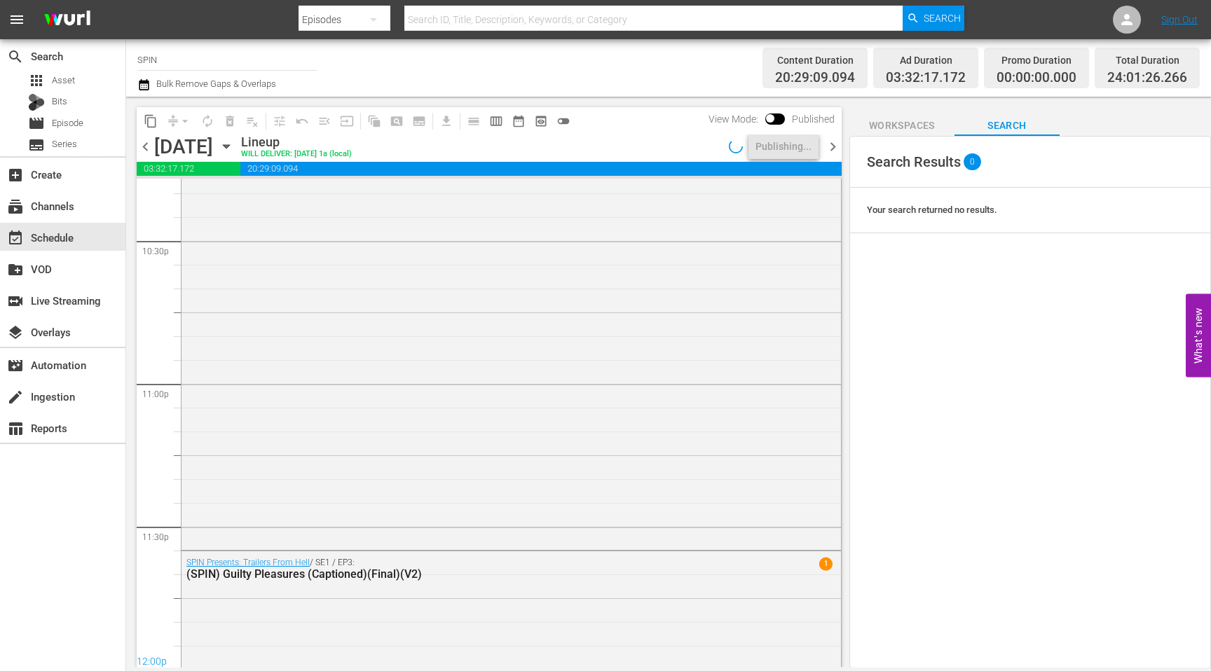
scroll to position [6107, 0]
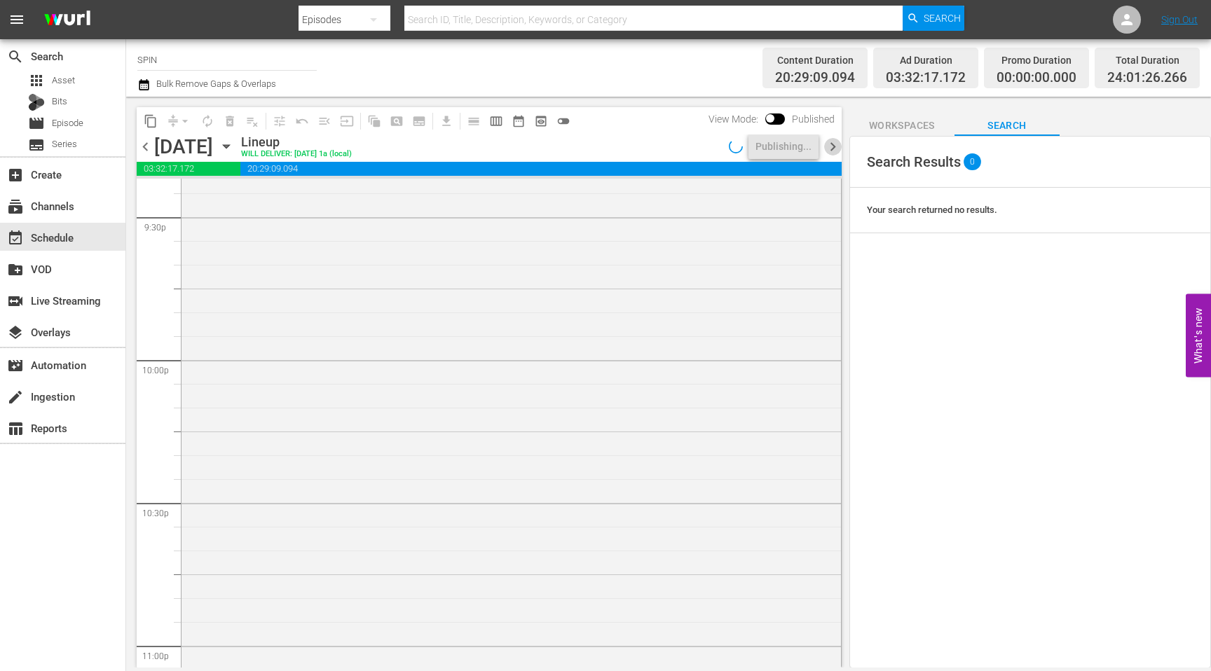
click at [834, 149] on span "chevron_right" at bounding box center [833, 147] width 18 height 18
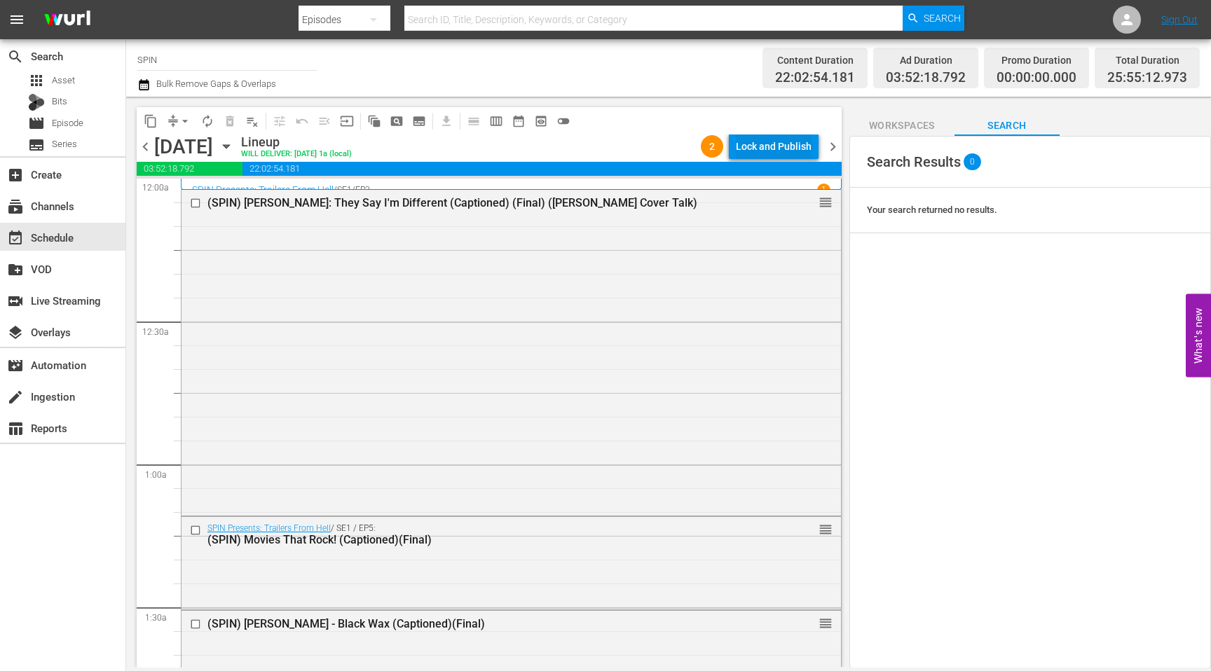
click at [782, 142] on div "Lock and Publish" at bounding box center [774, 146] width 76 height 25
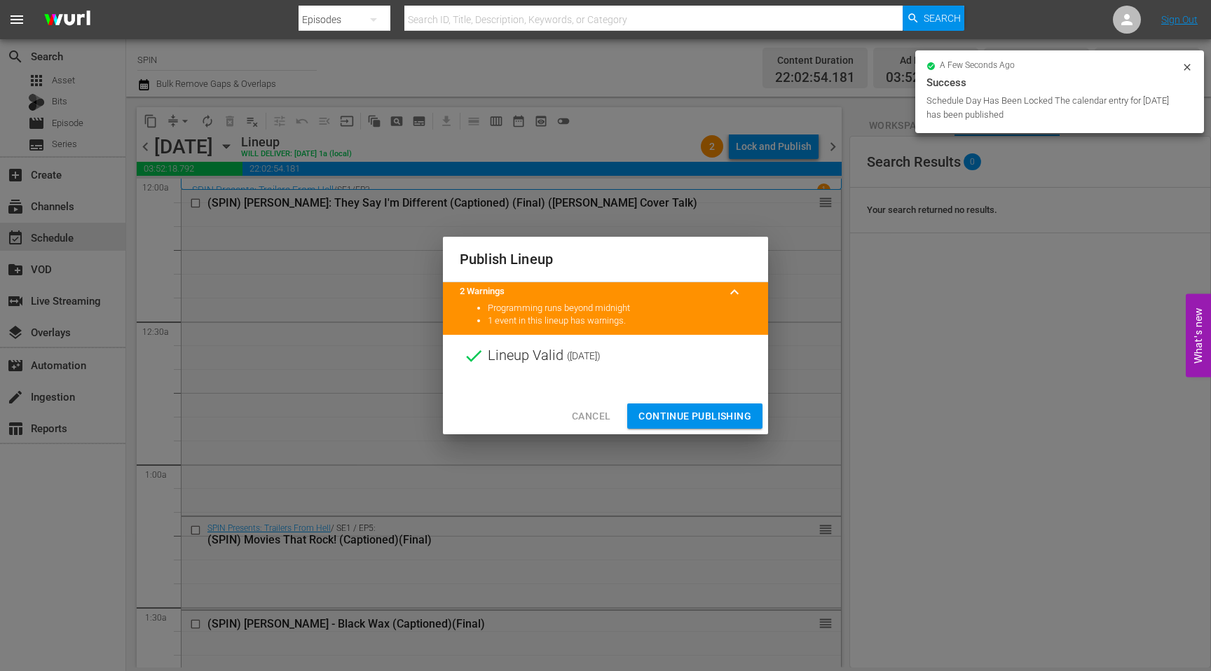
click at [712, 408] on span "Continue Publishing" at bounding box center [694, 417] width 113 height 18
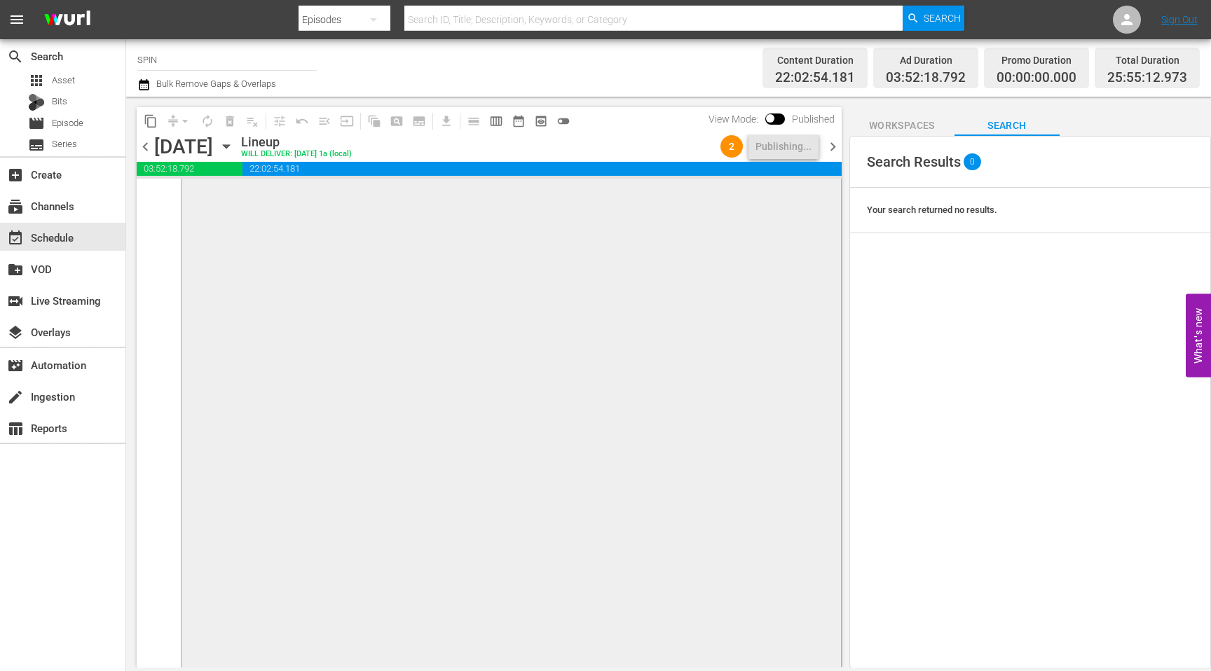
scroll to position [6931, 0]
click at [835, 148] on span "chevron_right" at bounding box center [833, 147] width 18 height 18
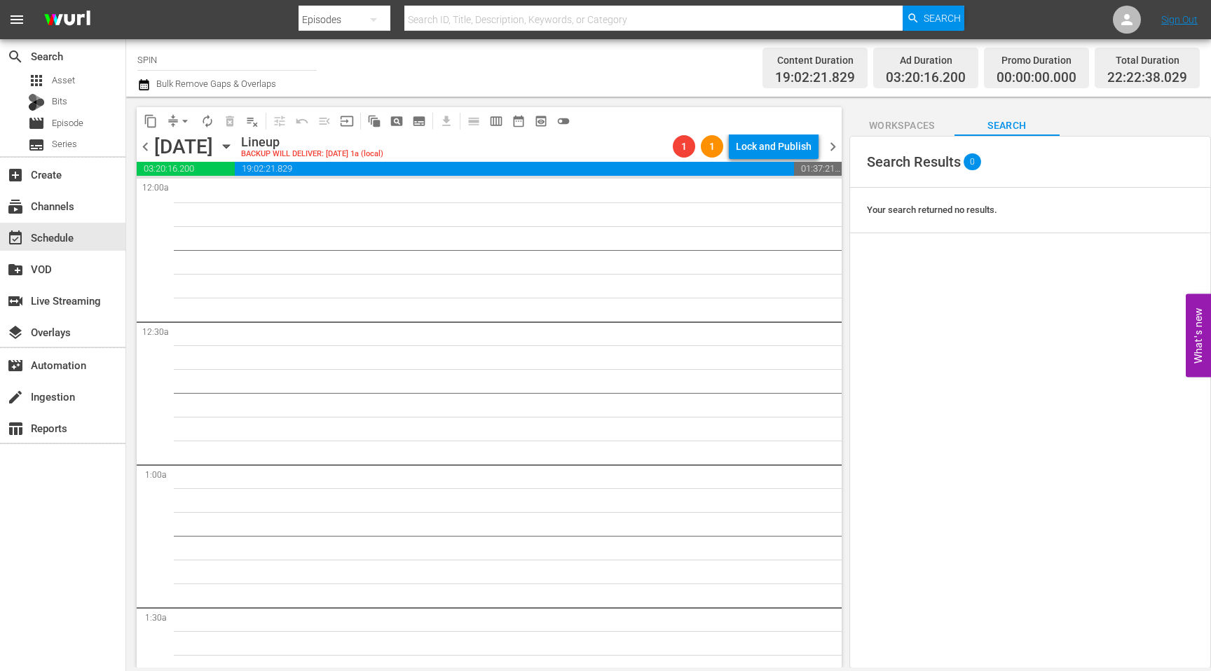
click at [898, 129] on span "Workspaces" at bounding box center [901, 126] width 105 height 18
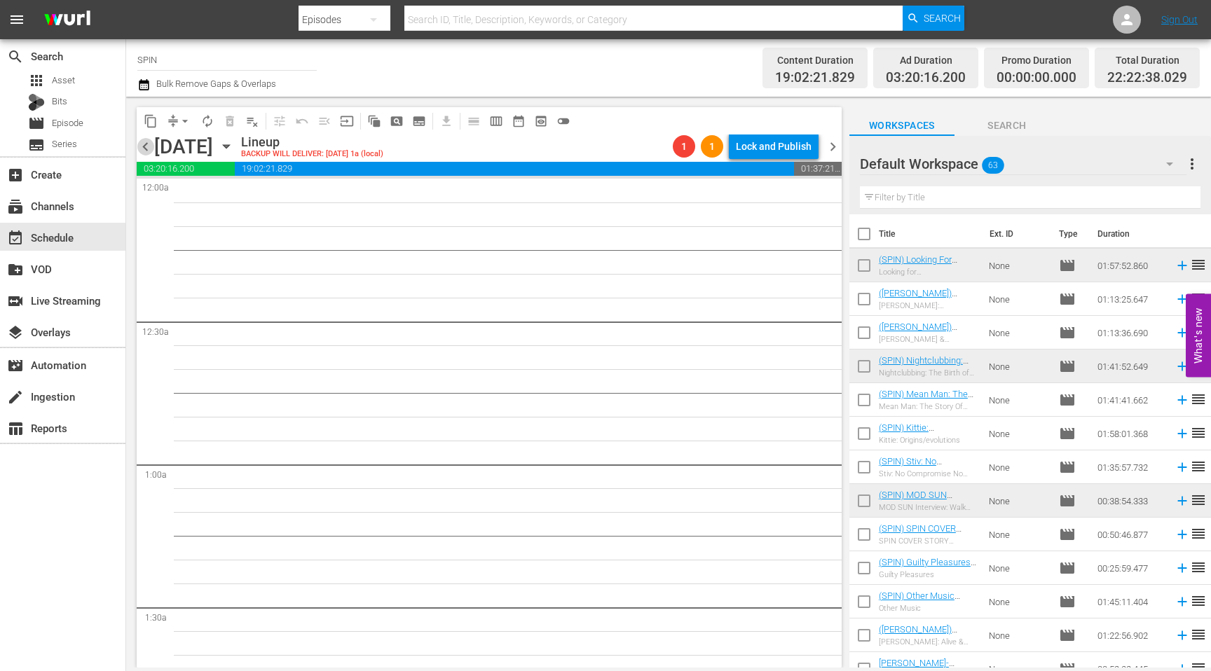
click at [147, 148] on span "chevron_left" at bounding box center [146, 147] width 18 height 18
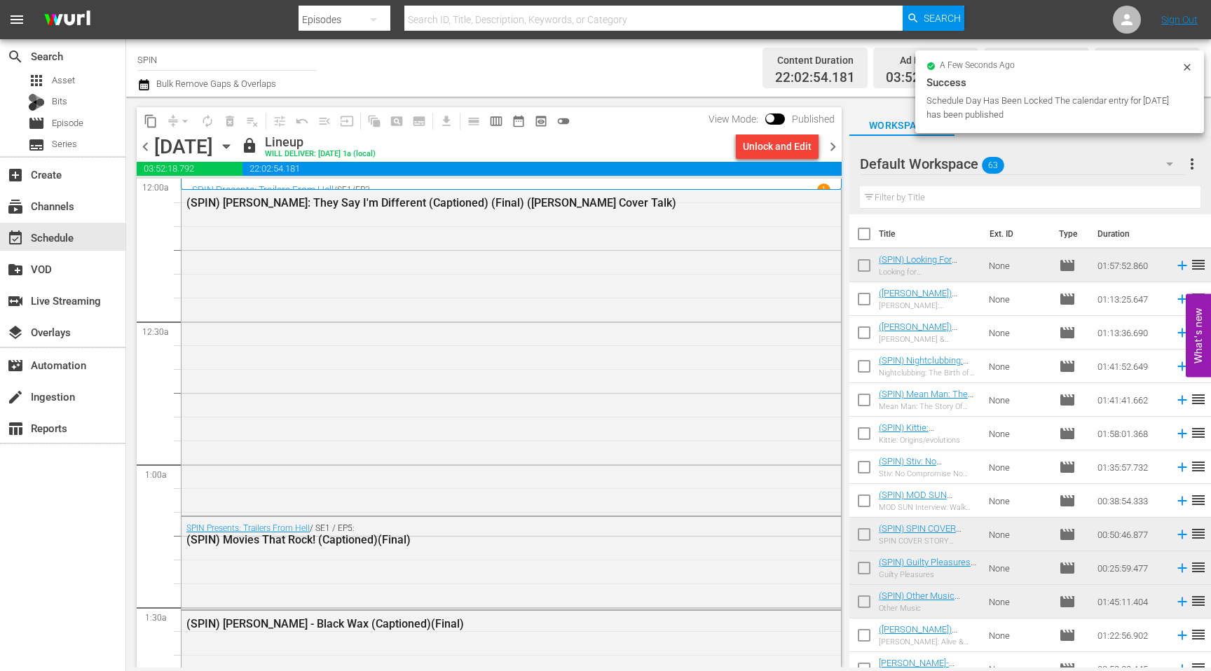
click at [829, 146] on span "chevron_right" at bounding box center [833, 147] width 18 height 18
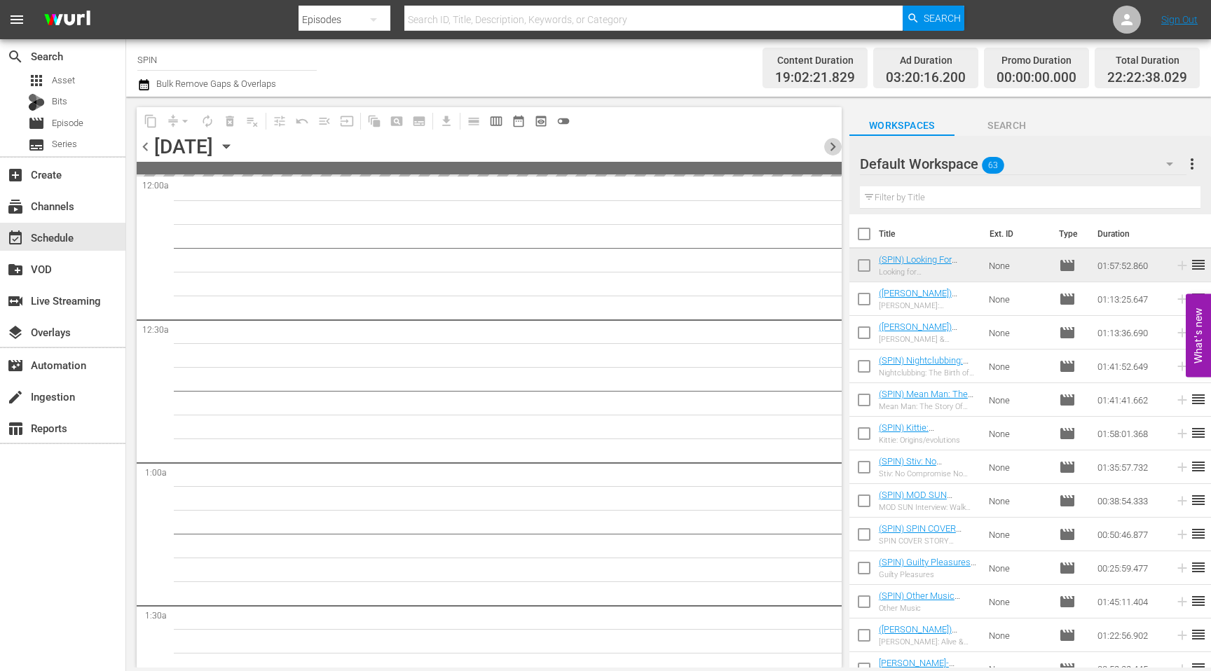
click at [829, 146] on span "chevron_right" at bounding box center [833, 147] width 18 height 18
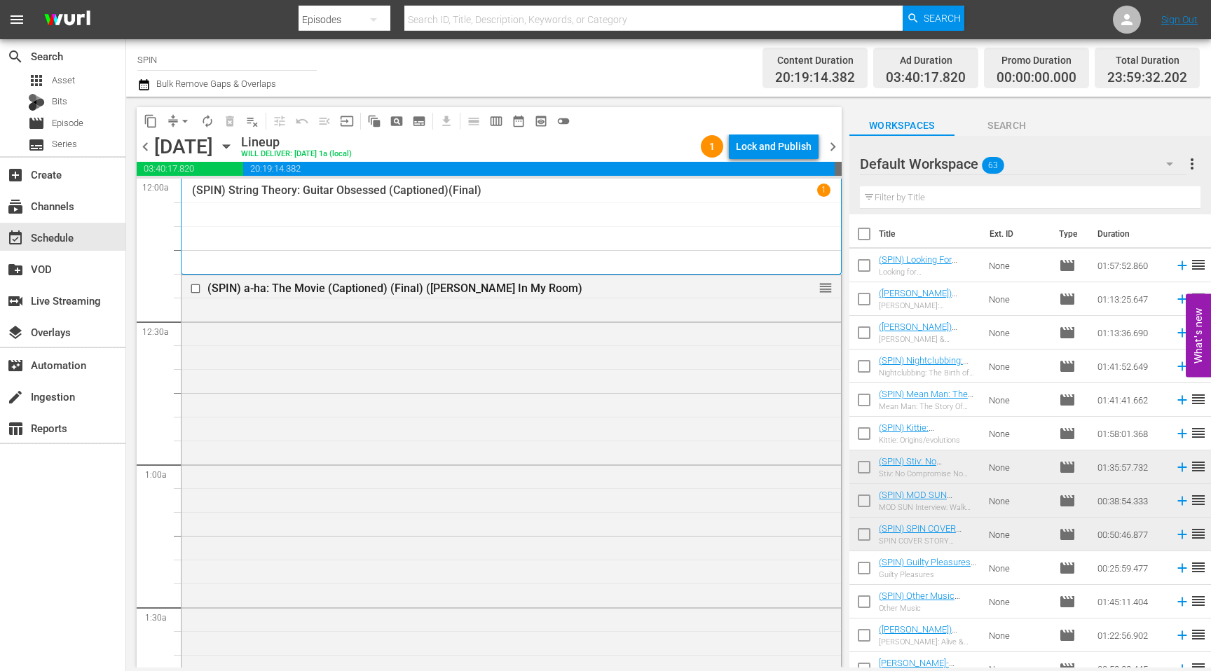
click at [142, 144] on span "chevron_left" at bounding box center [146, 147] width 18 height 18
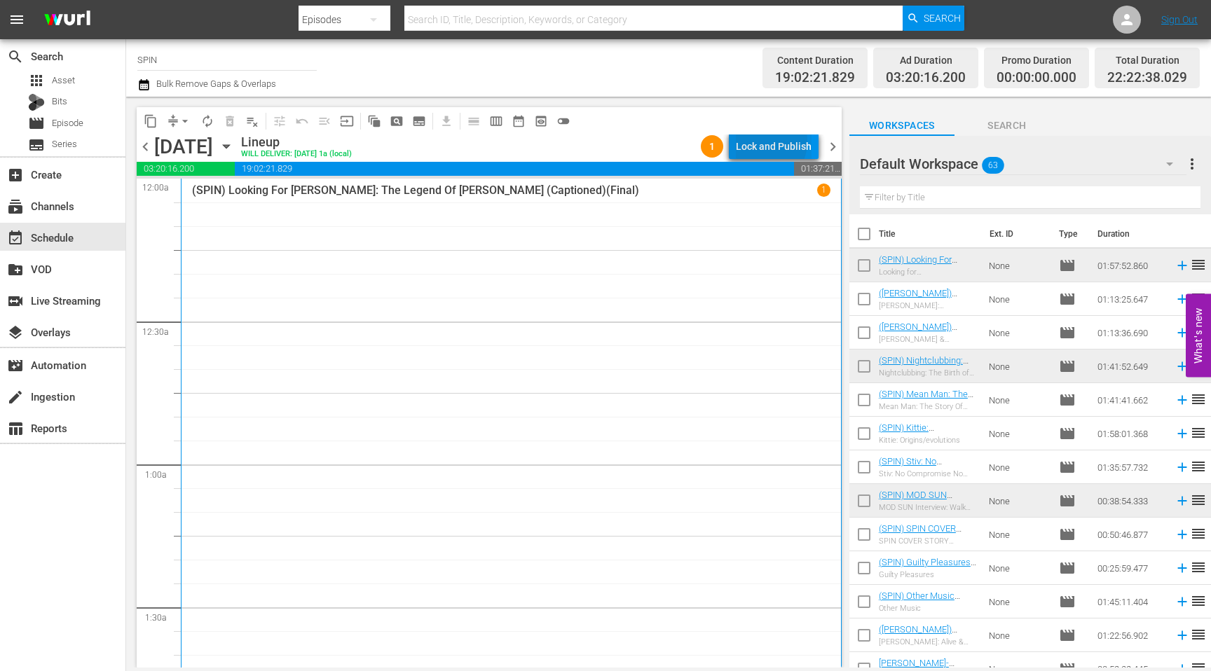
click at [762, 141] on div "Lock and Publish" at bounding box center [774, 146] width 76 height 25
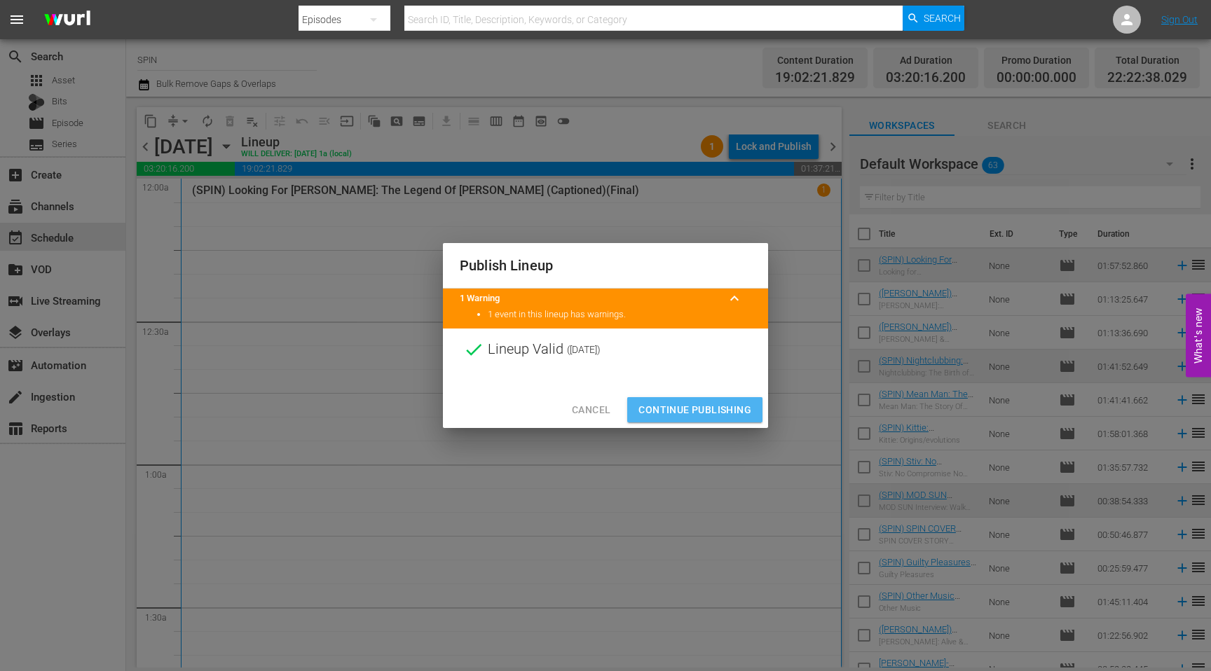
click at [679, 419] on button "Continue Publishing" at bounding box center [694, 410] width 135 height 26
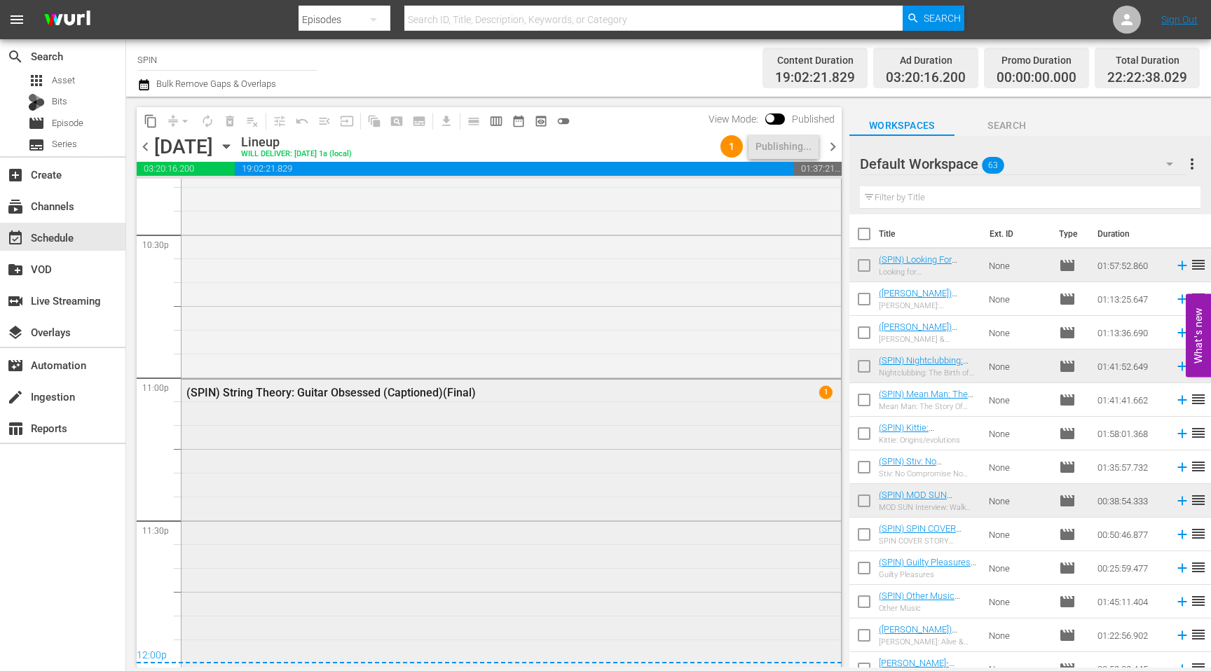
scroll to position [6466, 0]
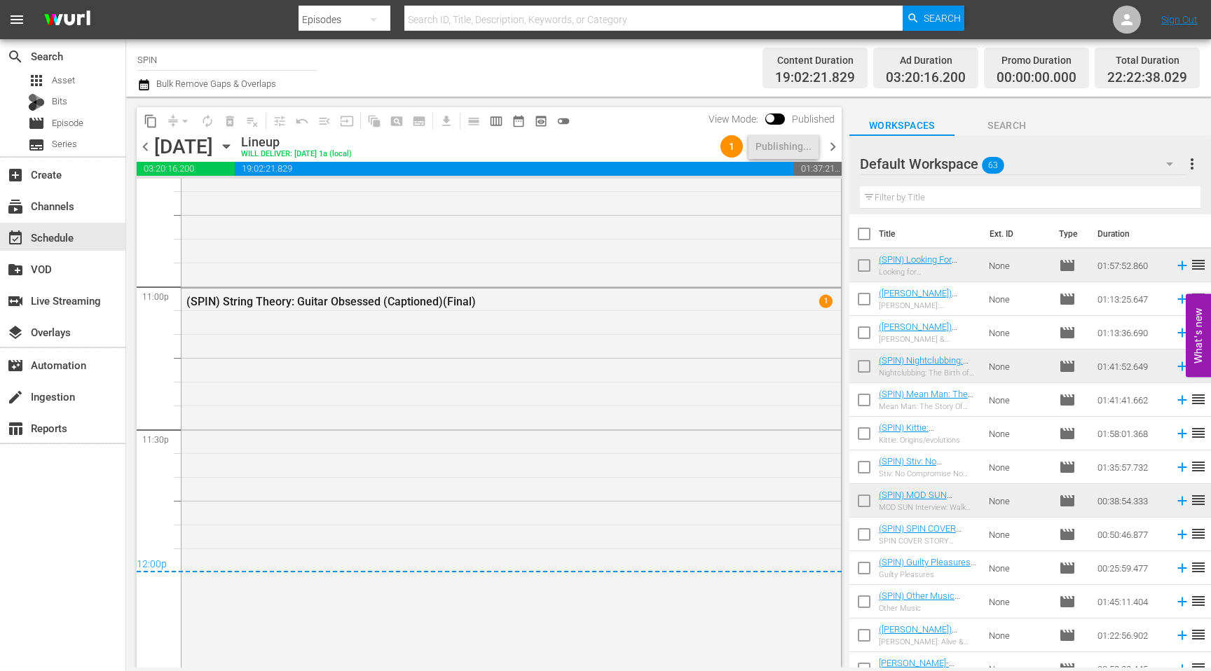
click at [827, 144] on span "chevron_right" at bounding box center [833, 147] width 18 height 18
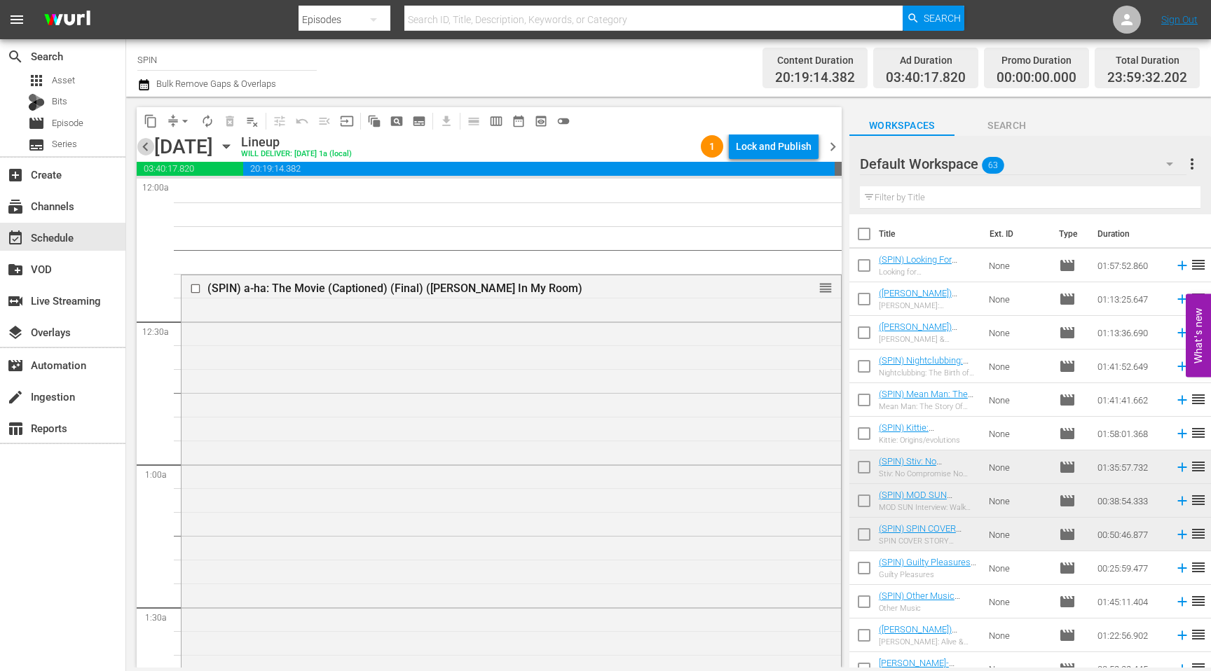
click at [146, 146] on span "chevron_left" at bounding box center [146, 147] width 18 height 18
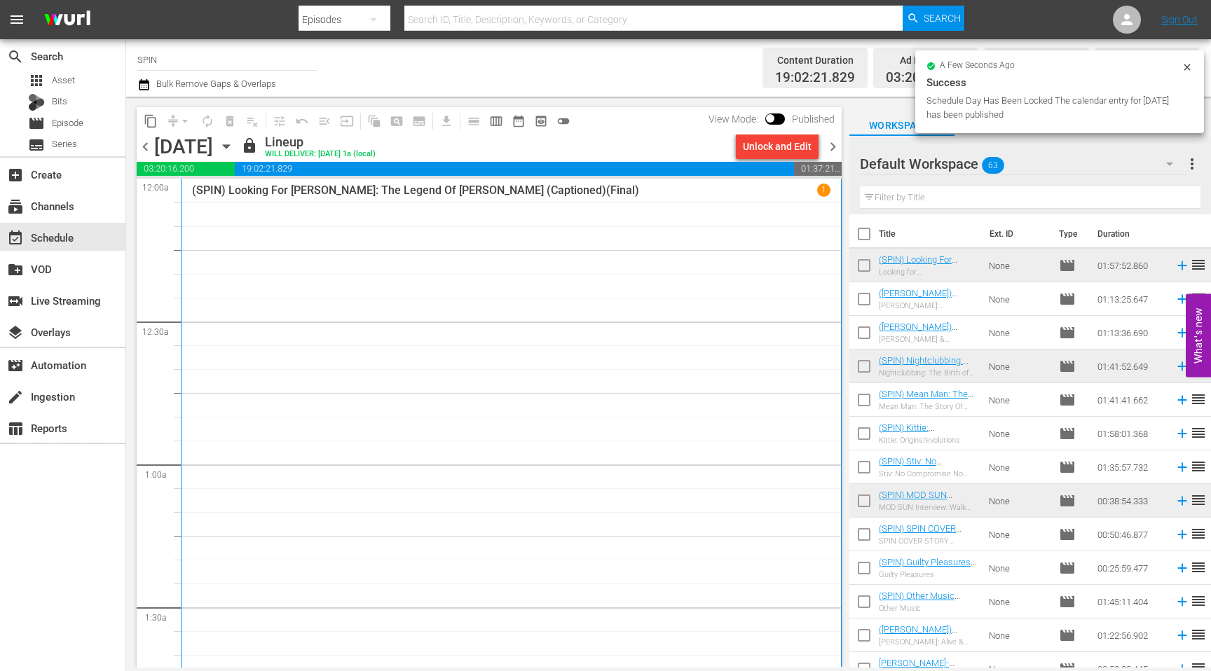
click at [829, 146] on span "chevron_right" at bounding box center [833, 147] width 18 height 18
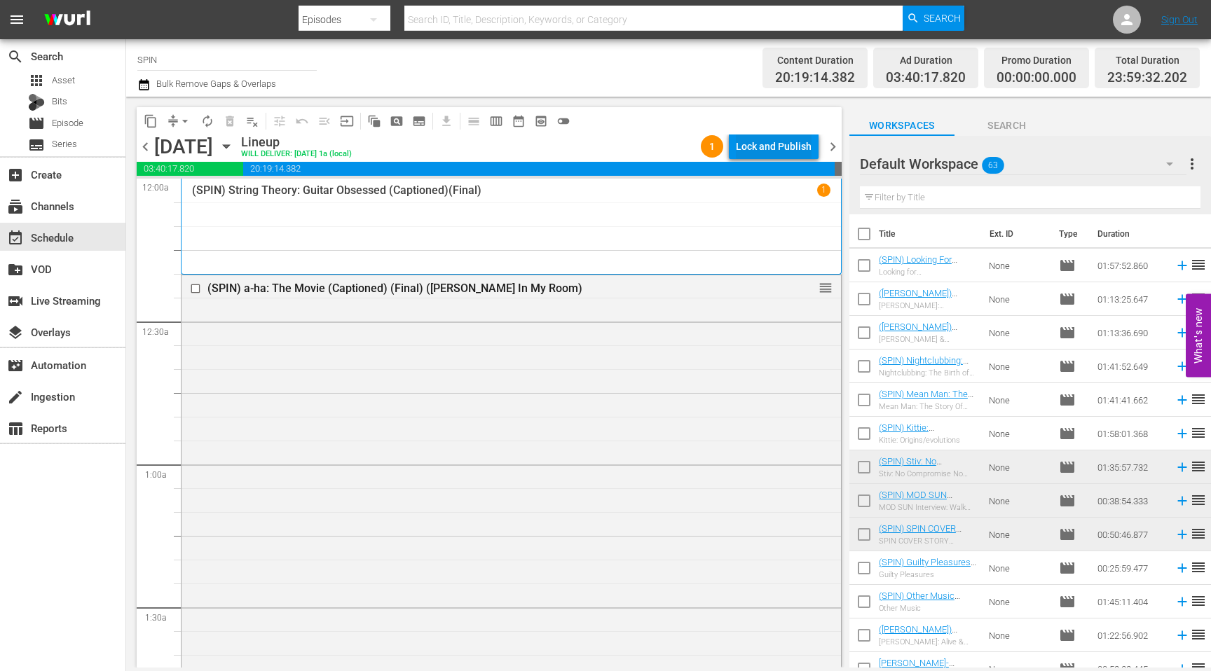
click at [796, 146] on div "Lock and Publish" at bounding box center [774, 146] width 76 height 25
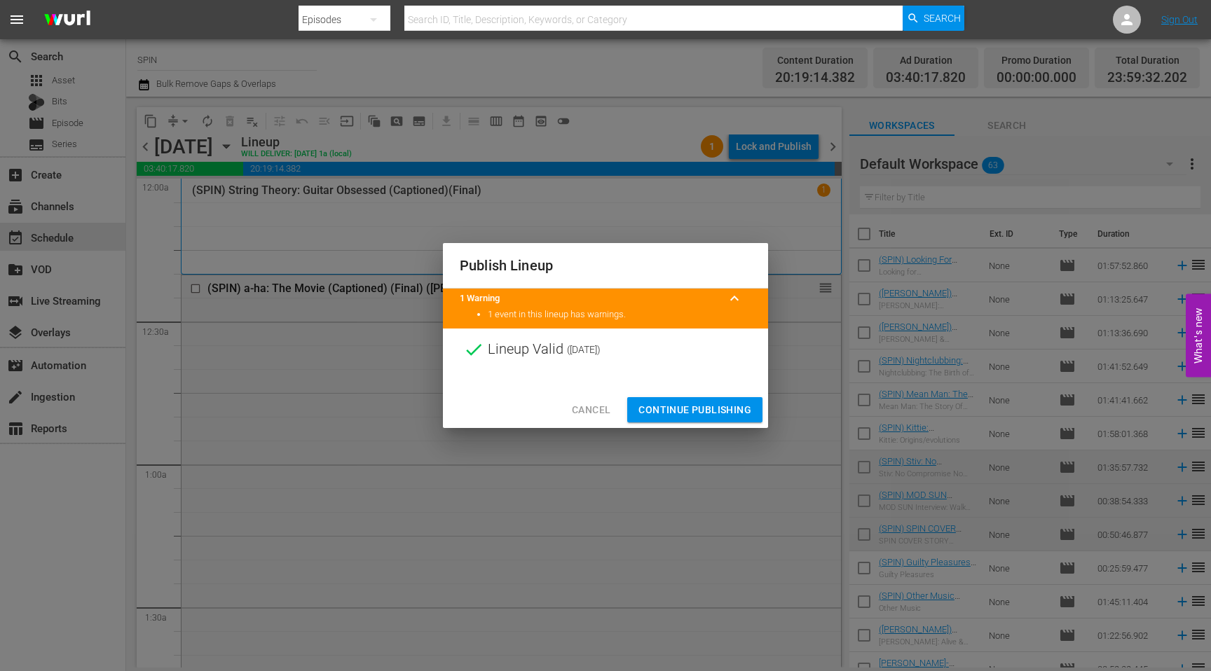
click at [676, 408] on span "Continue Publishing" at bounding box center [694, 410] width 113 height 18
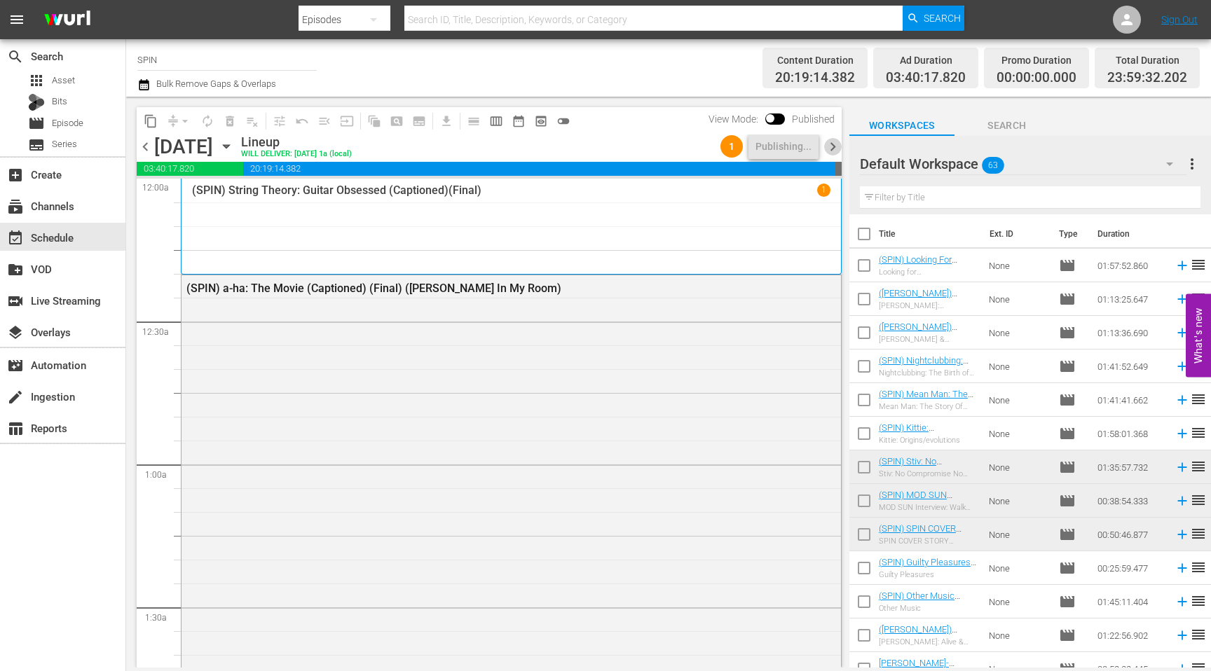
click at [838, 148] on span "chevron_right" at bounding box center [833, 147] width 18 height 18
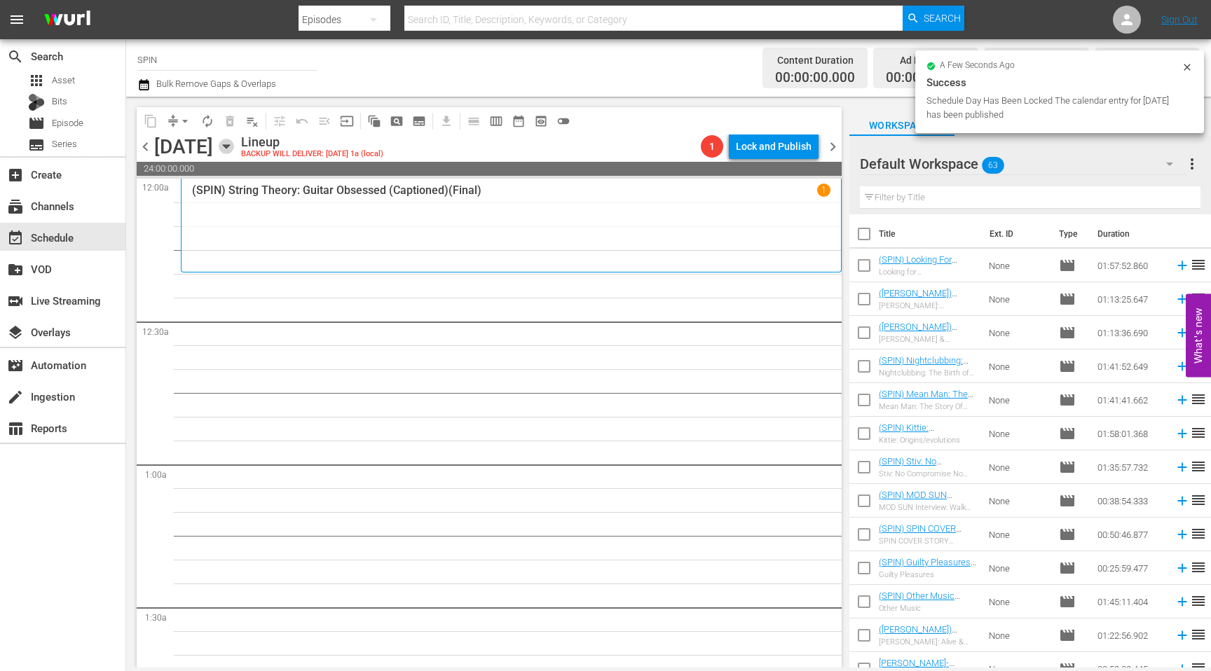
click at [234, 144] on icon "button" at bounding box center [226, 146] width 15 height 15
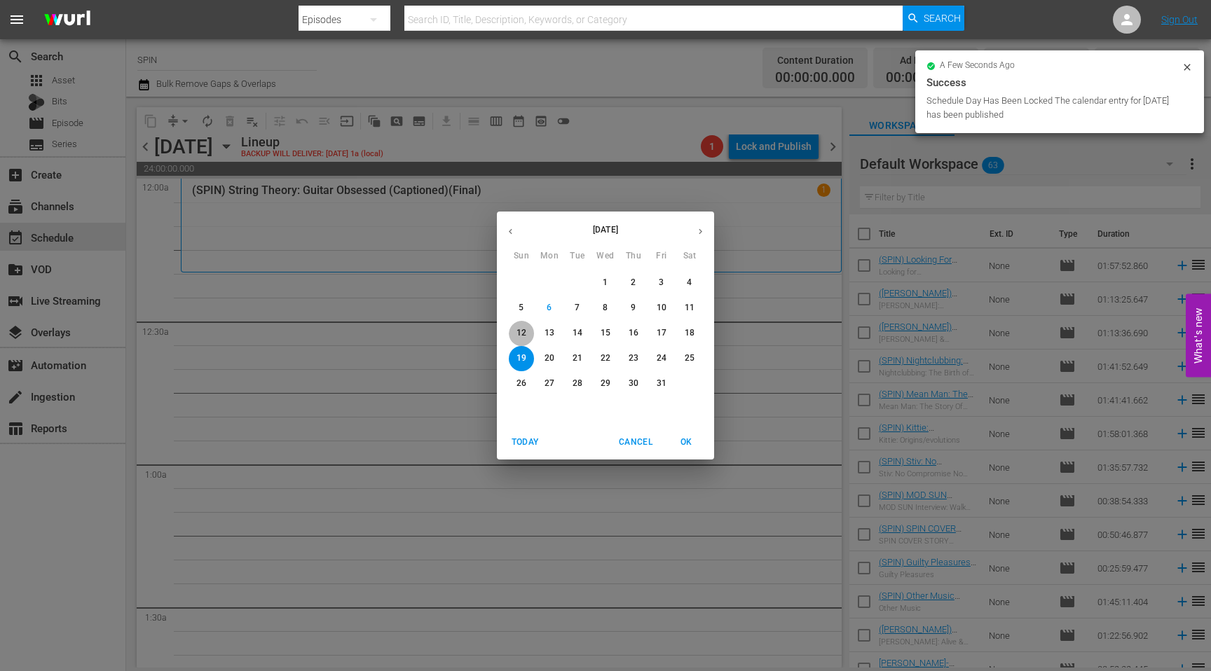
click at [521, 330] on p "12" at bounding box center [521, 333] width 10 height 12
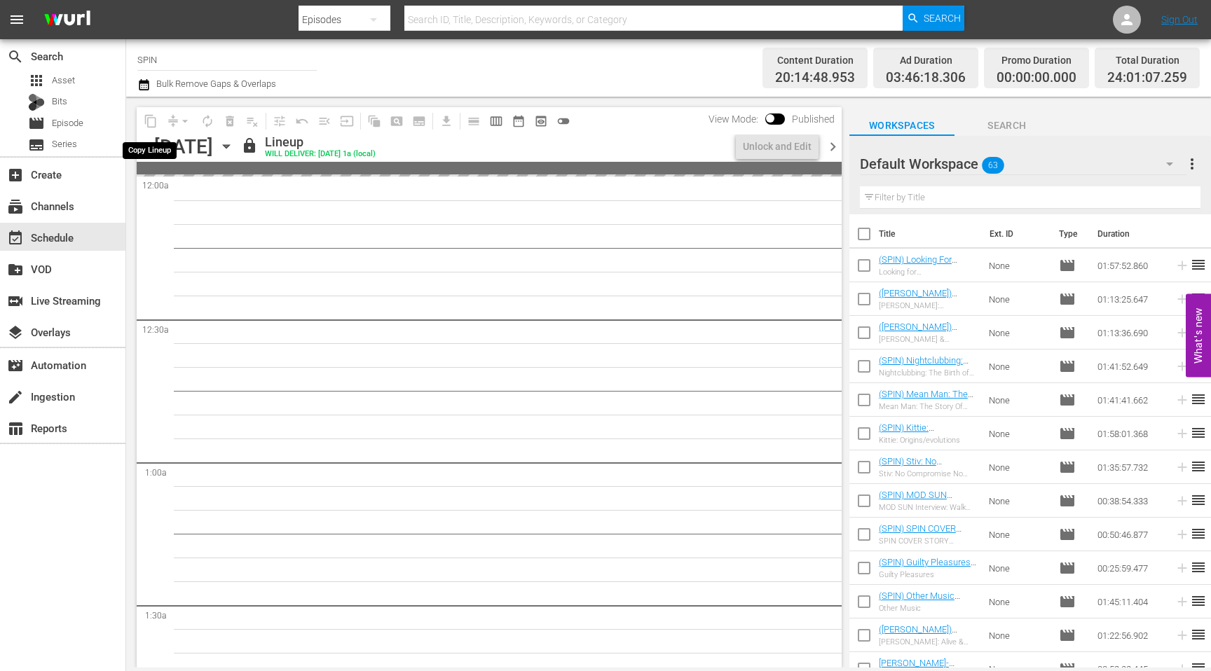
click at [151, 123] on span "content_copy" at bounding box center [150, 121] width 22 height 22
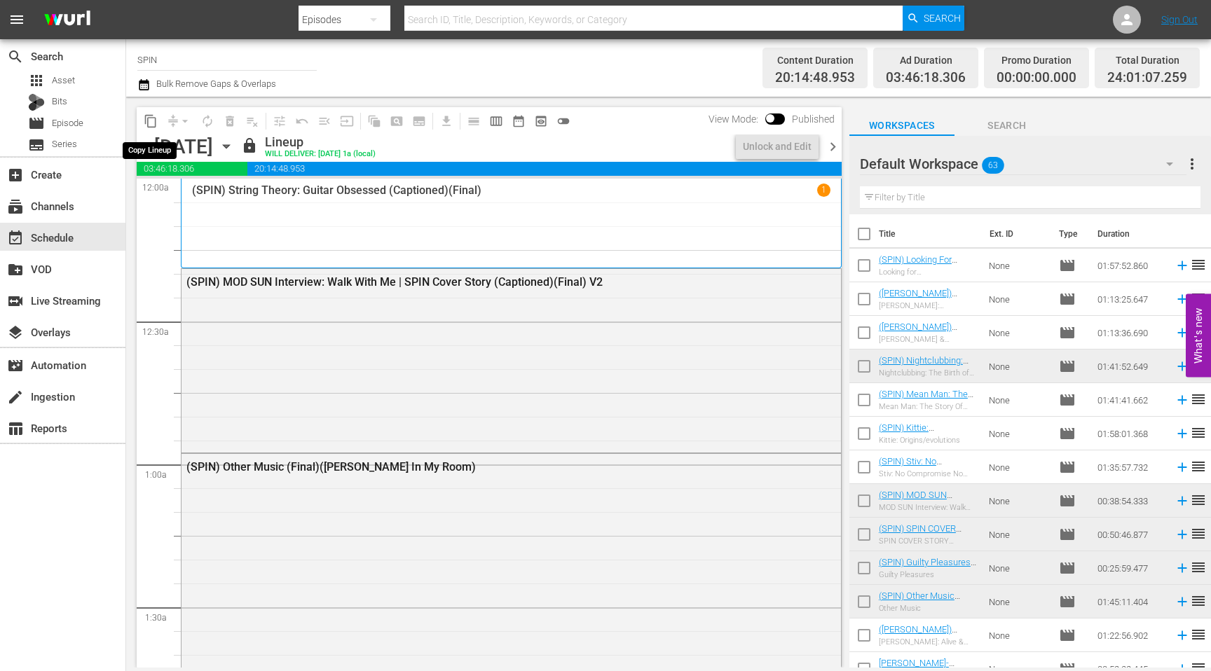
click at [149, 117] on span "content_copy" at bounding box center [151, 121] width 14 height 14
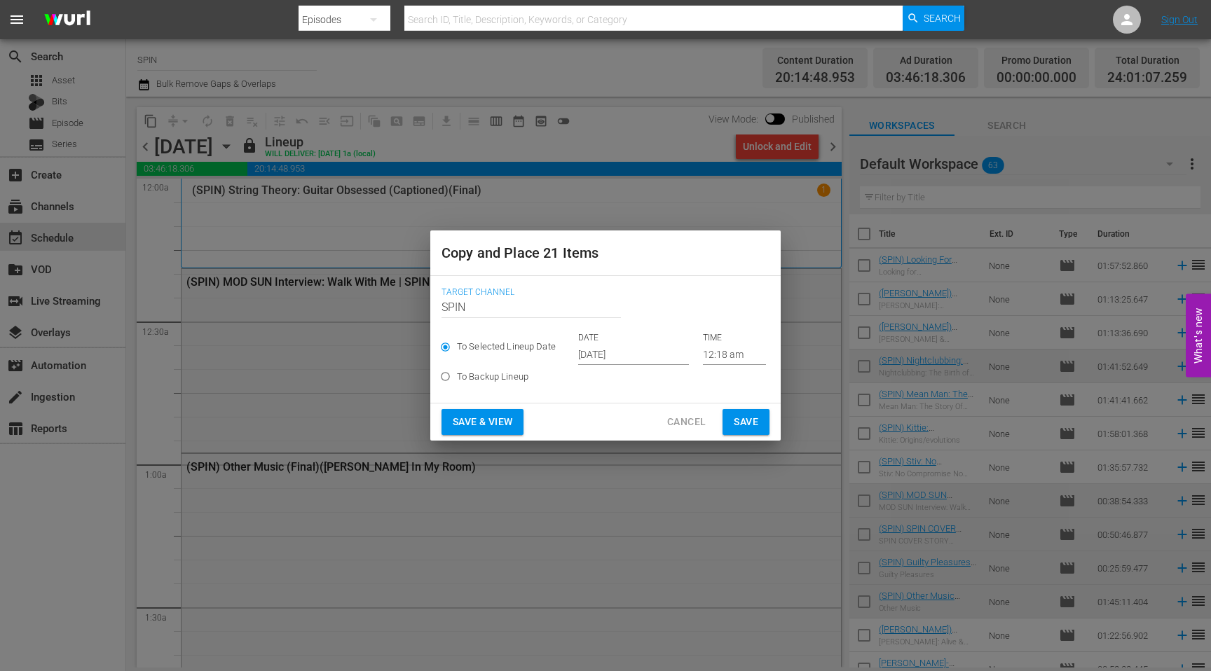
click at [635, 355] on input "[DATE]" at bounding box center [633, 354] width 111 height 21
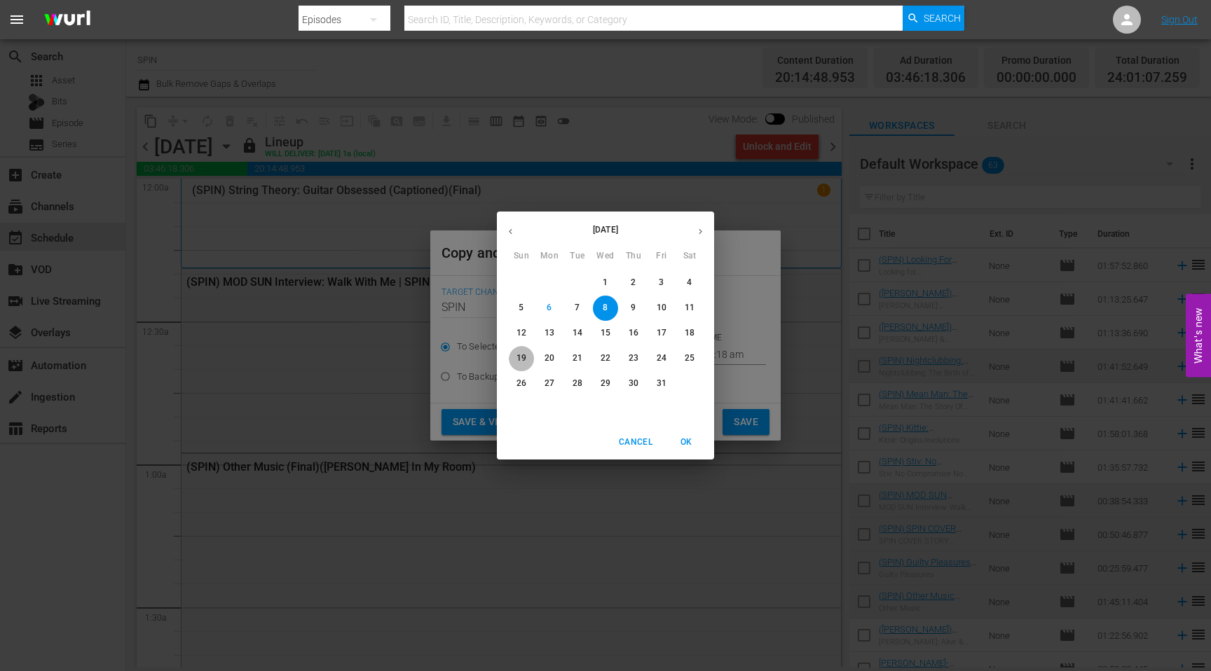
click at [524, 359] on p "19" at bounding box center [521, 358] width 10 height 12
type input "[DATE]"
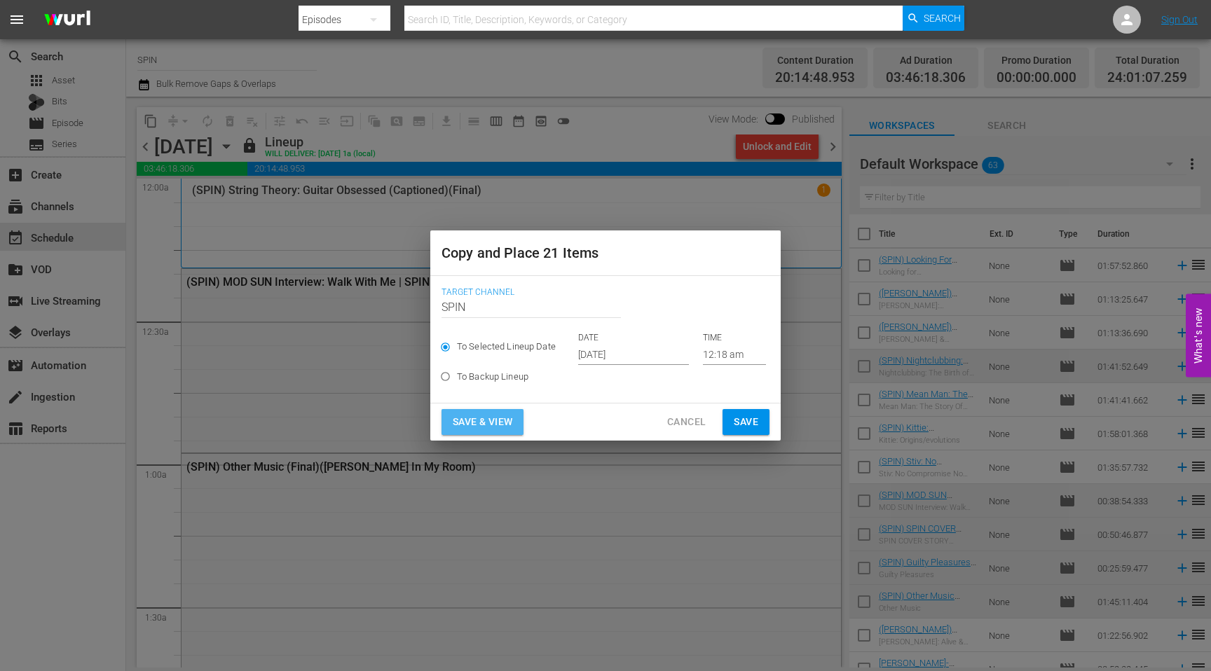
click at [496, 429] on span "Save & View" at bounding box center [483, 422] width 60 height 18
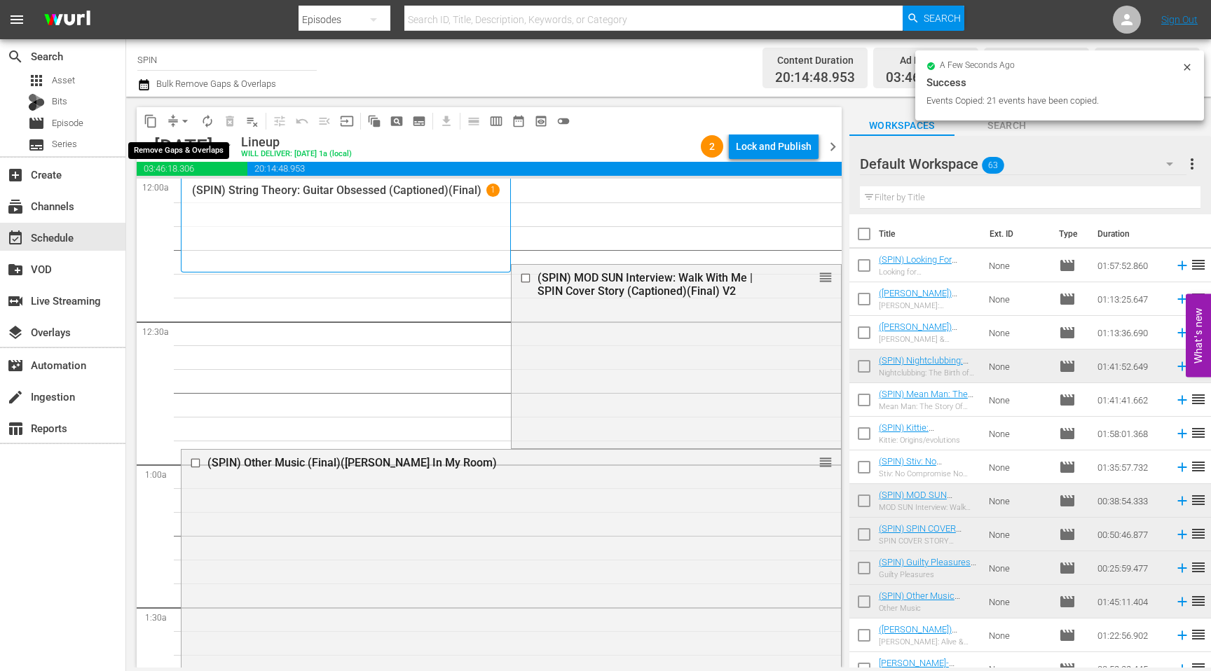
click at [180, 125] on span "arrow_drop_down" at bounding box center [185, 121] width 14 height 14
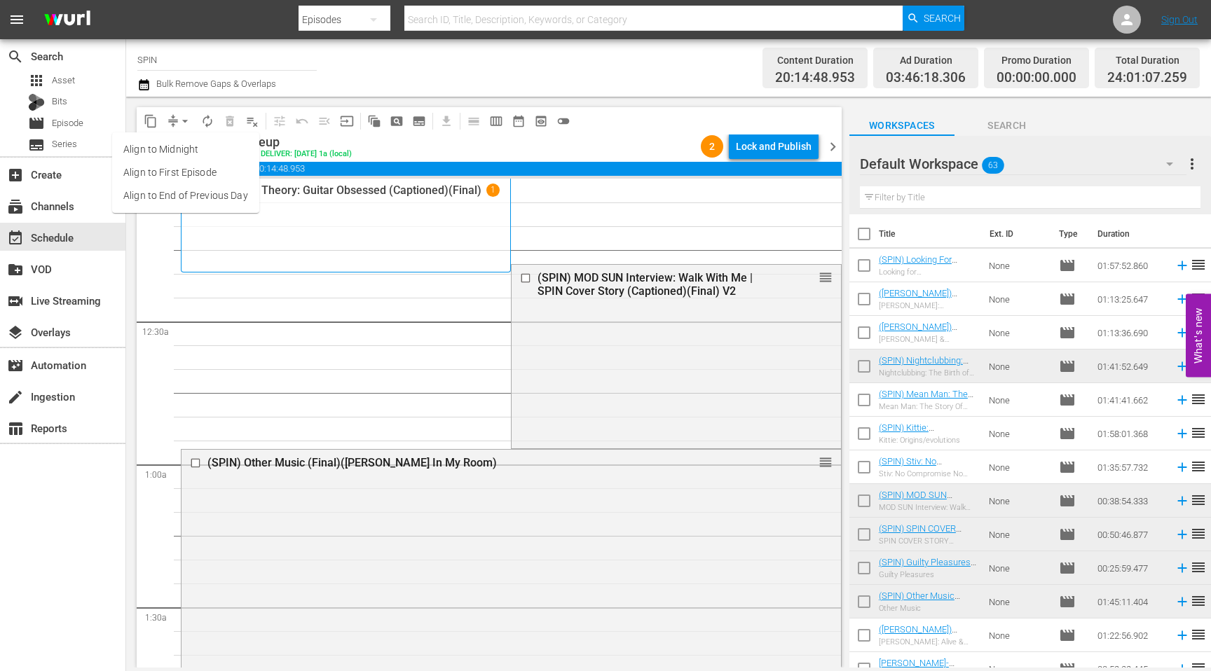
click at [216, 186] on li "Align to End of Previous Day" at bounding box center [185, 195] width 147 height 23
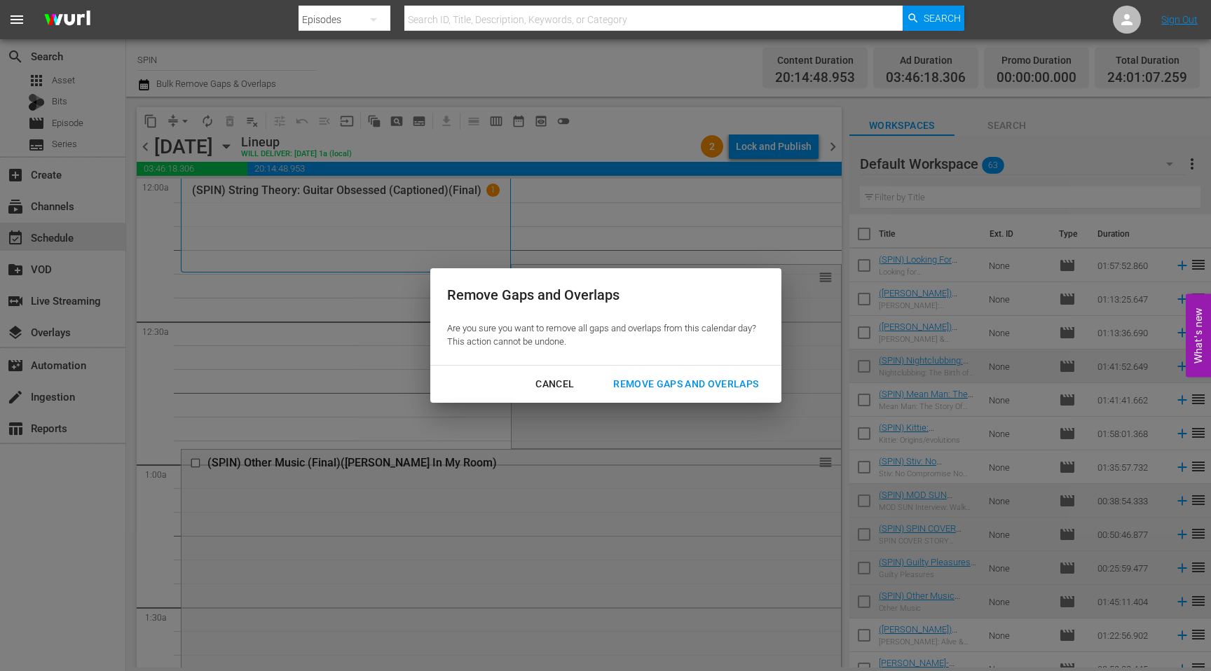
click at [682, 386] on div "Remove Gaps and Overlaps" at bounding box center [685, 385] width 167 height 18
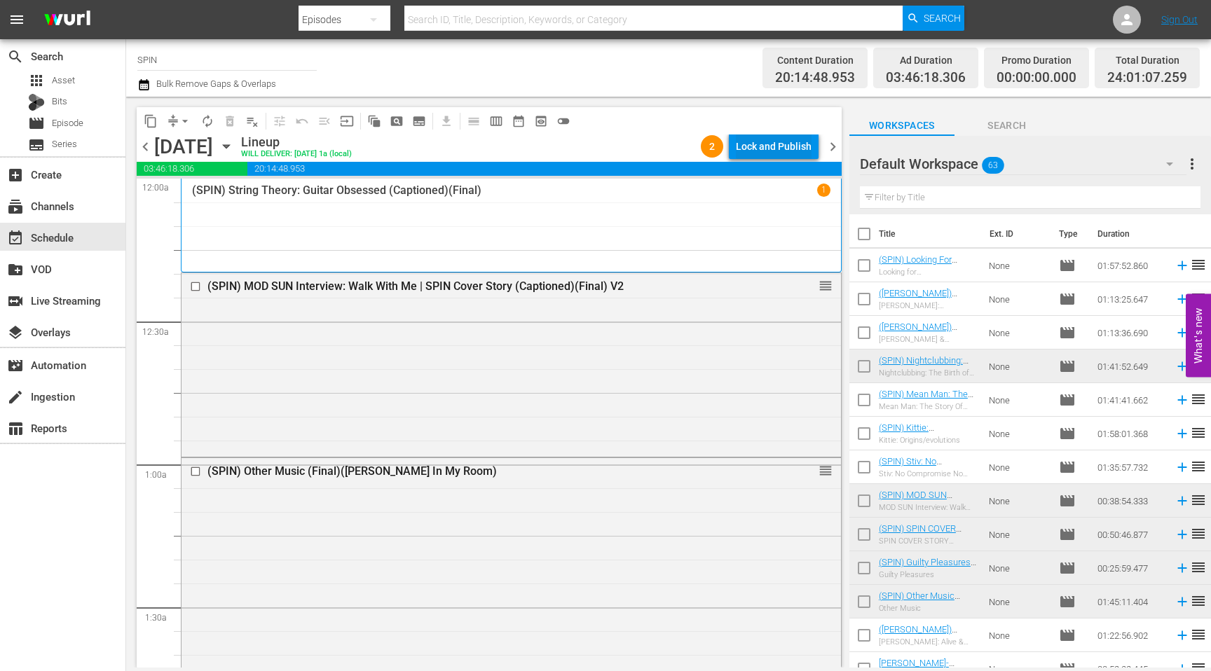
click at [779, 153] on div "Lock and Publish" at bounding box center [774, 146] width 76 height 25
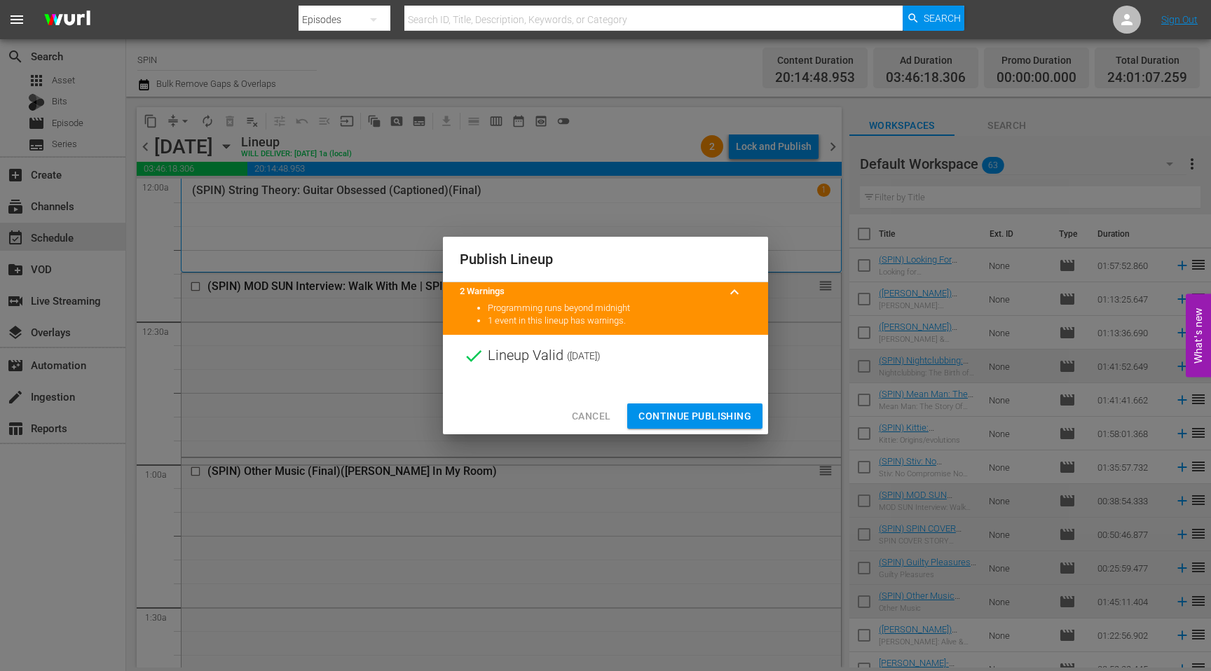
click at [730, 396] on div at bounding box center [605, 387] width 325 height 21
click at [728, 414] on span "Continue Publishing" at bounding box center [694, 417] width 113 height 18
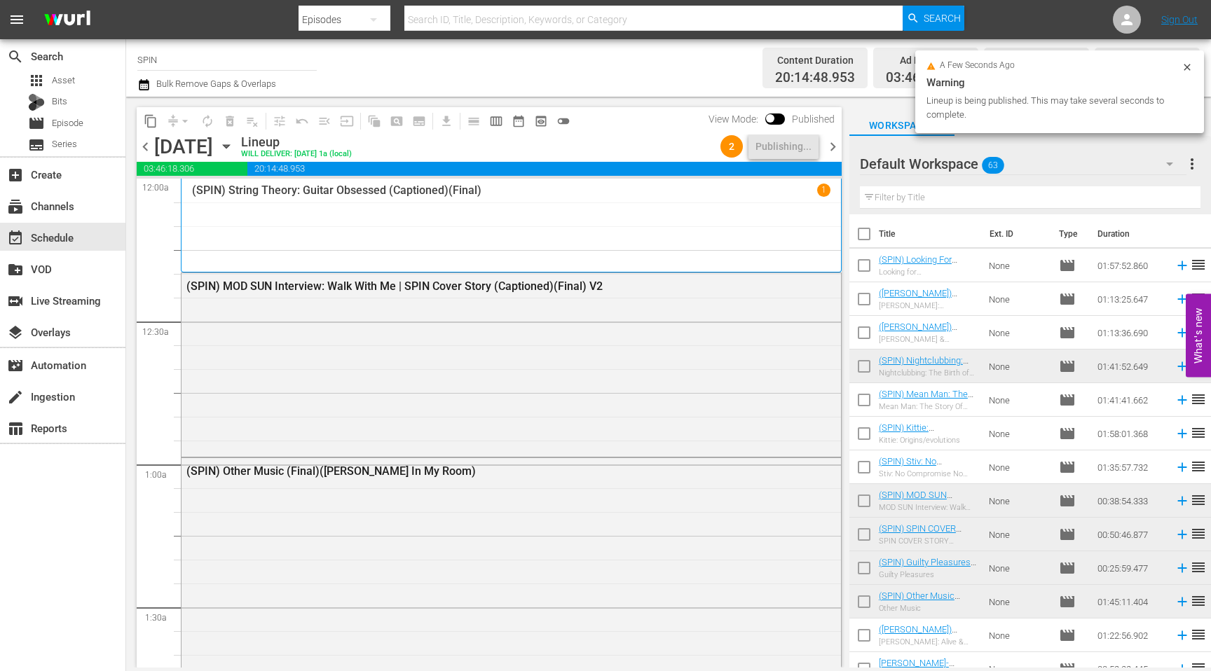
click at [148, 151] on span "chevron_left" at bounding box center [146, 147] width 18 height 18
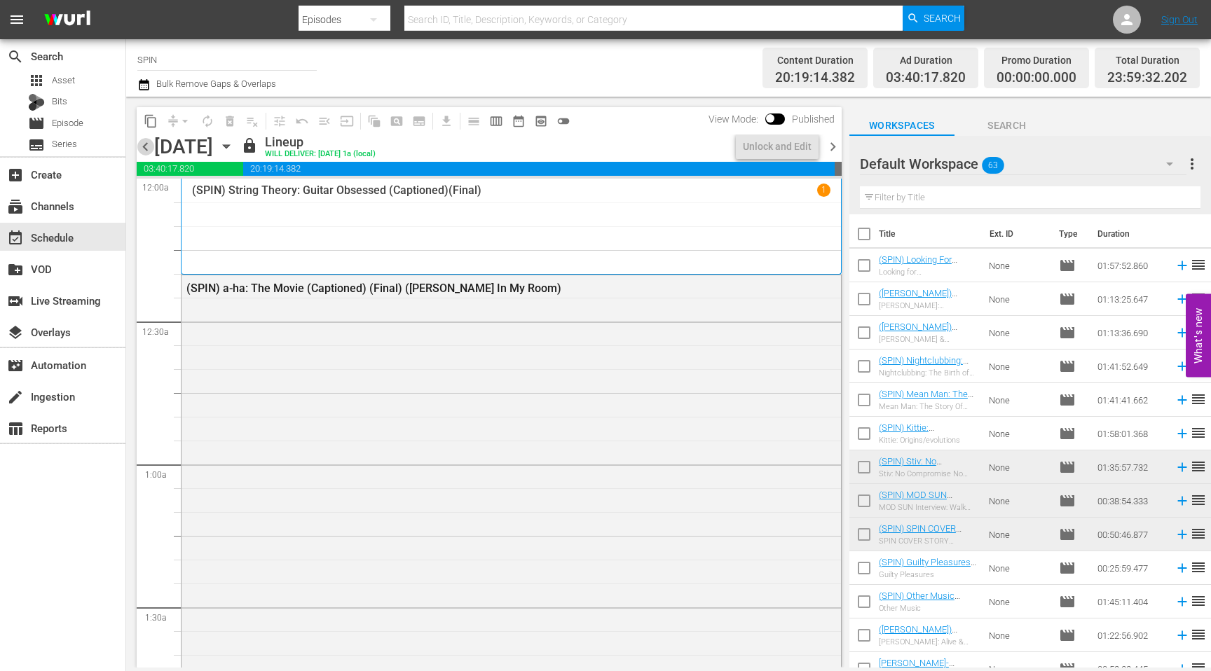
click at [147, 150] on span "chevron_left" at bounding box center [146, 147] width 18 height 18
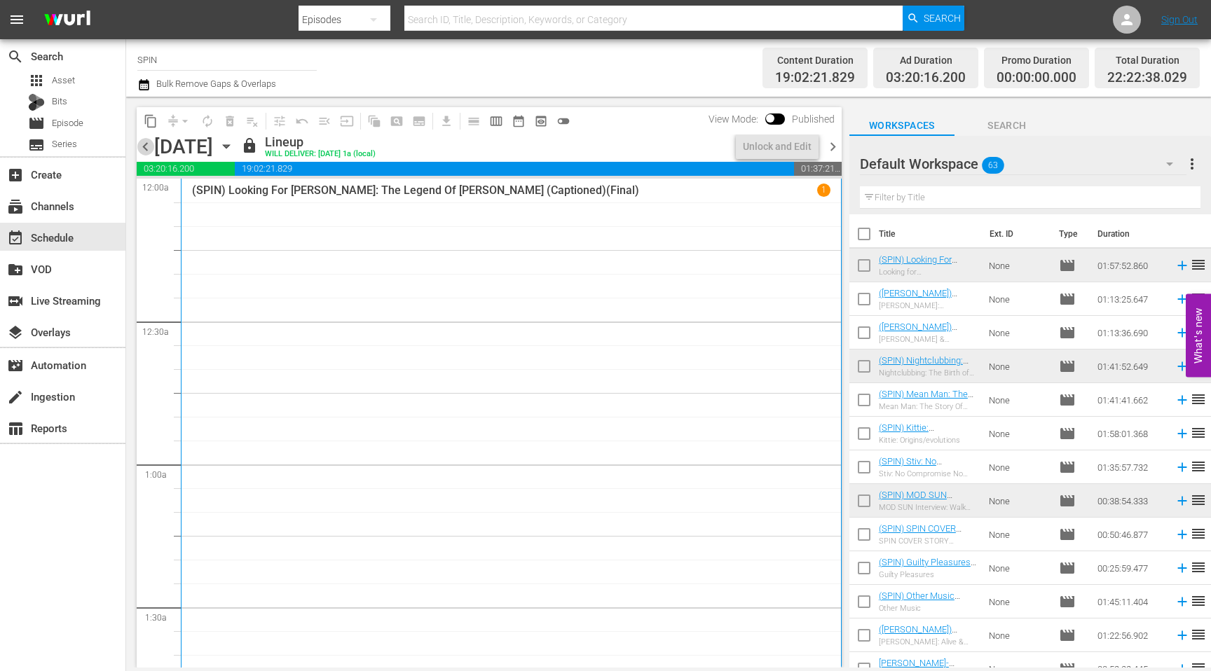
click at [149, 146] on span "chevron_left" at bounding box center [146, 147] width 18 height 18
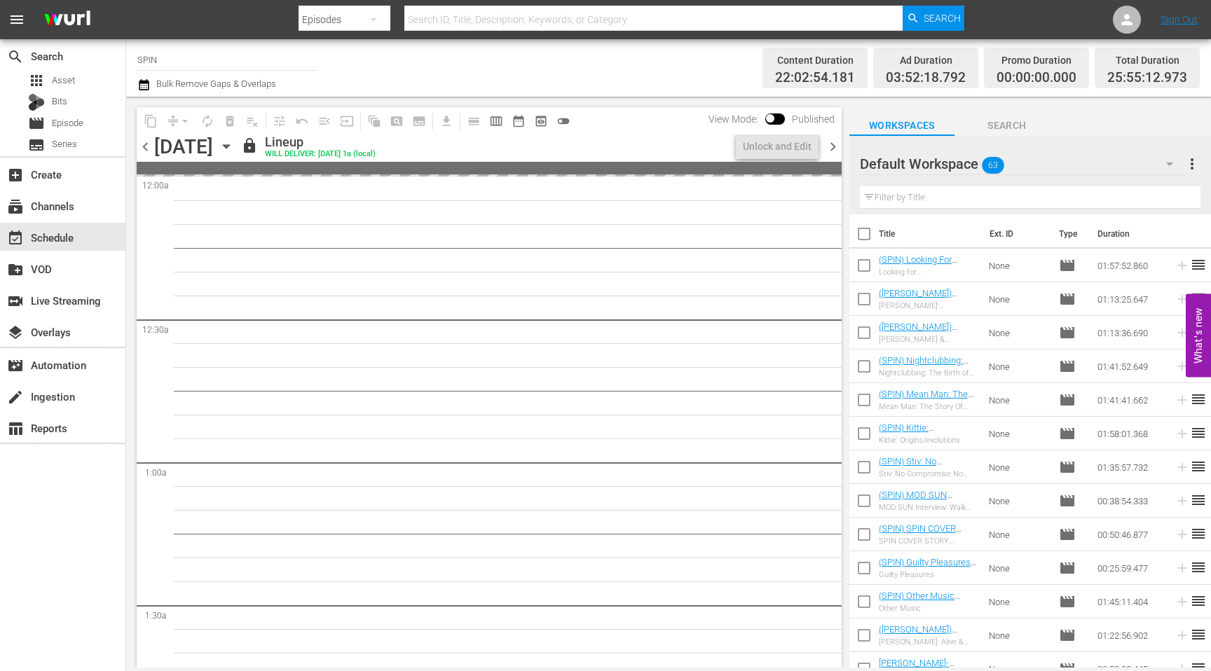
click at [829, 156] on div "chevron_left [DATE] [DATE] lock Lineup WILL DELIVER: [DATE] 1a (local) Unlock a…" at bounding box center [489, 148] width 705 height 27
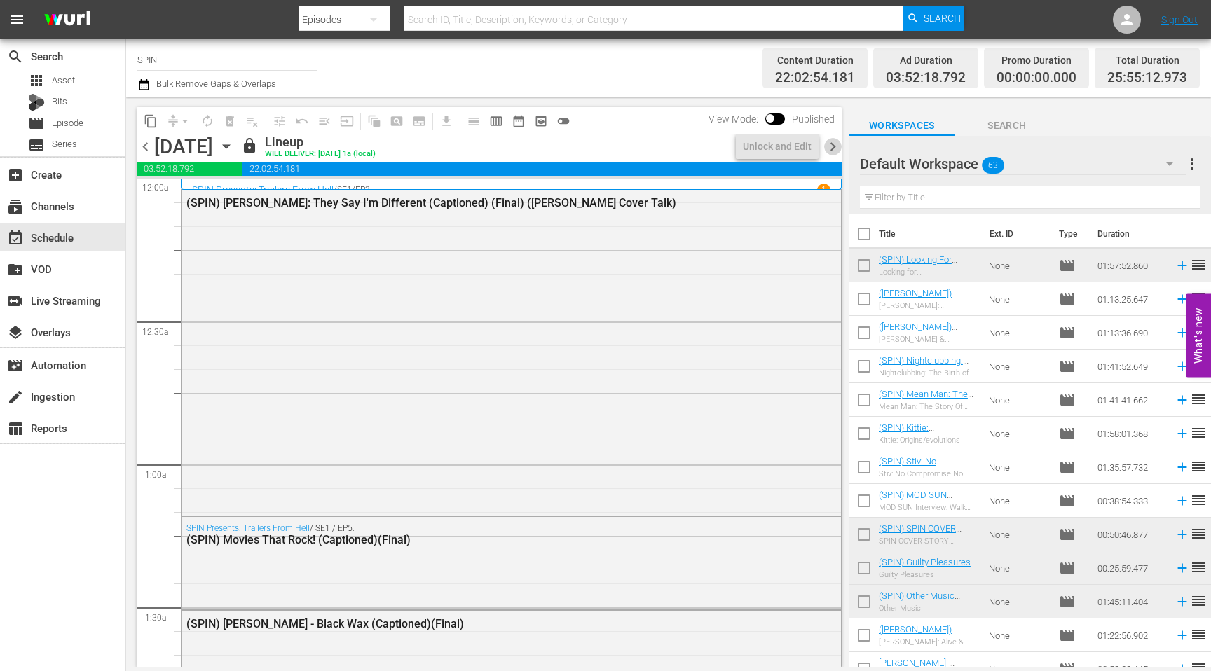
click at [833, 147] on span "chevron_right" at bounding box center [833, 147] width 18 height 18
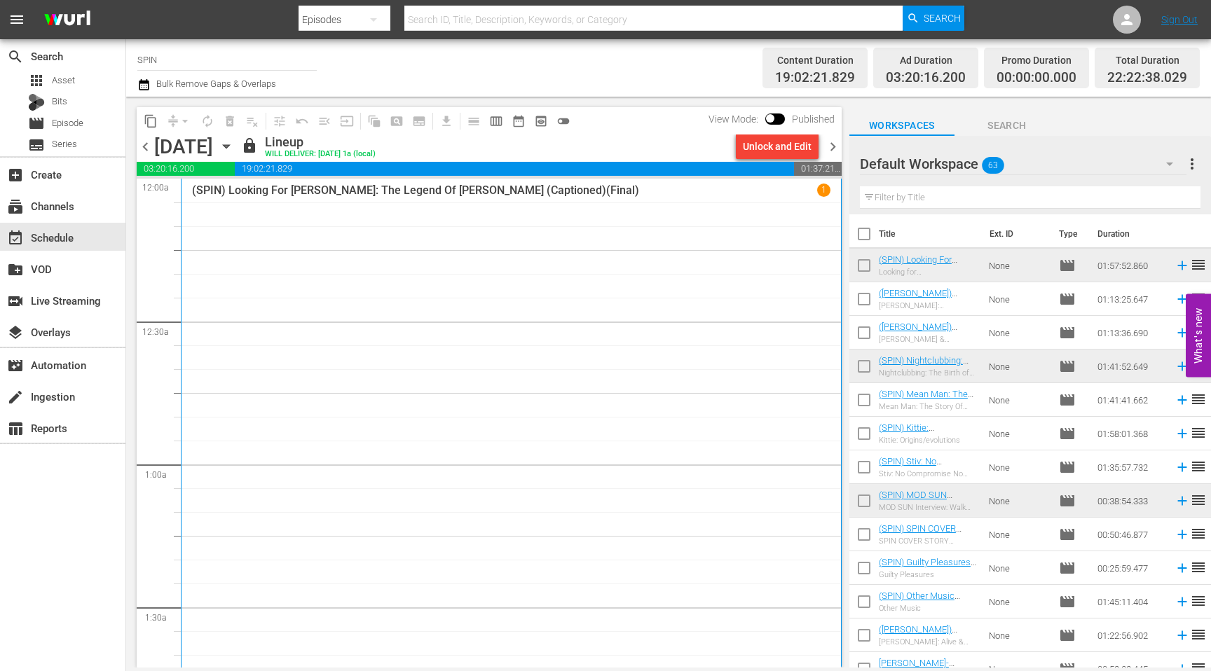
click at [833, 147] on span "chevron_right" at bounding box center [833, 147] width 18 height 18
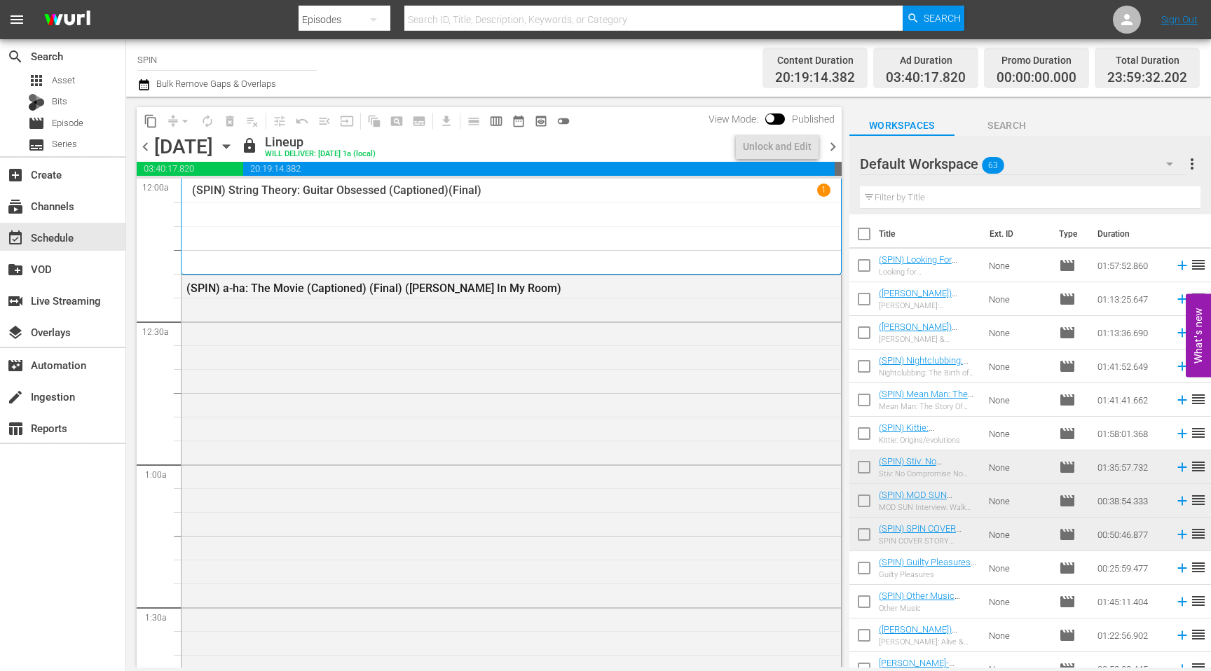
click at [833, 147] on span "chevron_right" at bounding box center [833, 147] width 18 height 18
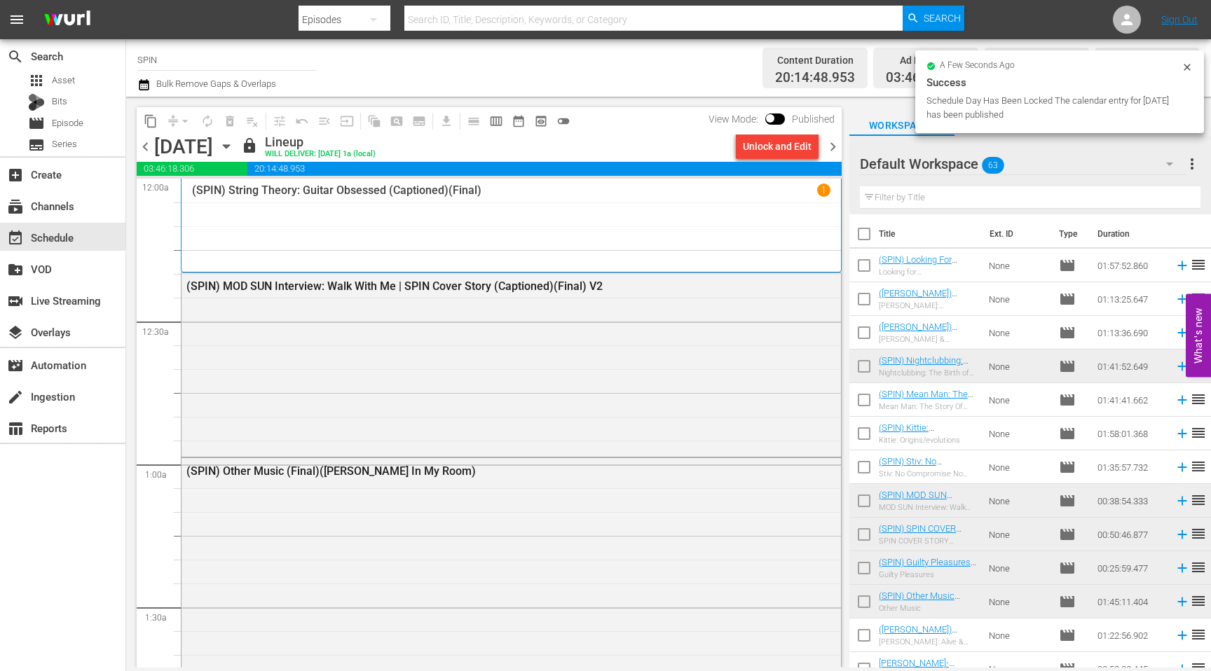
click at [833, 147] on span "chevron_right" at bounding box center [833, 147] width 18 height 18
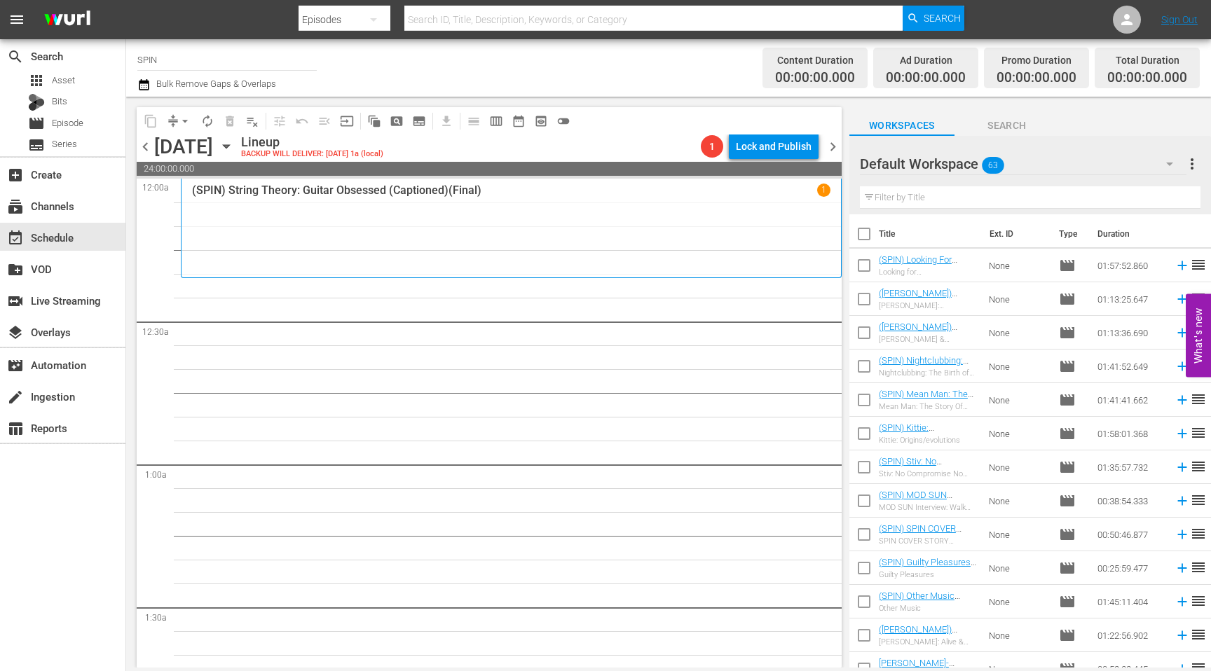
click at [181, 61] on input "SPIN" at bounding box center [226, 60] width 179 height 34
click at [186, 59] on input "SPIN" at bounding box center [226, 60] width 179 height 34
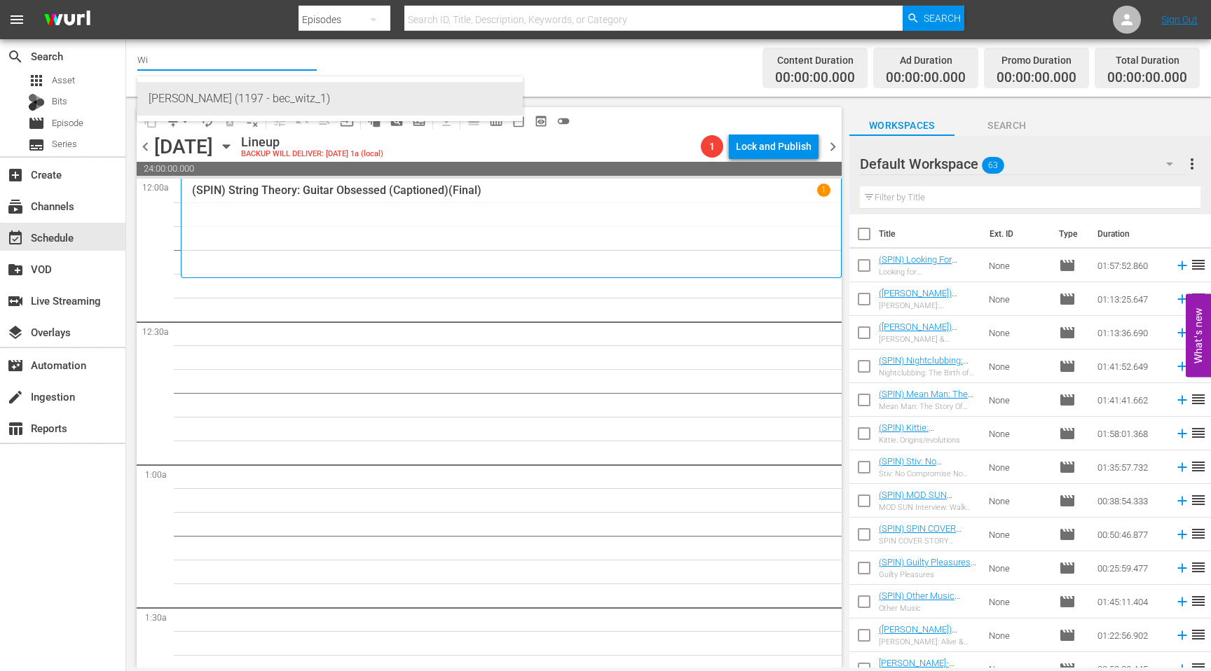
click at [158, 99] on div "[PERSON_NAME] (1197 - bec_witz_1)" at bounding box center [330, 99] width 363 height 34
type input "[PERSON_NAME] (1197 - bec_witz_1)"
